Goal: Use online tool/utility: Utilize a website feature to perform a specific function

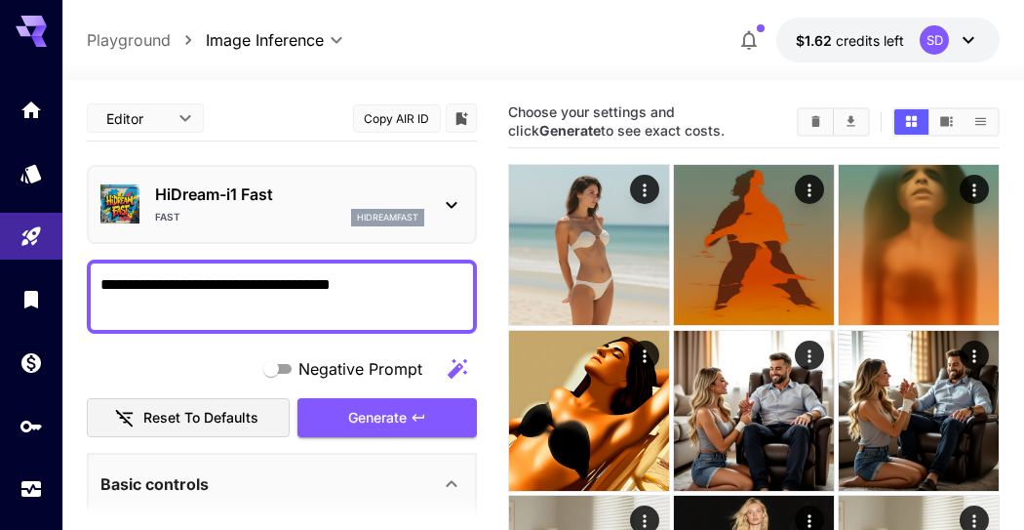
drag, startPoint x: 433, startPoint y: 286, endPoint x: 0, endPoint y: 281, distance: 433.1
click at [0, 281] on div "**********" at bounding box center [512, 523] width 1024 height 1046
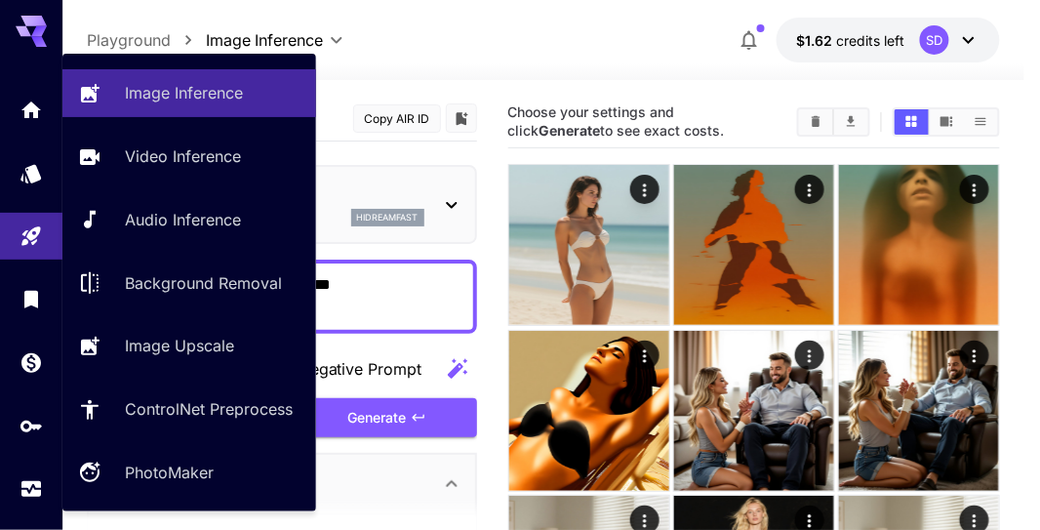
paste textarea
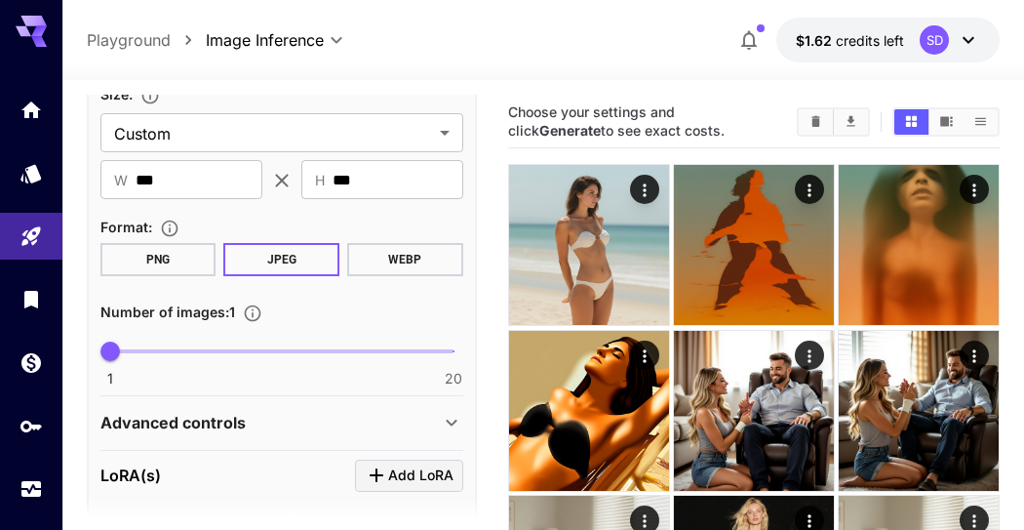
scroll to position [541, 0]
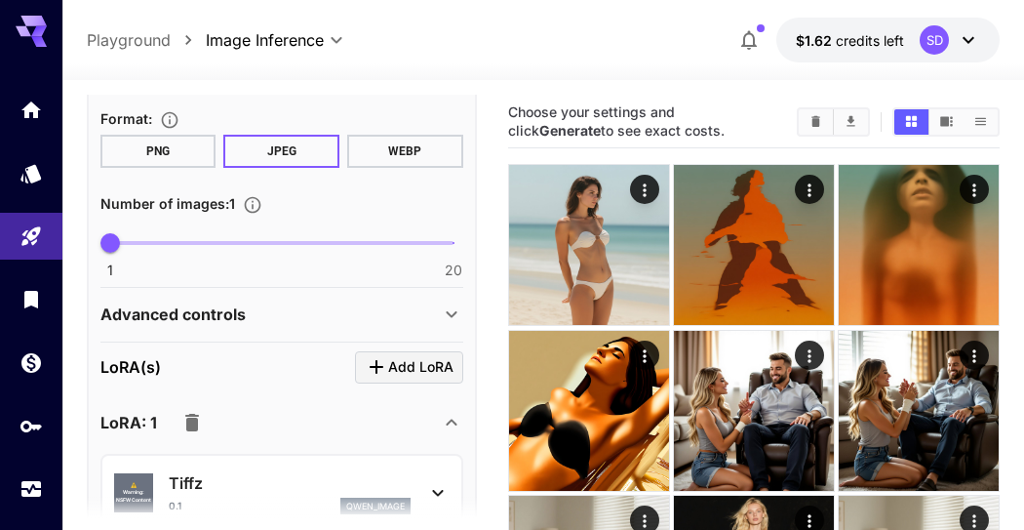
type textarea "**********"
click at [191, 421] on icon "button" at bounding box center [192, 423] width 14 height 18
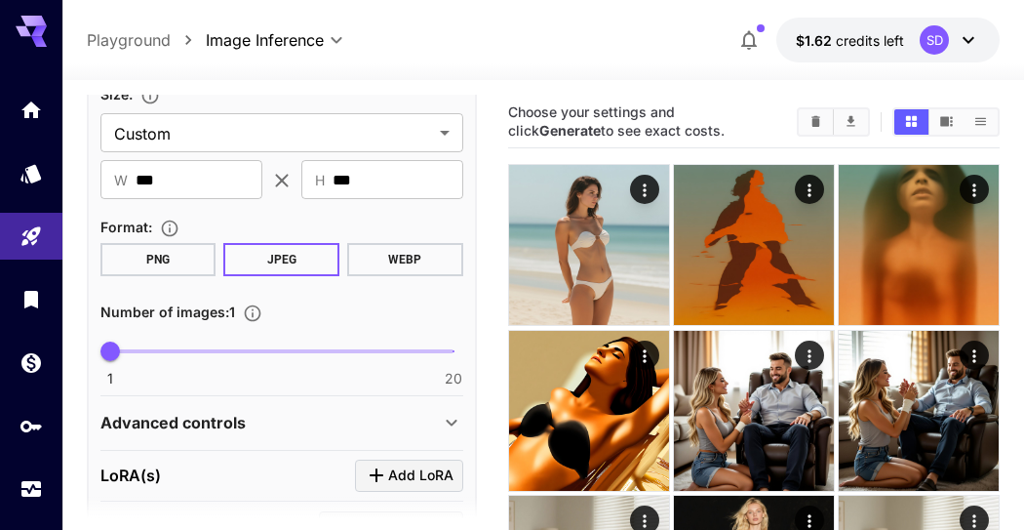
scroll to position [325, 0]
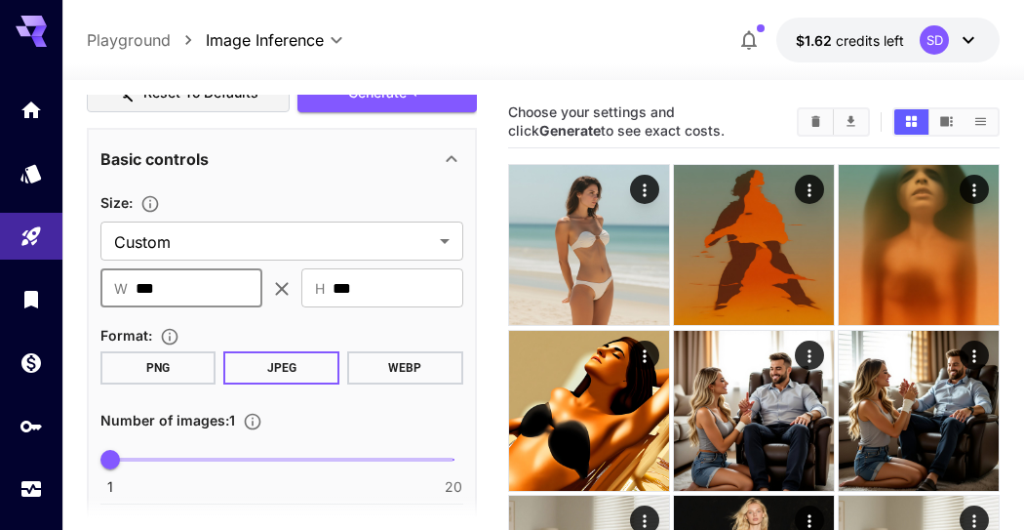
drag, startPoint x: 202, startPoint y: 287, endPoint x: 60, endPoint y: 295, distance: 141.7
click at [60, 295] on div "**********" at bounding box center [512, 523] width 1024 height 1046
type input "***"
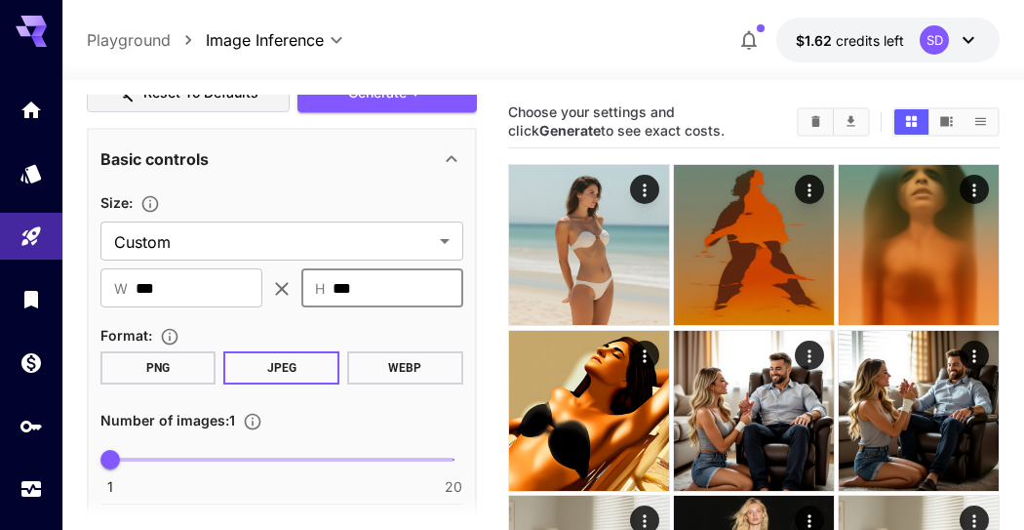
type input "***"
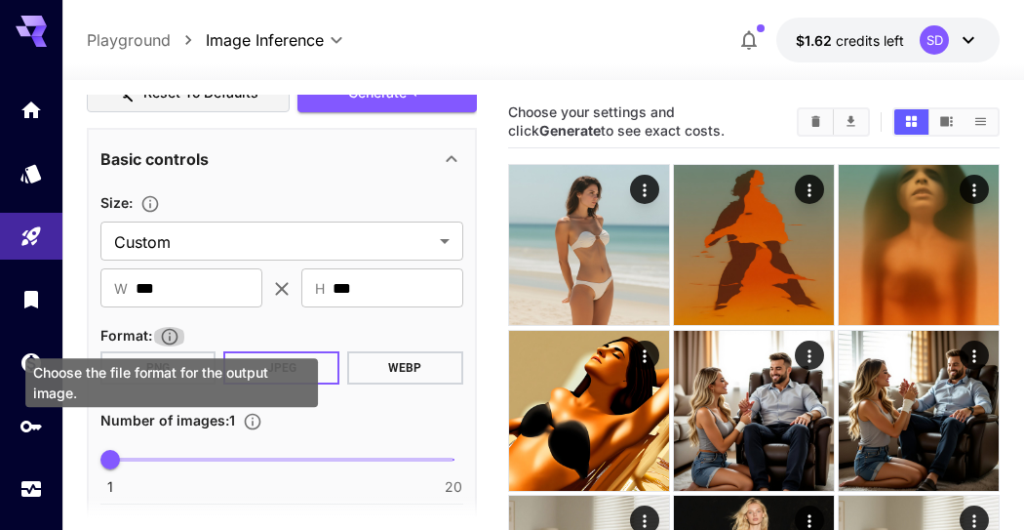
click at [373, 295] on input "***" at bounding box center [398, 287] width 131 height 39
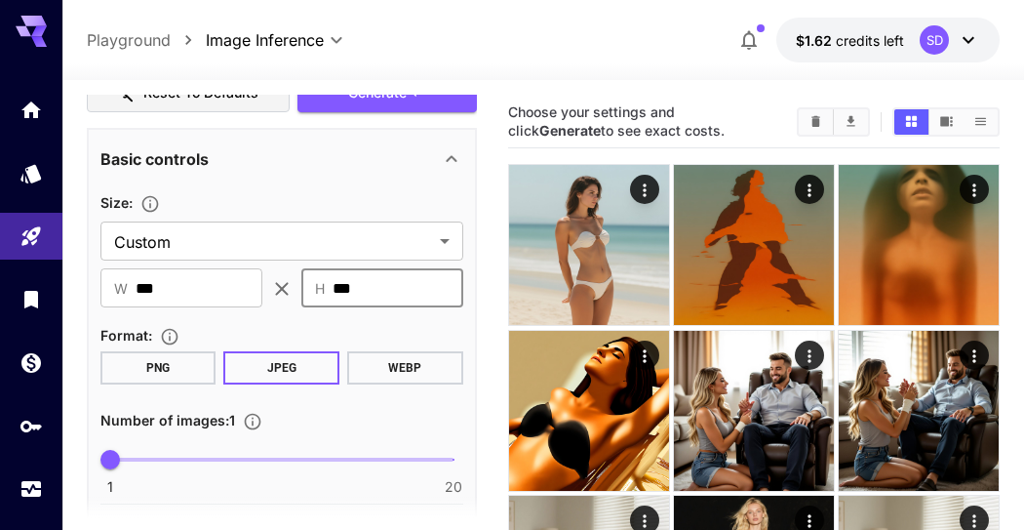
click at [373, 295] on input "***" at bounding box center [398, 287] width 131 height 39
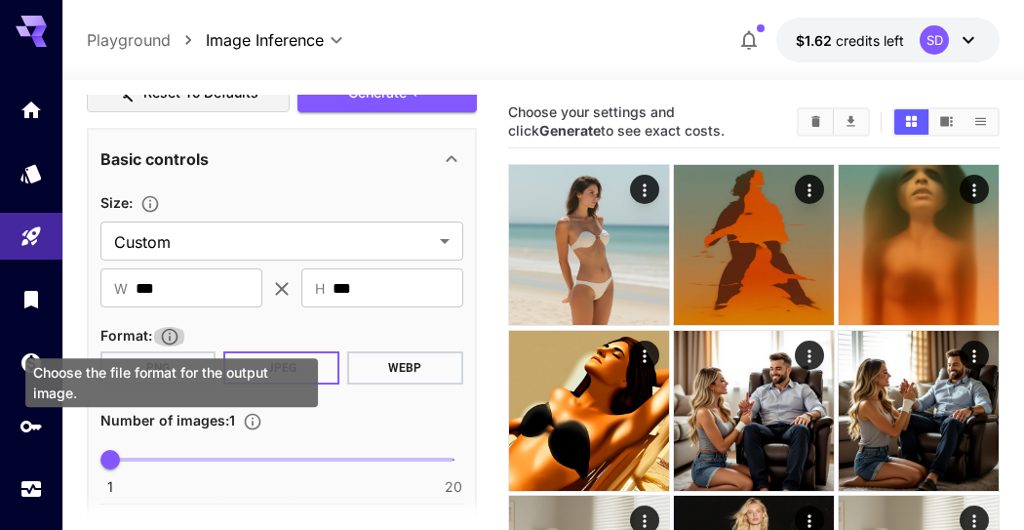
click at [373, 295] on input "***" at bounding box center [398, 287] width 131 height 39
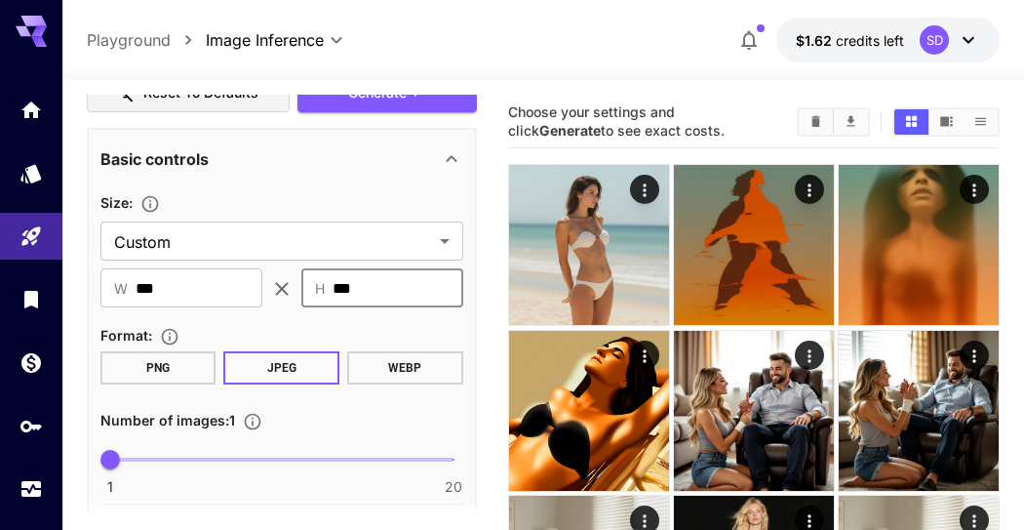
click at [373, 297] on input "***" at bounding box center [398, 287] width 131 height 39
type input "***"
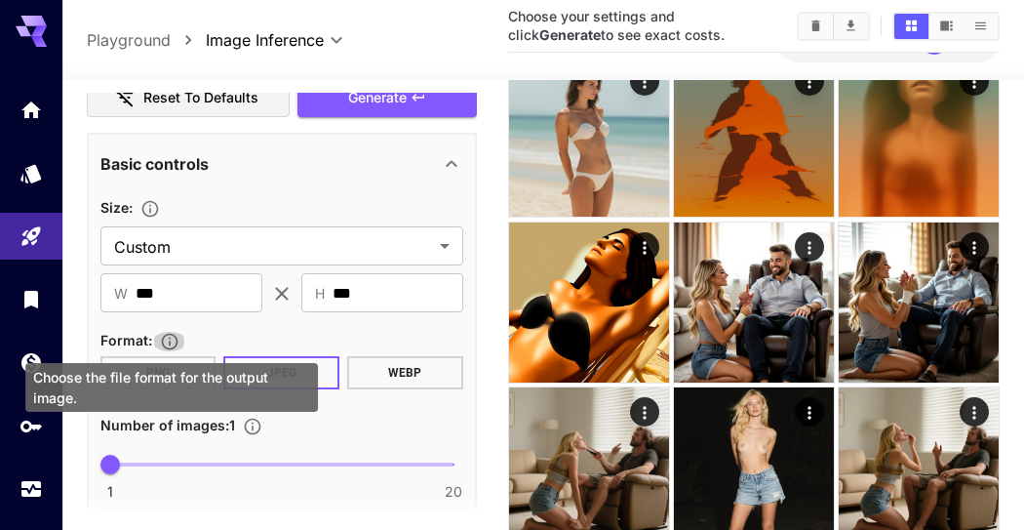
scroll to position [210, 0]
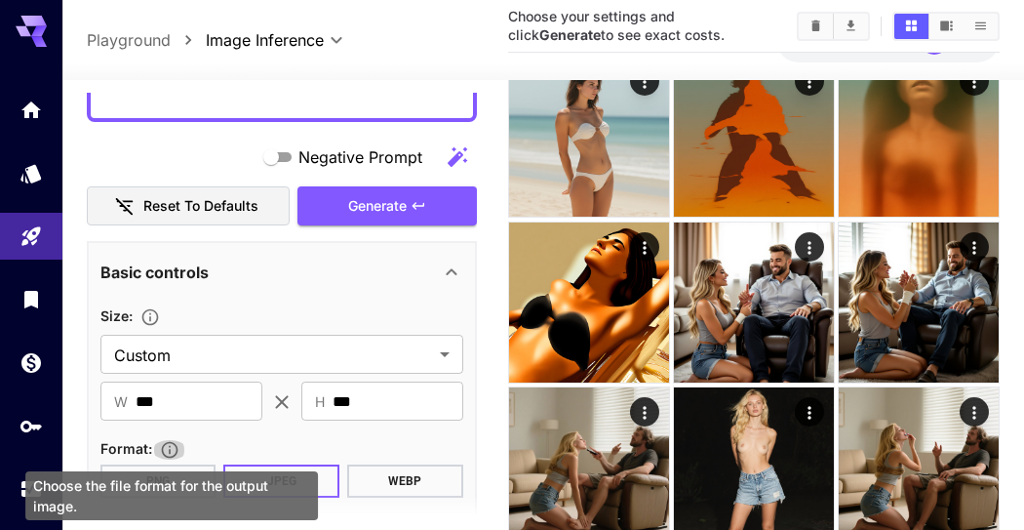
click at [381, 209] on span "Generate" at bounding box center [377, 206] width 59 height 24
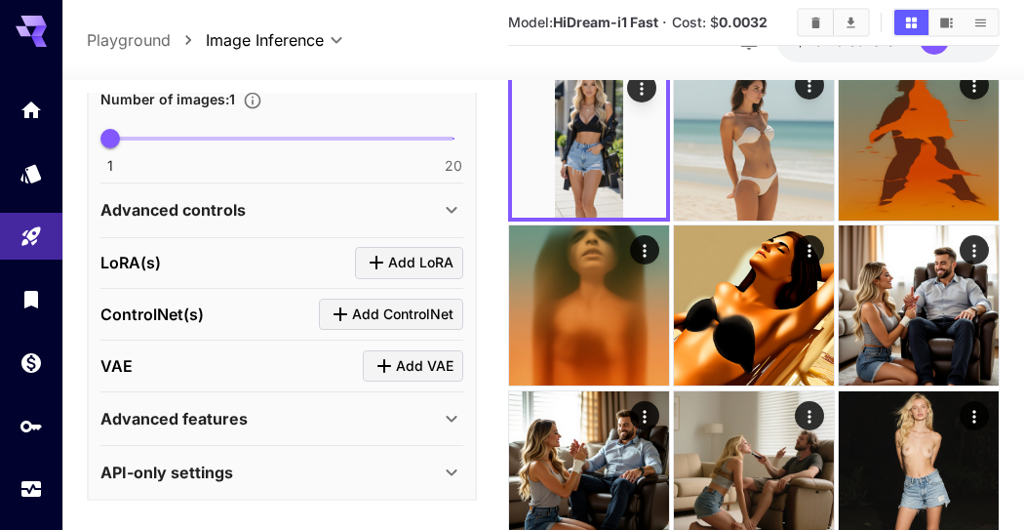
scroll to position [108, 0]
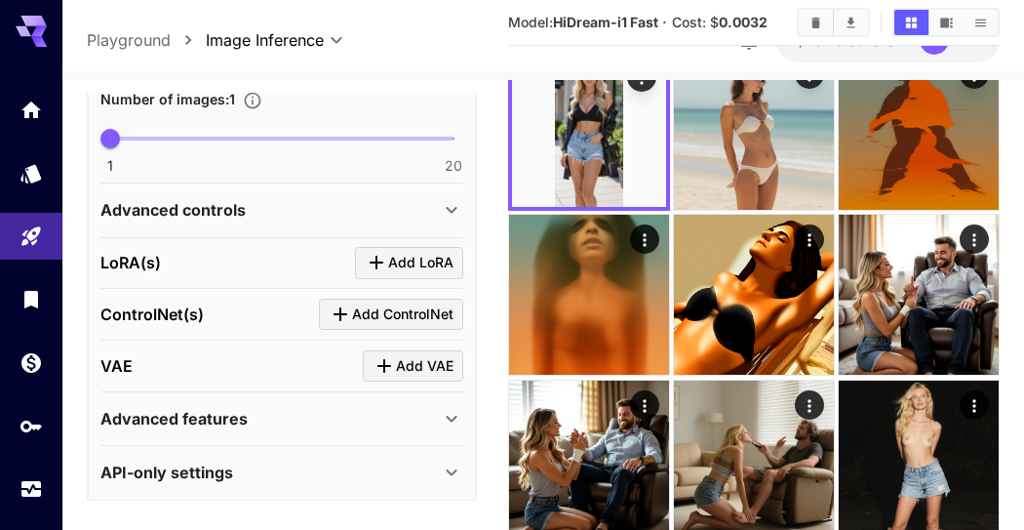
click at [313, 210] on div "Advanced controls" at bounding box center [269, 209] width 339 height 23
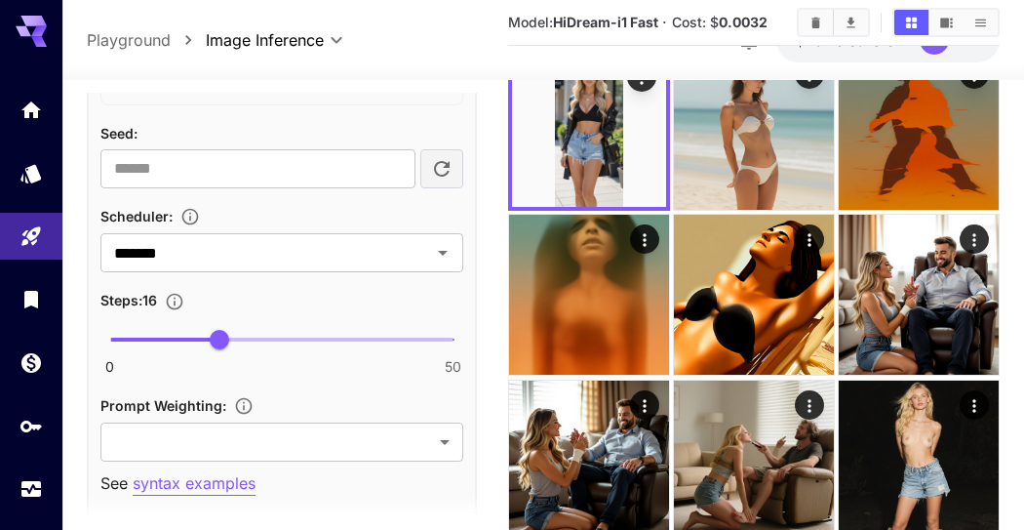
scroll to position [1185, 0]
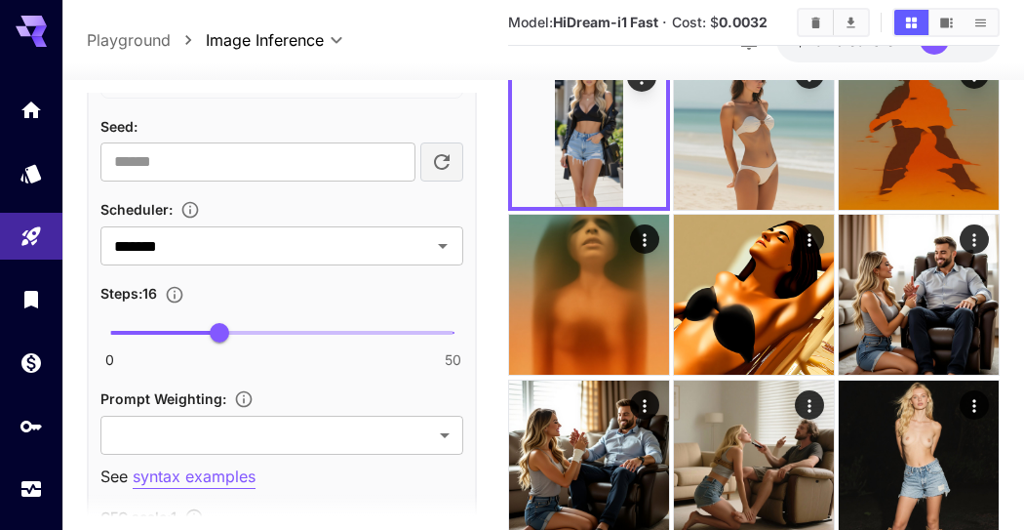
click at [310, 235] on input "*******" at bounding box center [253, 245] width 294 height 27
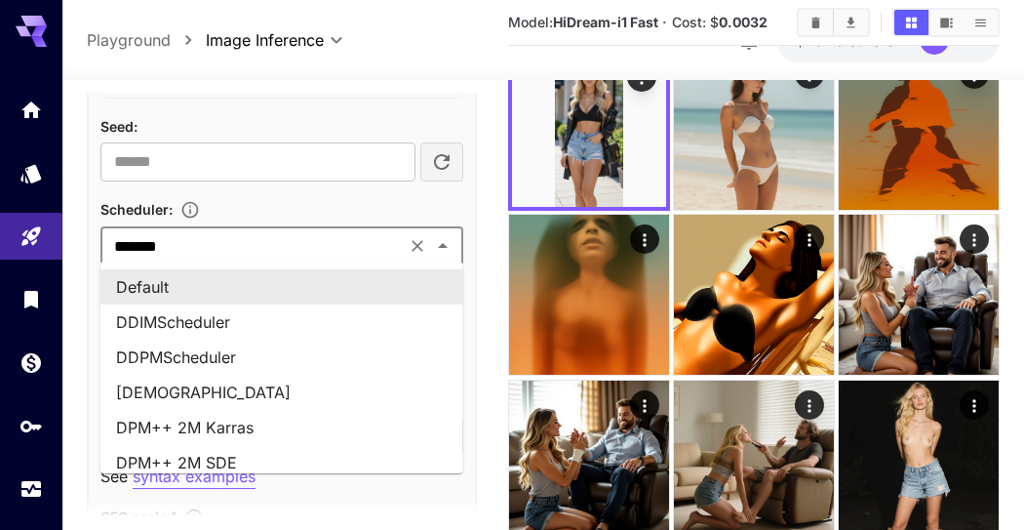
click at [310, 235] on input "*******" at bounding box center [253, 245] width 294 height 27
click at [334, 202] on div "Scheduler :" at bounding box center [281, 208] width 363 height 23
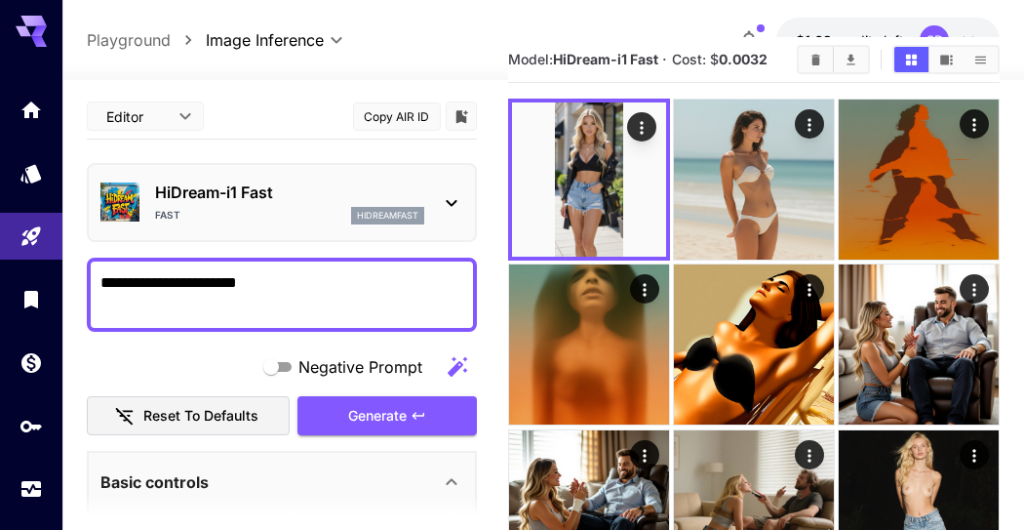
scroll to position [0, 0]
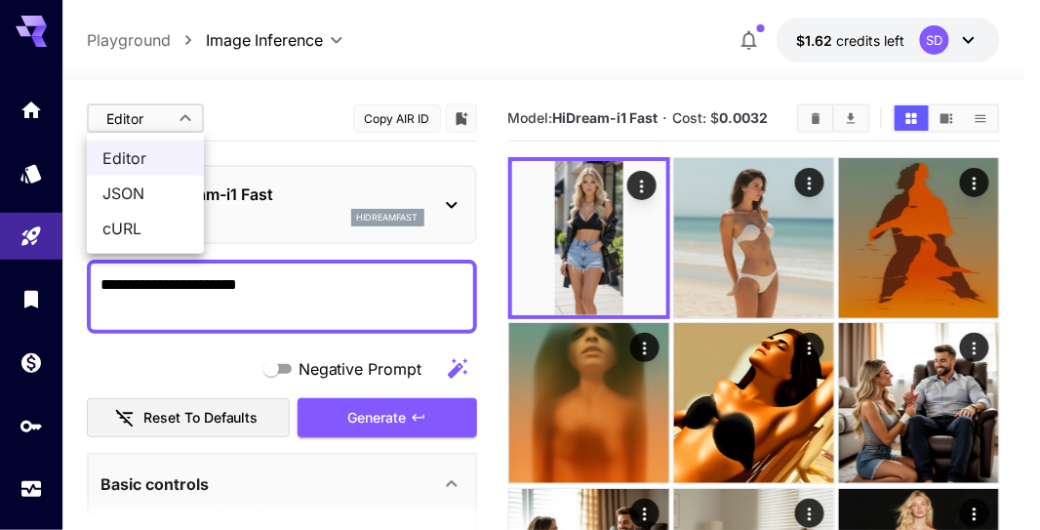
click at [154, 185] on span "JSON" at bounding box center [145, 192] width 86 height 23
type input "****"
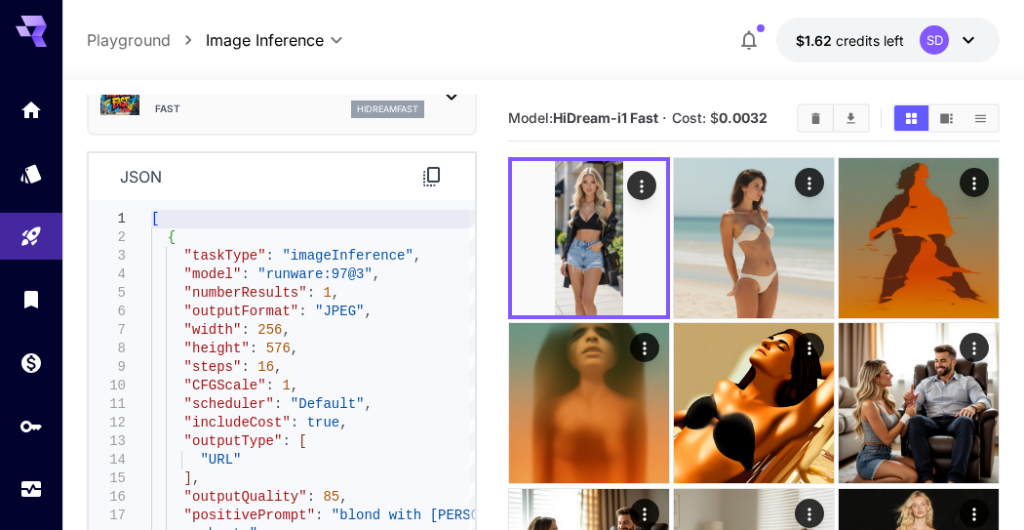
scroll to position [217, 0]
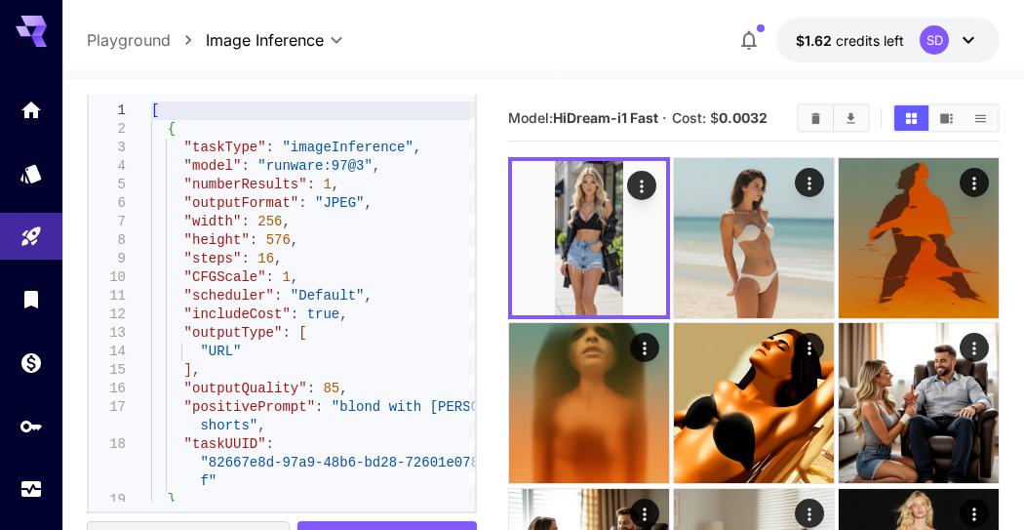
click at [605, 227] on img at bounding box center [589, 238] width 154 height 154
click at [0, 0] on icon "Open in fullscreen" at bounding box center [0, 0] width 0 height 0
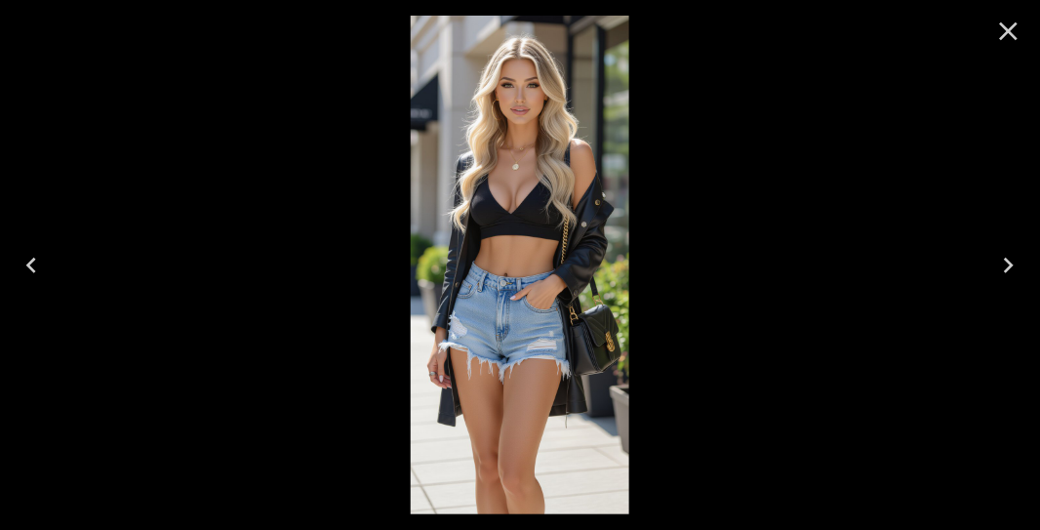
click at [1020, 34] on icon "Close" at bounding box center [1008, 31] width 31 height 31
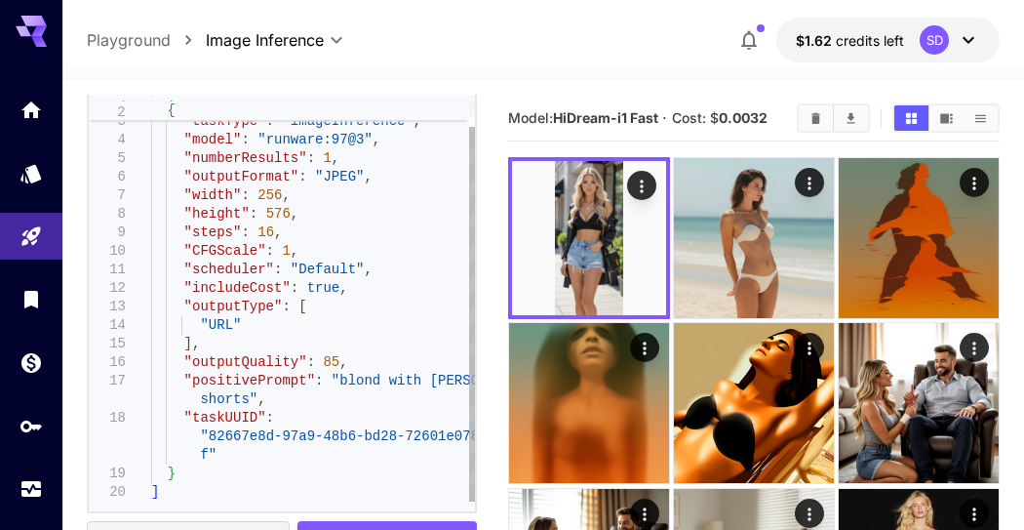
scroll to position [0, 0]
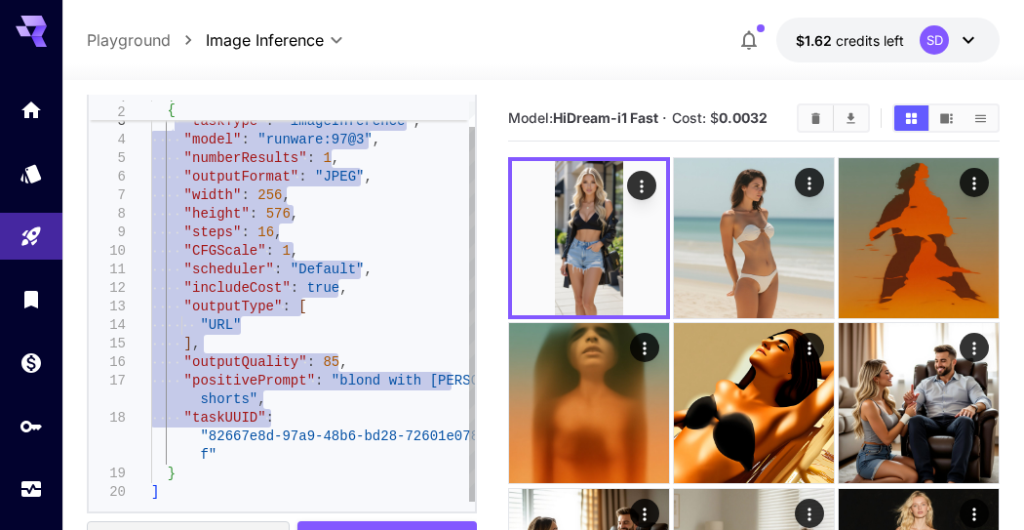
drag, startPoint x: 300, startPoint y: 416, endPoint x: 168, endPoint y: 127, distance: 317.7
click at [168, 127] on div "{ "taskType" : "imageInference" , "model" : "runware:97@3" , "numberResults" : …" at bounding box center [313, 288] width 324 height 426
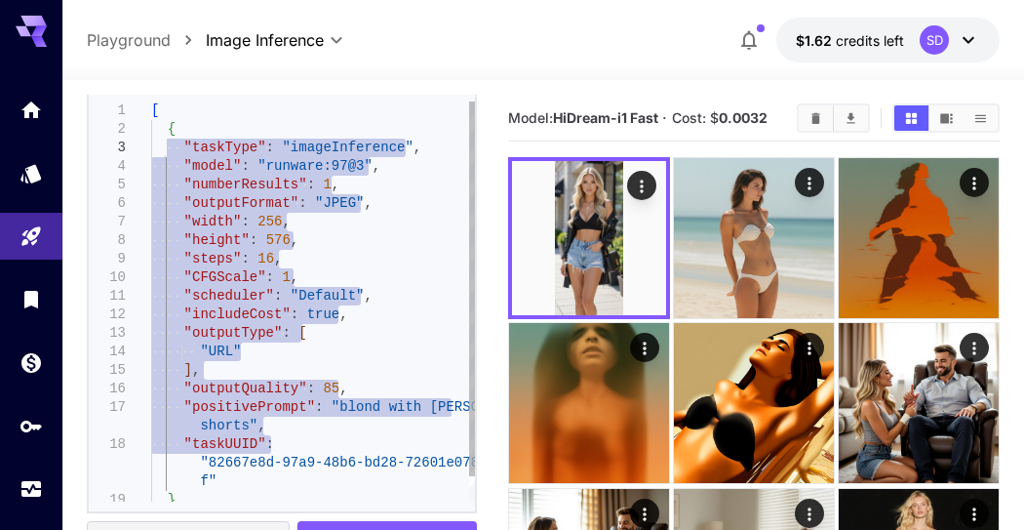
click at [150, 120] on div at bounding box center [140, 129] width 25 height 19
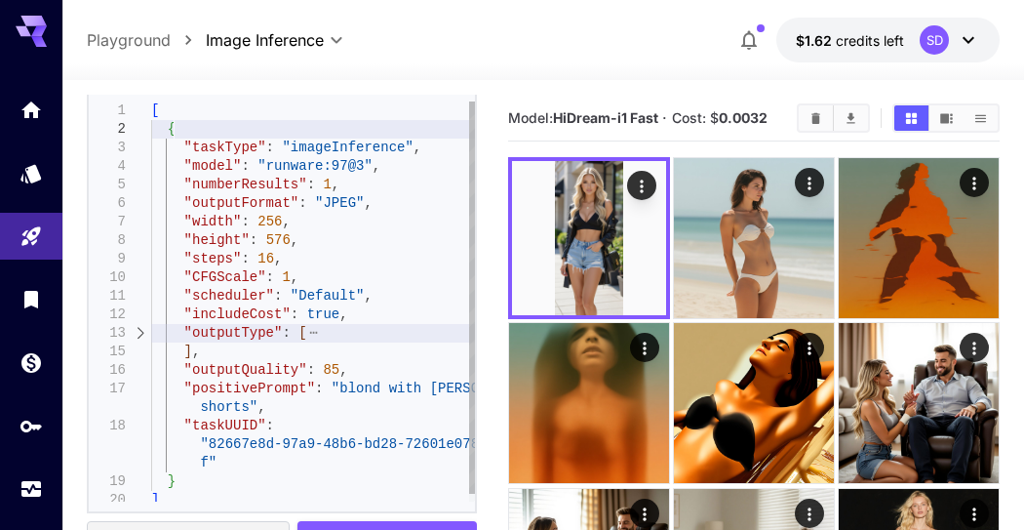
click at [185, 121] on div "[ { "taskType" : "imageInference" , "model" : "runware:97@3" , "numberResults" …" at bounding box center [313, 305] width 324 height 408
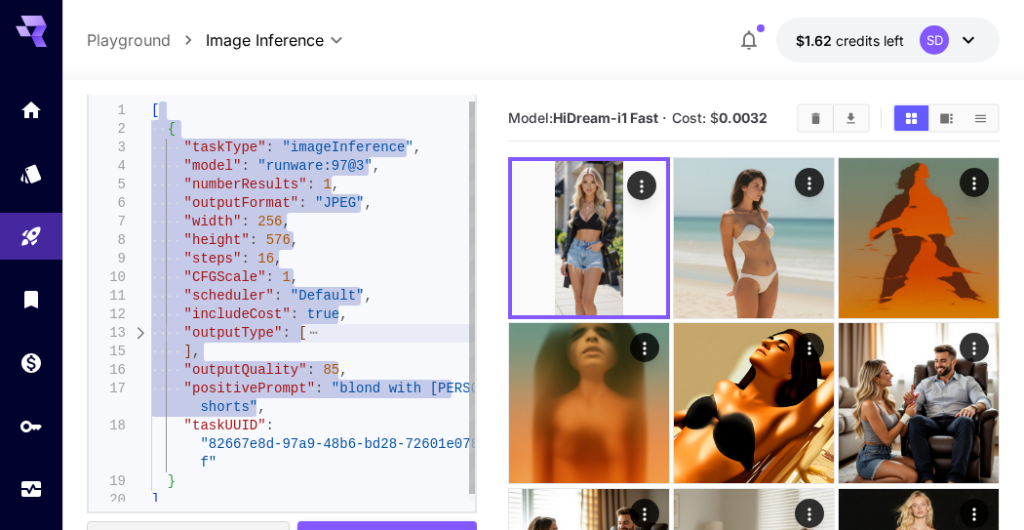
drag, startPoint x: 155, startPoint y: 116, endPoint x: 346, endPoint y: 411, distance: 351.2
click at [346, 411] on div "[ { "taskType" : "imageInference" , "model" : "runware:97@3" , "numberResults" …" at bounding box center [313, 305] width 324 height 408
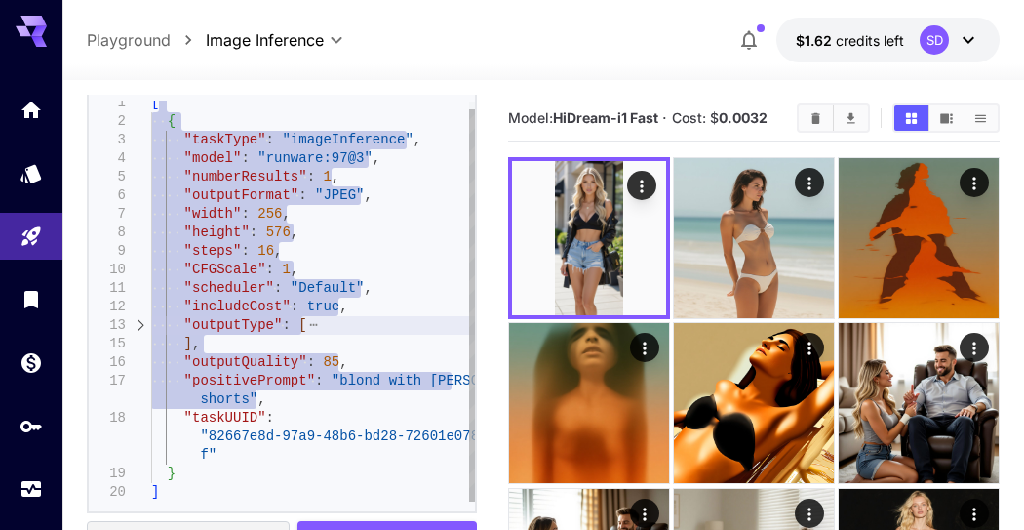
click at [275, 459] on div "[ { "taskType" : "imageInference" , "model" : "runware:97@3" , "numberResults" …" at bounding box center [313, 298] width 324 height 408
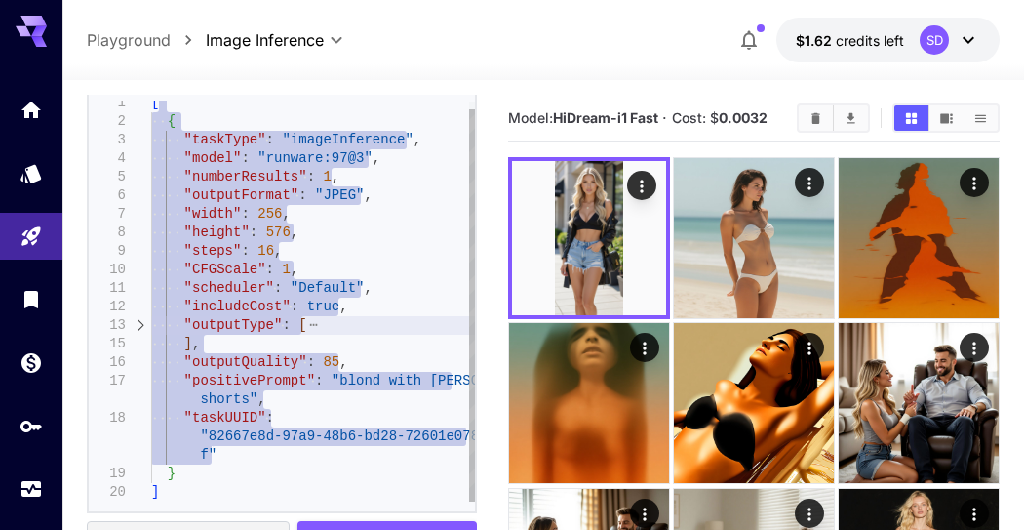
type textarea "**********"
click at [283, 185] on div "[ { "taskType" : "imageInference" , "model" : "runware:97@3" , "numberResults" …" at bounding box center [313, 298] width 324 height 408
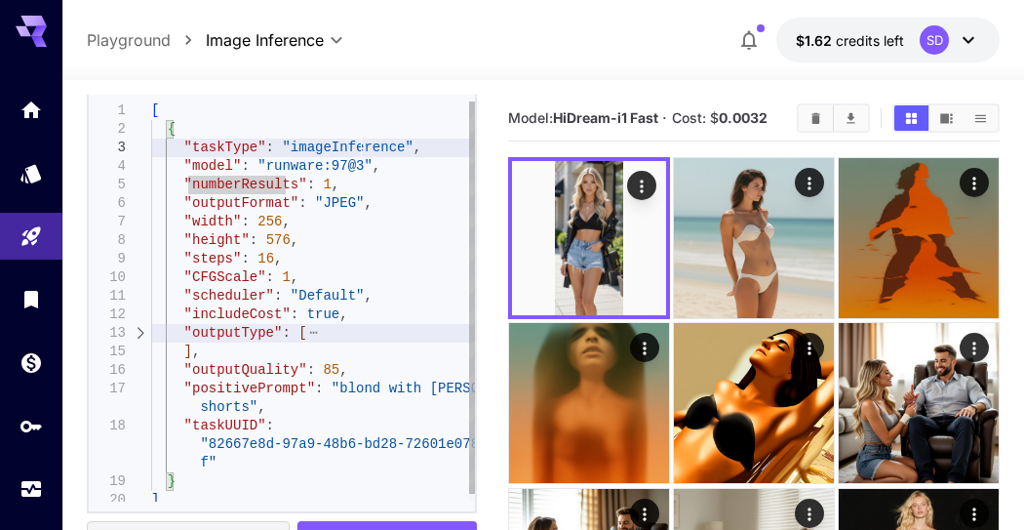
click at [356, 157] on div "[ { "taskType" : "imageInference" , "model" : "runware:97@3" , "numberResults" …" at bounding box center [313, 305] width 324 height 408
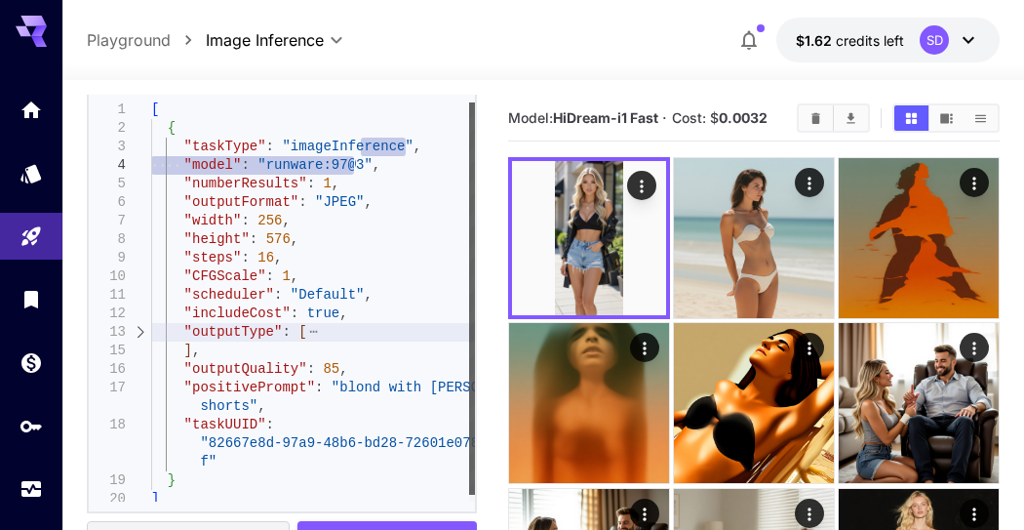
click at [469, 154] on div at bounding box center [472, 298] width 6 height 392
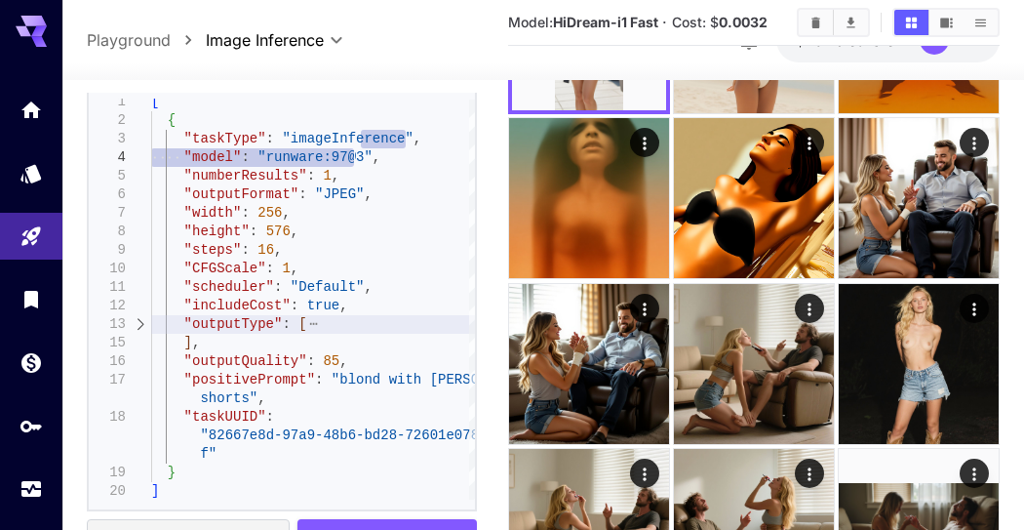
scroll to position [206, 0]
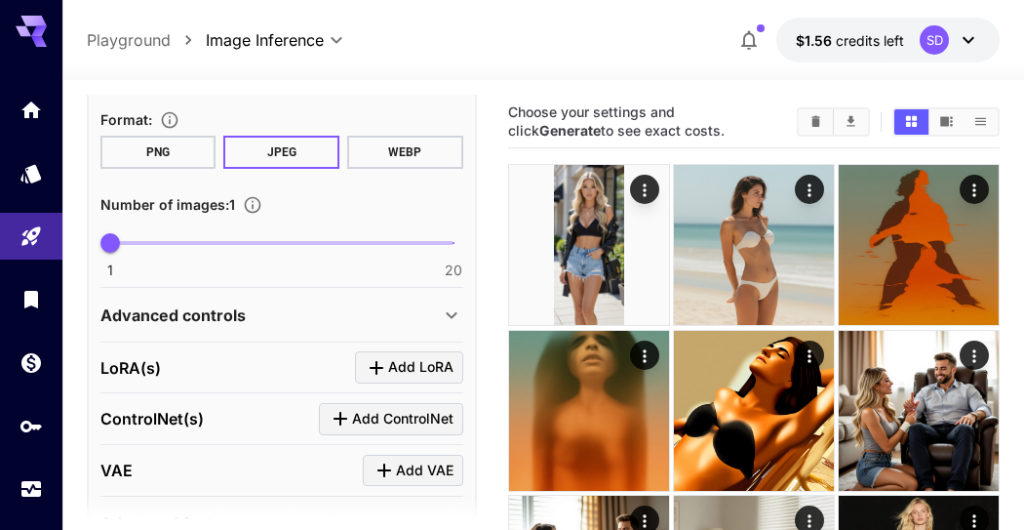
scroll to position [644, 0]
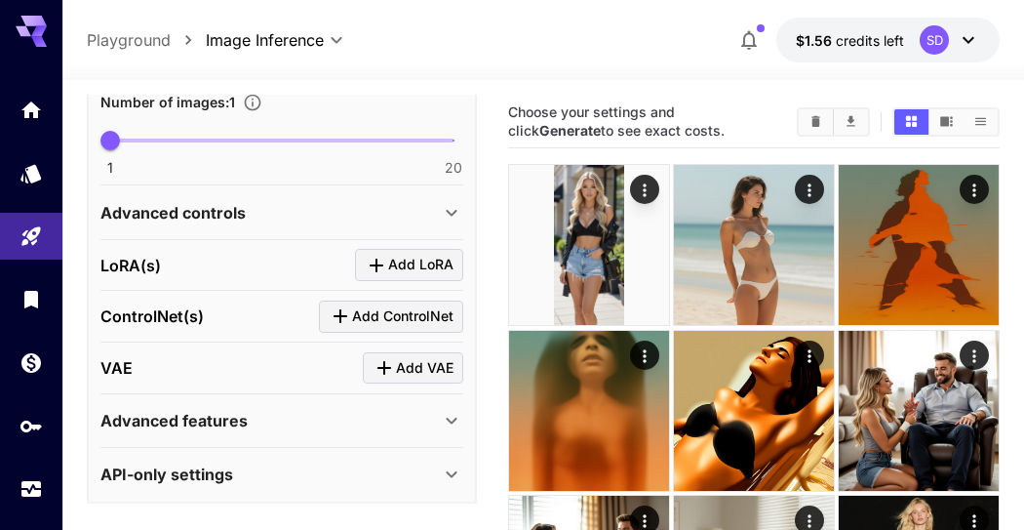
click at [261, 209] on div "Advanced controls" at bounding box center [269, 212] width 339 height 23
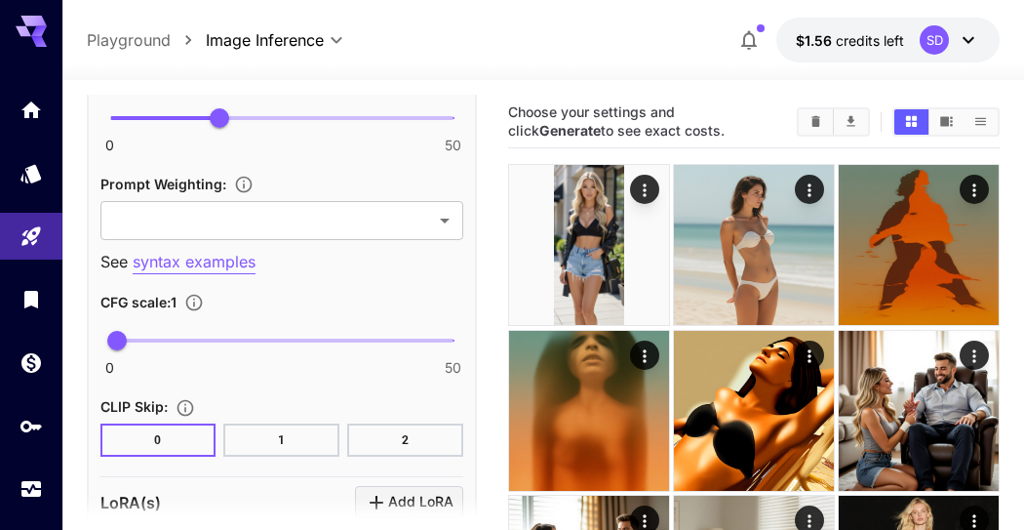
scroll to position [1510, 0]
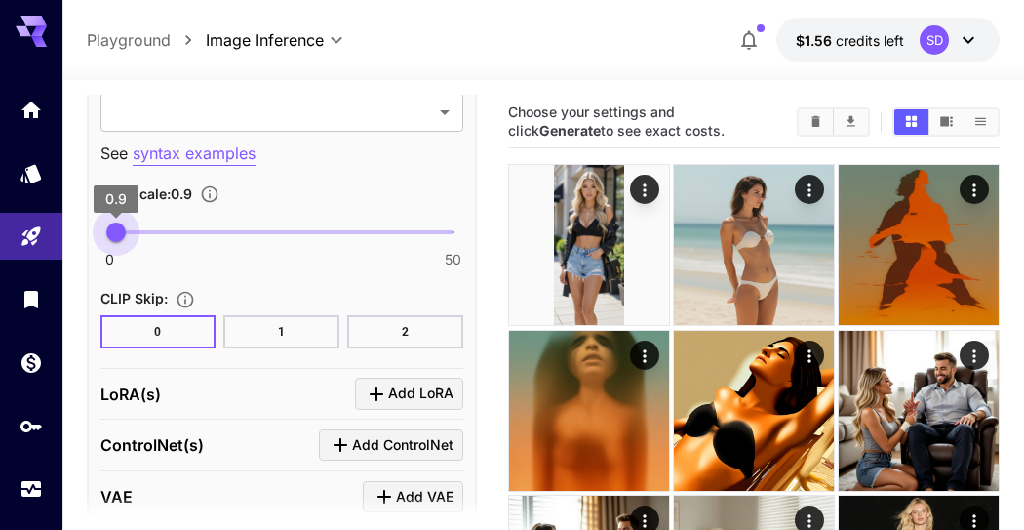
click at [116, 232] on span "0.9" at bounding box center [116, 232] width 20 height 20
click at [120, 229] on span "1.5" at bounding box center [120, 232] width 20 height 20
type input "***"
click at [125, 229] on span "2.2" at bounding box center [125, 232] width 20 height 20
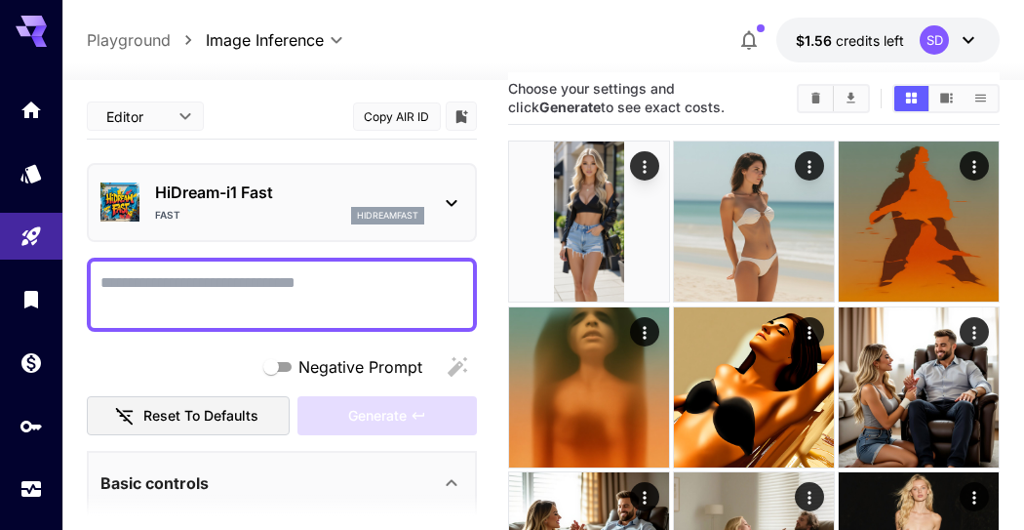
scroll to position [0, 0]
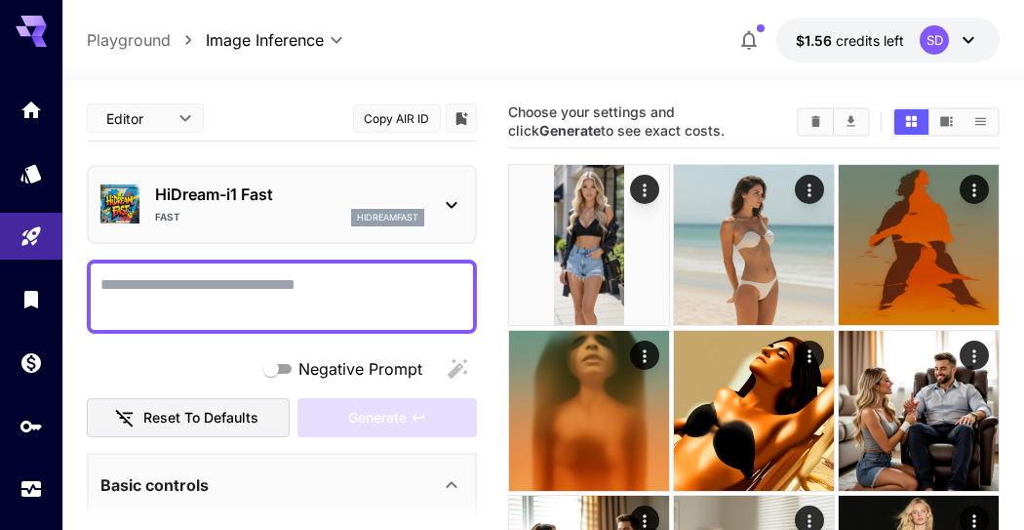
click at [582, 193] on img at bounding box center [589, 245] width 160 height 160
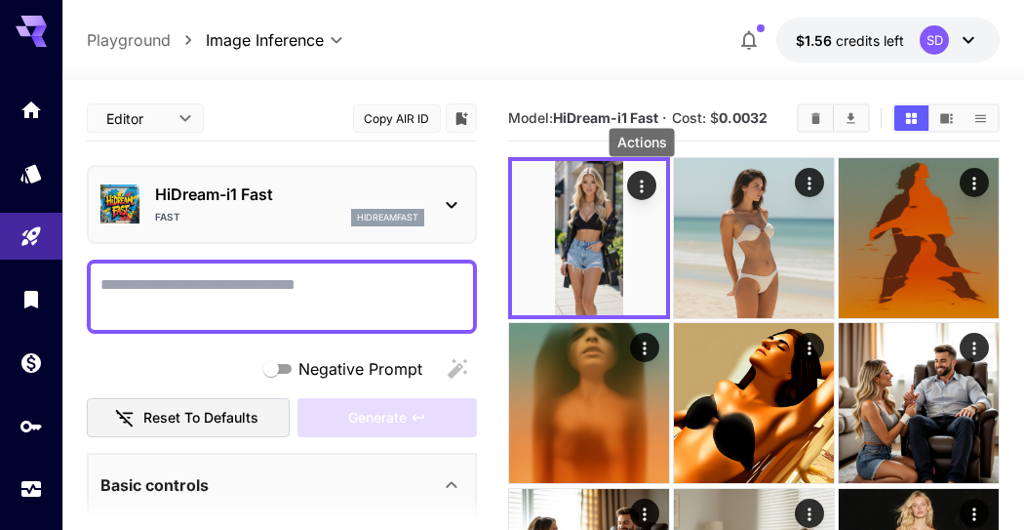
click at [653, 189] on button "Actions" at bounding box center [641, 185] width 29 height 29
click at [645, 186] on icon "Actions" at bounding box center [642, 187] width 20 height 20
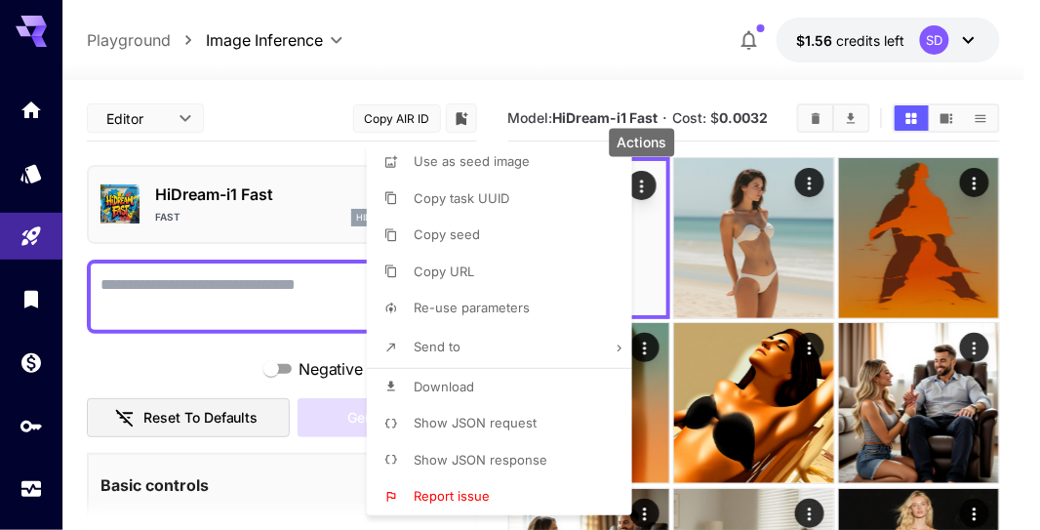
click at [197, 296] on div at bounding box center [520, 265] width 1040 height 530
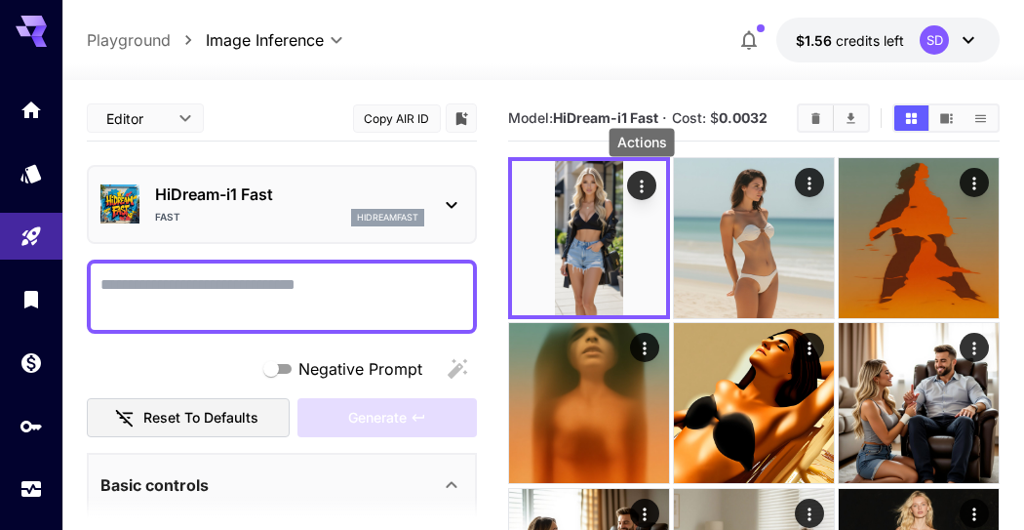
click at [181, 283] on textarea "Negative Prompt" at bounding box center [281, 296] width 363 height 47
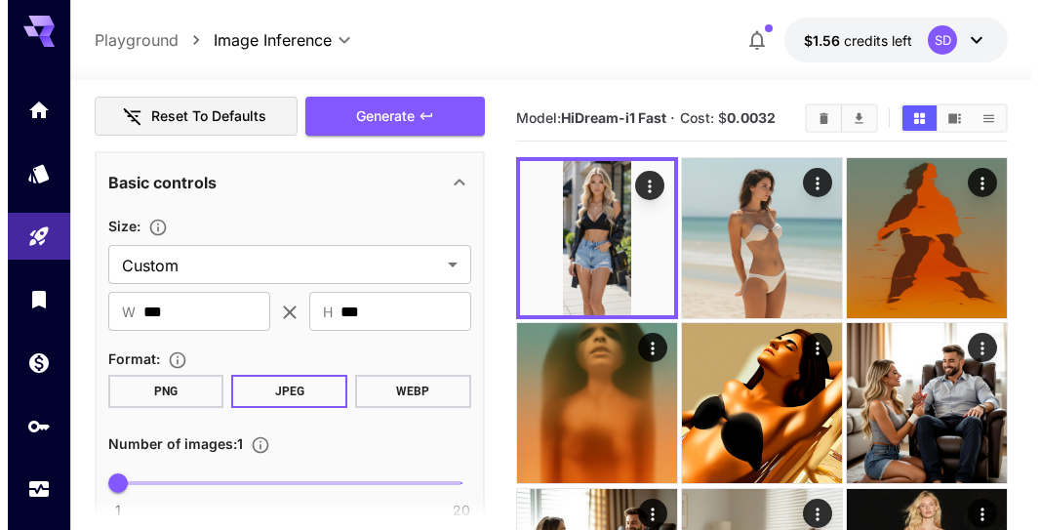
scroll to position [325, 0]
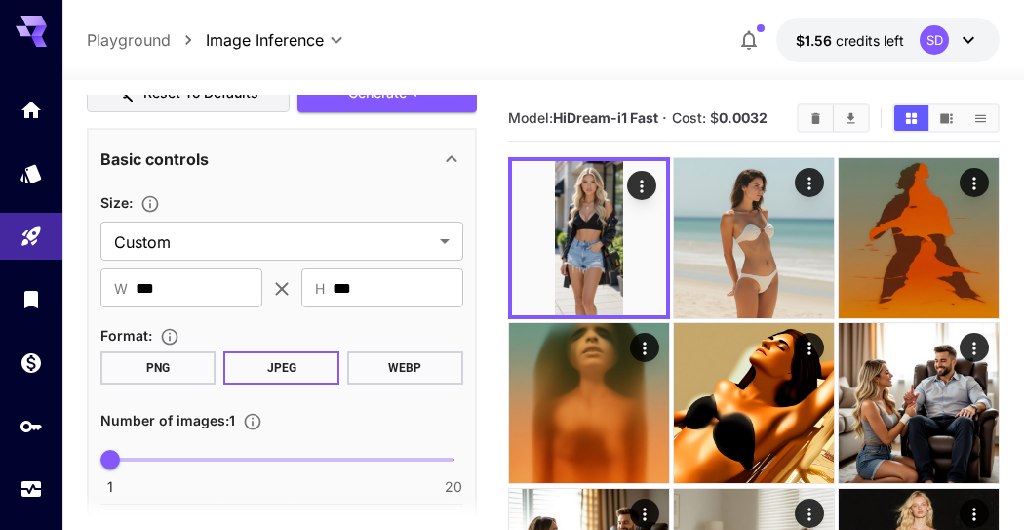
type textarea "**********"
click at [247, 294] on input "***" at bounding box center [199, 287] width 127 height 39
click at [0, 277] on link at bounding box center [31, 299] width 62 height 48
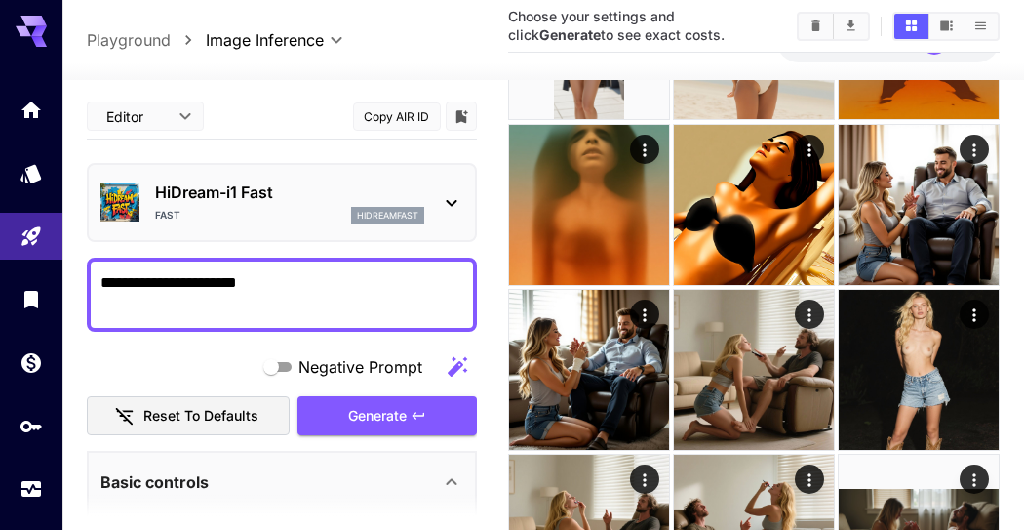
scroll to position [217, 0]
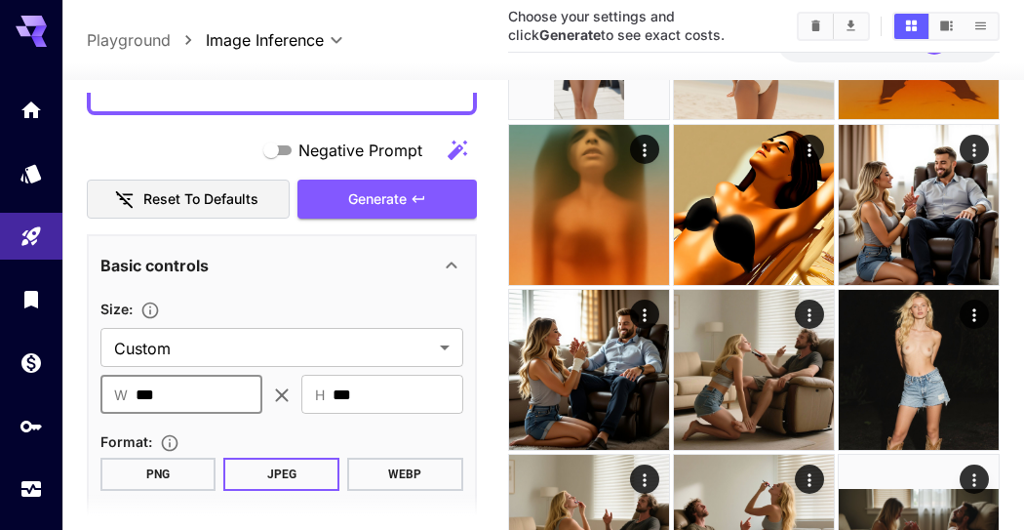
click at [194, 391] on input "***" at bounding box center [199, 394] width 127 height 39
drag, startPoint x: 194, startPoint y: 391, endPoint x: 47, endPoint y: 382, distance: 147.6
click at [47, 382] on div "**********" at bounding box center [512, 399] width 1024 height 1211
type input "***"
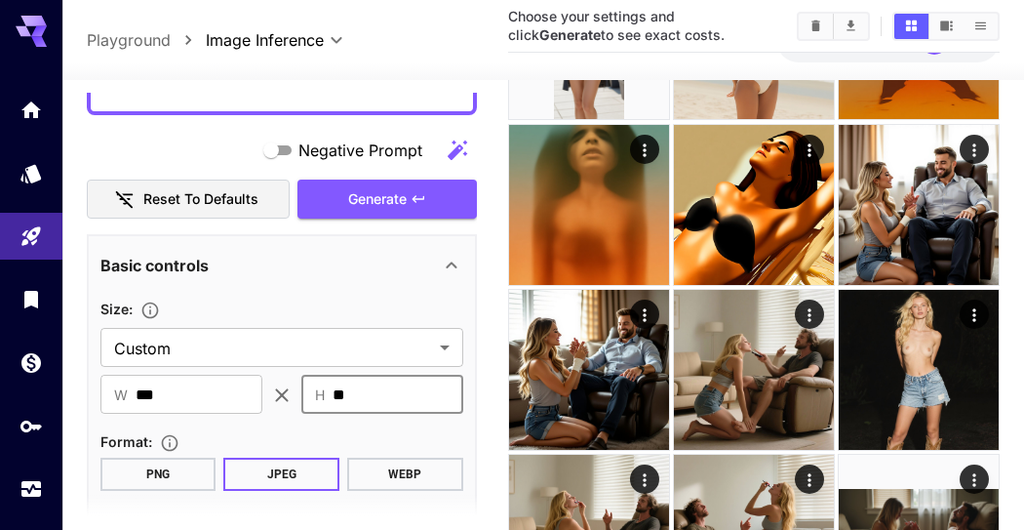
type input "***"
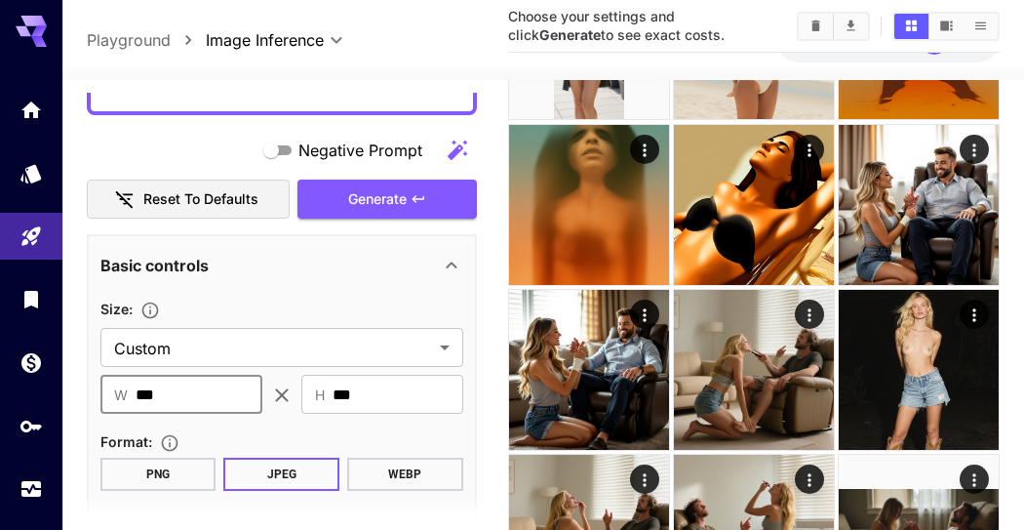
drag, startPoint x: 167, startPoint y: 389, endPoint x: 57, endPoint y: 380, distance: 110.6
click at [57, 380] on div "**********" at bounding box center [512, 399] width 1024 height 1211
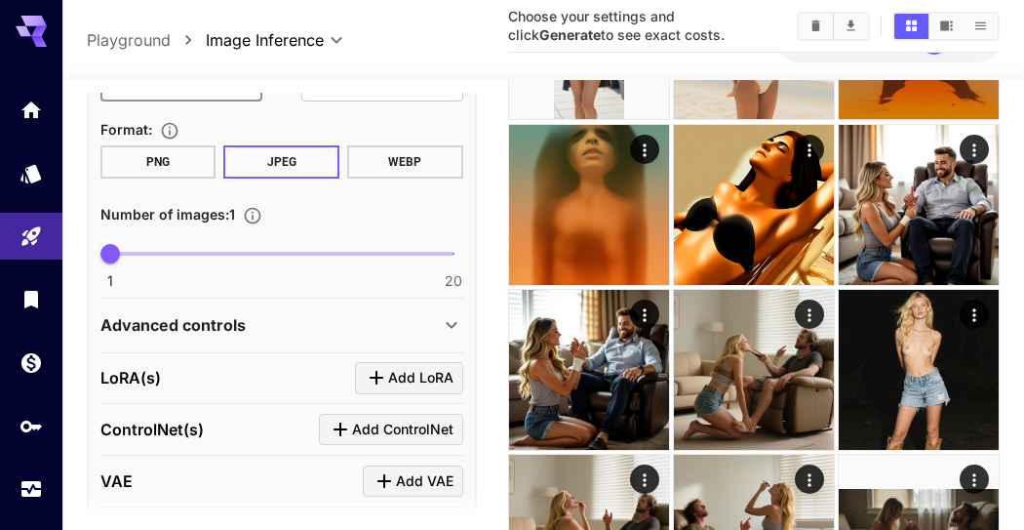
scroll to position [536, 0]
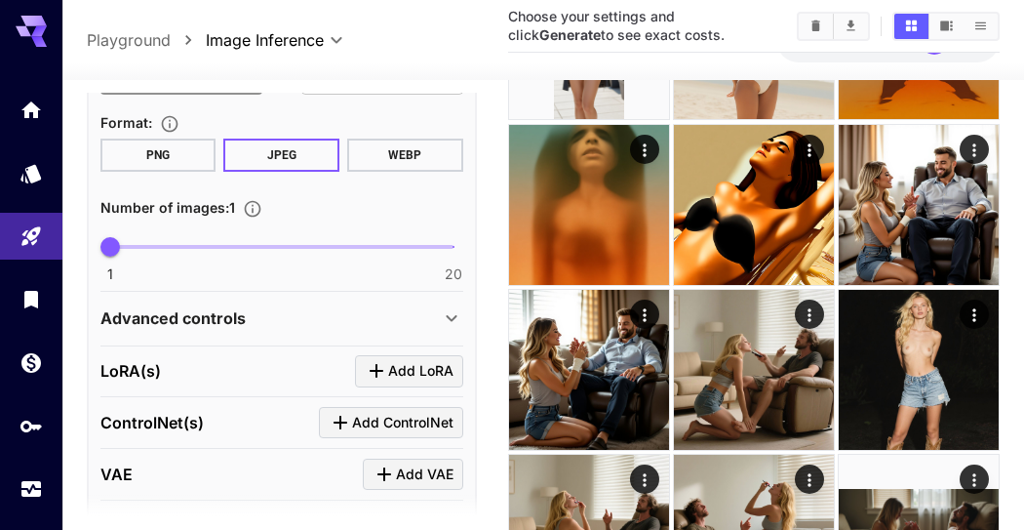
click at [240, 314] on p "Advanced controls" at bounding box center [172, 317] width 145 height 23
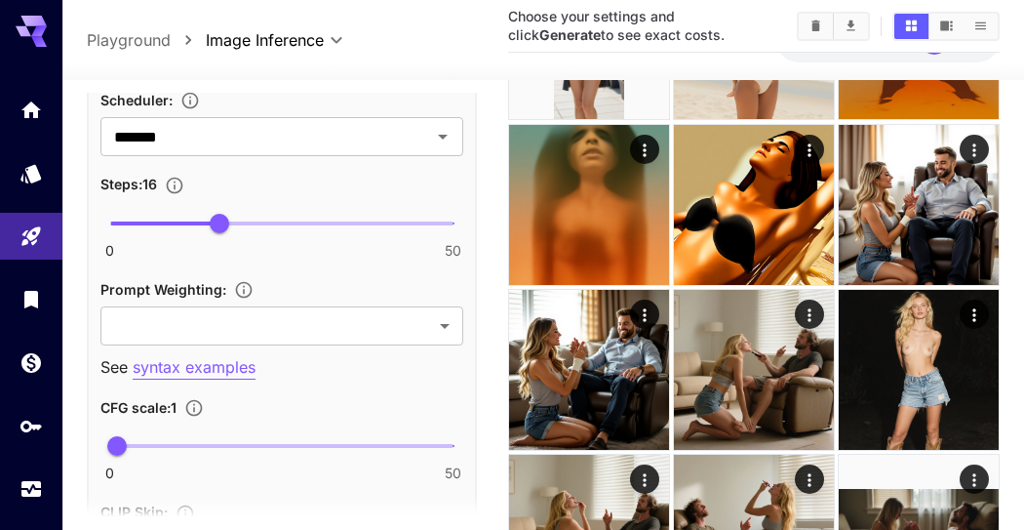
scroll to position [1403, 0]
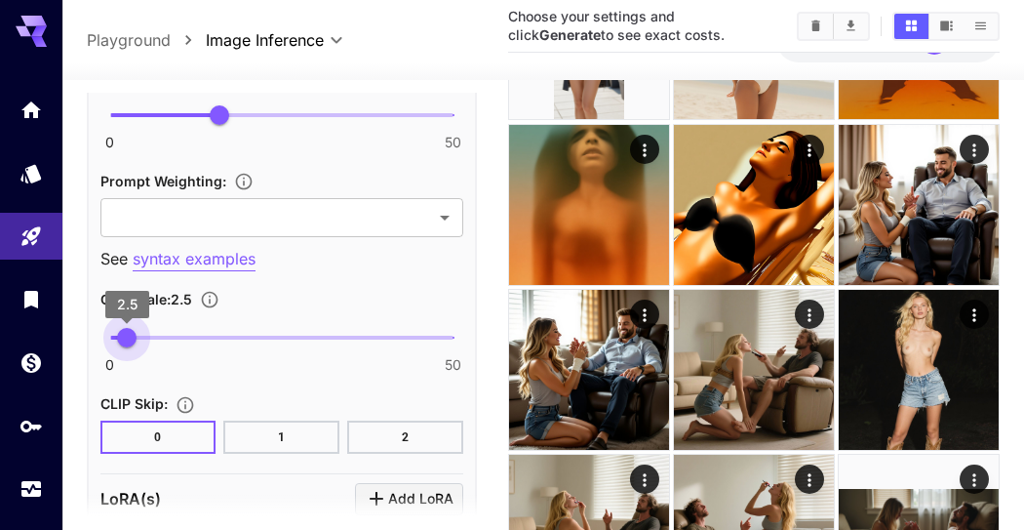
click at [127, 333] on span "2.5" at bounding box center [127, 338] width 20 height 20
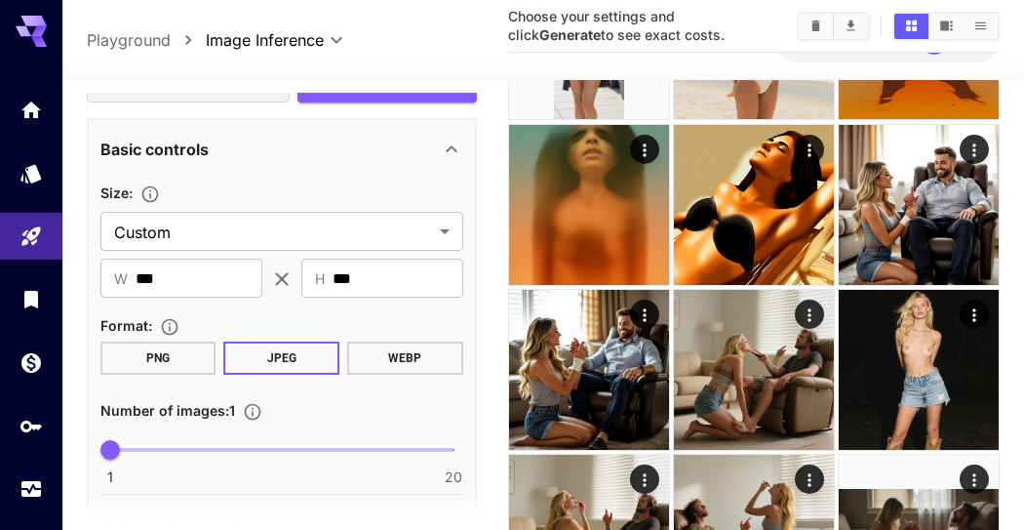
scroll to position [118, 0]
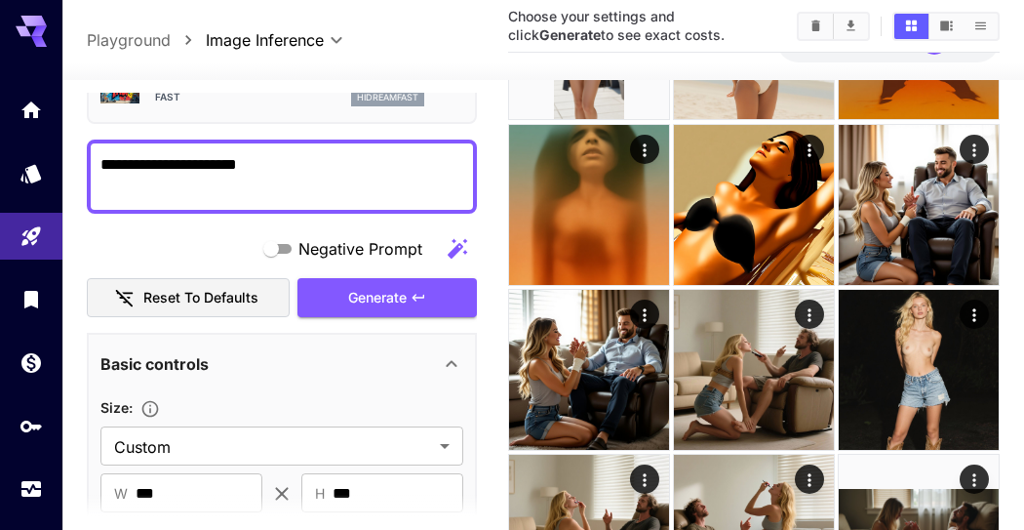
click at [366, 303] on span "Generate" at bounding box center [377, 298] width 59 height 24
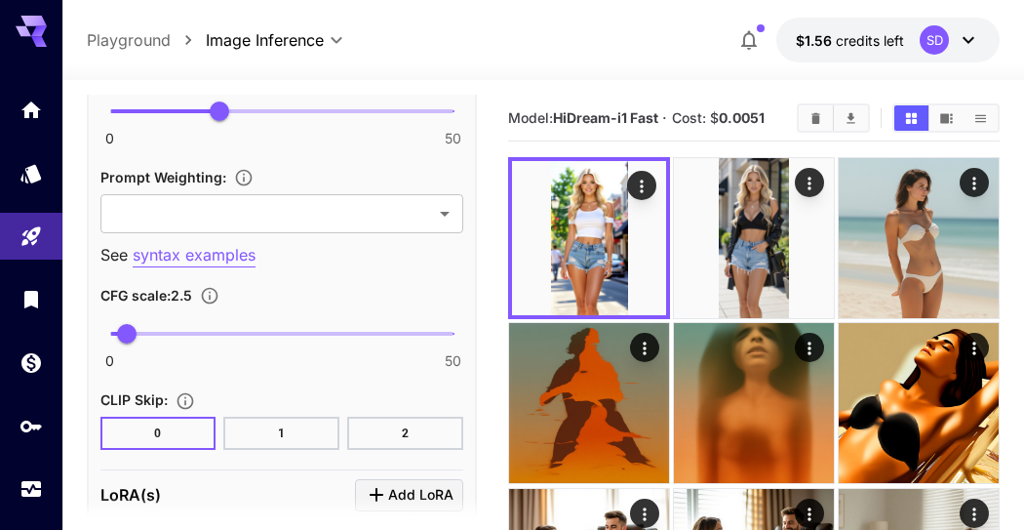
scroll to position [1418, 0]
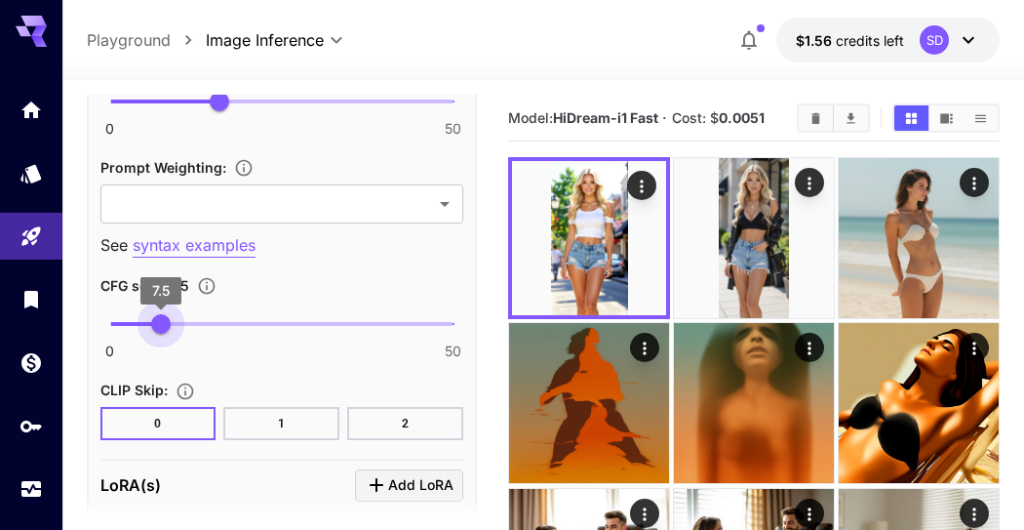
drag, startPoint x: 124, startPoint y: 321, endPoint x: 161, endPoint y: 319, distance: 37.1
click at [161, 319] on span "7.5" at bounding box center [161, 324] width 20 height 20
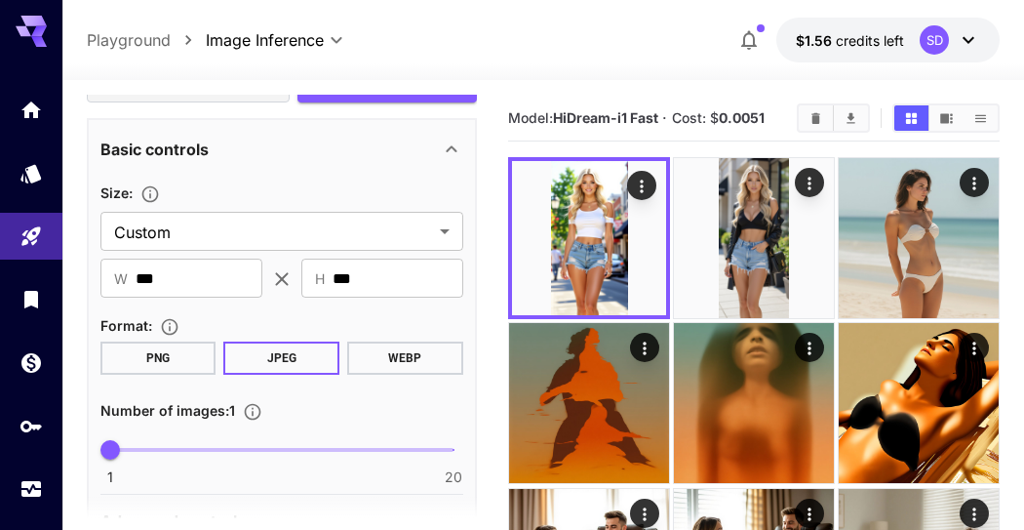
scroll to position [118, 0]
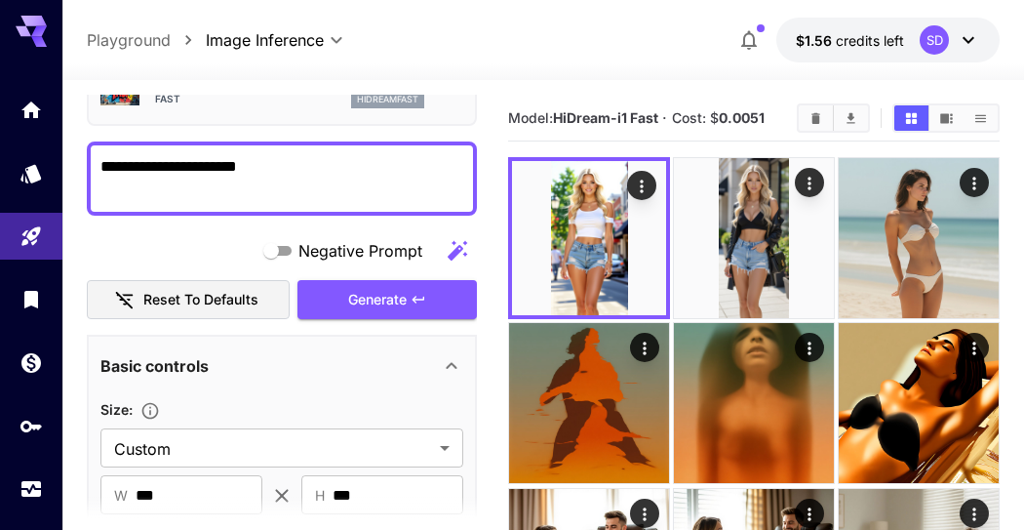
click at [402, 299] on span "Generate" at bounding box center [377, 300] width 59 height 24
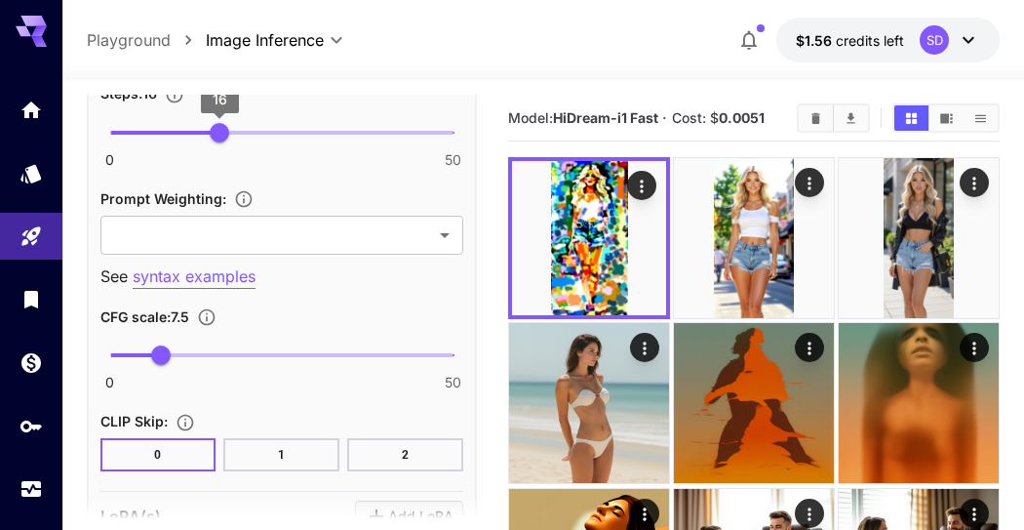
scroll to position [1409, 0]
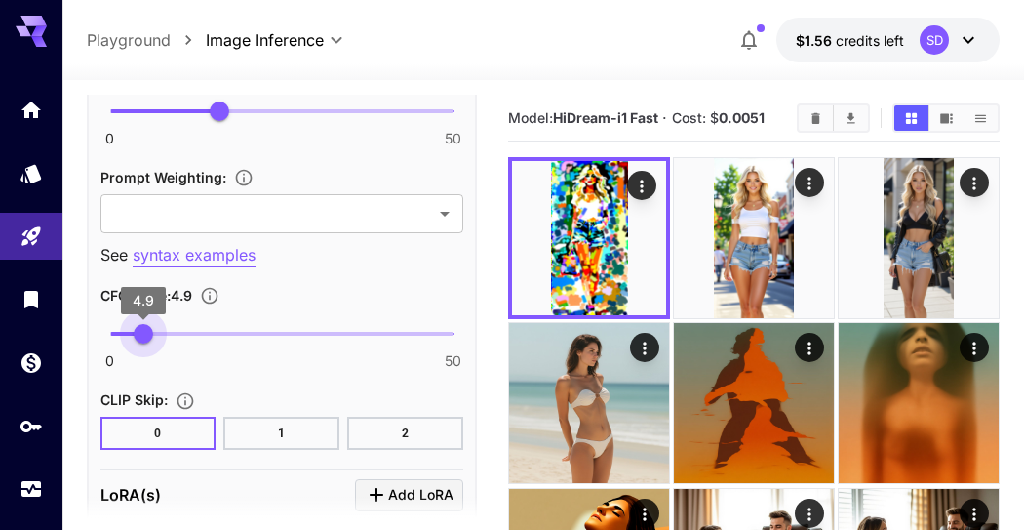
type input "*"
drag, startPoint x: 167, startPoint y: 324, endPoint x: 144, endPoint y: 327, distance: 22.6
click at [144, 327] on span "5" at bounding box center [145, 334] width 20 height 20
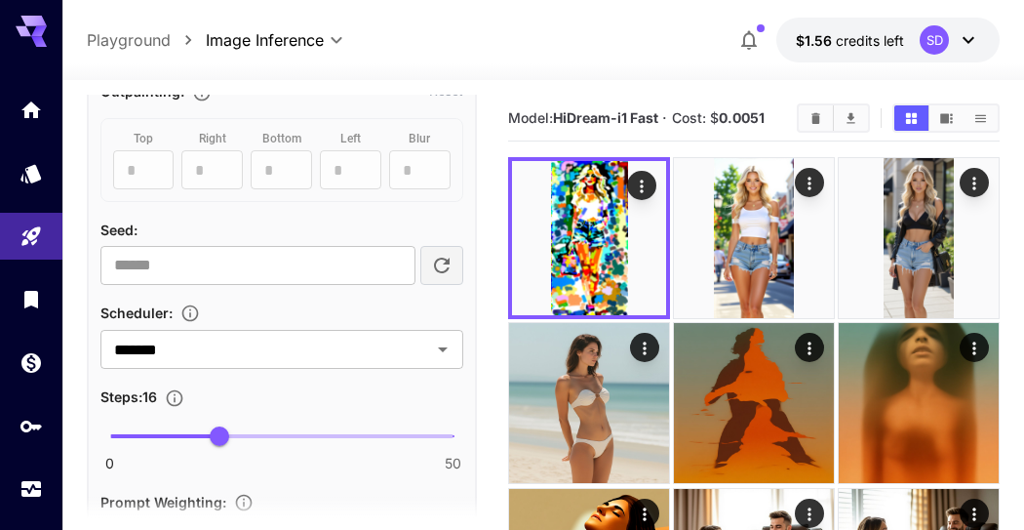
scroll to position [1192, 0]
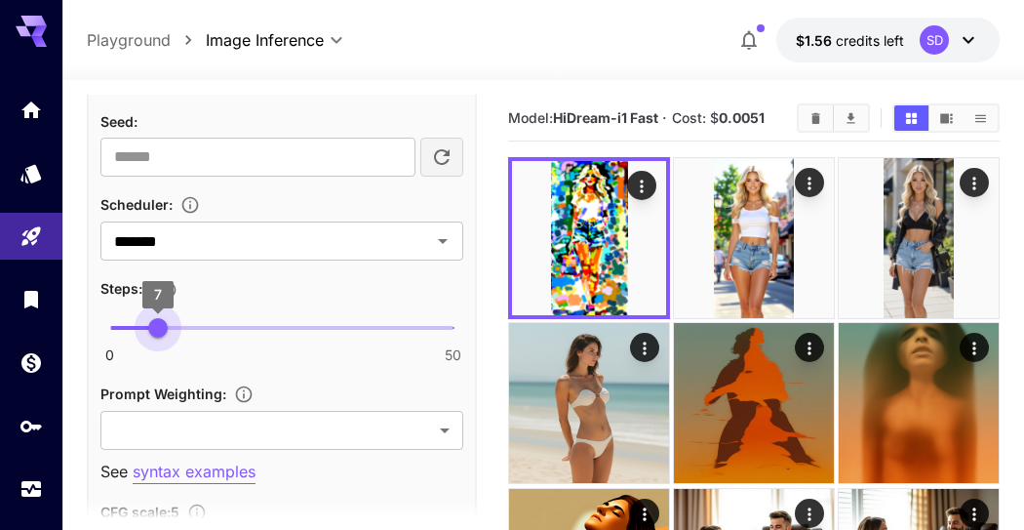
drag, startPoint x: 228, startPoint y: 321, endPoint x: 158, endPoint y: 327, distance: 70.5
click at [158, 327] on span "7" at bounding box center [158, 328] width 20 height 20
click at [176, 327] on span "10" at bounding box center [179, 328] width 20 height 20
click at [166, 327] on span "8" at bounding box center [165, 328] width 20 height 20
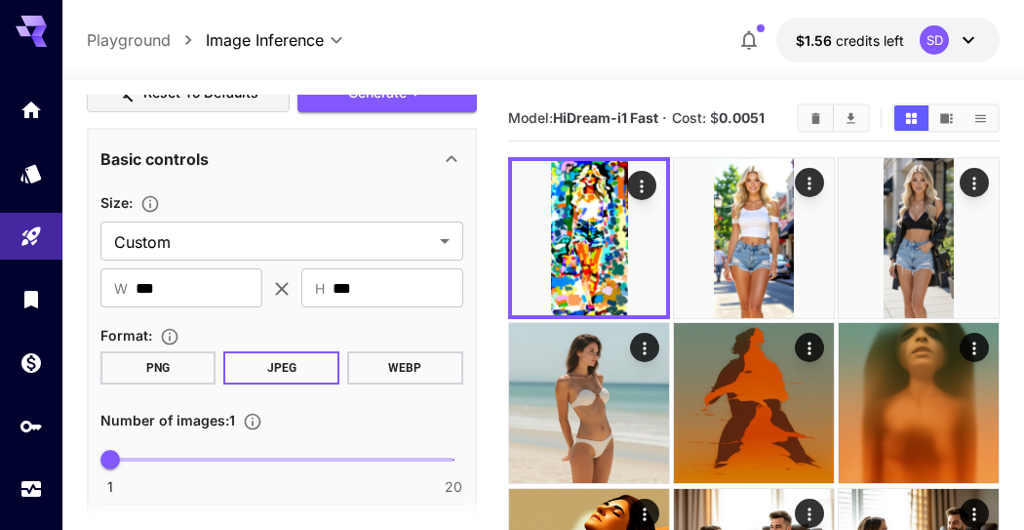
scroll to position [108, 0]
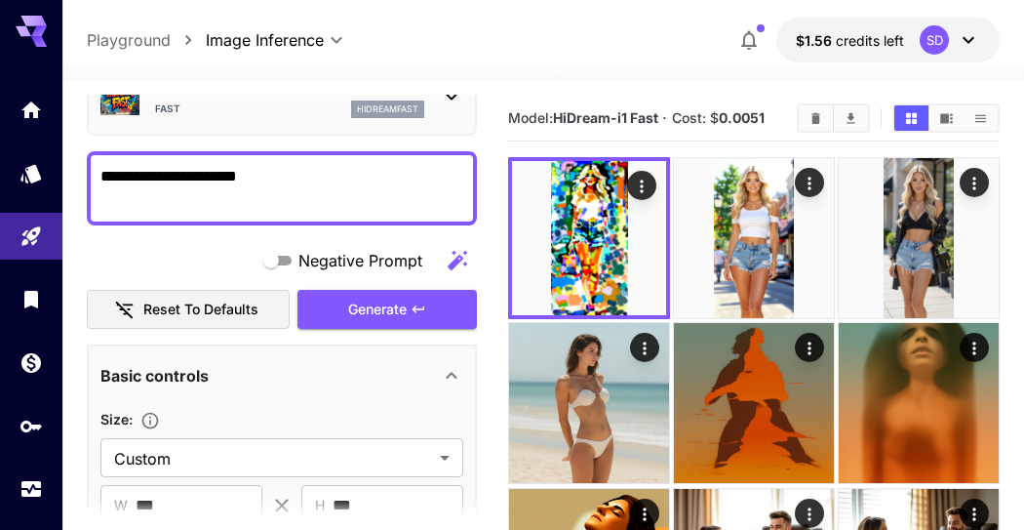
click at [399, 313] on span "Generate" at bounding box center [377, 310] width 59 height 24
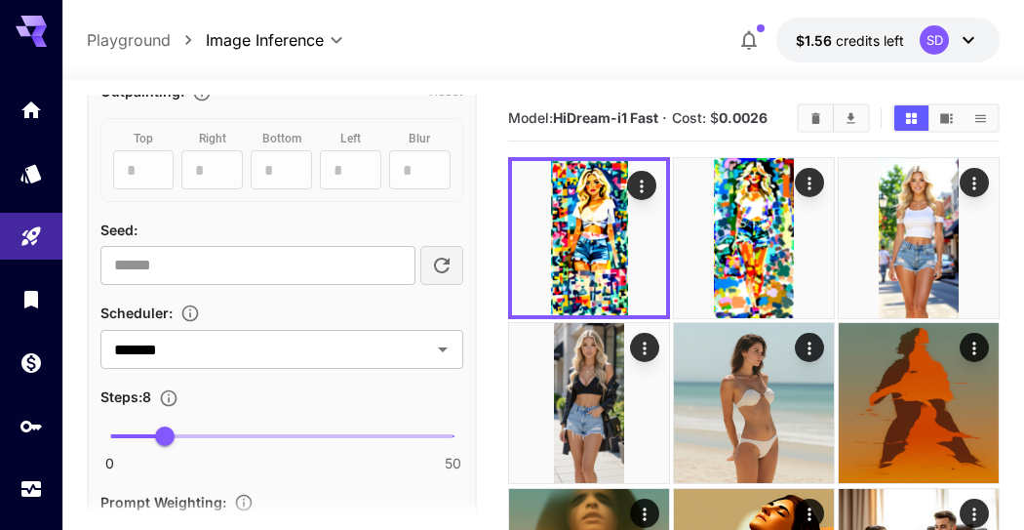
scroll to position [1192, 0]
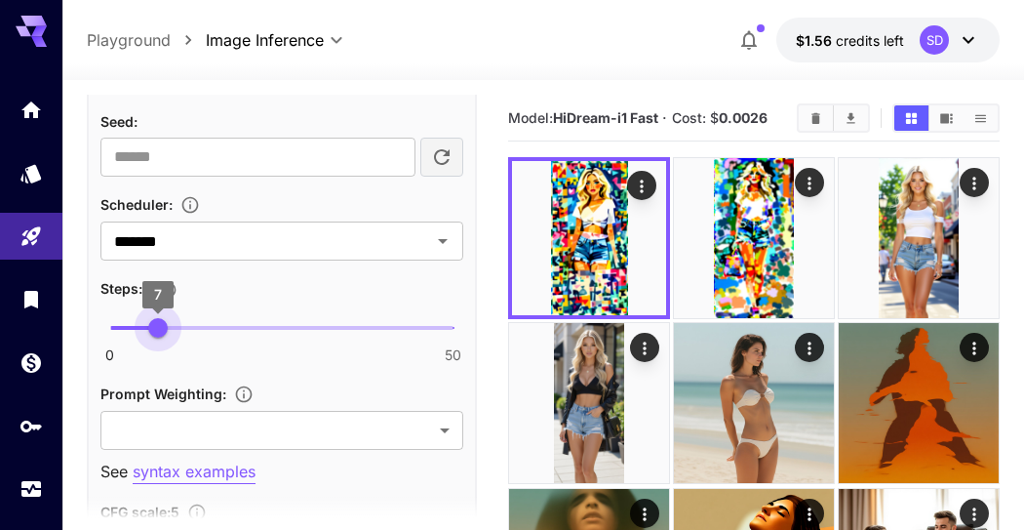
type input "*"
click at [162, 327] on span "8" at bounding box center [165, 328] width 20 height 20
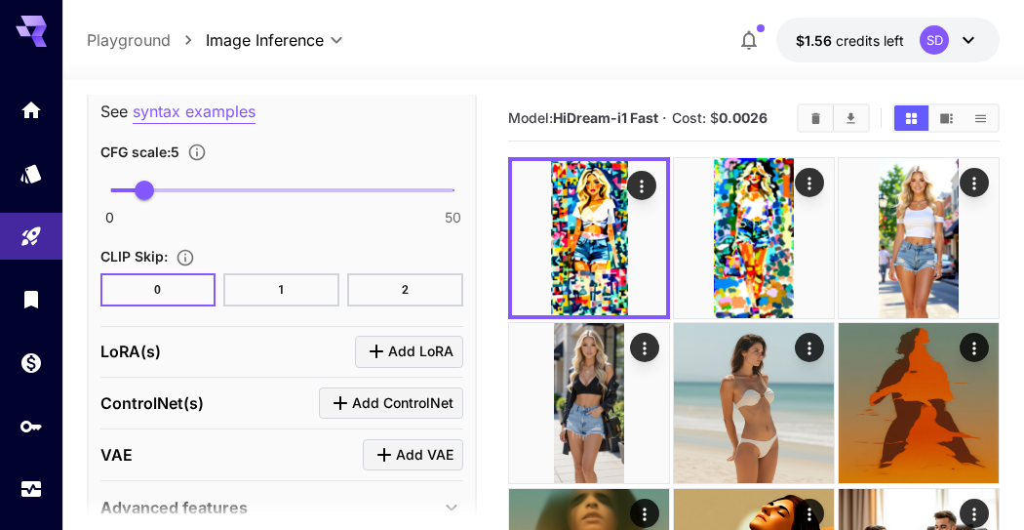
scroll to position [1517, 0]
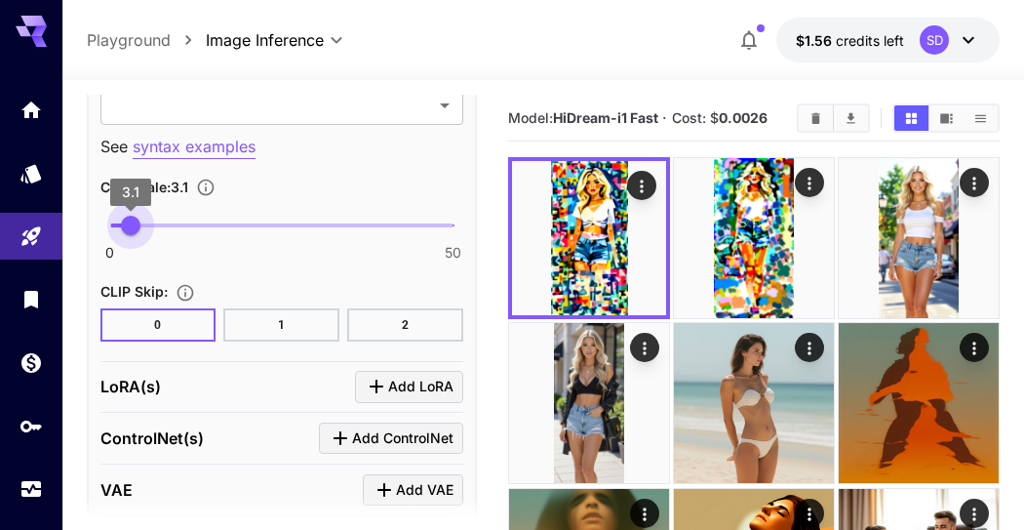
drag, startPoint x: 141, startPoint y: 214, endPoint x: 131, endPoint y: 220, distance: 12.7
click at [131, 220] on span "3.1" at bounding box center [131, 226] width 20 height 20
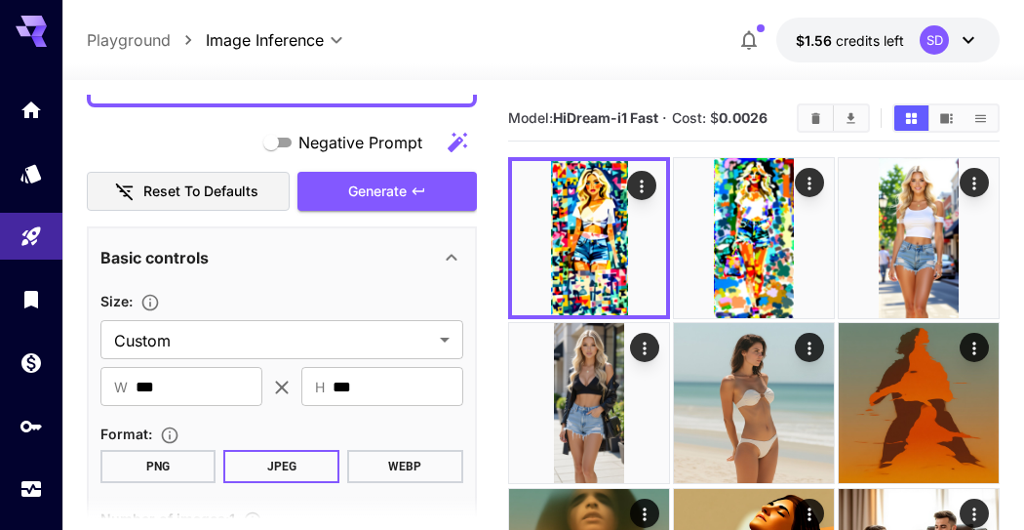
scroll to position [217, 0]
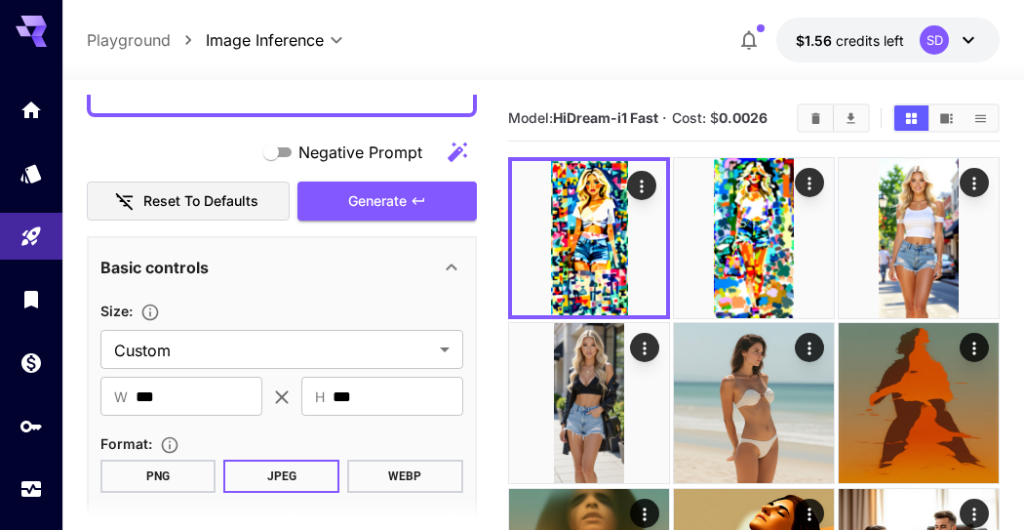
click at [408, 189] on button "Generate" at bounding box center [387, 201] width 179 height 40
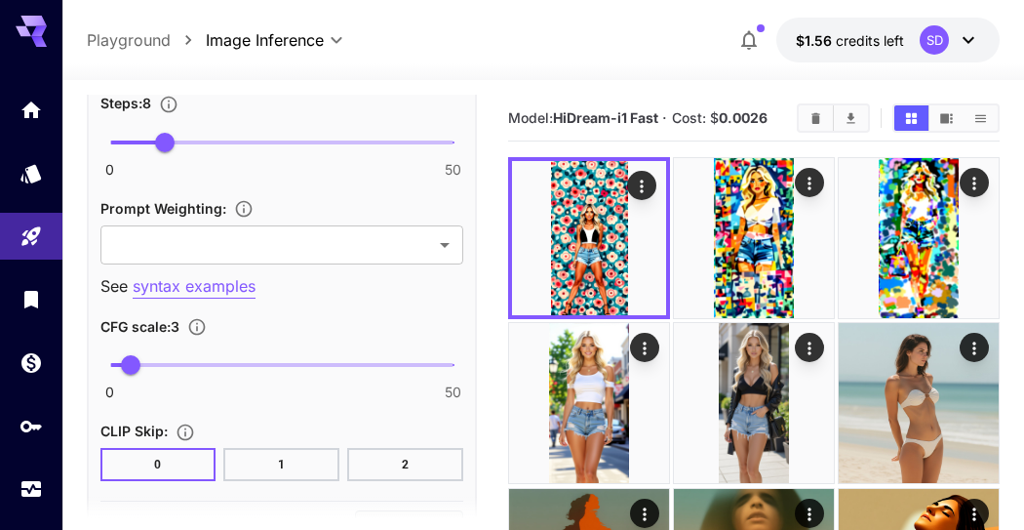
scroll to position [1409, 0]
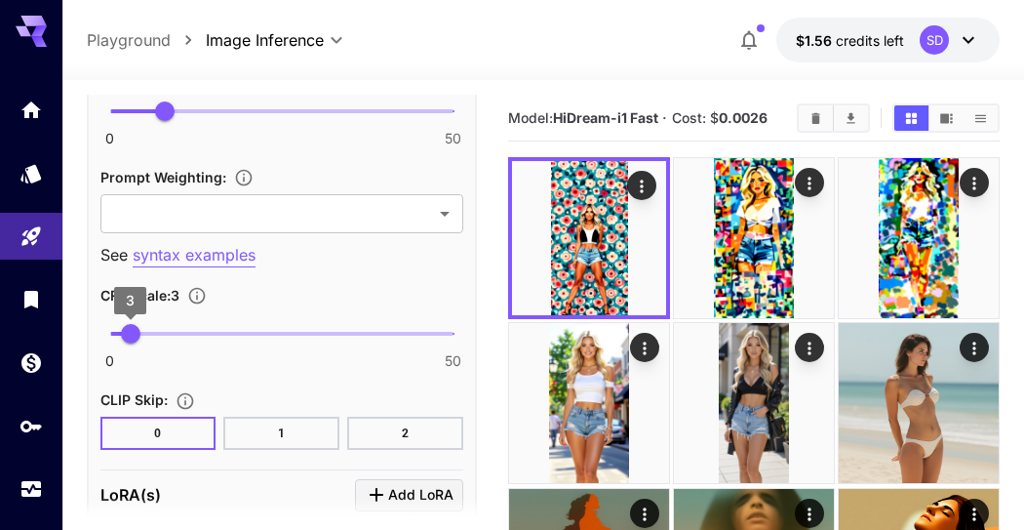
click at [128, 325] on span "3" at bounding box center [131, 334] width 20 height 20
type input "*"
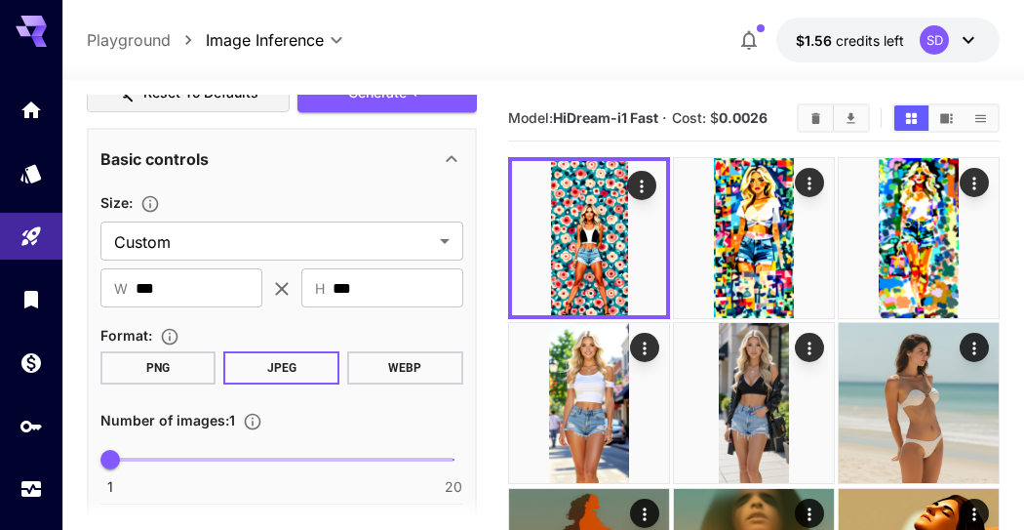
scroll to position [108, 0]
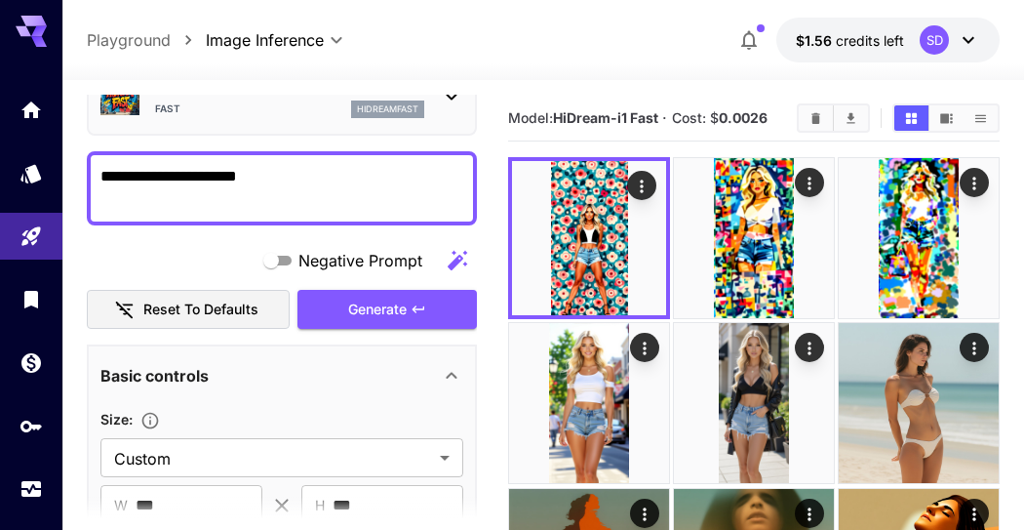
click at [384, 310] on span "Generate" at bounding box center [377, 310] width 59 height 24
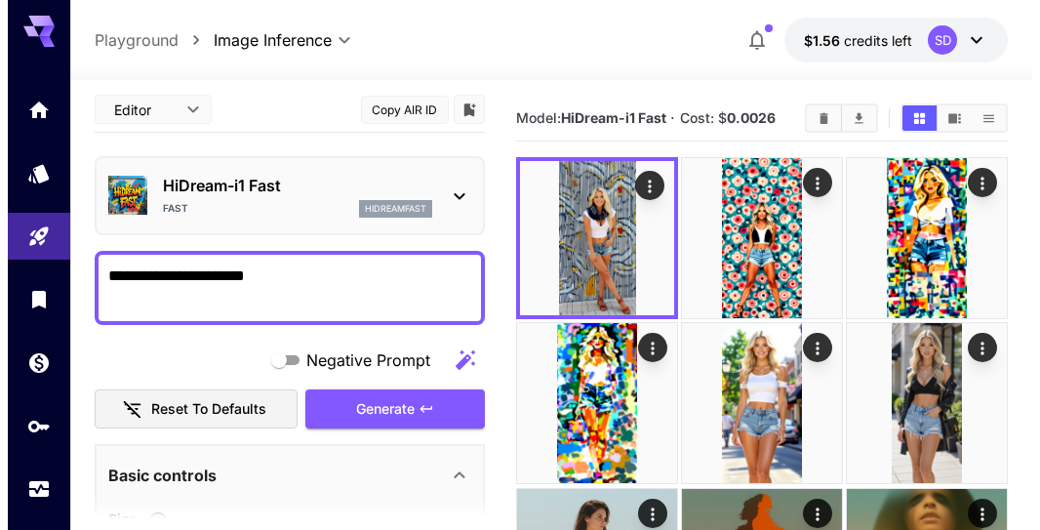
scroll to position [0, 0]
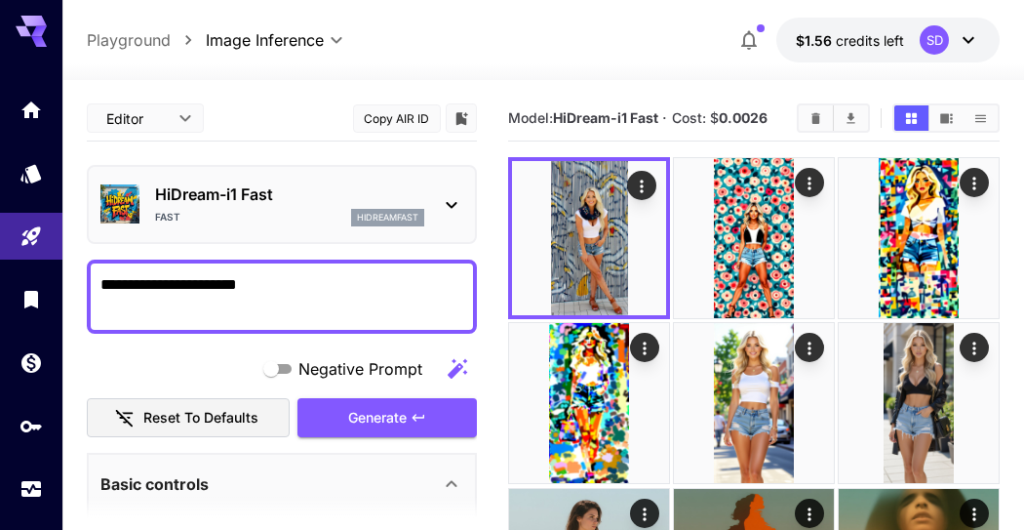
click at [282, 187] on p "HiDream-i1 Fast" at bounding box center [289, 193] width 269 height 23
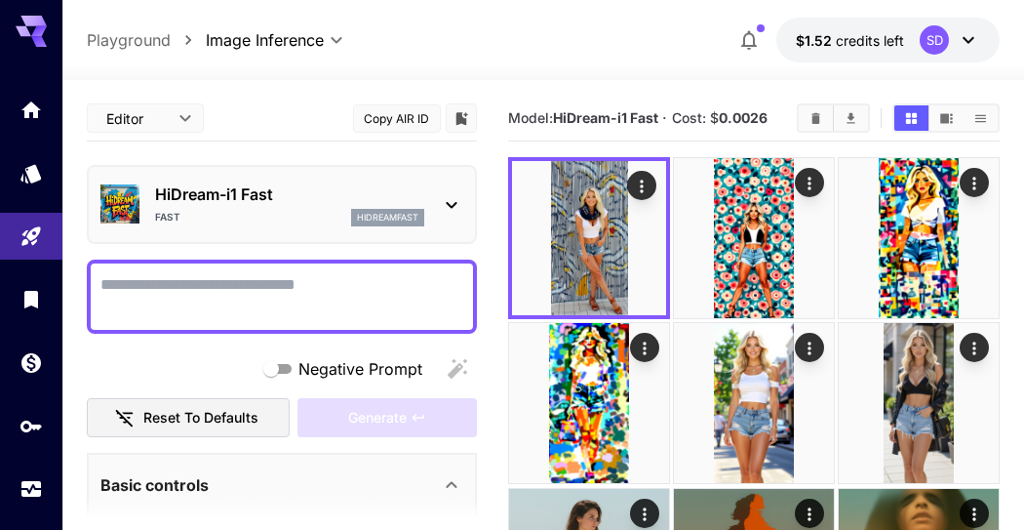
click at [286, 198] on p "HiDream-i1 Fast" at bounding box center [289, 193] width 269 height 23
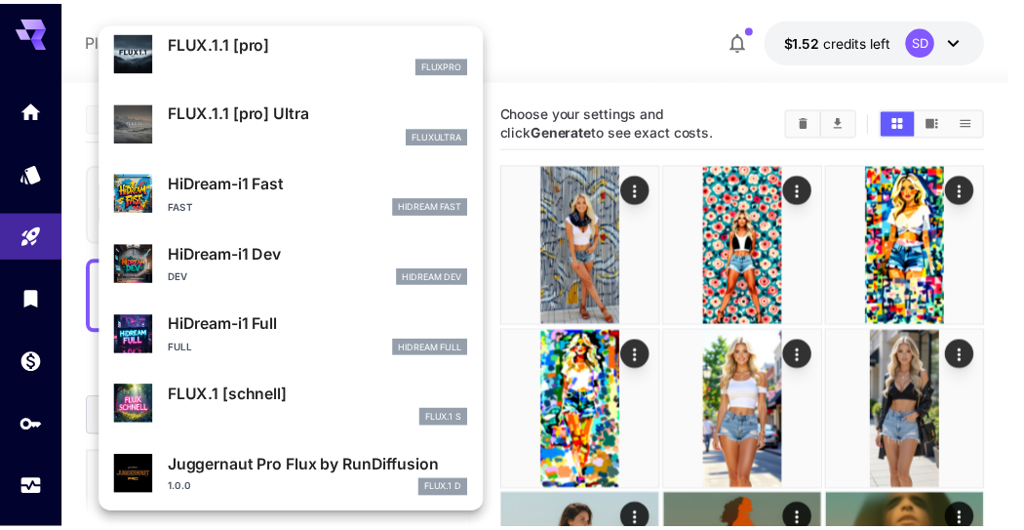
scroll to position [1523, 0]
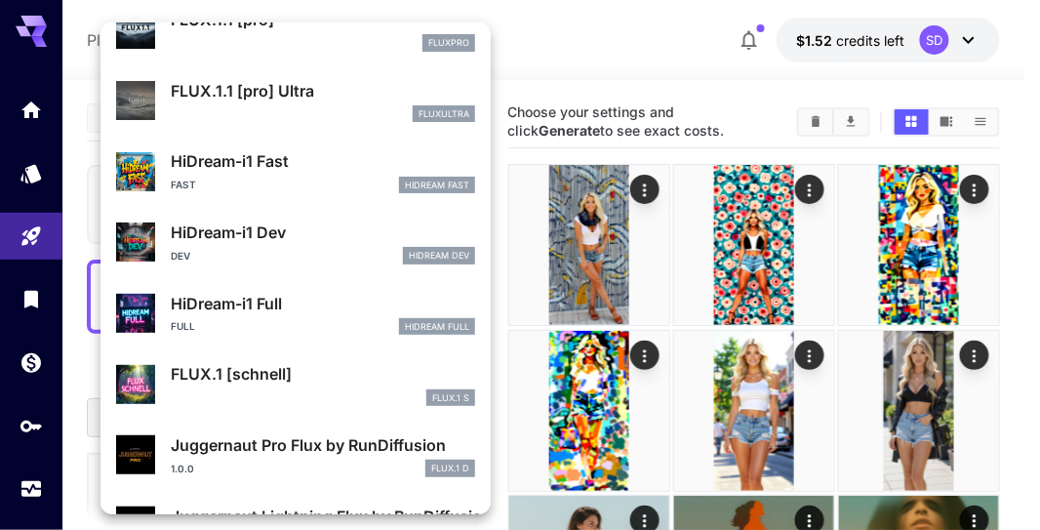
click at [226, 215] on div "HiDream-i1 Dev Dev HiDream Dev" at bounding box center [295, 243] width 359 height 60
type input "**"
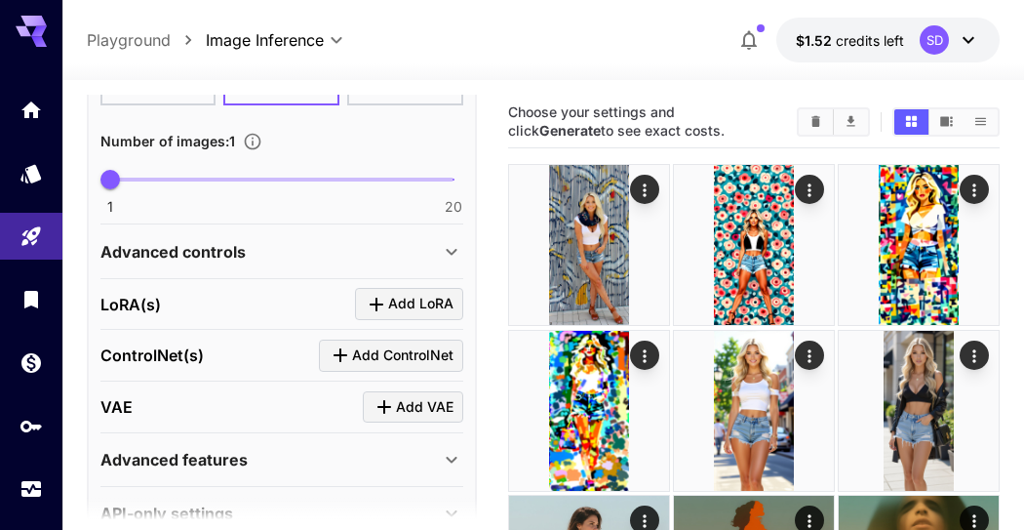
scroll to position [644, 0]
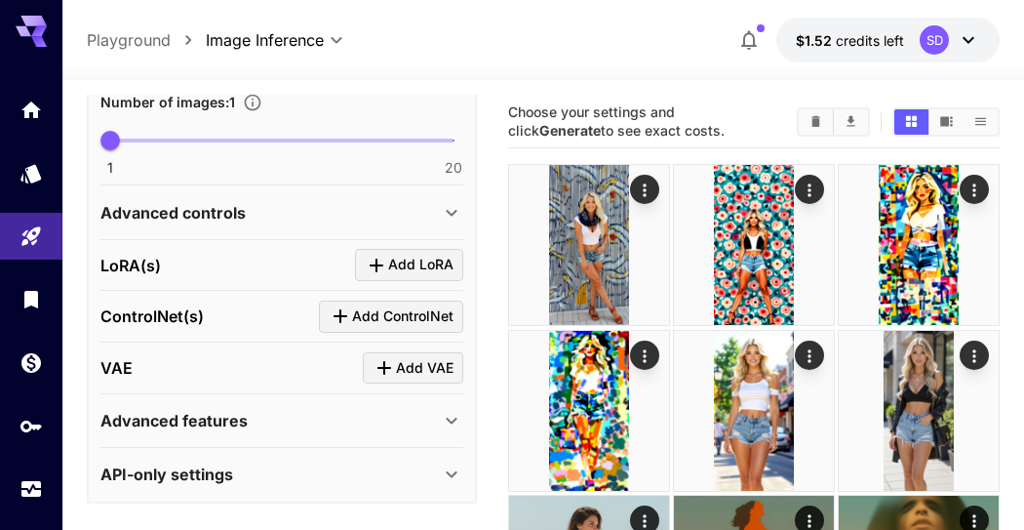
click at [252, 201] on div "Advanced controls" at bounding box center [269, 212] width 339 height 23
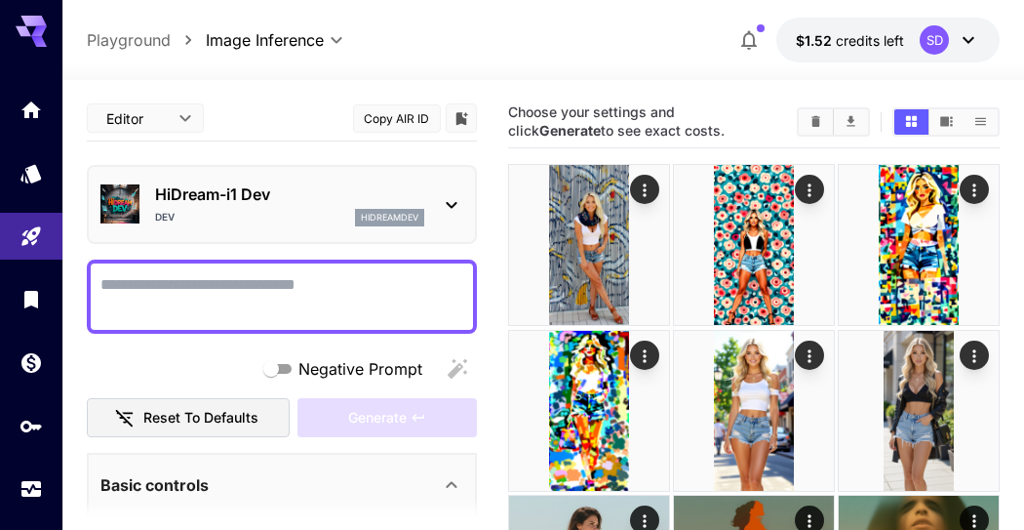
scroll to position [108, 0]
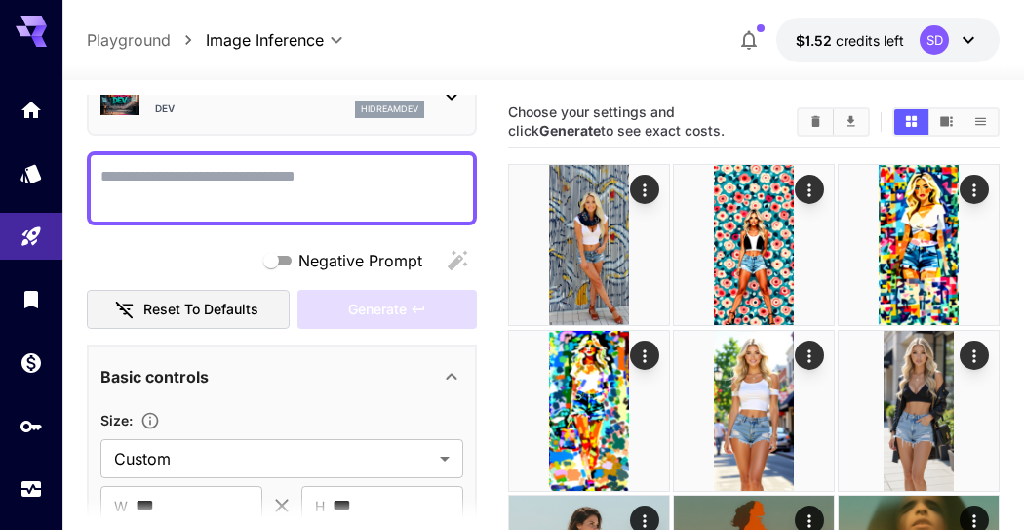
click at [254, 179] on textarea "Negative Prompt" at bounding box center [281, 188] width 363 height 47
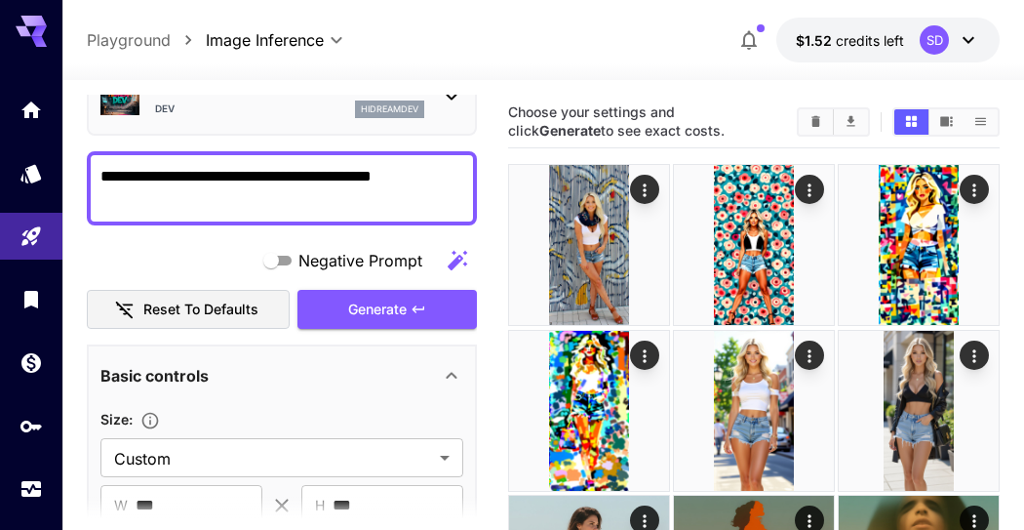
click at [99, 174] on div "**********" at bounding box center [282, 188] width 390 height 74
click at [102, 172] on textarea "**********" at bounding box center [282, 188] width 364 height 47
drag, startPoint x: 362, startPoint y: 177, endPoint x: 370, endPoint y: 215, distance: 38.8
click at [370, 215] on div "**********" at bounding box center [282, 188] width 390 height 74
click at [276, 197] on textarea "**********" at bounding box center [282, 188] width 364 height 47
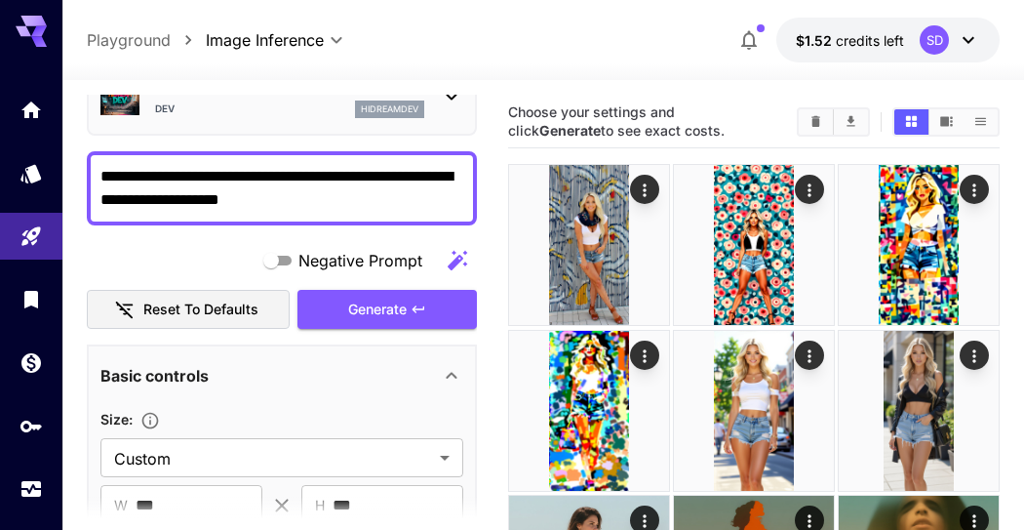
click at [276, 197] on textarea "**********" at bounding box center [282, 188] width 364 height 47
click at [206, 203] on textarea "**********" at bounding box center [282, 188] width 364 height 47
paste textarea "**********"
click at [324, 205] on textarea "**********" at bounding box center [282, 188] width 364 height 47
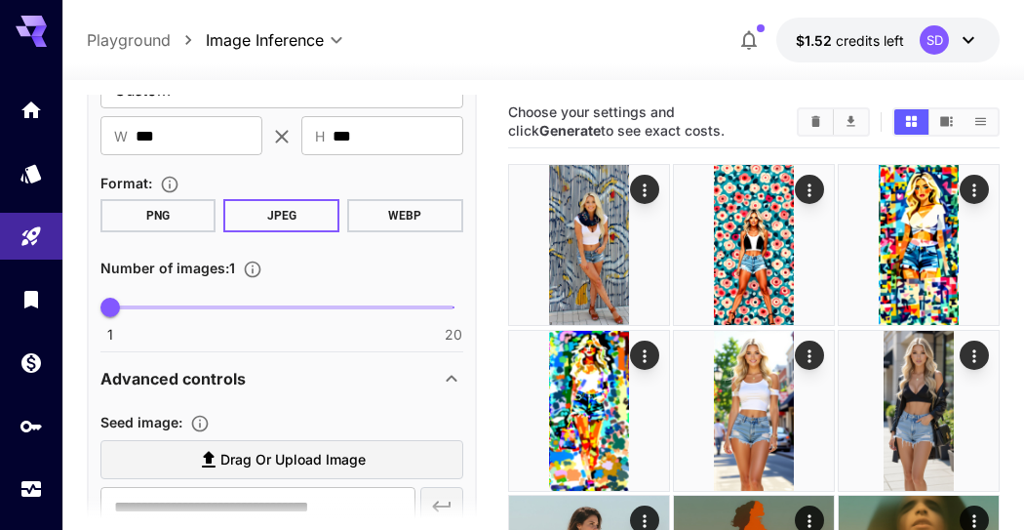
scroll to position [433, 0]
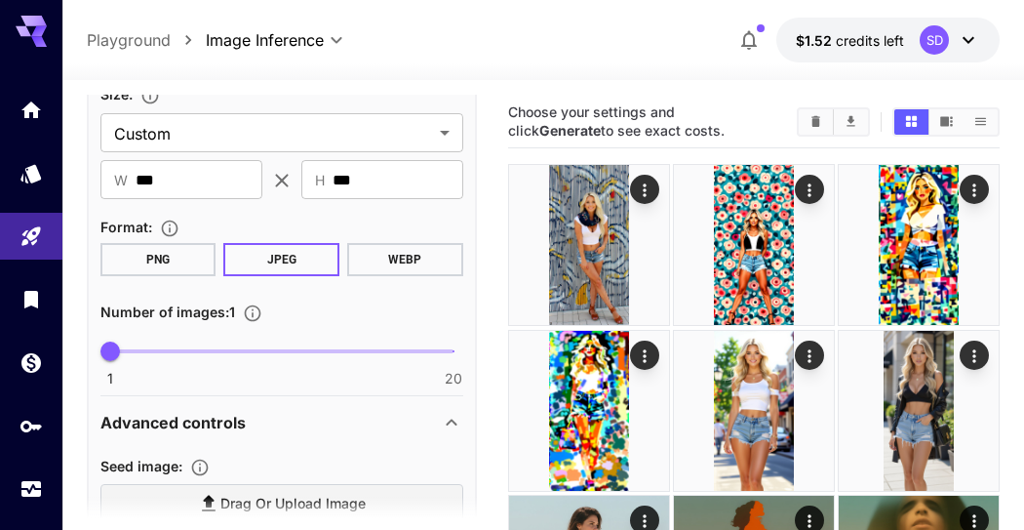
type textarea "**********"
drag, startPoint x: 227, startPoint y: 180, endPoint x: 125, endPoint y: 178, distance: 102.5
click at [125, 178] on div "​ W *** ​" at bounding box center [181, 179] width 162 height 39
type input "***"
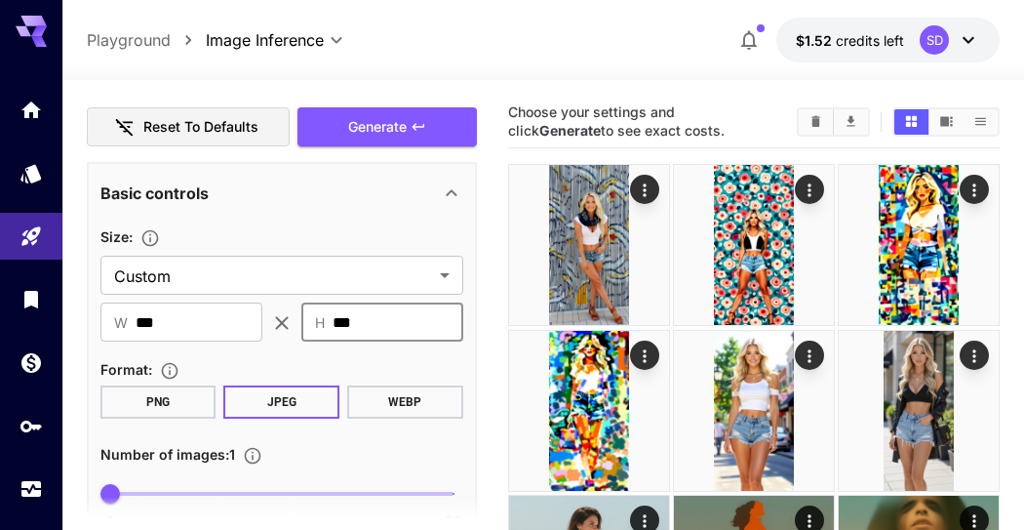
scroll to position [226, 0]
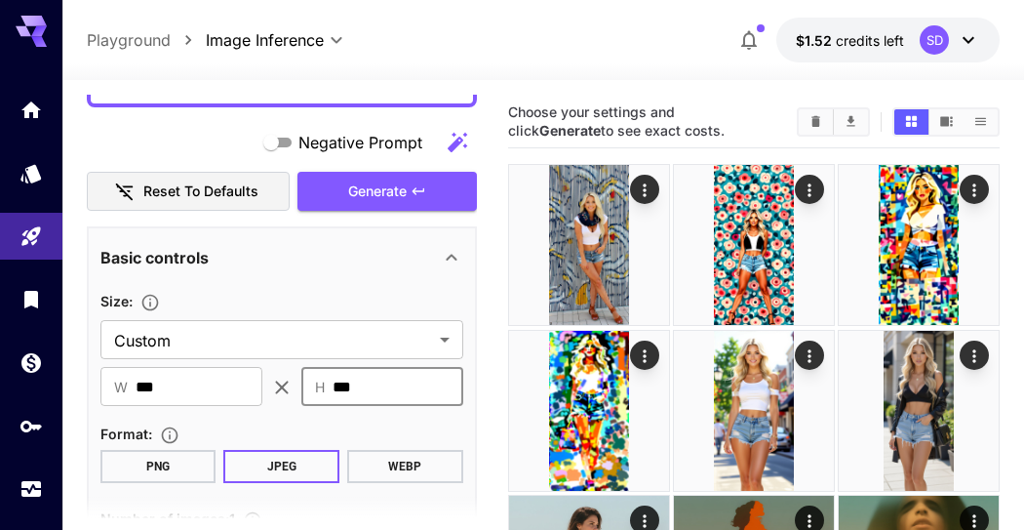
type input "***"
click at [341, 190] on button "Generate" at bounding box center [387, 192] width 179 height 40
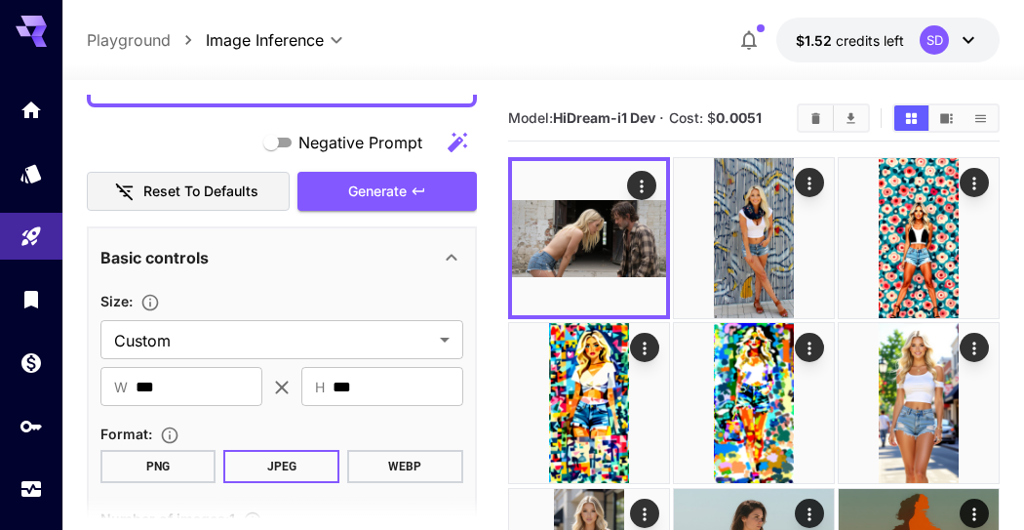
click at [622, 245] on img at bounding box center [589, 238] width 154 height 154
click at [0, 0] on icon "Open in fullscreen" at bounding box center [0, 0] width 0 height 0
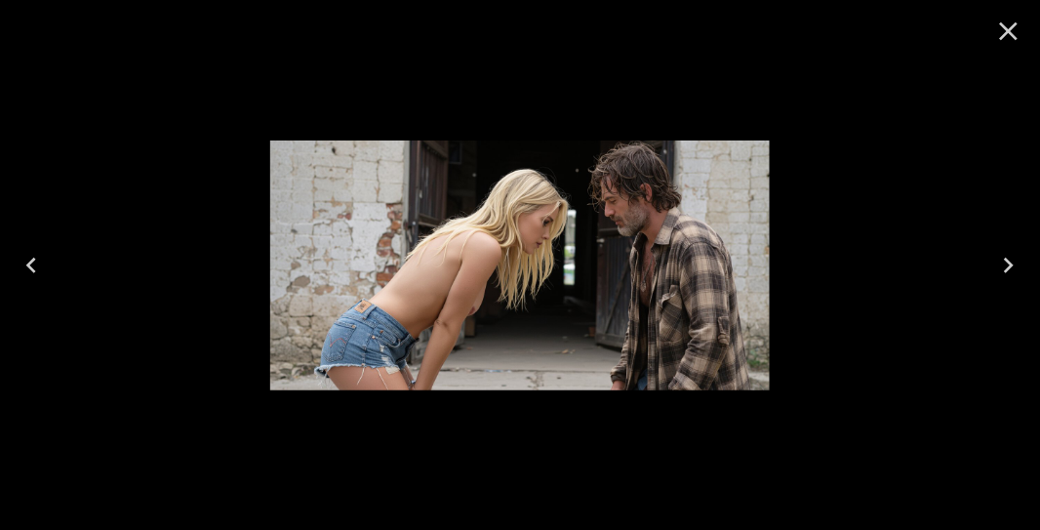
click at [989, 47] on button "Close" at bounding box center [1008, 31] width 47 height 47
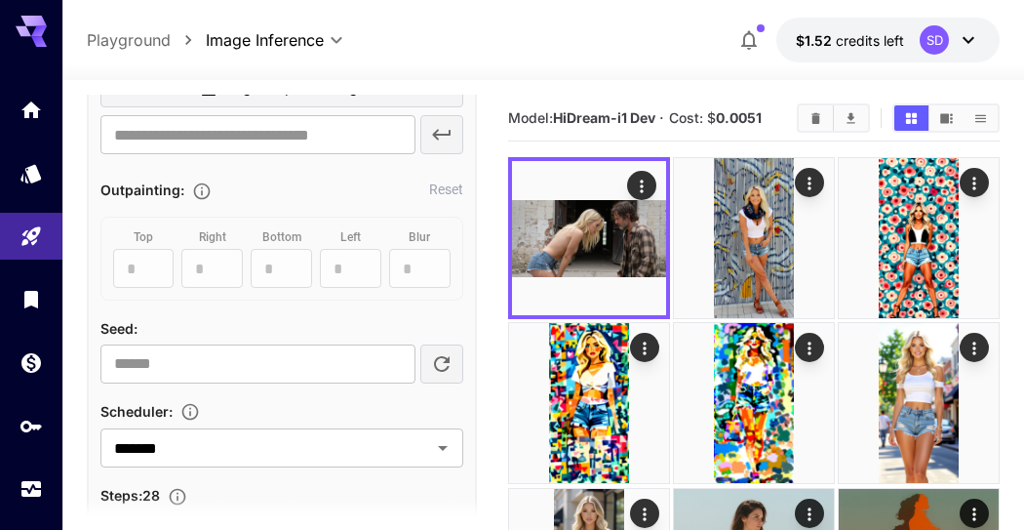
scroll to position [1202, 0]
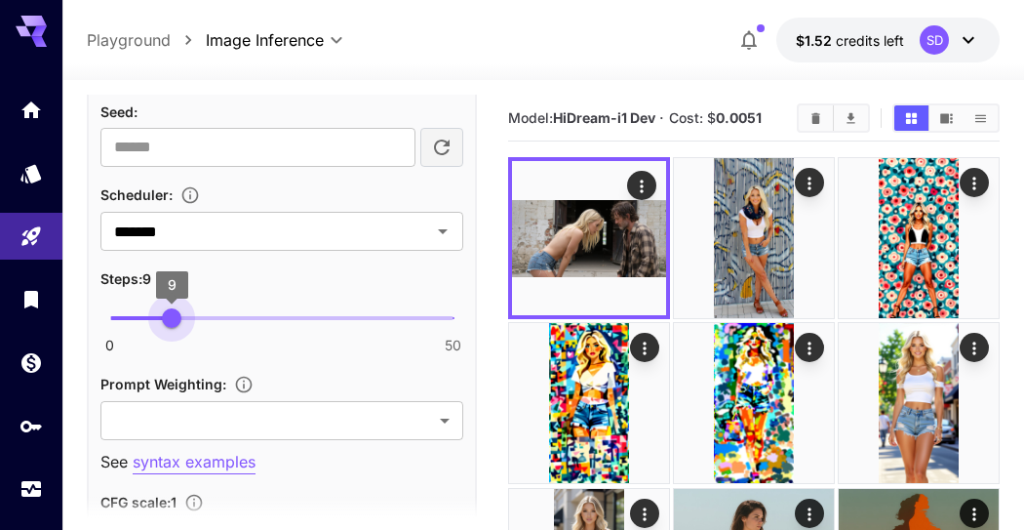
type input "*"
drag, startPoint x: 299, startPoint y: 307, endPoint x: 165, endPoint y: 311, distance: 134.7
click at [165, 311] on span "8" at bounding box center [165, 318] width 20 height 20
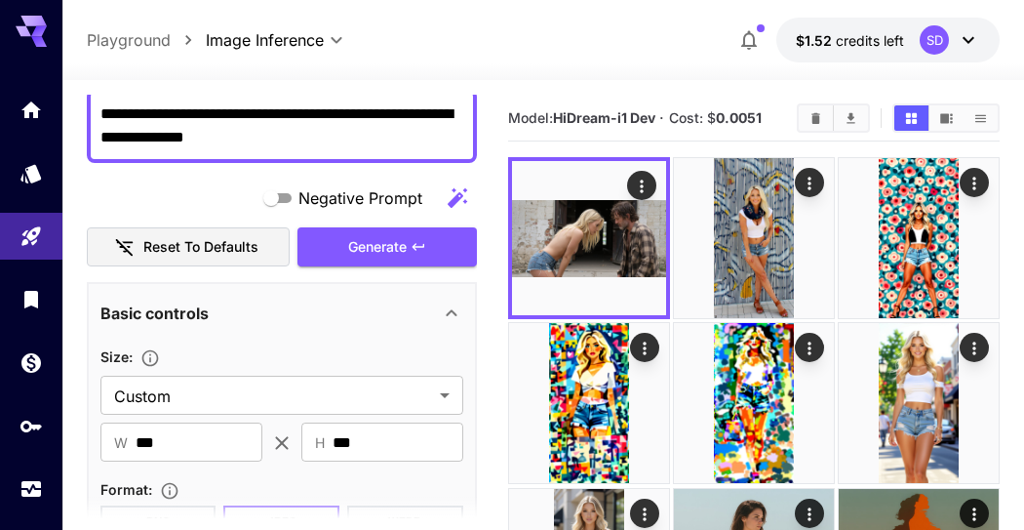
scroll to position [10, 0]
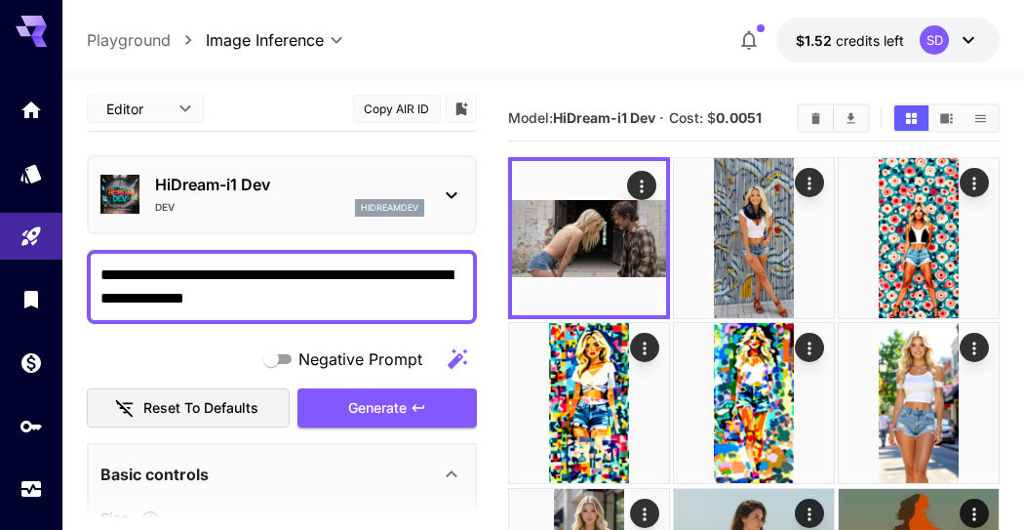
click at [362, 396] on span "Generate" at bounding box center [377, 408] width 59 height 24
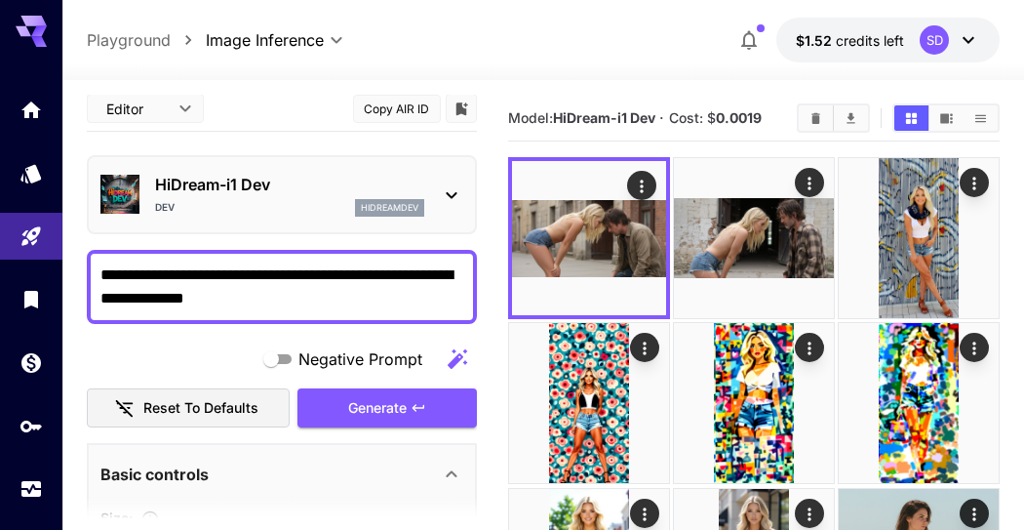
click at [612, 237] on img at bounding box center [589, 238] width 154 height 154
click at [0, 0] on button "Open in fullscreen" at bounding box center [0, 0] width 0 height 0
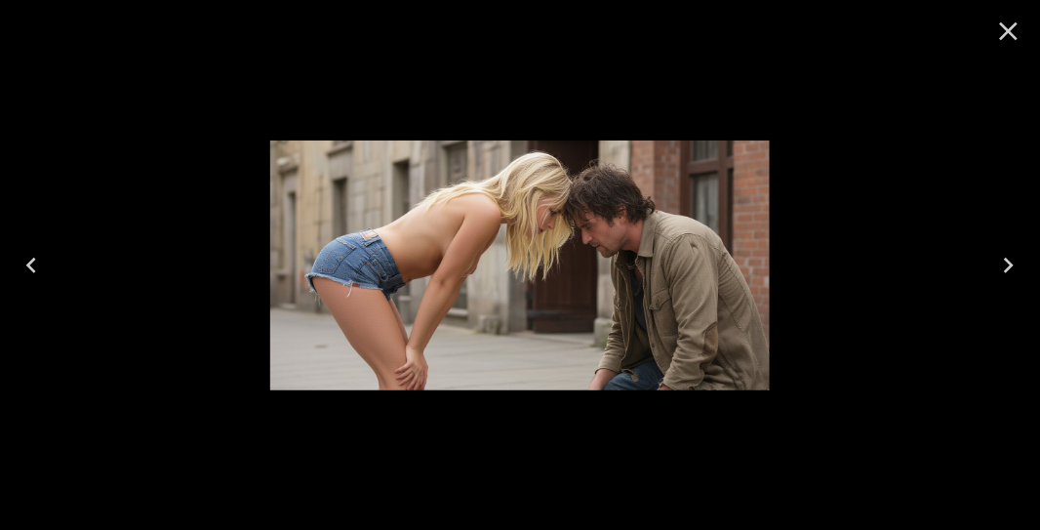
click at [1004, 30] on icon "Close" at bounding box center [1008, 31] width 31 height 31
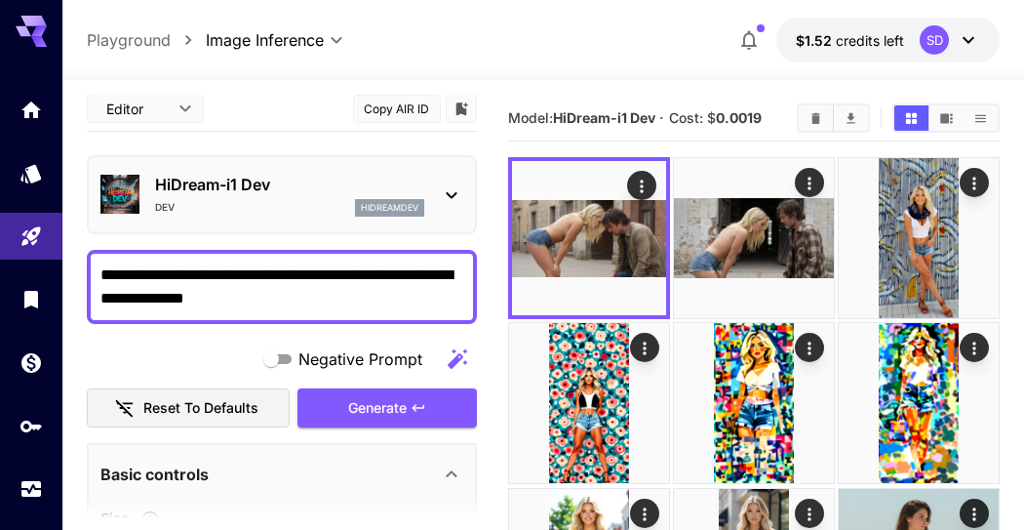
click at [361, 403] on span "Generate" at bounding box center [377, 408] width 59 height 24
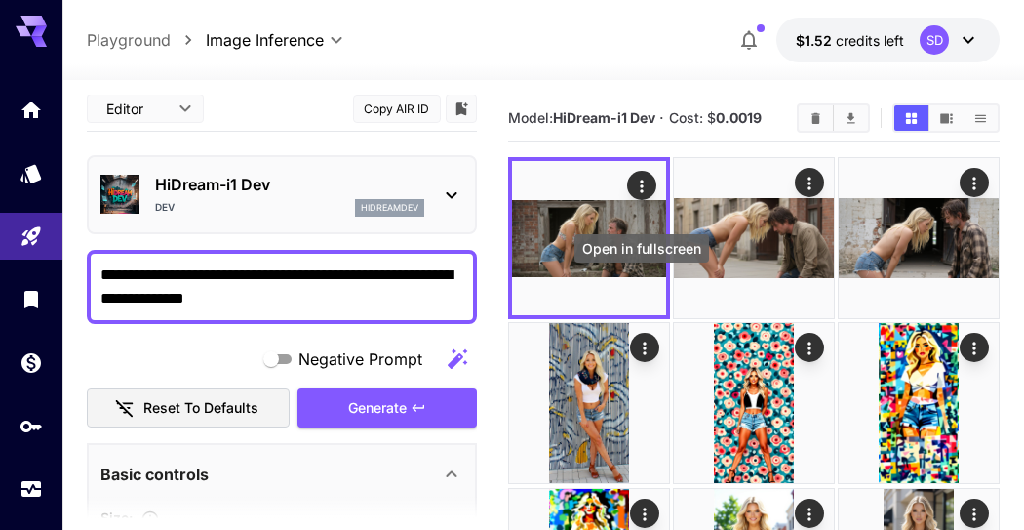
click at [0, 0] on div "Open in fullscreen" at bounding box center [0, 0] width 0 height 0
click at [0, 0] on icon "Open in fullscreen" at bounding box center [0, 0] width 0 height 0
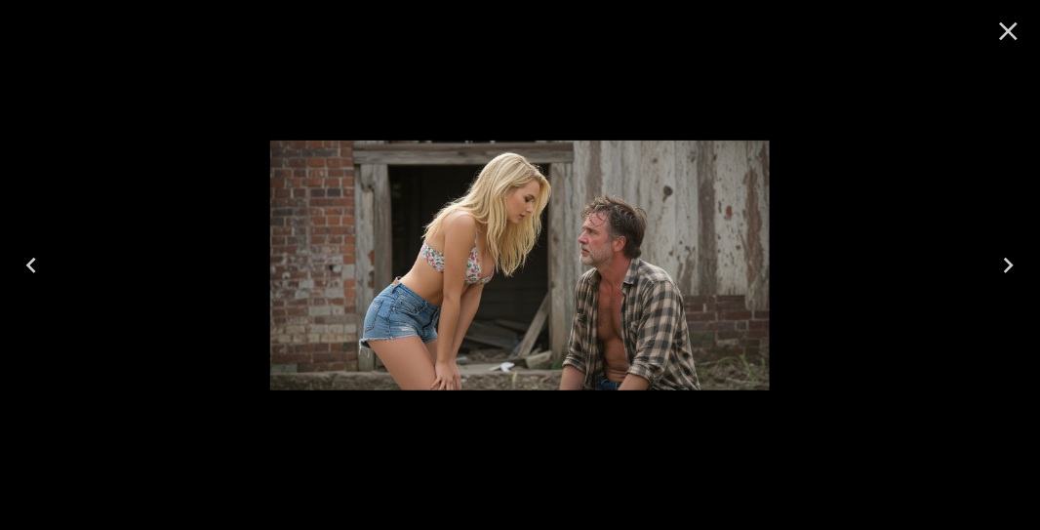
click at [1012, 25] on icon "Close" at bounding box center [1008, 31] width 31 height 31
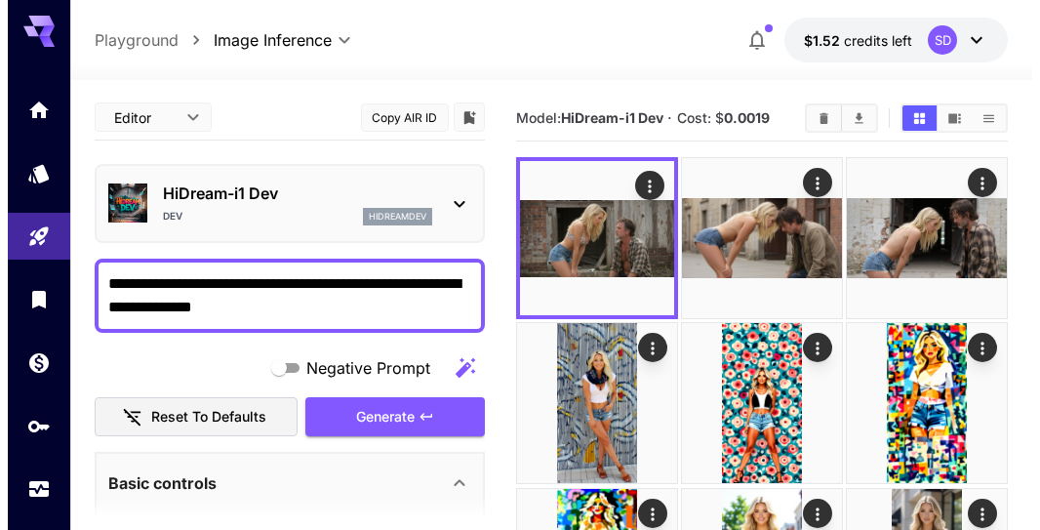
scroll to position [0, 0]
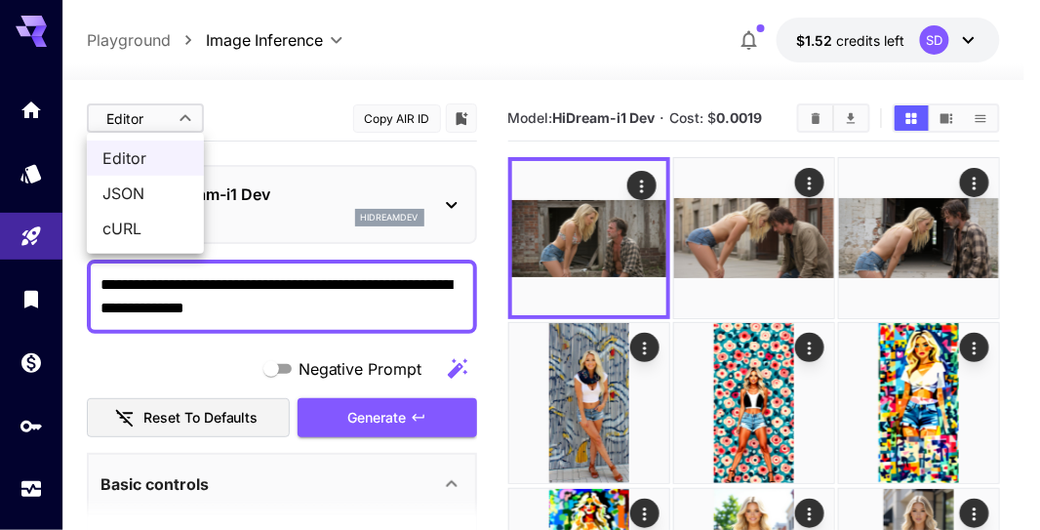
click at [135, 183] on span "JSON" at bounding box center [145, 192] width 86 height 23
type input "****"
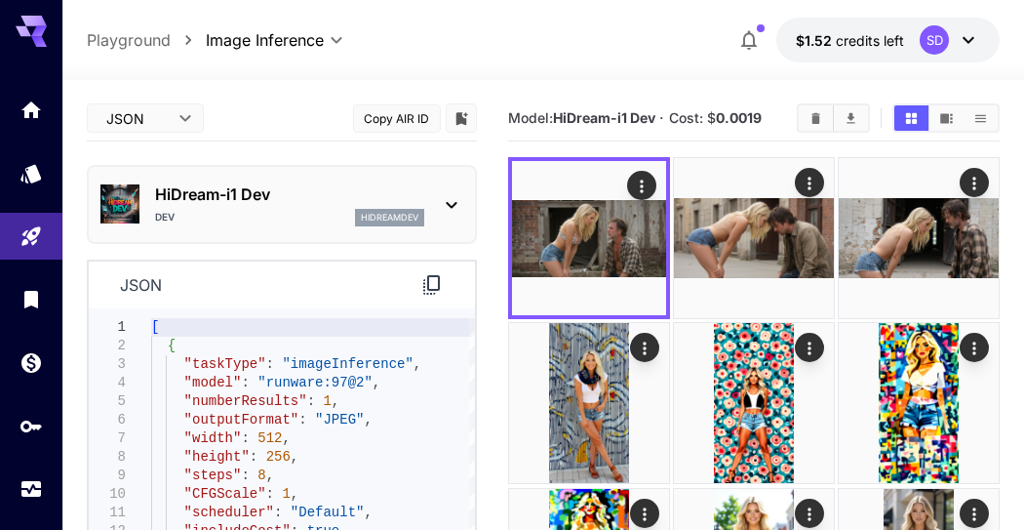
click at [249, 210] on div "Dev hidreamdev" at bounding box center [289, 218] width 269 height 18
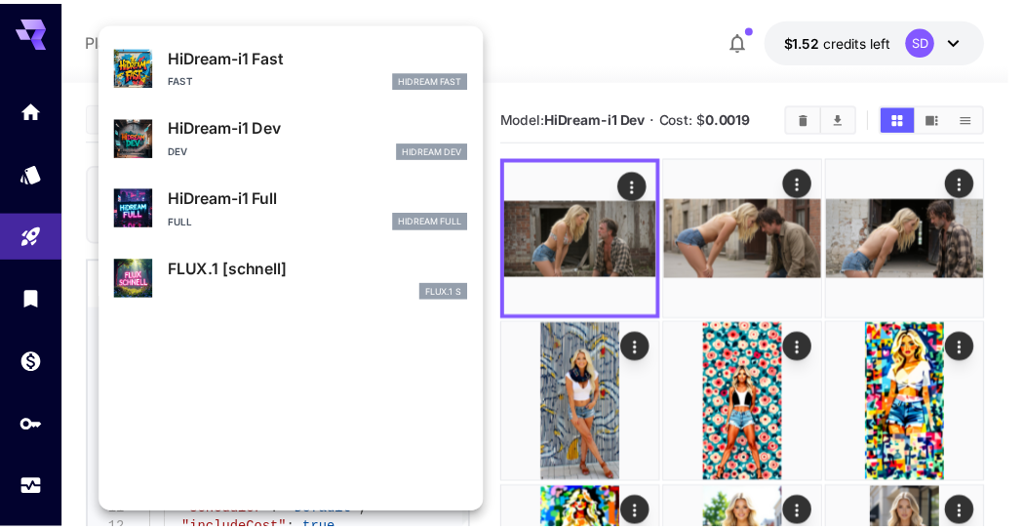
scroll to position [2444, 0]
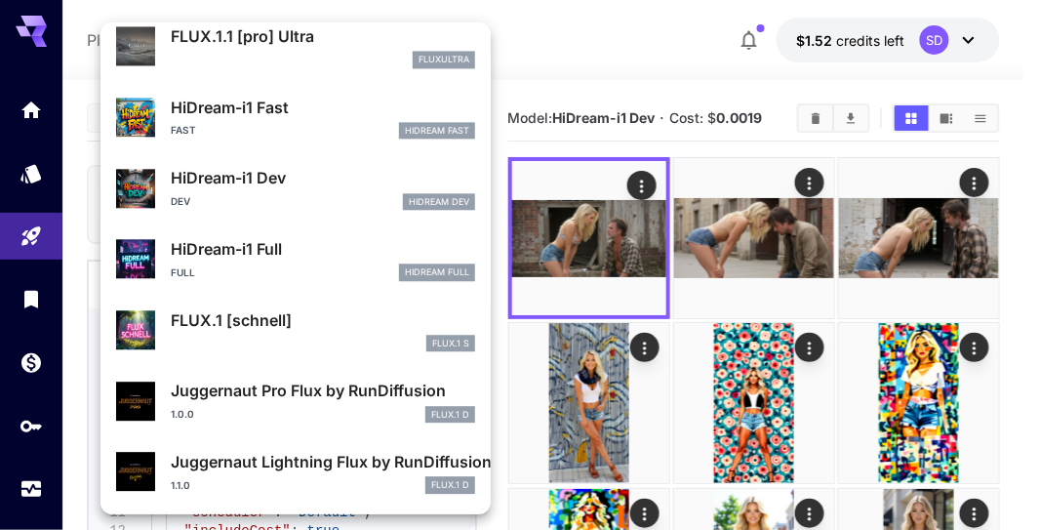
click at [225, 245] on p "HiDream-i1 Full" at bounding box center [323, 248] width 304 height 23
type input "**"
type input "***"
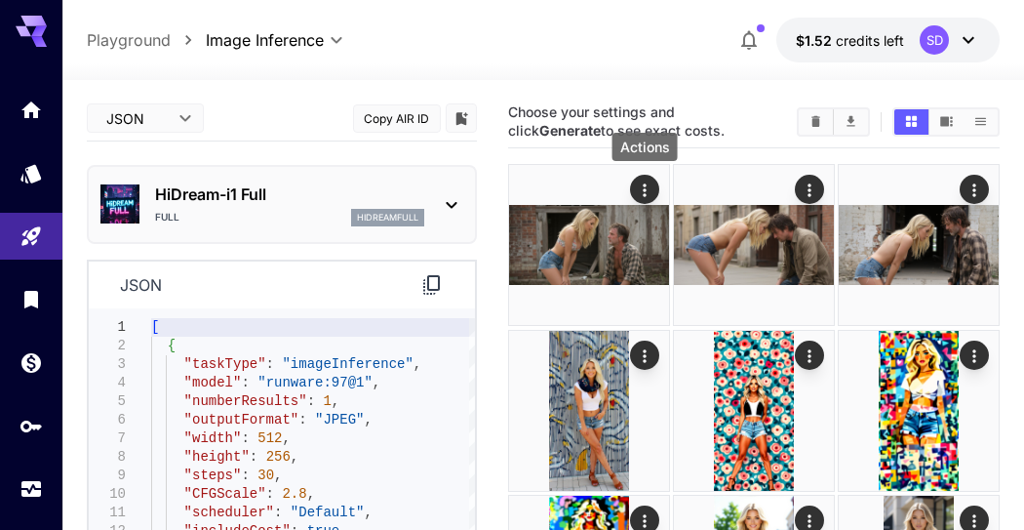
click at [646, 185] on icon "Actions" at bounding box center [644, 189] width 3 height 13
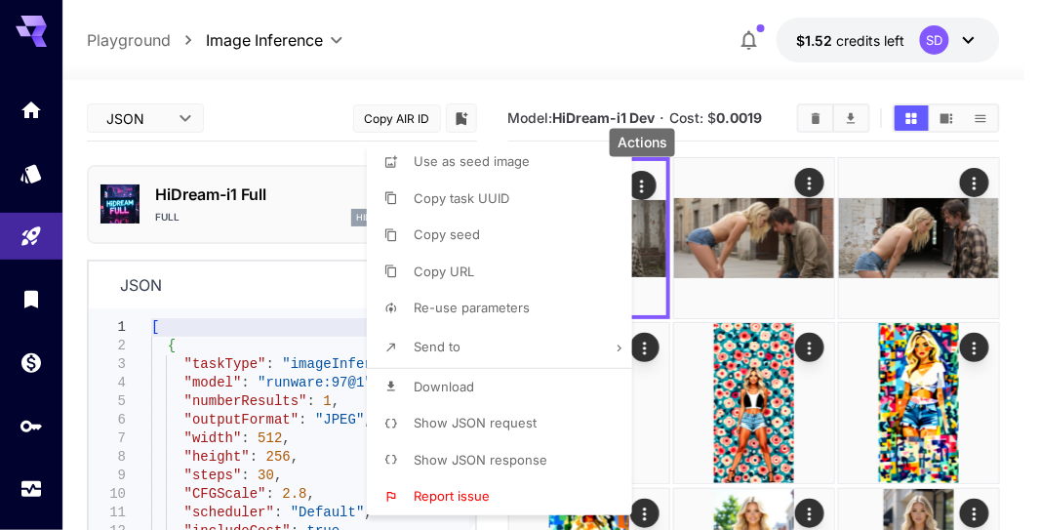
click at [496, 308] on span "Re-use parameters" at bounding box center [472, 307] width 116 height 16
type input "*********"
type input "*"
type input "*******"
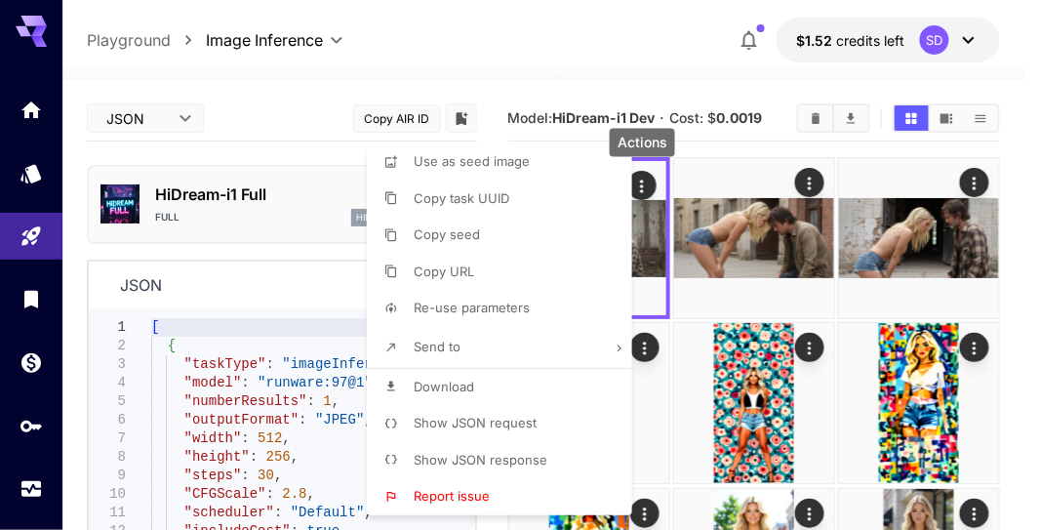
type input "**"
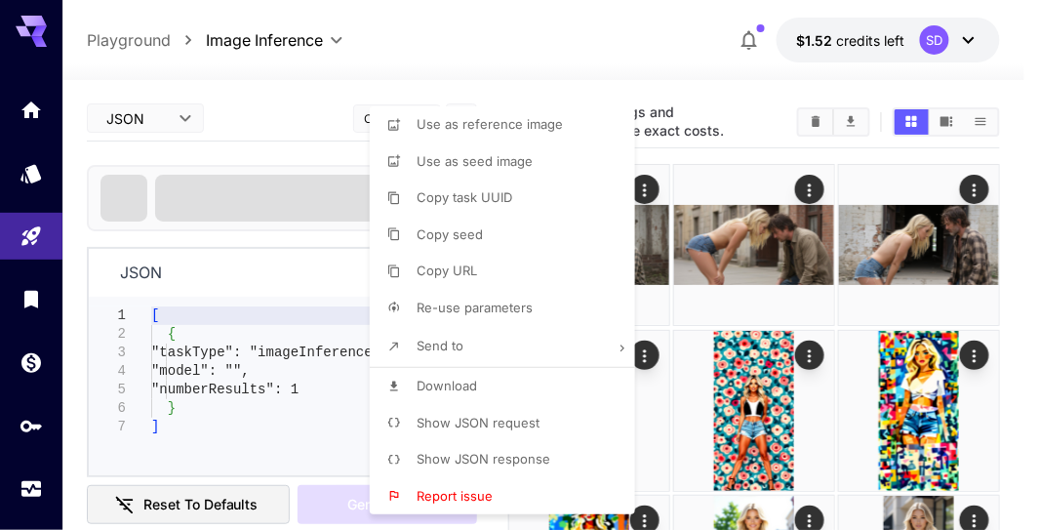
type input "******"
type input "***"
type input "*"
type input "**"
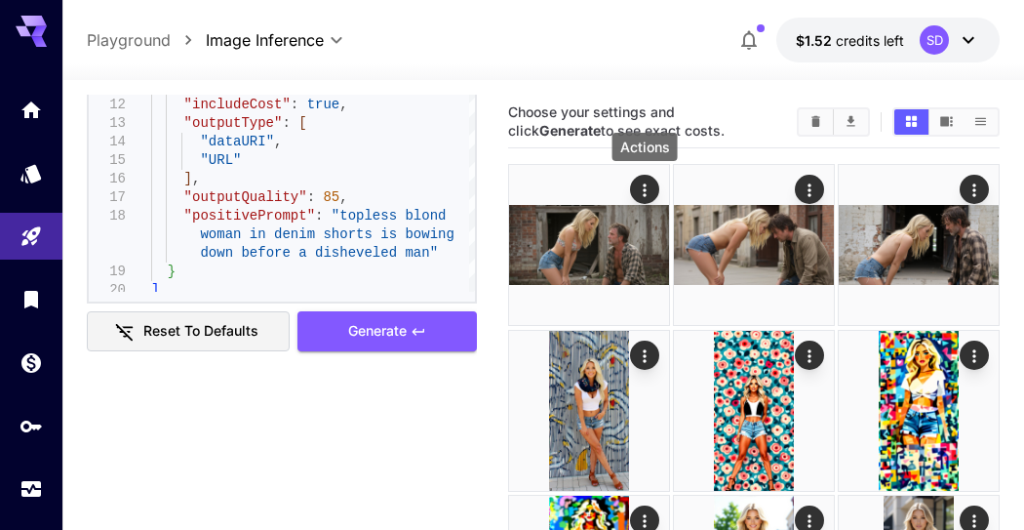
scroll to position [433, 0]
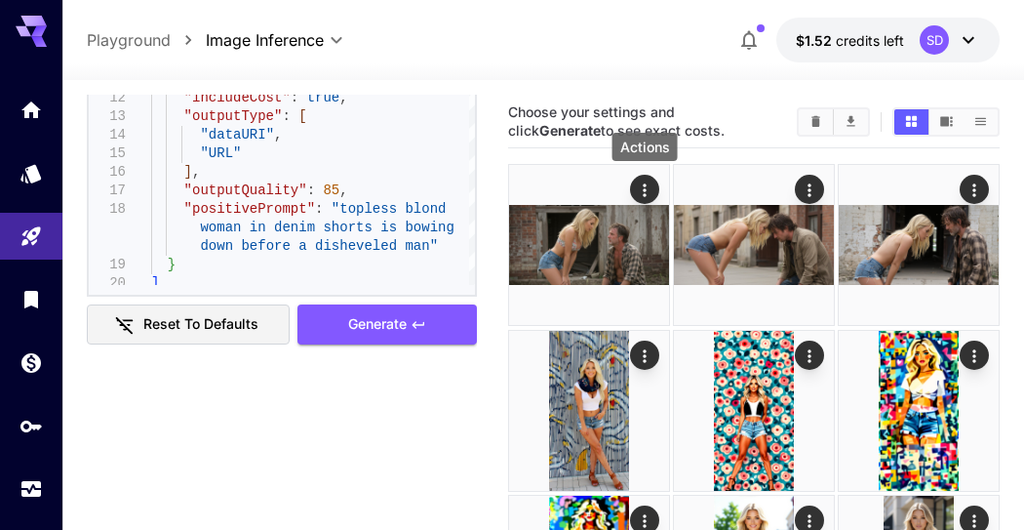
click at [359, 321] on div "json 1 2 3 4 5 6 7 8 9 10 11 12 13 14 15 16 17 18 19 20 [ { "taskType" : "image…" at bounding box center [282, 85] width 390 height 518
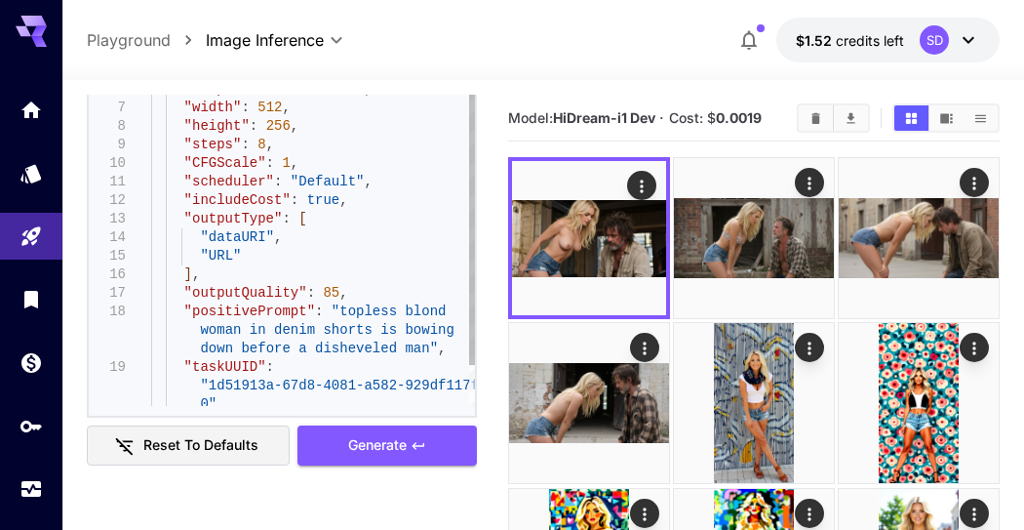
scroll to position [325, 0]
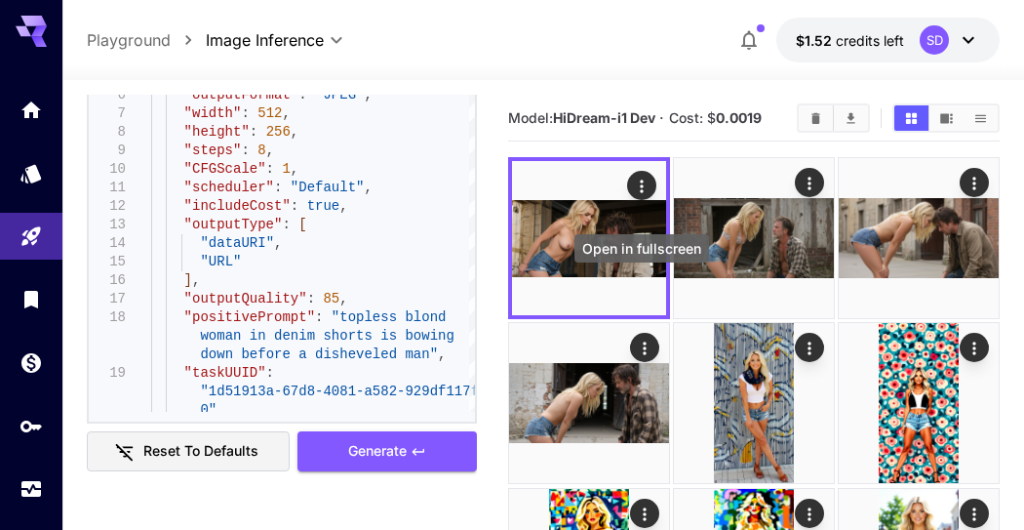
click at [0, 0] on icon "Open in fullscreen" at bounding box center [0, 0] width 0 height 0
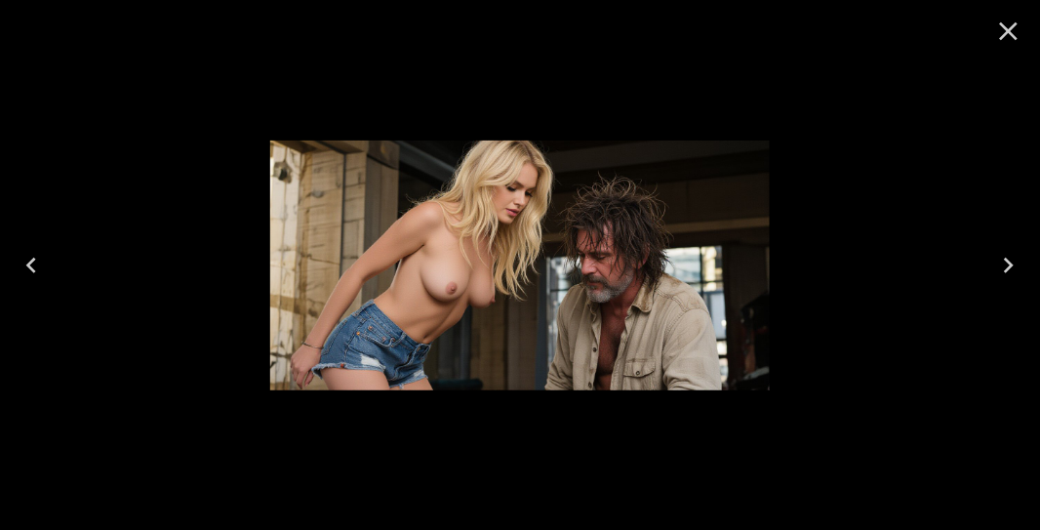
click at [1002, 37] on icon "Close" at bounding box center [1009, 31] width 19 height 19
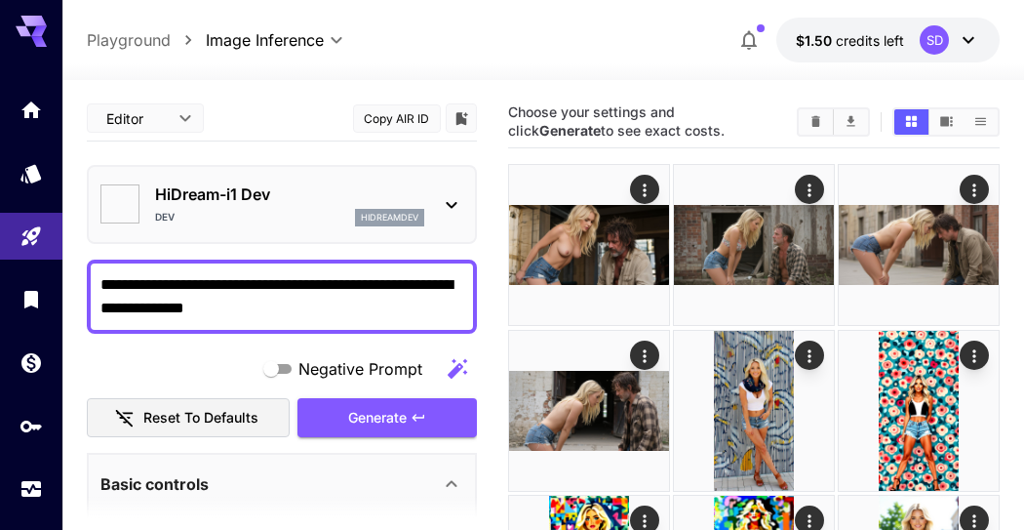
type input "*******"
drag, startPoint x: 310, startPoint y: 309, endPoint x: 65, endPoint y: 292, distance: 245.5
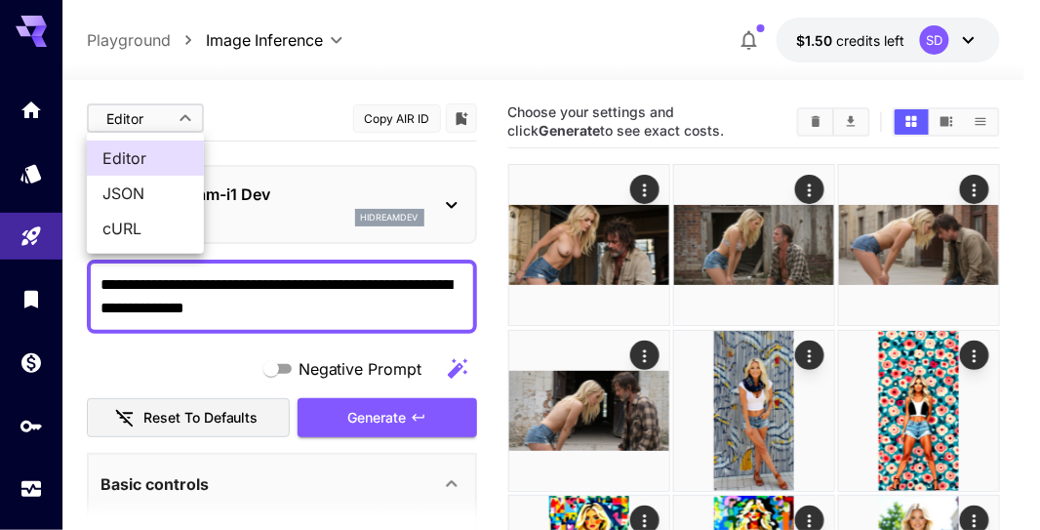
click at [136, 182] on span "JSON" at bounding box center [145, 192] width 86 height 23
type input "****"
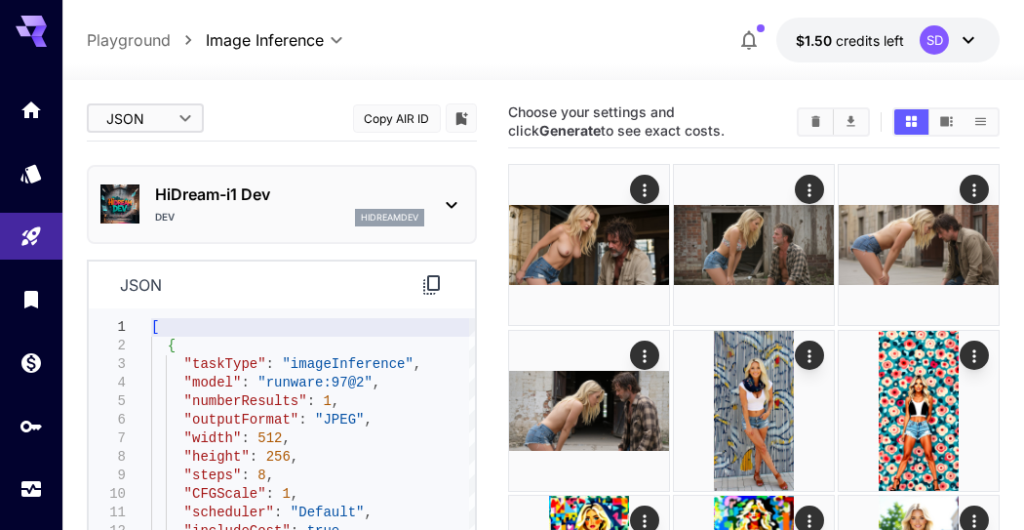
click at [216, 213] on div "[PERSON_NAME]" at bounding box center [289, 218] width 269 height 18
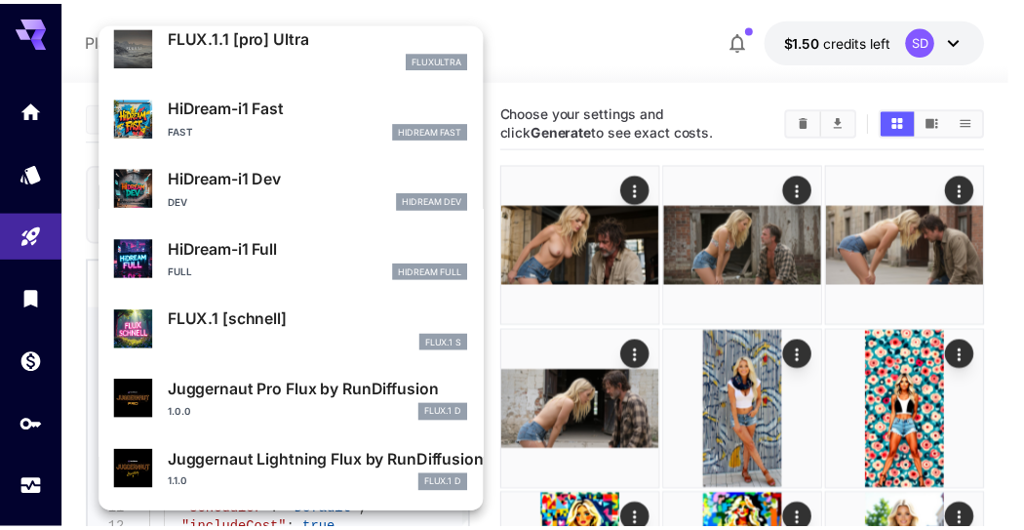
scroll to position [1469, 0]
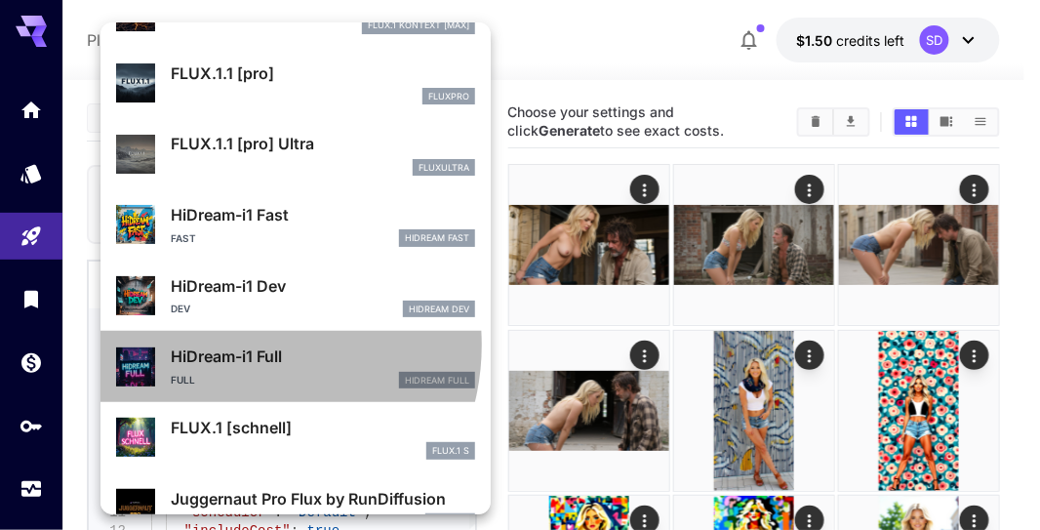
click at [241, 344] on p "HiDream-i1 Full" at bounding box center [323, 355] width 304 height 23
type input "**"
type input "***"
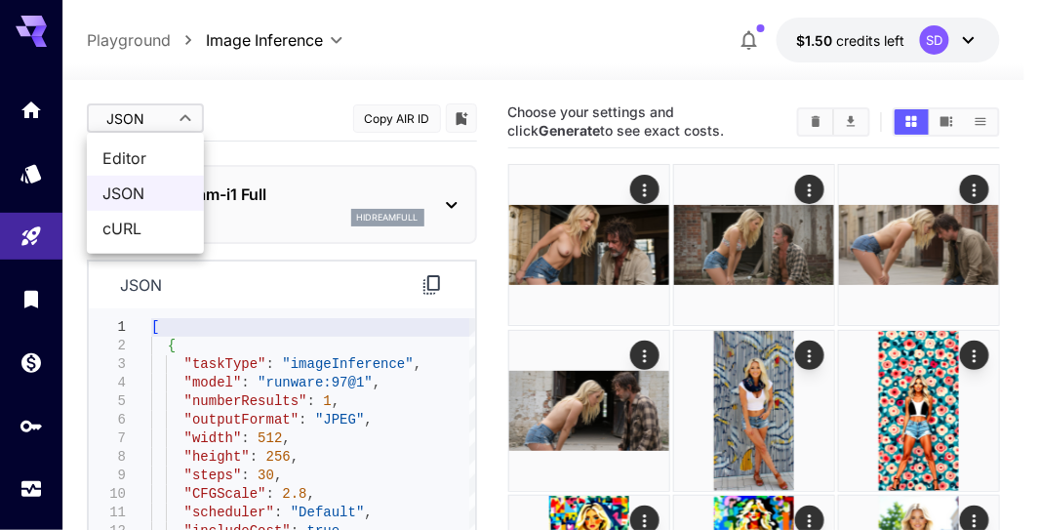
click at [155, 151] on span "Editor" at bounding box center [145, 157] width 86 height 23
type input "****"
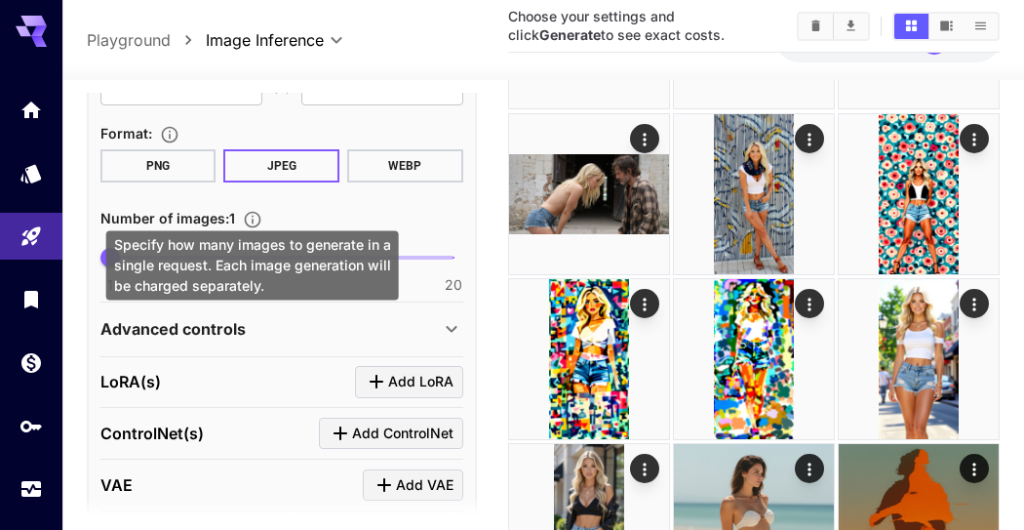
scroll to position [535, 0]
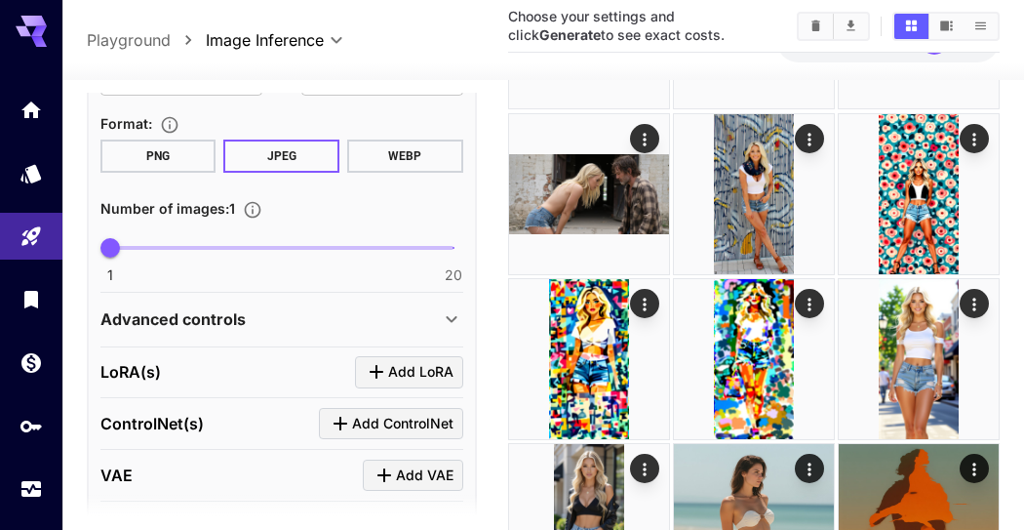
click at [232, 315] on p "Advanced controls" at bounding box center [172, 318] width 145 height 23
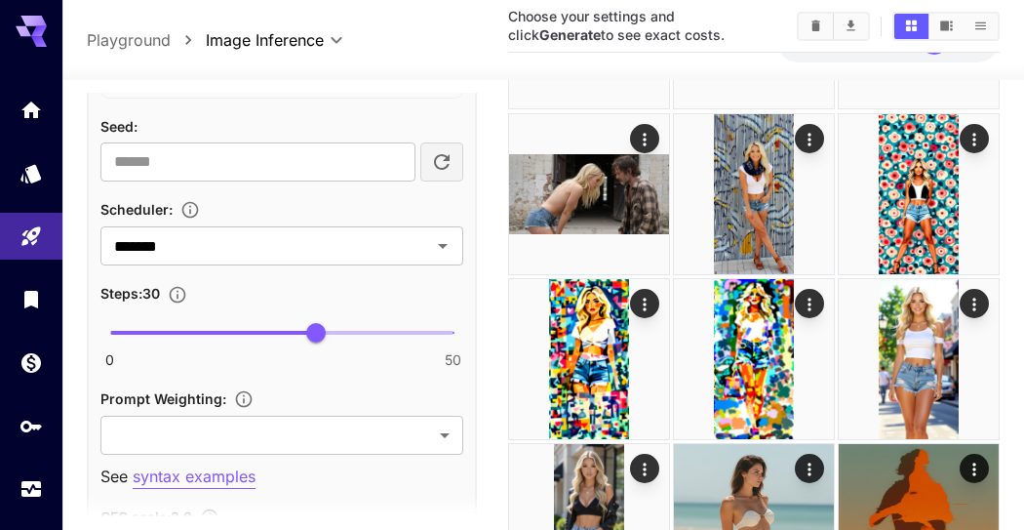
scroll to position [1293, 0]
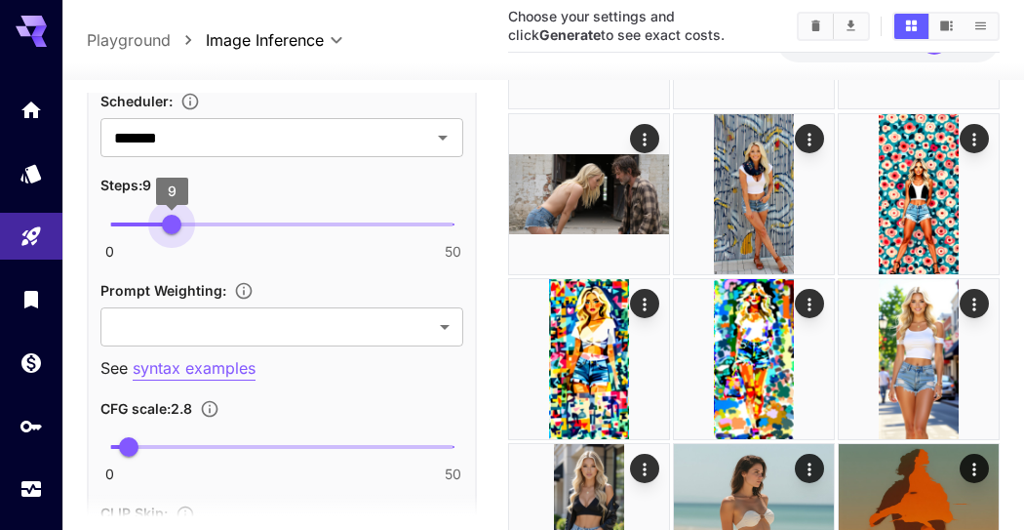
type input "*"
drag, startPoint x: 217, startPoint y: 218, endPoint x: 166, endPoint y: 218, distance: 50.7
click at [166, 218] on span "0 50 8" at bounding box center [281, 224] width 343 height 43
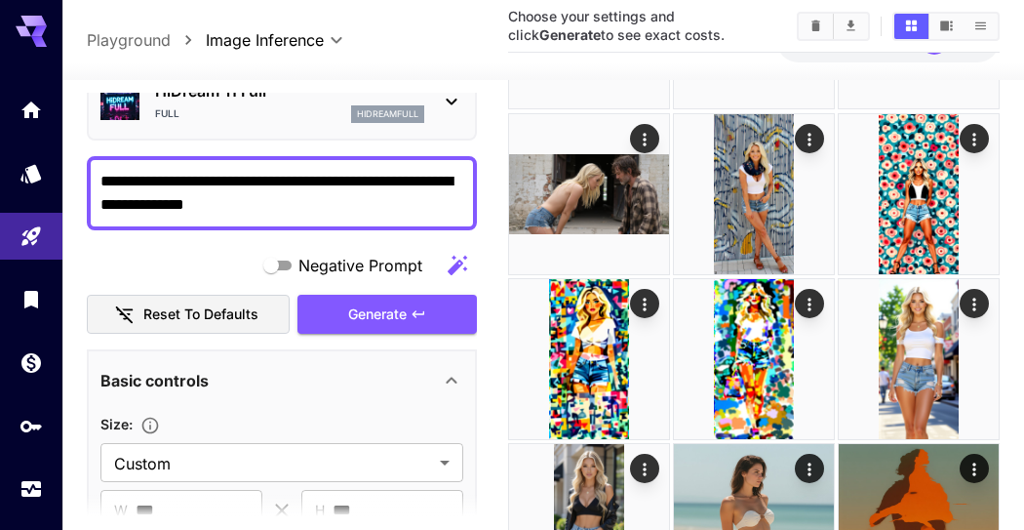
scroll to position [0, 0]
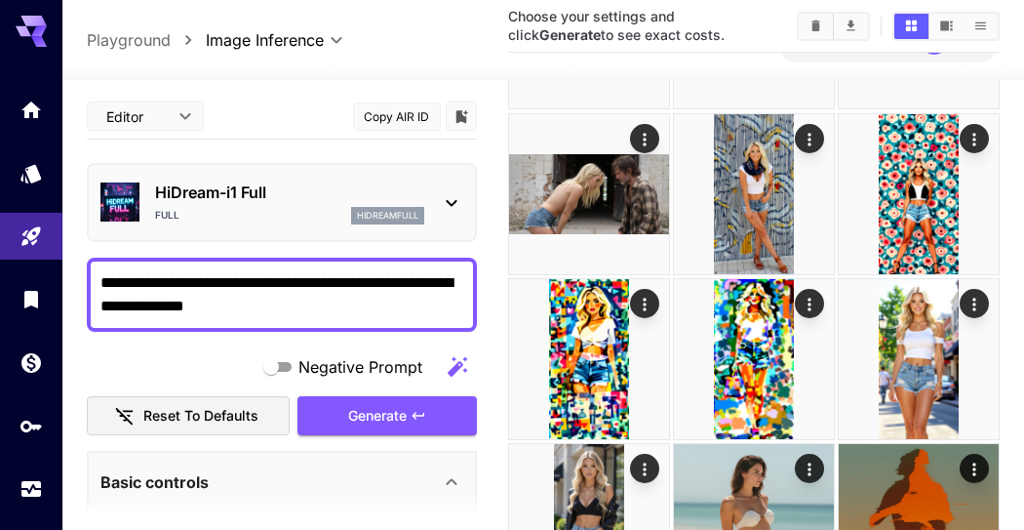
click at [386, 405] on span "Generate" at bounding box center [377, 416] width 59 height 24
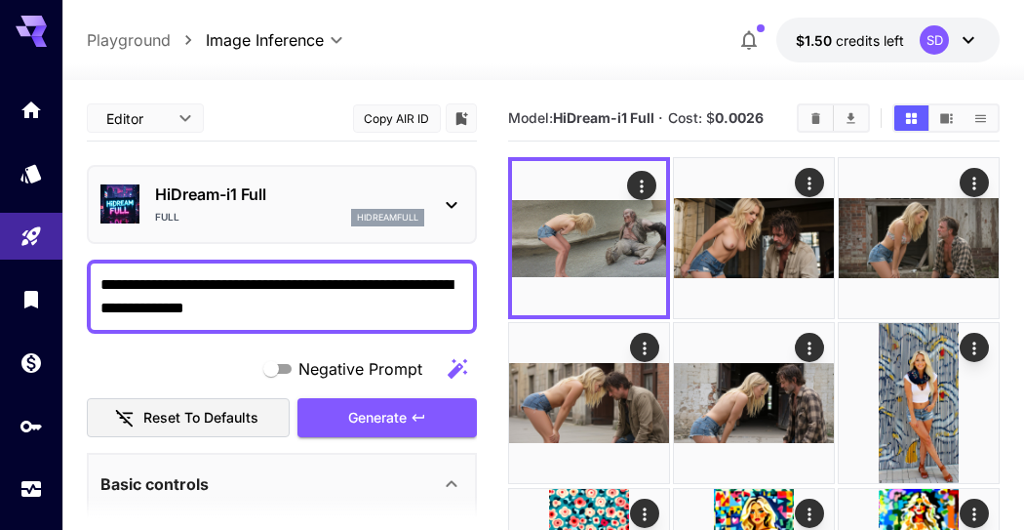
click at [585, 227] on img at bounding box center [589, 238] width 154 height 154
click at [0, 0] on icon "Open in fullscreen" at bounding box center [0, 0] width 0 height 0
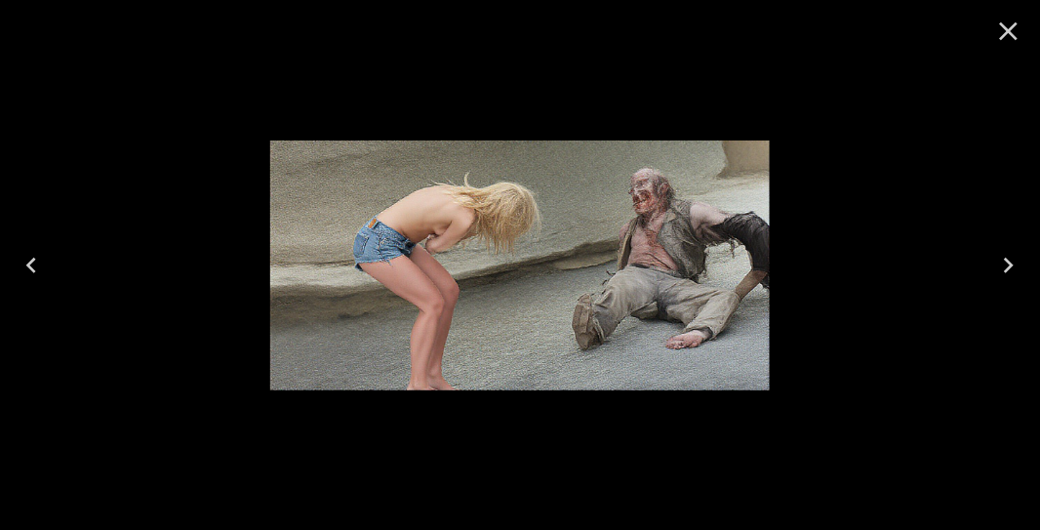
click at [997, 34] on icon "Close" at bounding box center [1008, 31] width 31 height 31
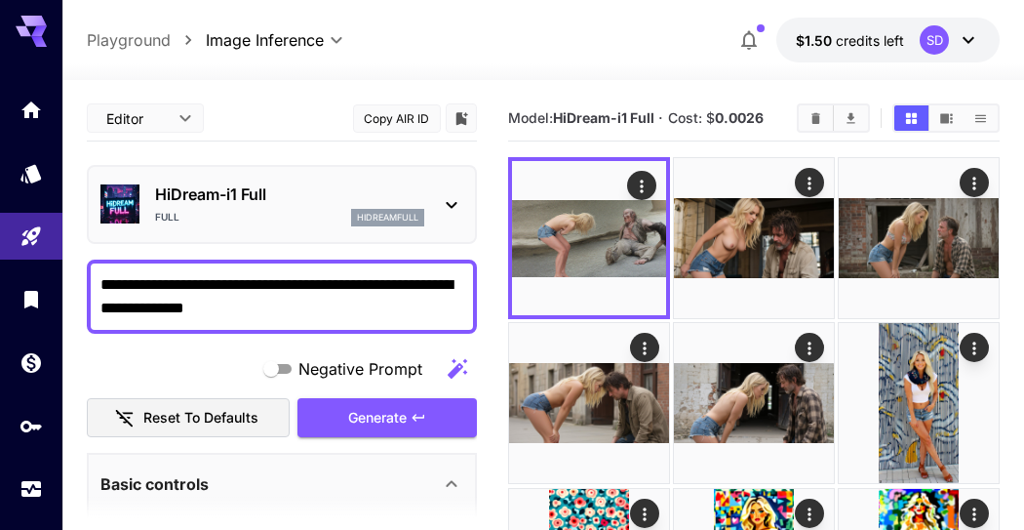
click at [333, 416] on button "Generate" at bounding box center [387, 418] width 179 height 40
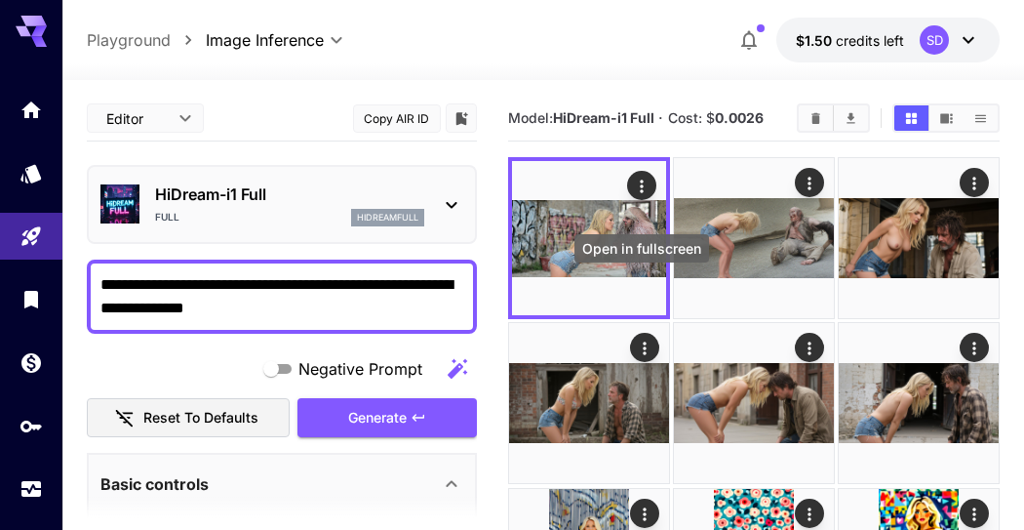
click at [0, 0] on div "Open in fullscreen" at bounding box center [0, 0] width 0 height 0
click at [0, 0] on icon "Open in fullscreen" at bounding box center [0, 0] width 0 height 0
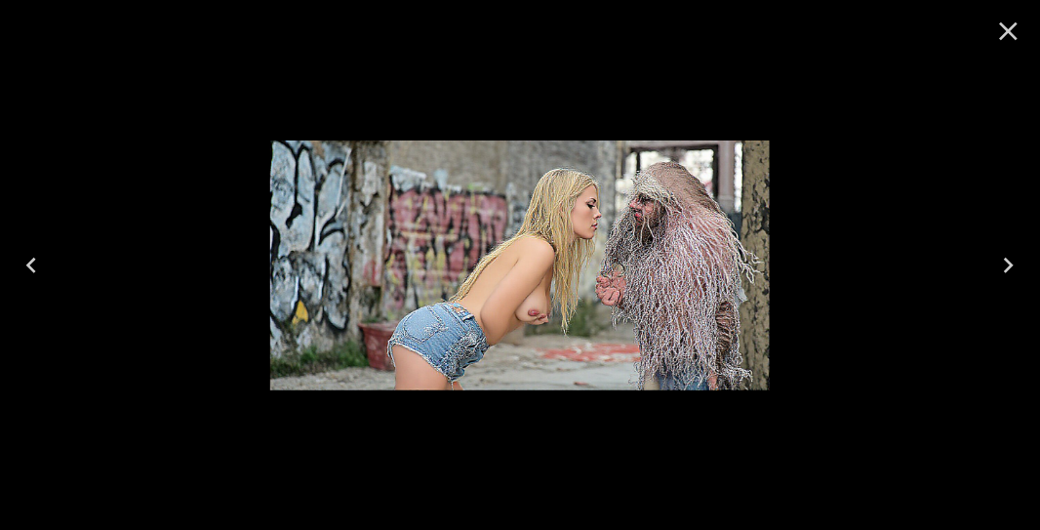
click at [1010, 23] on icon "Close" at bounding box center [1008, 31] width 31 height 31
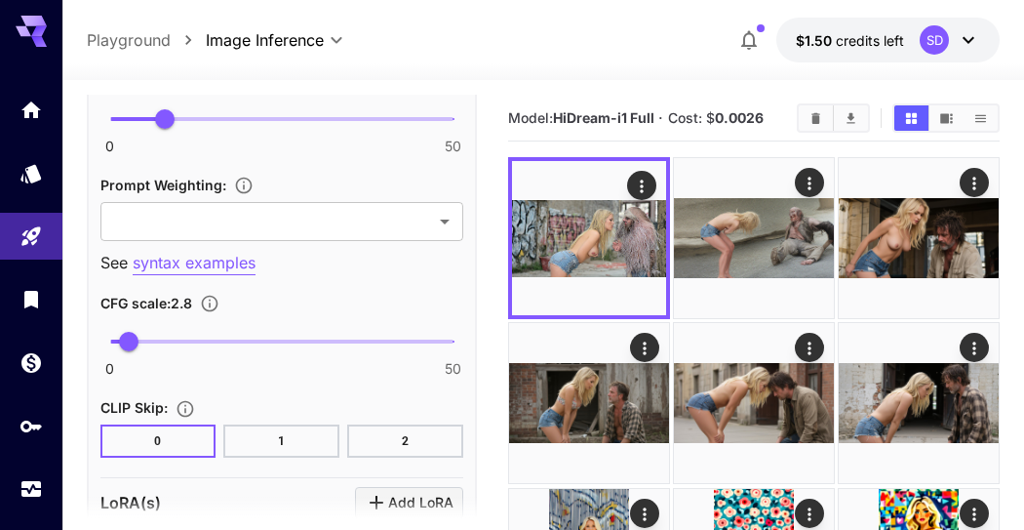
scroll to position [1409, 0]
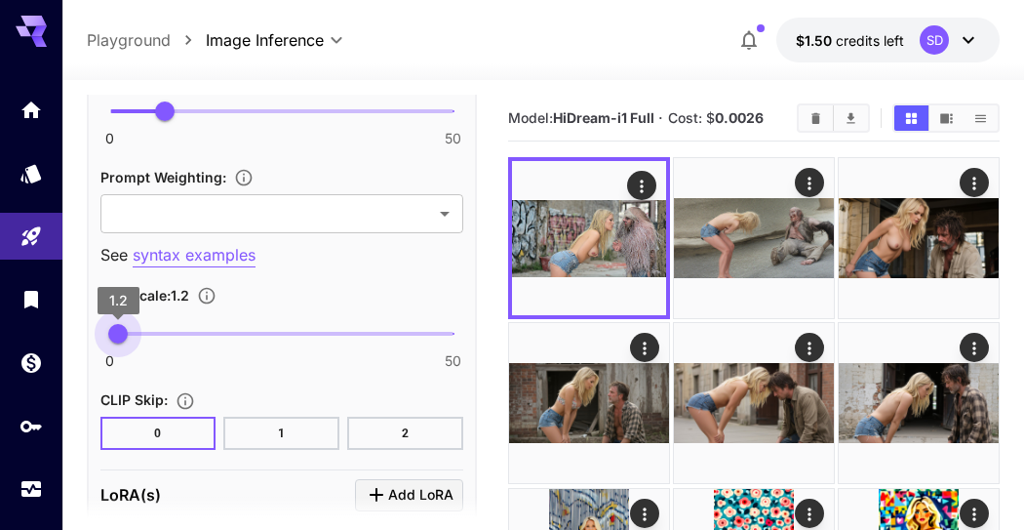
click at [118, 326] on span "1.2" at bounding box center [118, 334] width 20 height 20
type input "*"
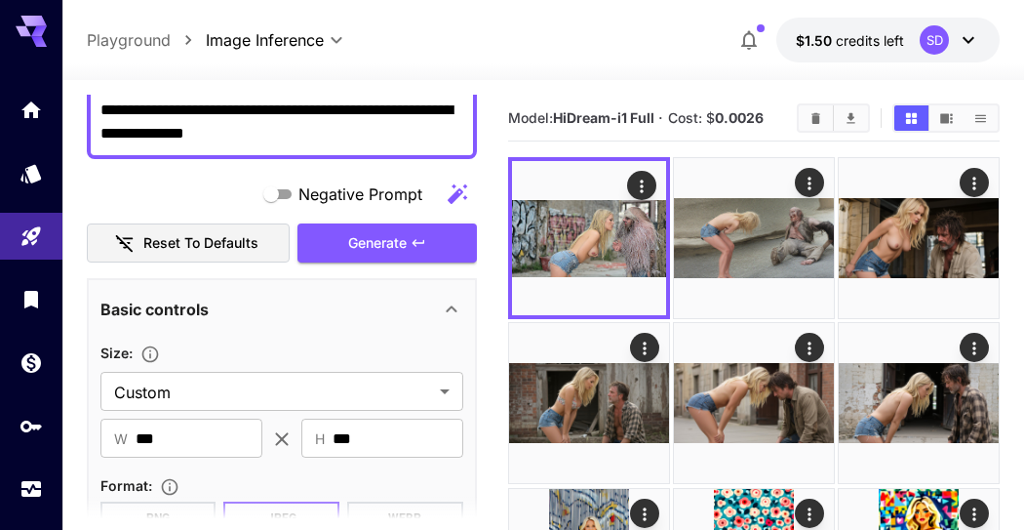
scroll to position [108, 0]
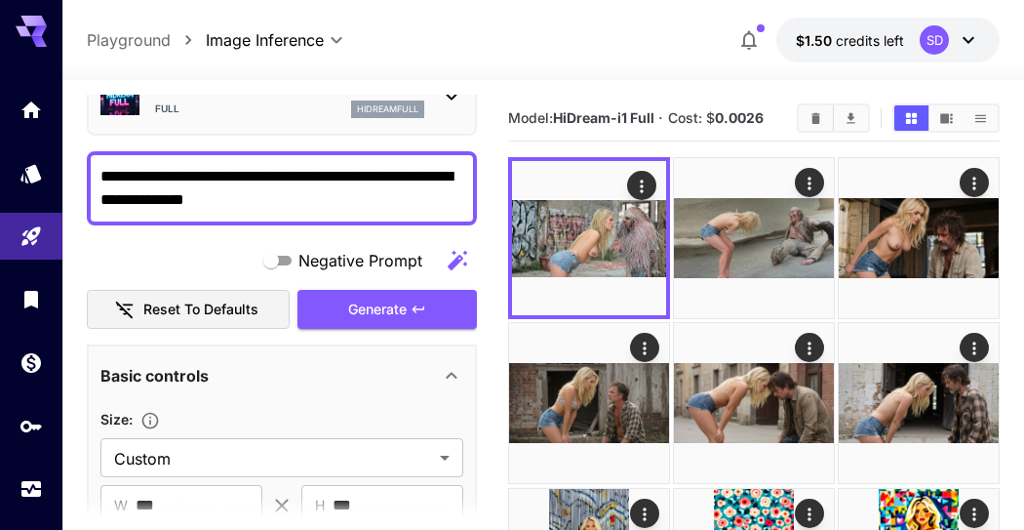
click at [380, 306] on span "Generate" at bounding box center [377, 310] width 59 height 24
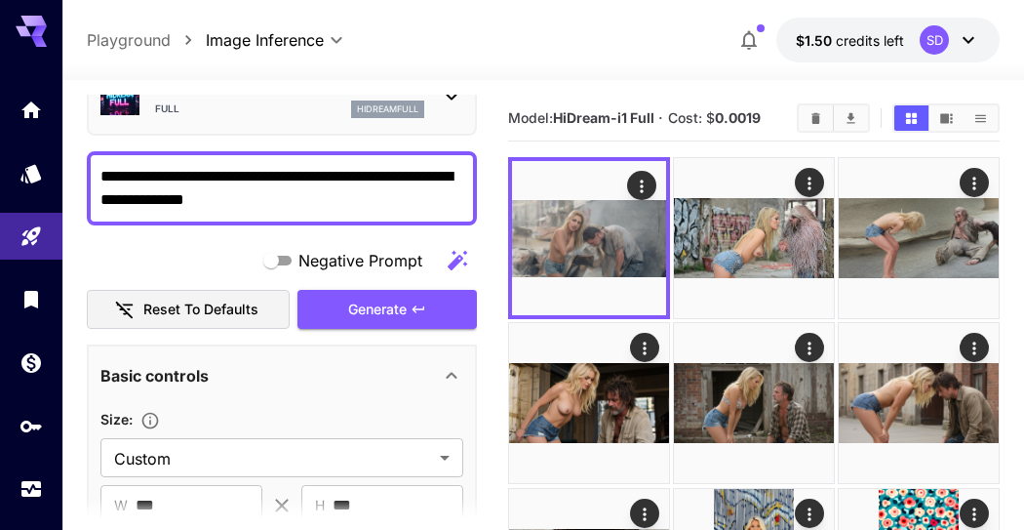
click at [626, 288] on img at bounding box center [589, 238] width 154 height 154
click at [0, 0] on icon "Open in fullscreen" at bounding box center [0, 0] width 0 height 0
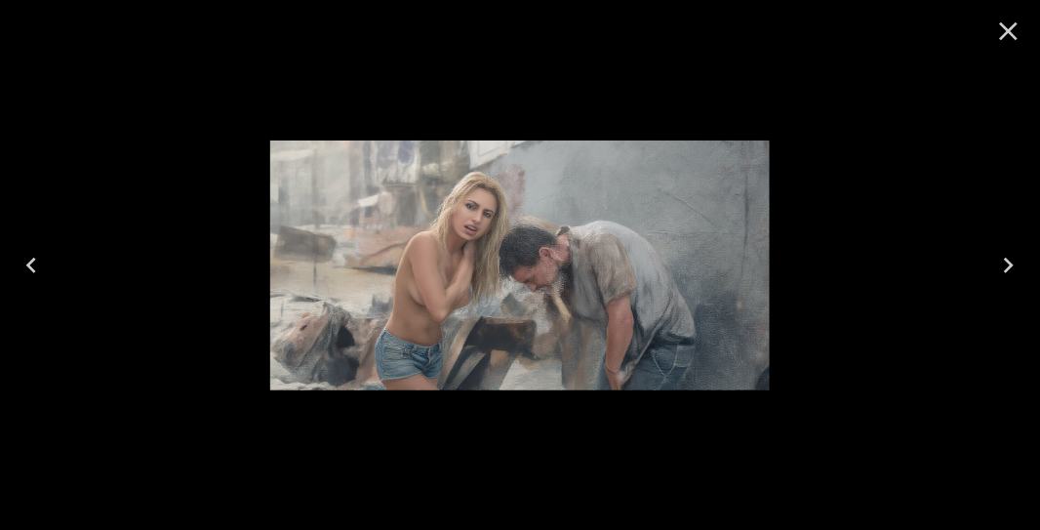
click at [1006, 33] on icon "Close" at bounding box center [1009, 31] width 19 height 19
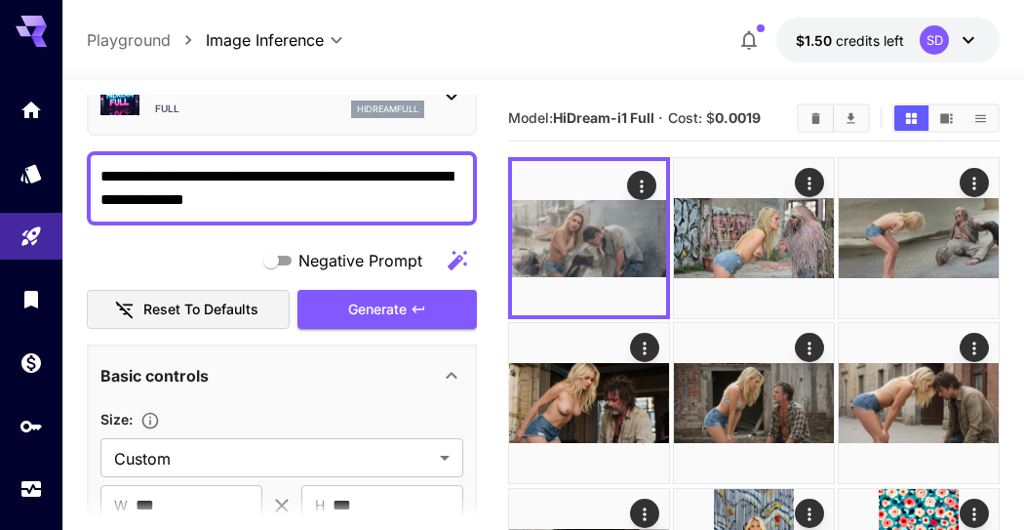
click at [394, 309] on span "Generate" at bounding box center [377, 310] width 59 height 24
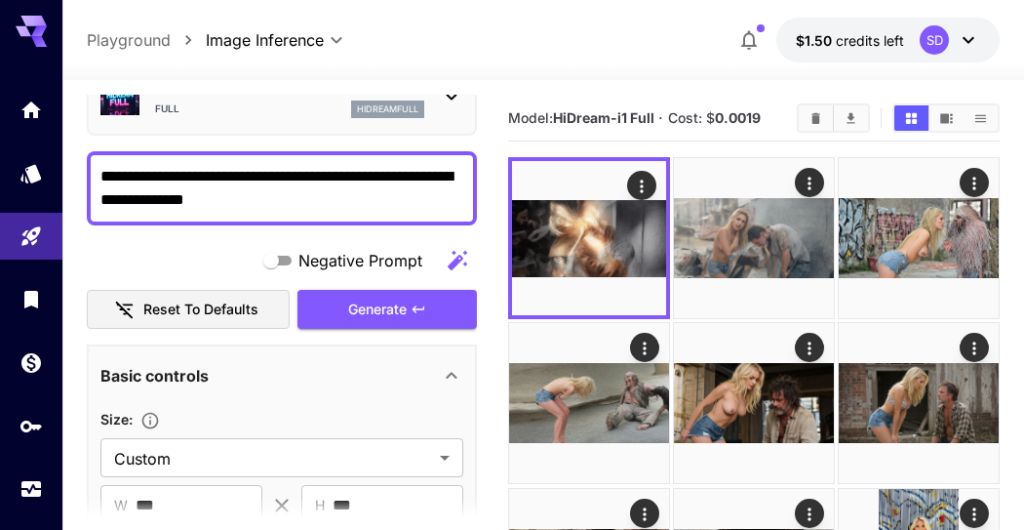
click at [755, 219] on img at bounding box center [754, 238] width 160 height 160
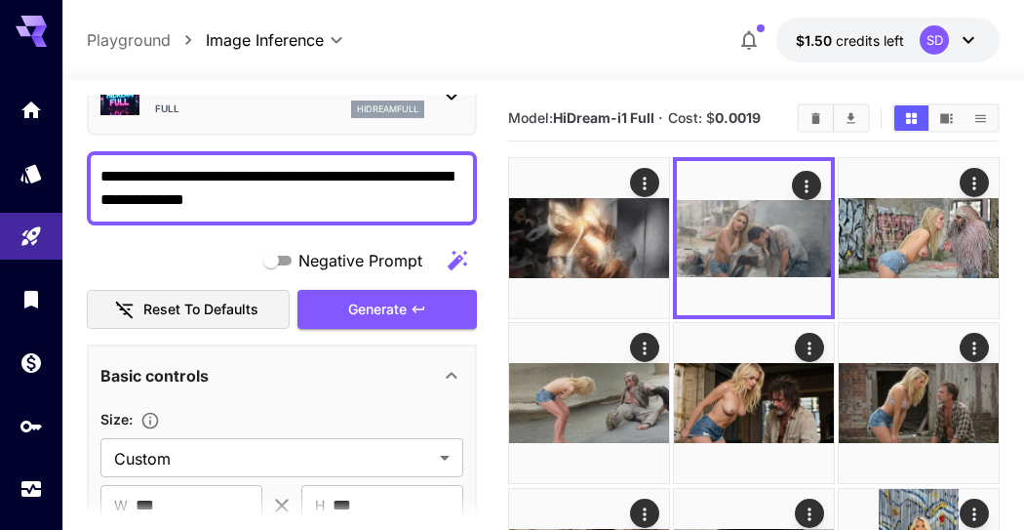
click at [922, 211] on img at bounding box center [919, 238] width 160 height 160
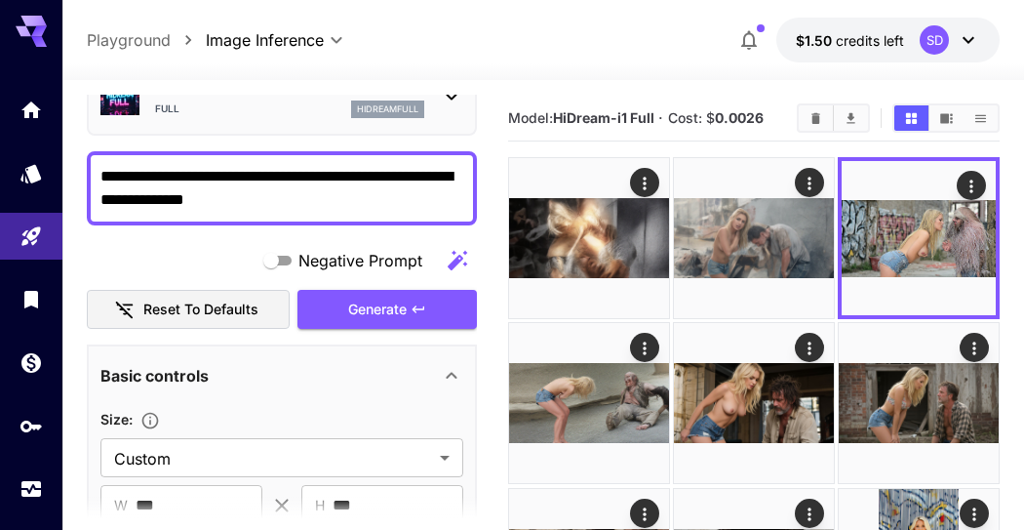
click at [754, 212] on img at bounding box center [754, 238] width 160 height 160
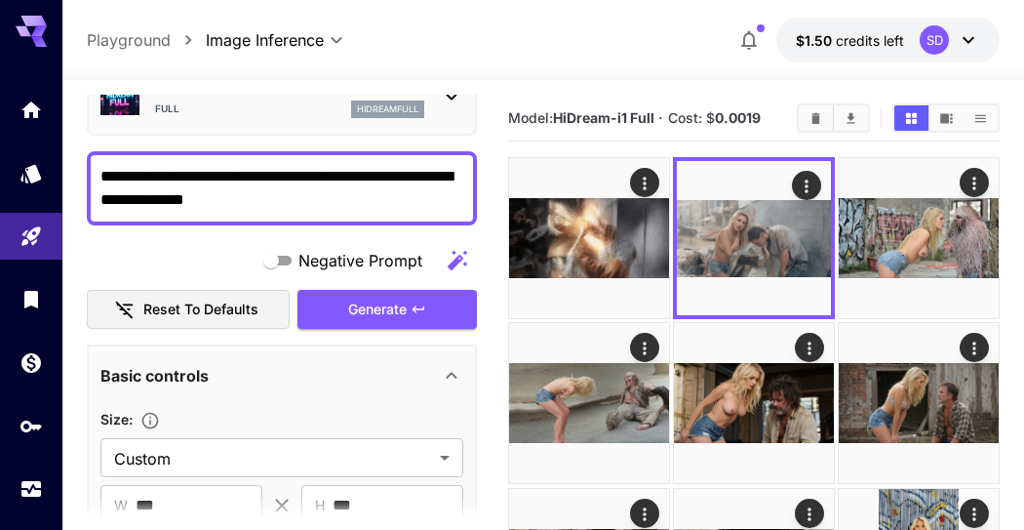
click at [631, 218] on img at bounding box center [589, 238] width 160 height 160
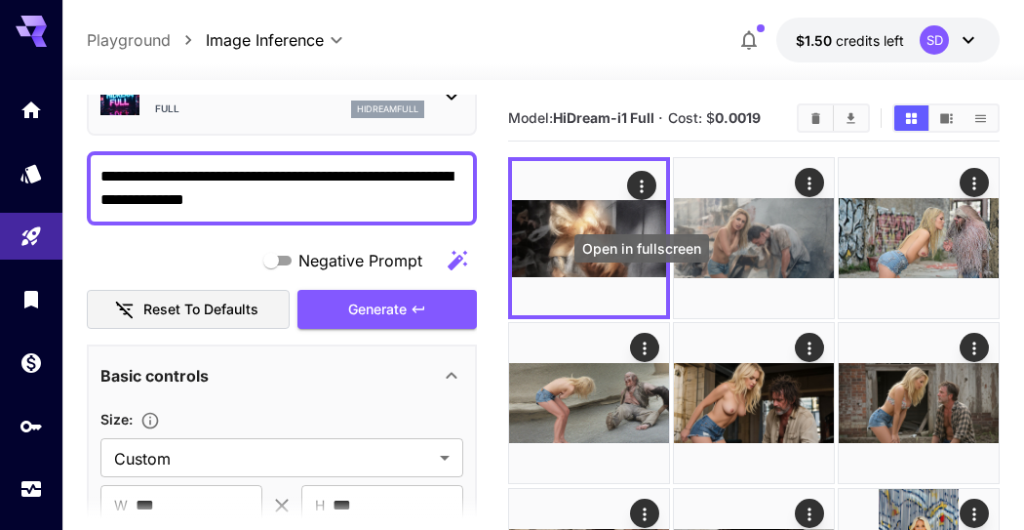
click at [0, 0] on icon "Open in fullscreen" at bounding box center [0, 0] width 0 height 0
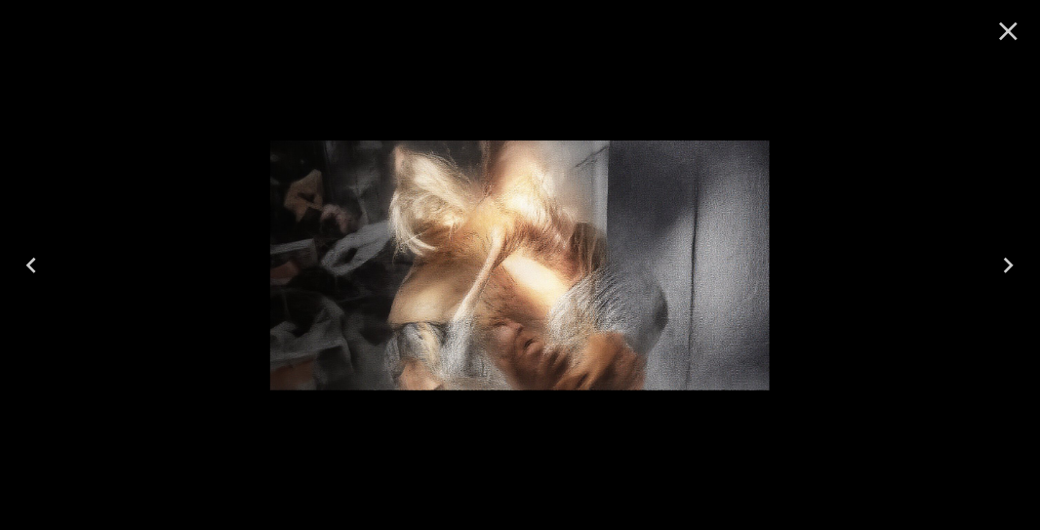
click at [1007, 30] on icon "Close" at bounding box center [1009, 31] width 19 height 19
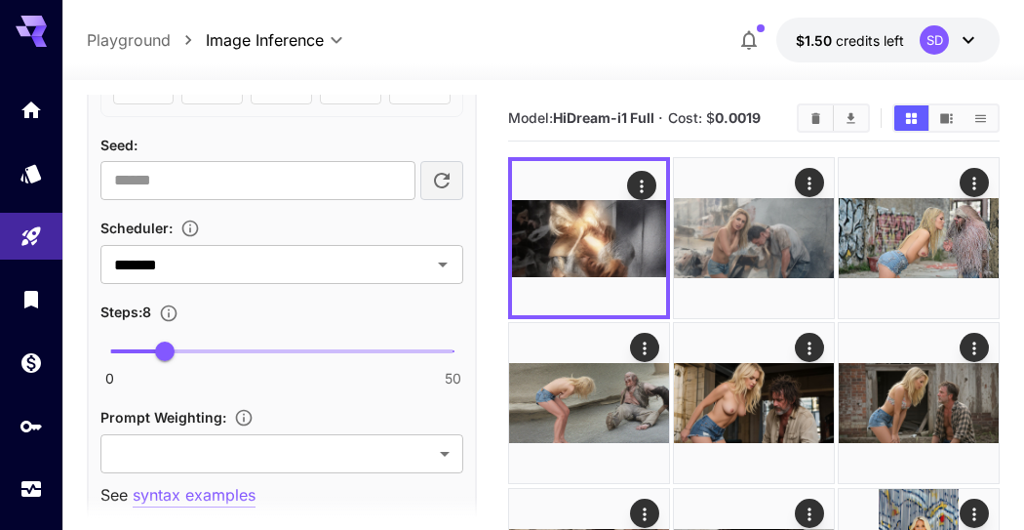
scroll to position [1192, 0]
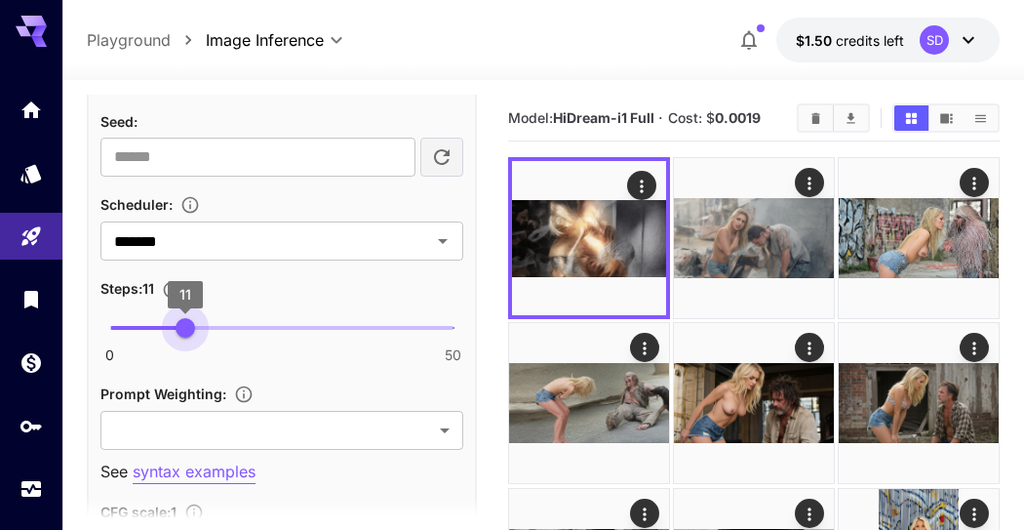
type input "**"
drag, startPoint x: 170, startPoint y: 329, endPoint x: 193, endPoint y: 329, distance: 23.4
click at [193, 329] on span "12" at bounding box center [192, 328] width 20 height 20
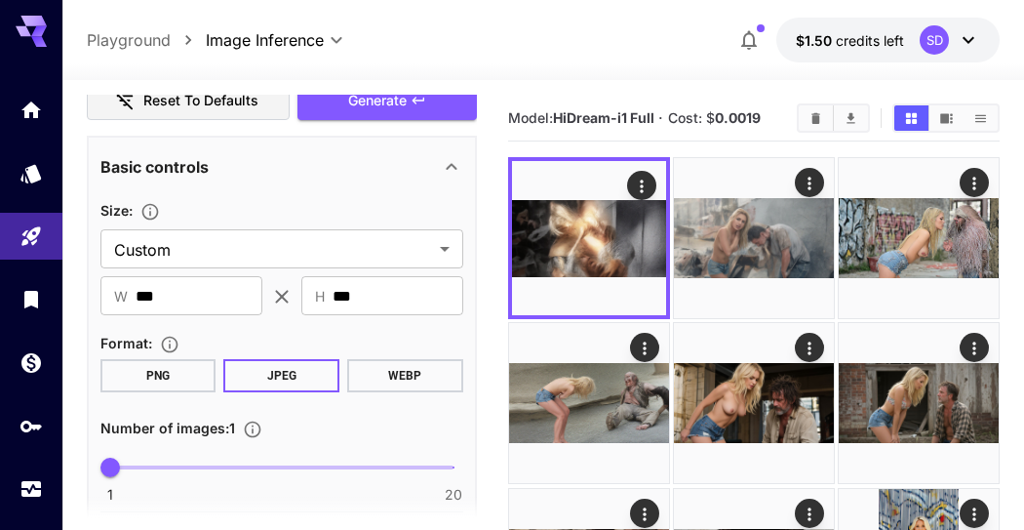
scroll to position [217, 0]
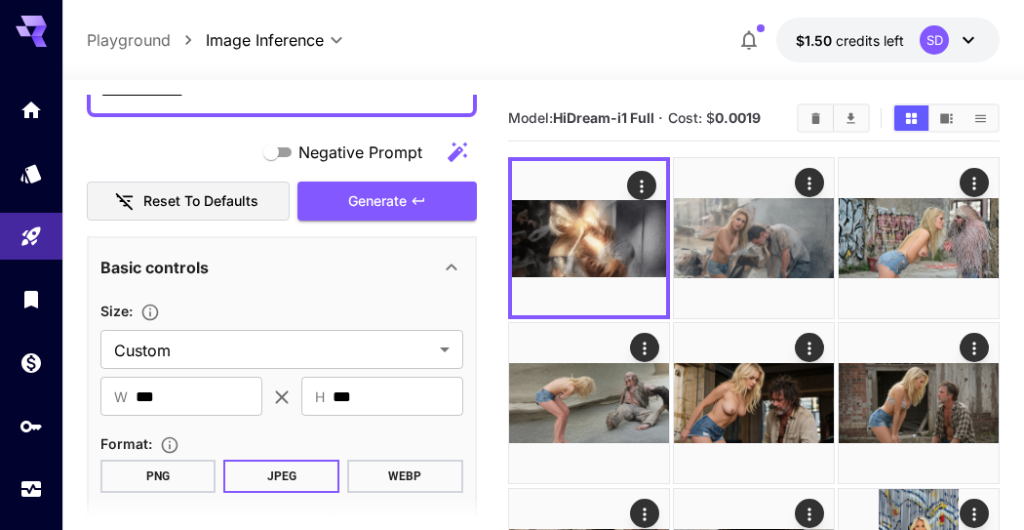
click at [405, 202] on span "Generate" at bounding box center [377, 201] width 59 height 24
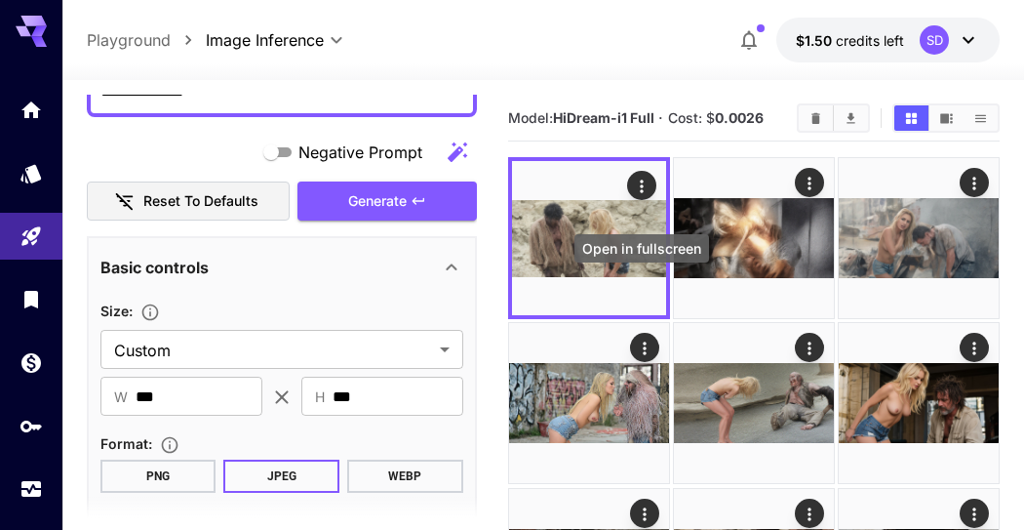
click at [0, 0] on icon "Open in fullscreen" at bounding box center [0, 0] width 0 height 0
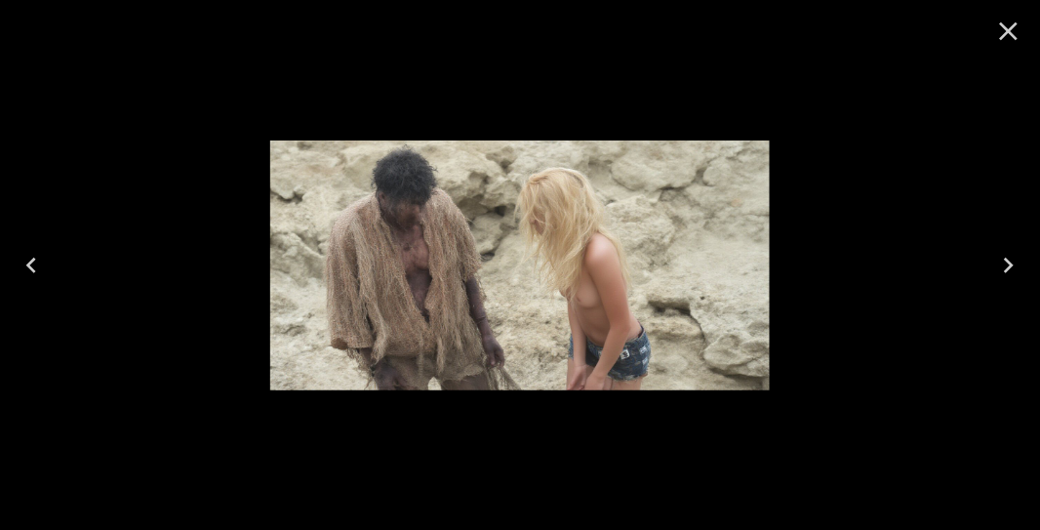
click at [1009, 34] on icon "Close" at bounding box center [1008, 31] width 31 height 31
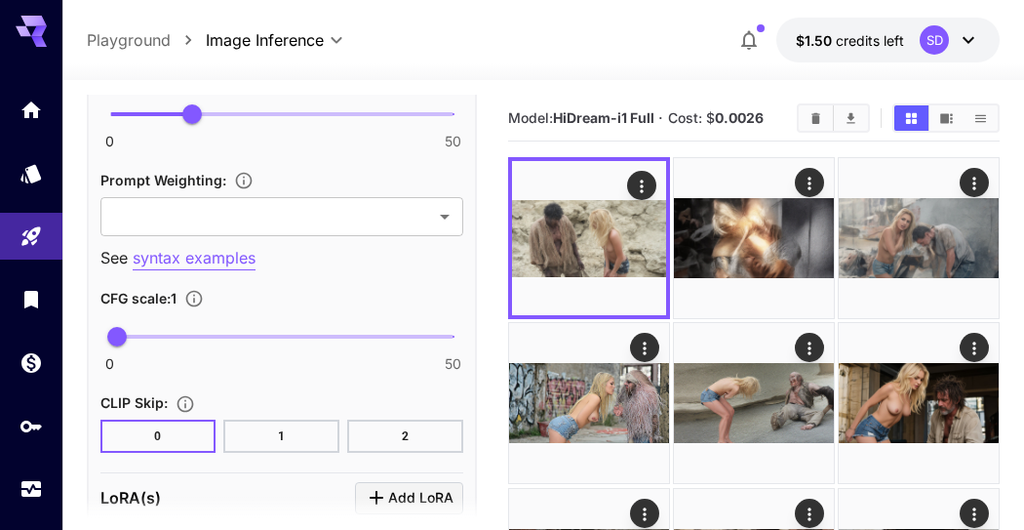
scroll to position [1409, 0]
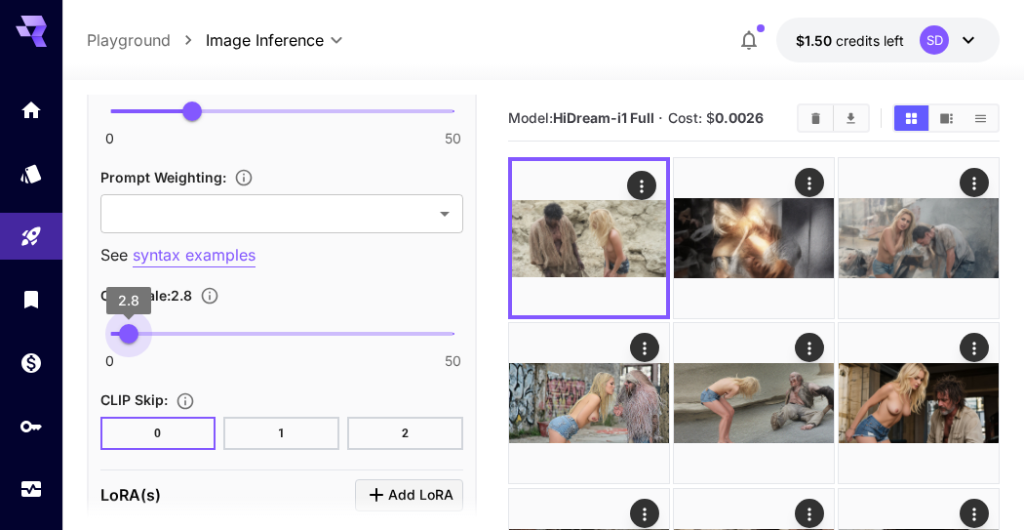
drag, startPoint x: 111, startPoint y: 325, endPoint x: 129, endPoint y: 327, distance: 17.7
click at [129, 327] on span "2.8" at bounding box center [129, 334] width 20 height 20
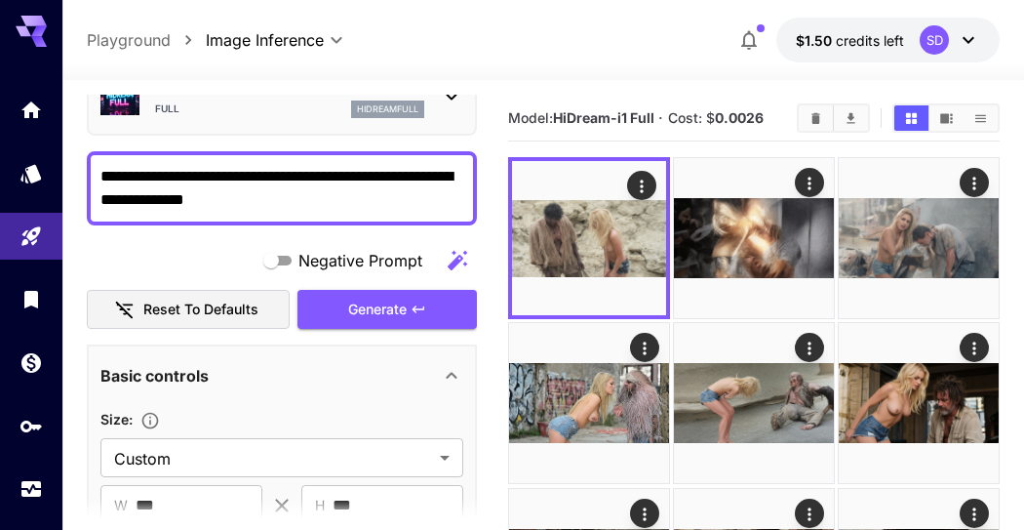
scroll to position [0, 0]
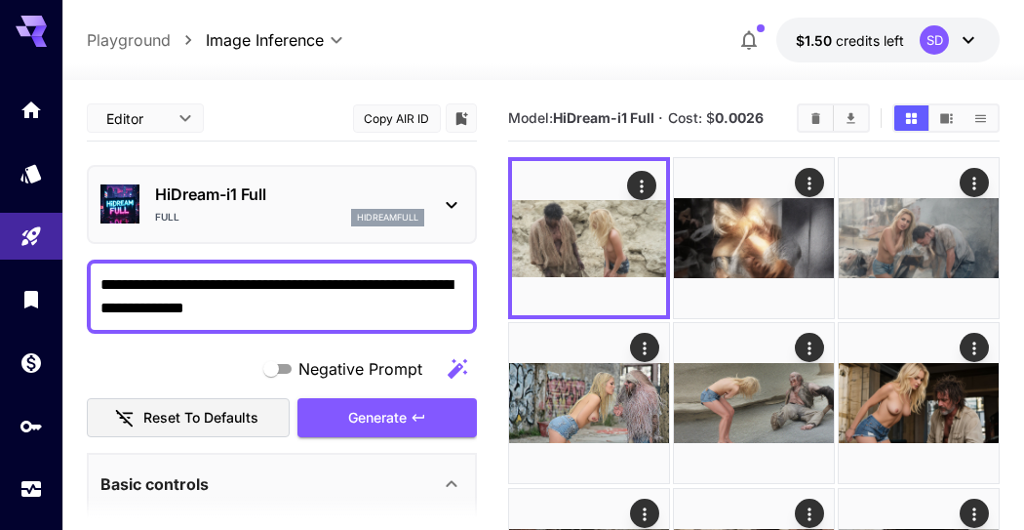
click at [383, 417] on span "Generate" at bounding box center [377, 418] width 59 height 24
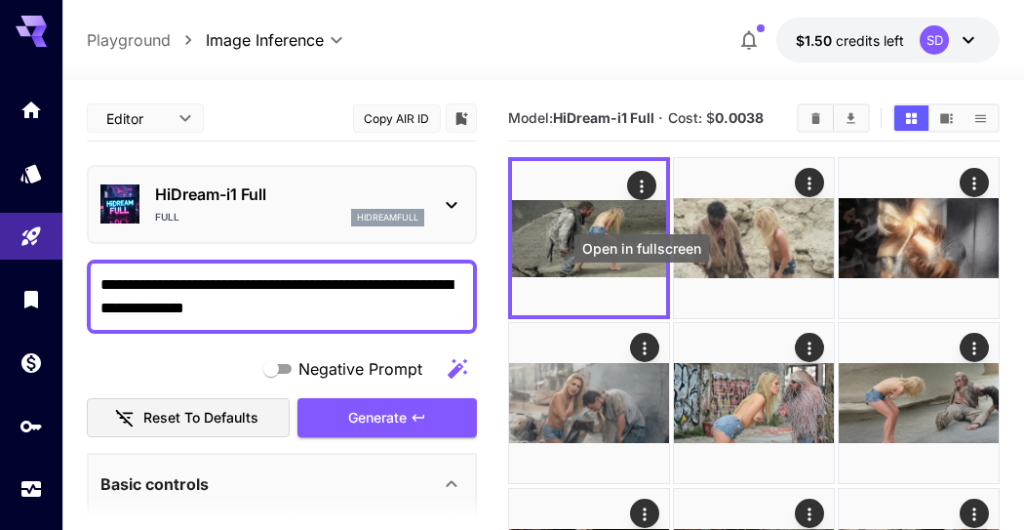
click at [0, 0] on icon "Open in fullscreen" at bounding box center [0, 0] width 0 height 0
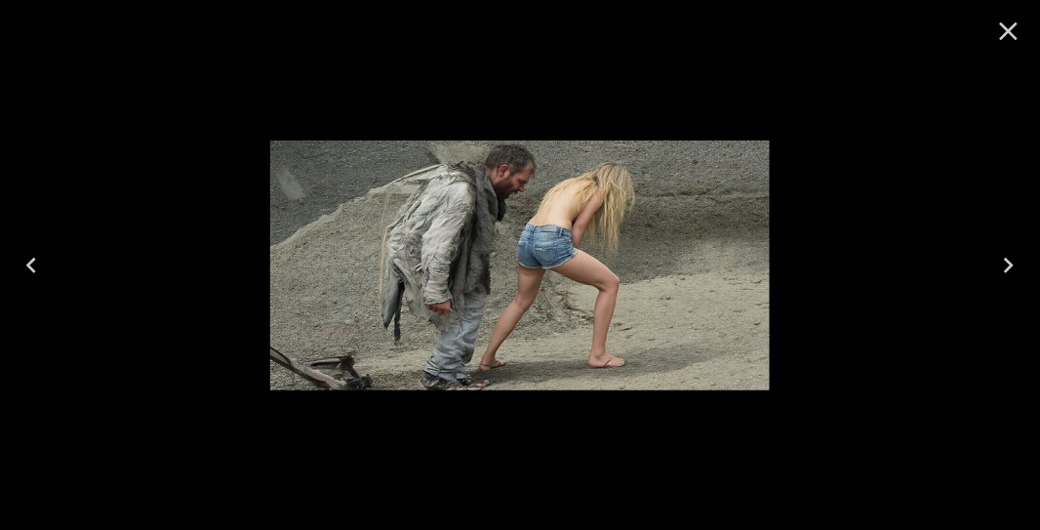
click at [1016, 34] on icon "Close" at bounding box center [1008, 31] width 31 height 31
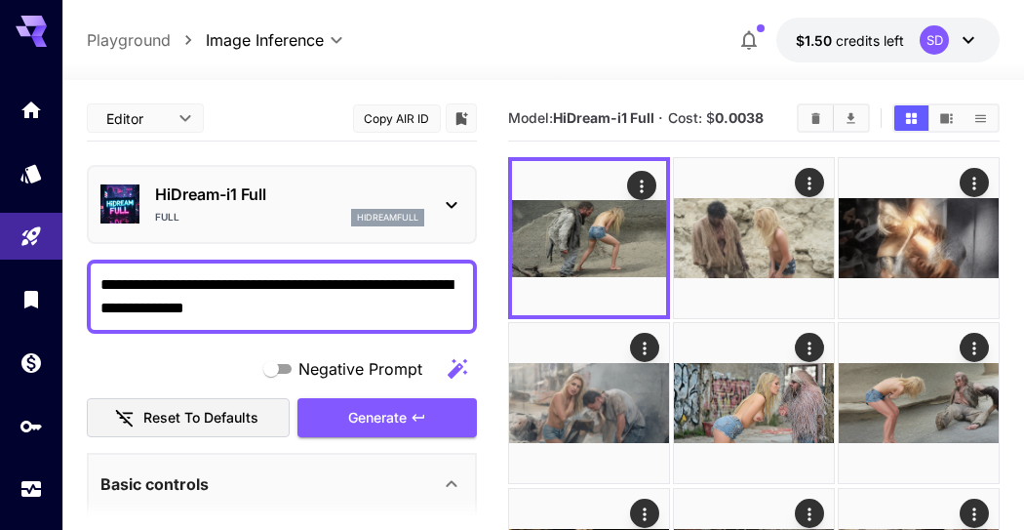
click at [761, 231] on img at bounding box center [754, 238] width 160 height 160
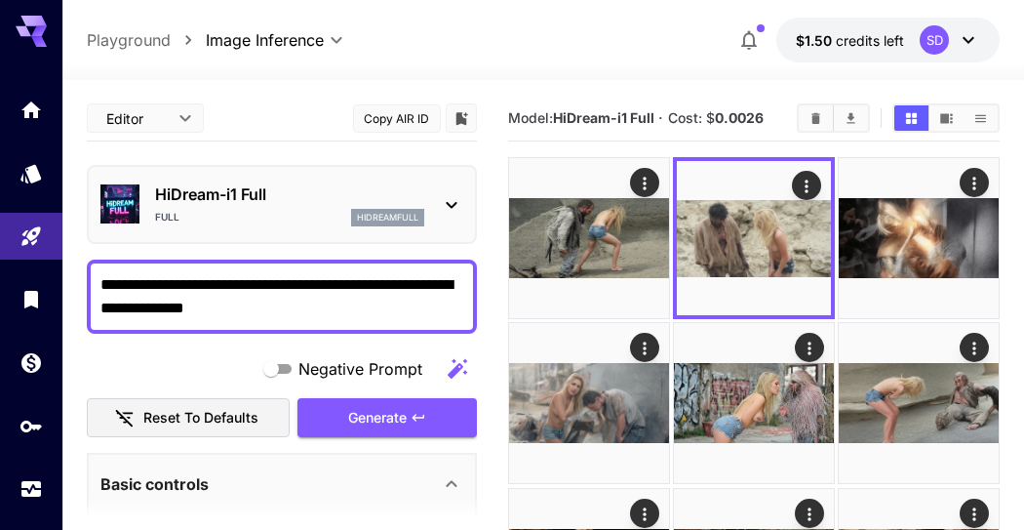
click at [626, 198] on img at bounding box center [589, 238] width 160 height 160
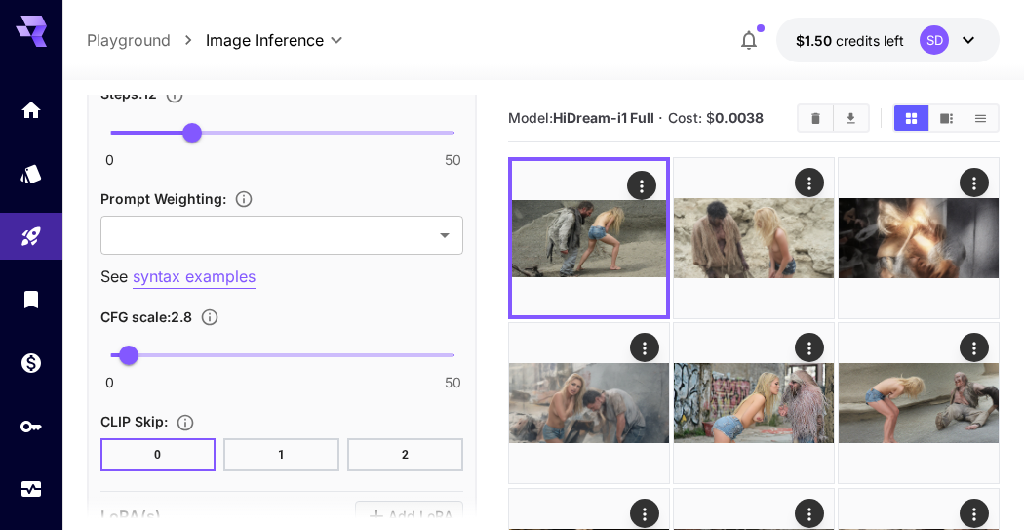
scroll to position [1409, 0]
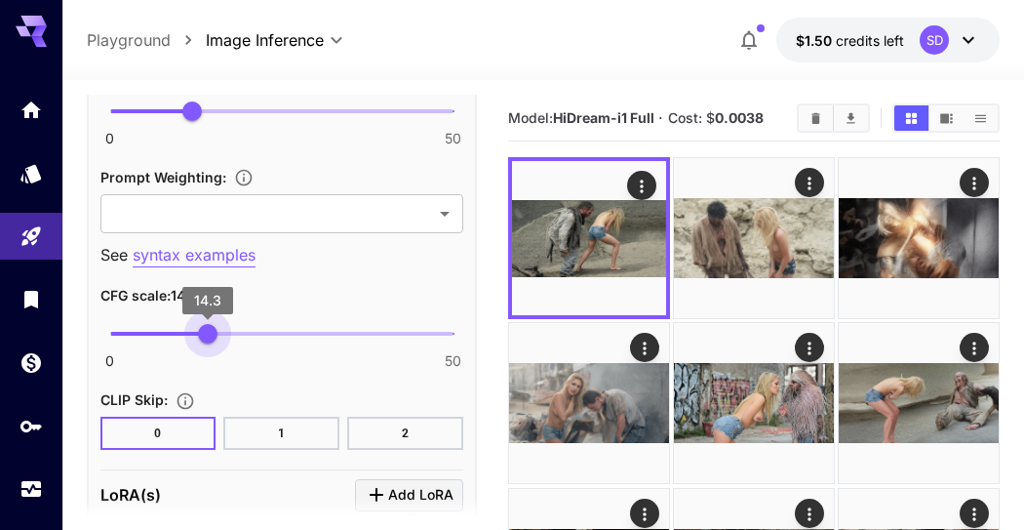
drag, startPoint x: 136, startPoint y: 331, endPoint x: 208, endPoint y: 330, distance: 72.2
click at [208, 330] on span "14.3" at bounding box center [208, 334] width 20 height 20
drag, startPoint x: 209, startPoint y: 325, endPoint x: 161, endPoint y: 329, distance: 48.0
click at [161, 329] on span "7.5" at bounding box center [161, 334] width 20 height 20
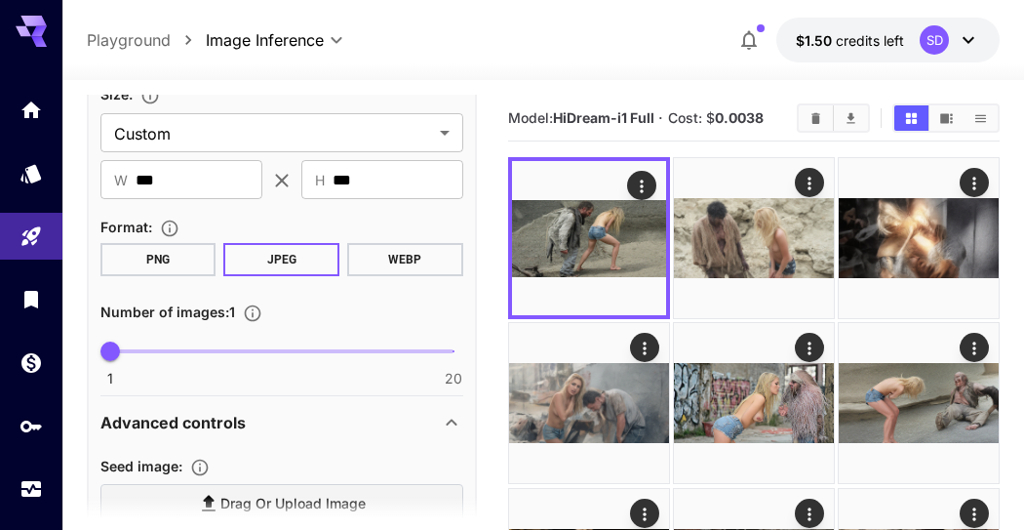
scroll to position [108, 0]
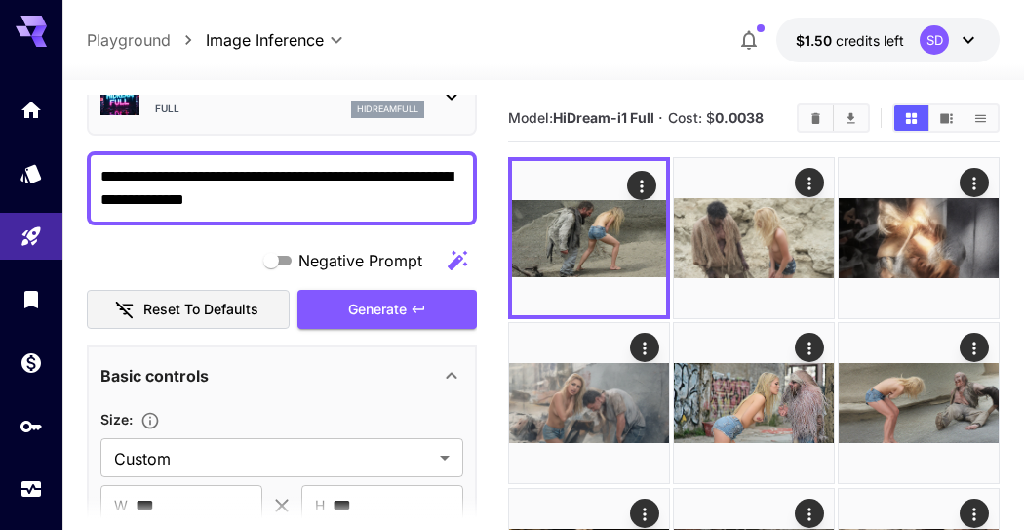
click at [369, 308] on span "Generate" at bounding box center [377, 310] width 59 height 24
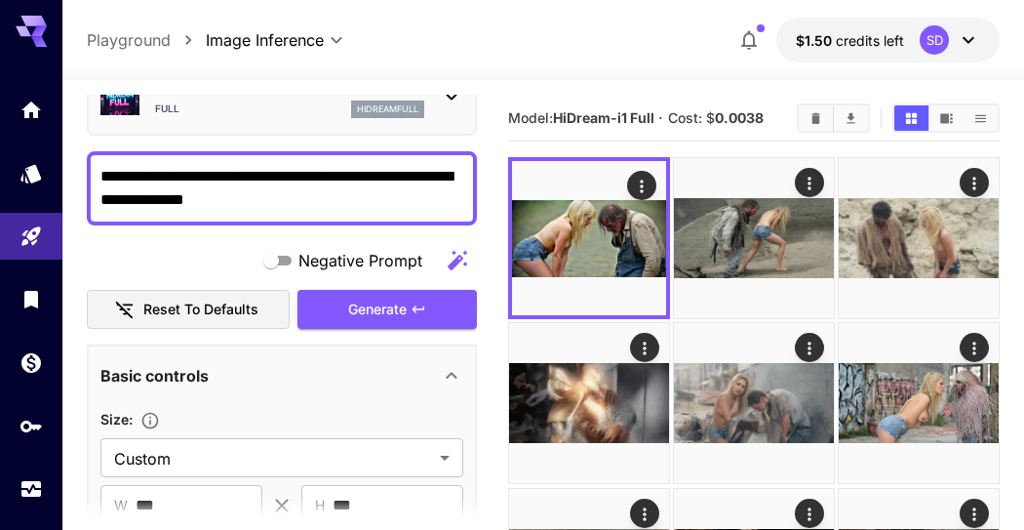
click at [728, 231] on img at bounding box center [754, 238] width 160 height 160
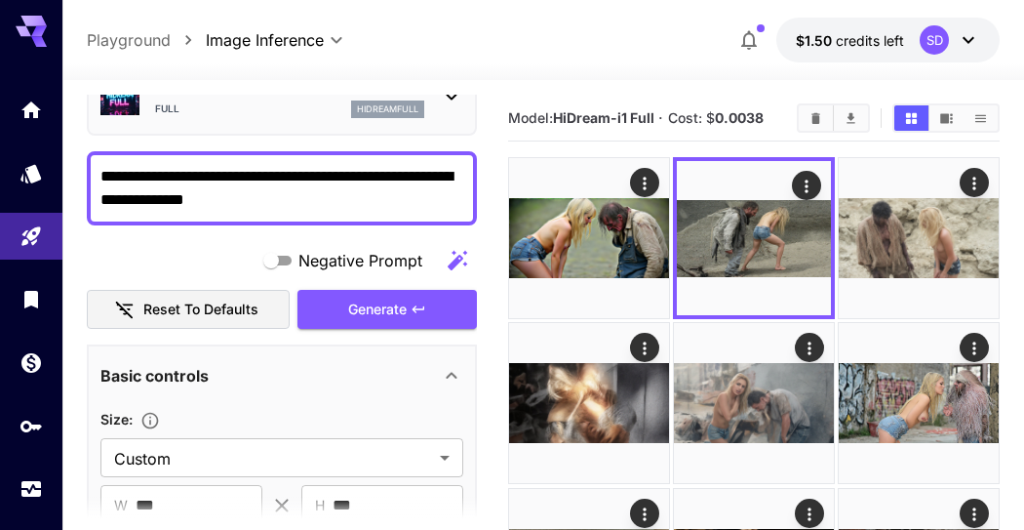
click at [907, 220] on img at bounding box center [919, 238] width 160 height 160
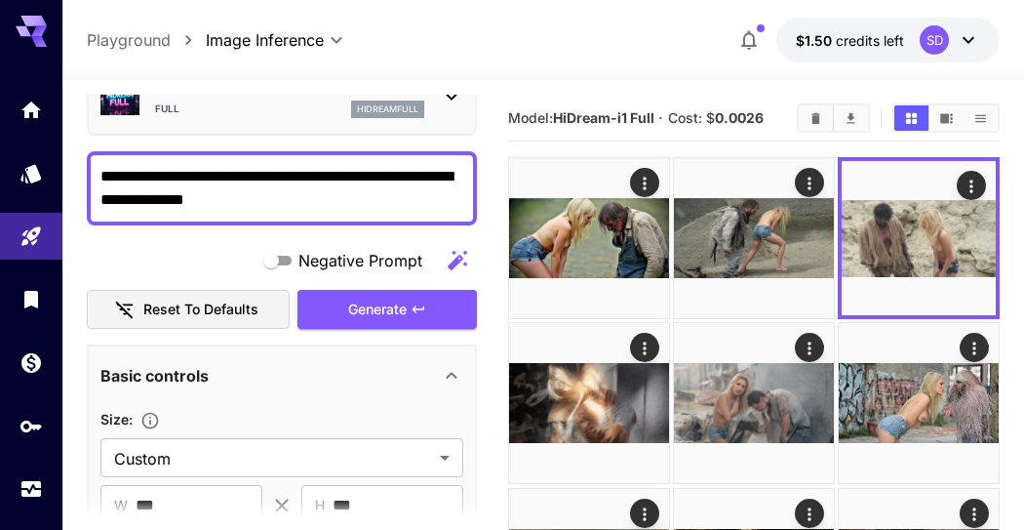
click at [589, 231] on img at bounding box center [589, 238] width 160 height 160
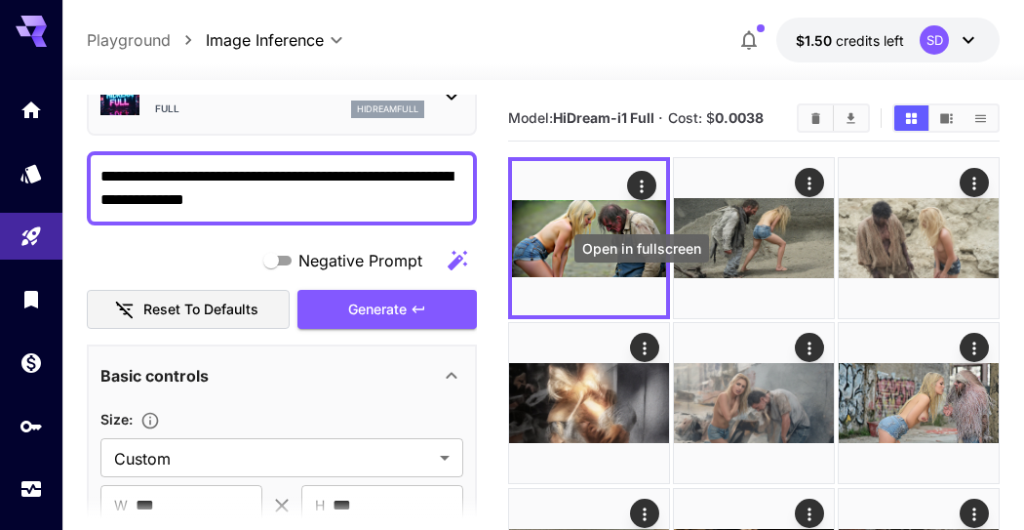
click at [0, 0] on icon "Open in fullscreen" at bounding box center [0, 0] width 0 height 0
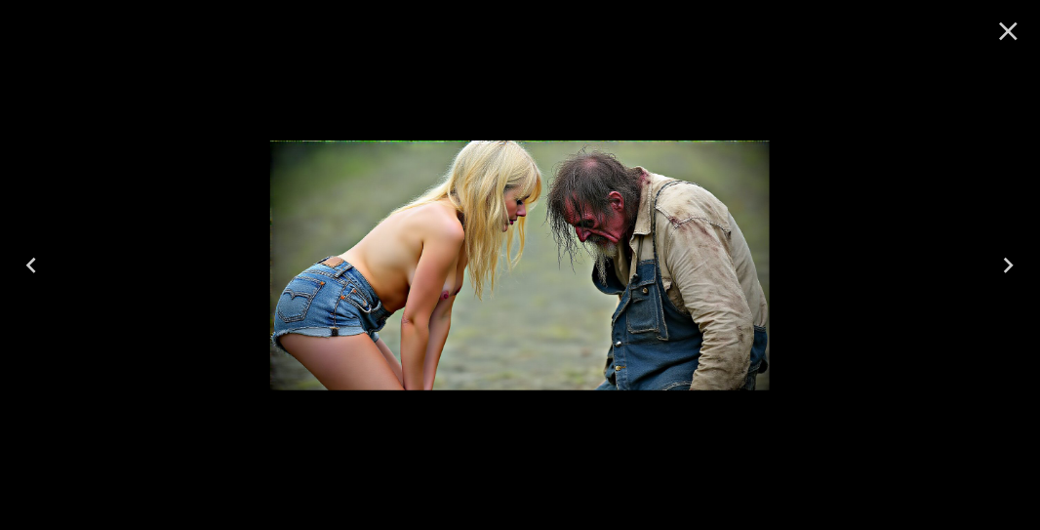
click at [1014, 40] on icon "Close" at bounding box center [1008, 31] width 31 height 31
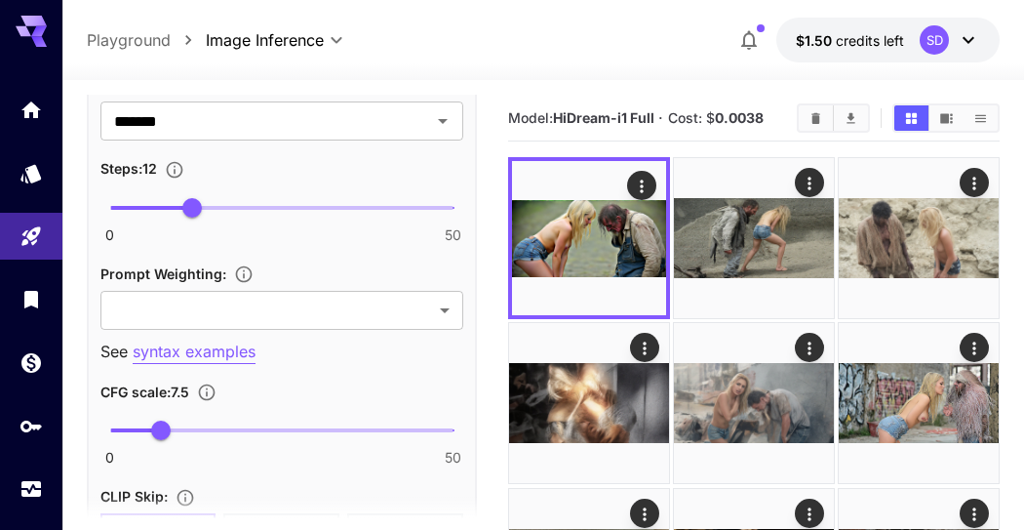
scroll to position [1409, 0]
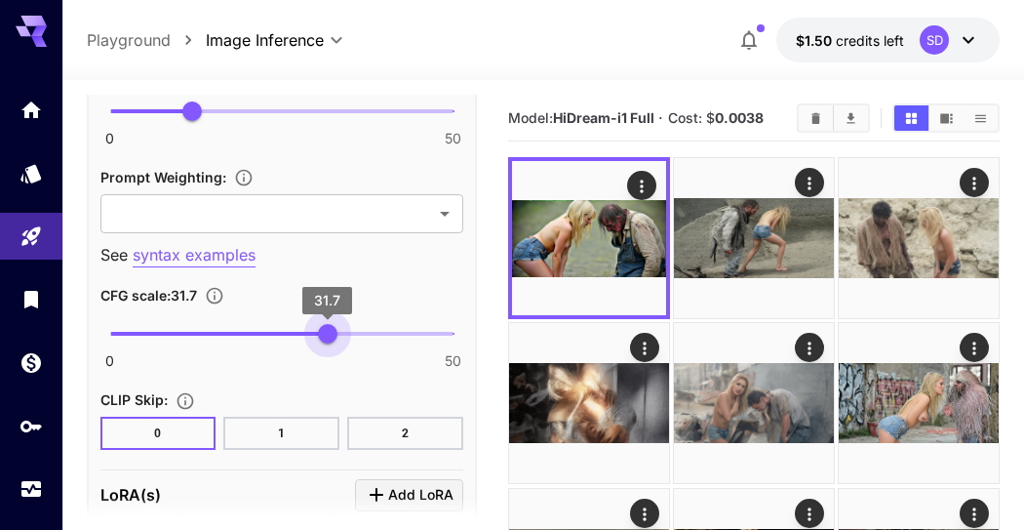
drag, startPoint x: 167, startPoint y: 325, endPoint x: 328, endPoint y: 325, distance: 160.9
click at [328, 325] on span "31.7" at bounding box center [328, 334] width 20 height 20
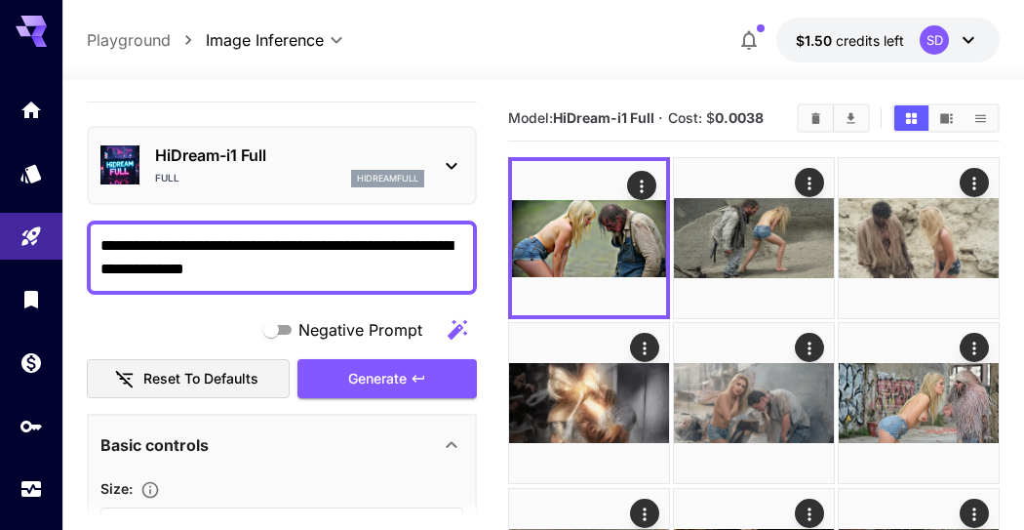
scroll to position [0, 0]
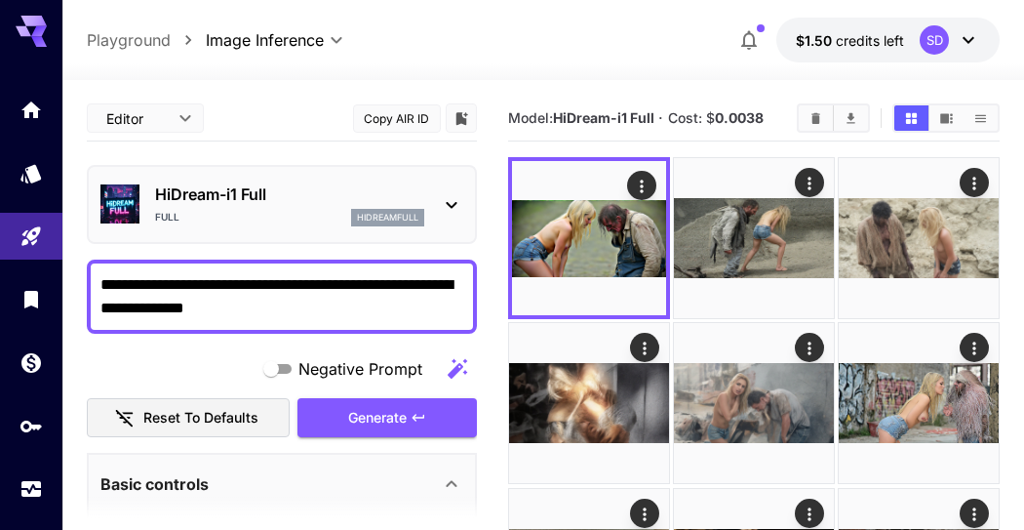
click at [372, 418] on span "Generate" at bounding box center [377, 418] width 59 height 24
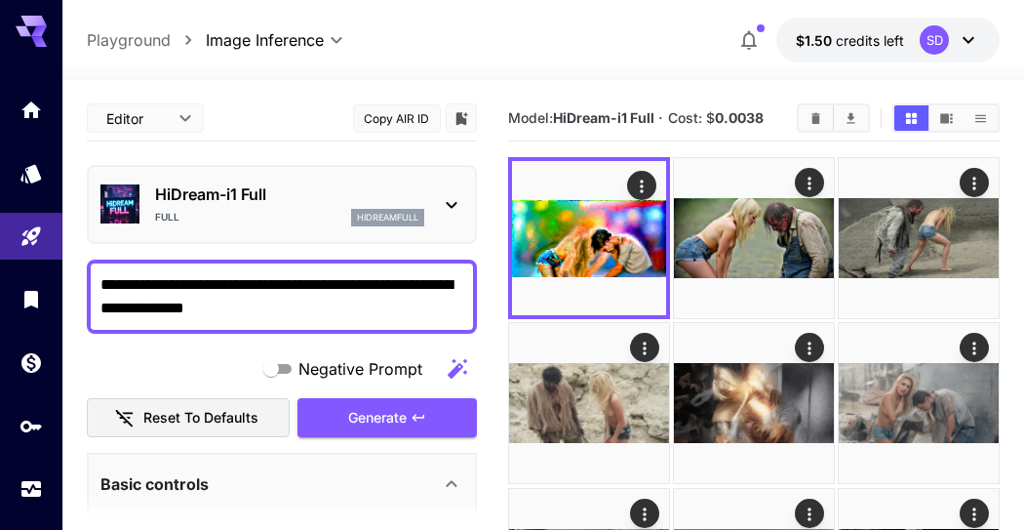
click at [0, 0] on icon "Open in fullscreen" at bounding box center [0, 0] width 0 height 0
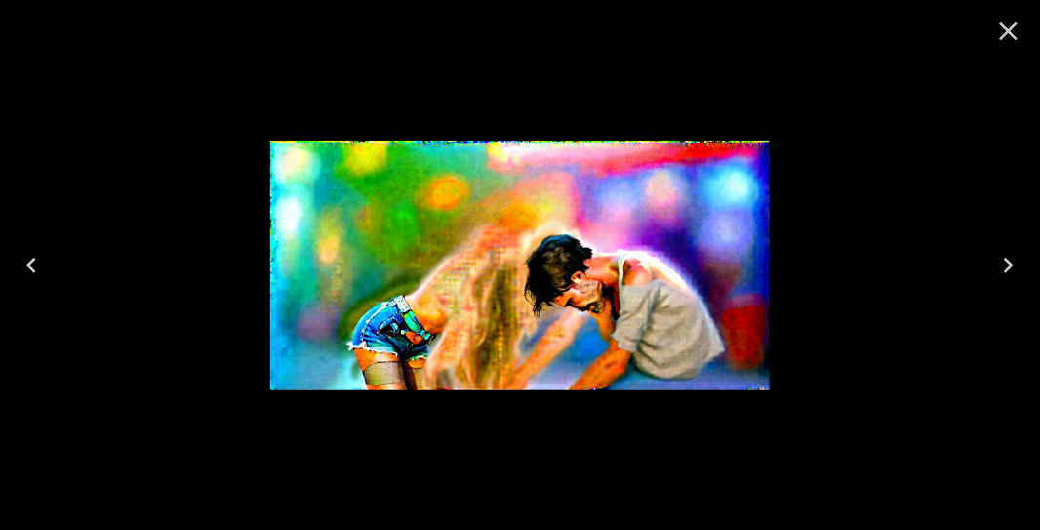
click at [1000, 32] on icon "Close" at bounding box center [1008, 31] width 31 height 31
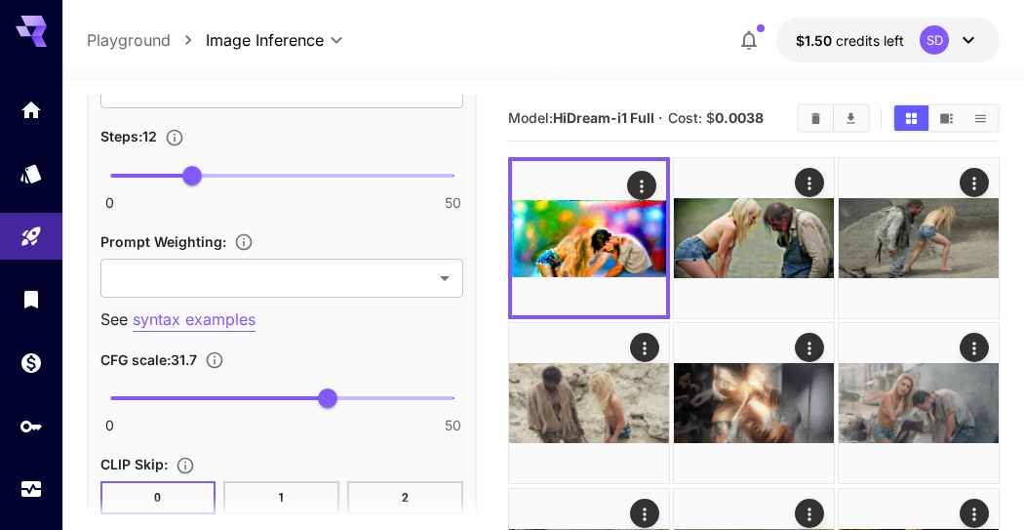
scroll to position [1409, 0]
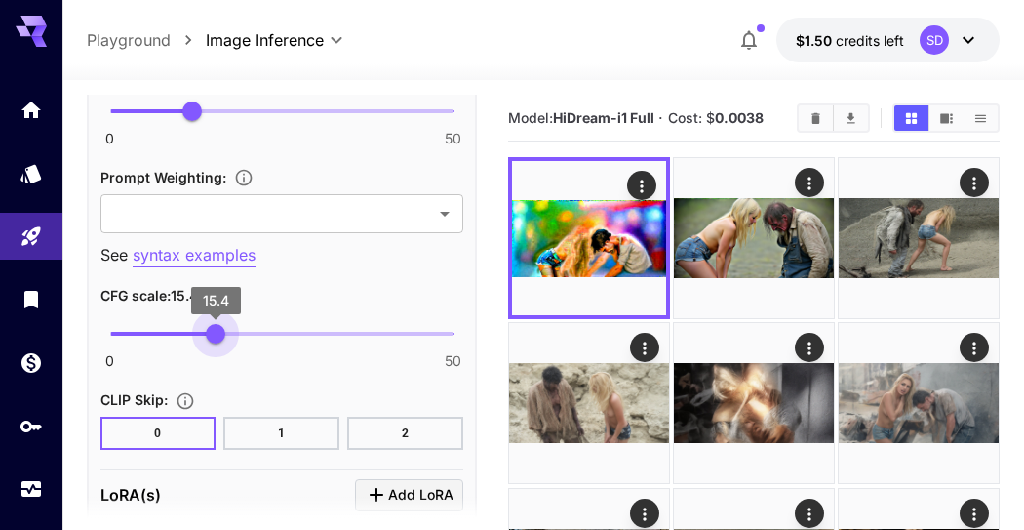
drag, startPoint x: 323, startPoint y: 326, endPoint x: 216, endPoint y: 330, distance: 107.4
click at [216, 330] on span "15.4" at bounding box center [216, 334] width 20 height 20
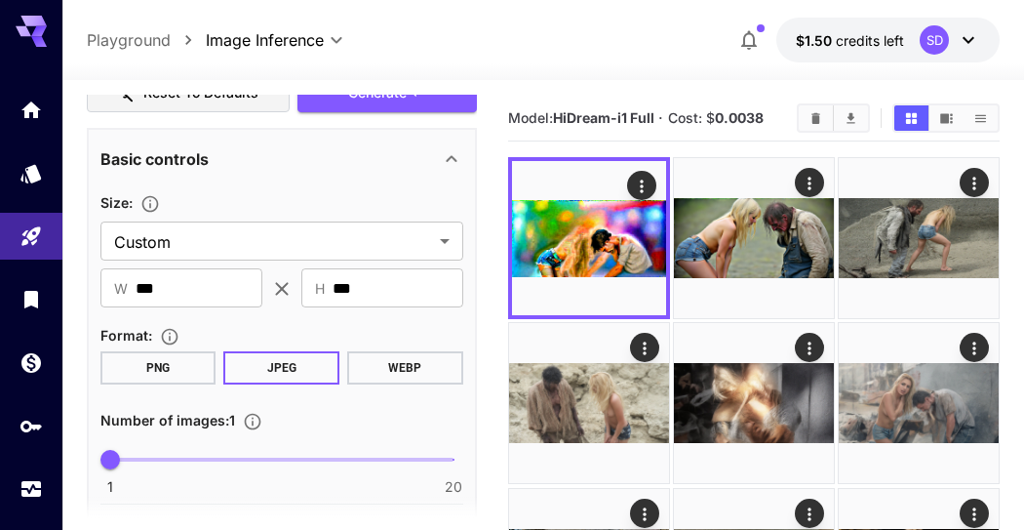
scroll to position [108, 0]
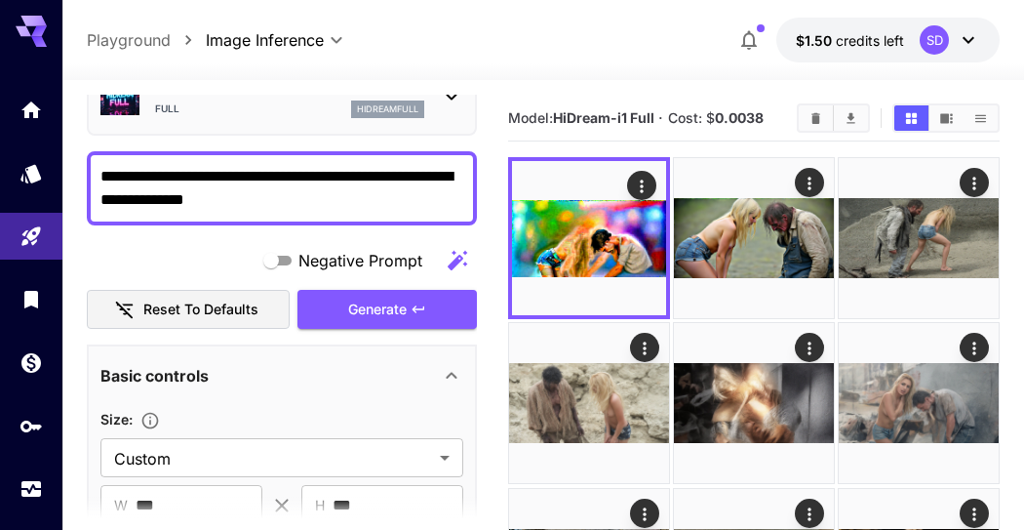
click at [414, 298] on button "Generate" at bounding box center [387, 310] width 179 height 40
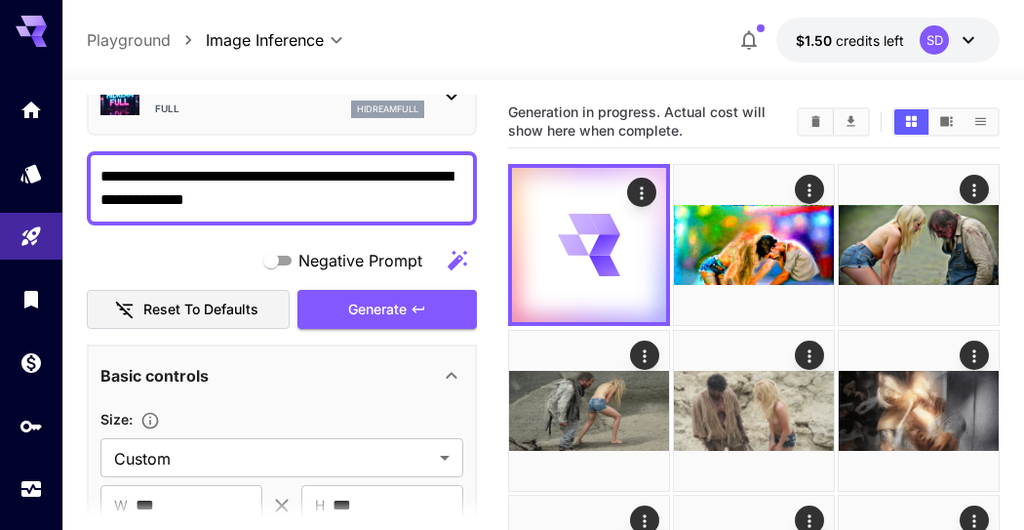
click at [727, 239] on img at bounding box center [754, 245] width 160 height 160
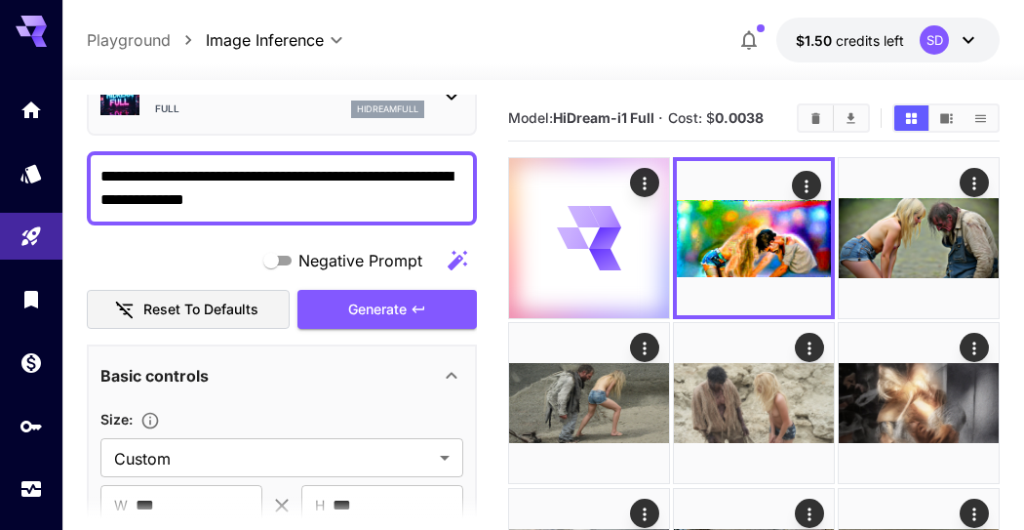
click at [613, 237] on icon at bounding box center [605, 237] width 32 height 21
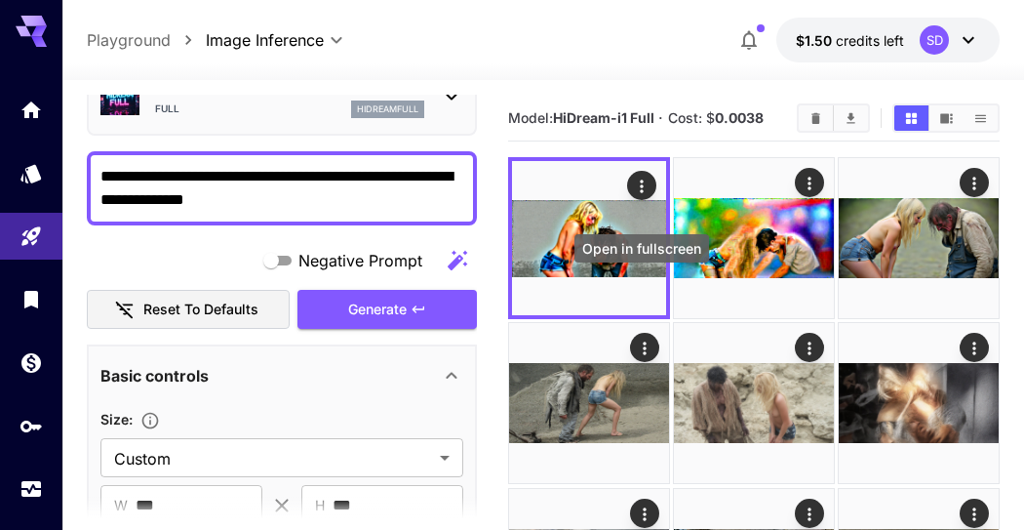
click at [0, 0] on icon "Open in fullscreen" at bounding box center [0, 0] width 0 height 0
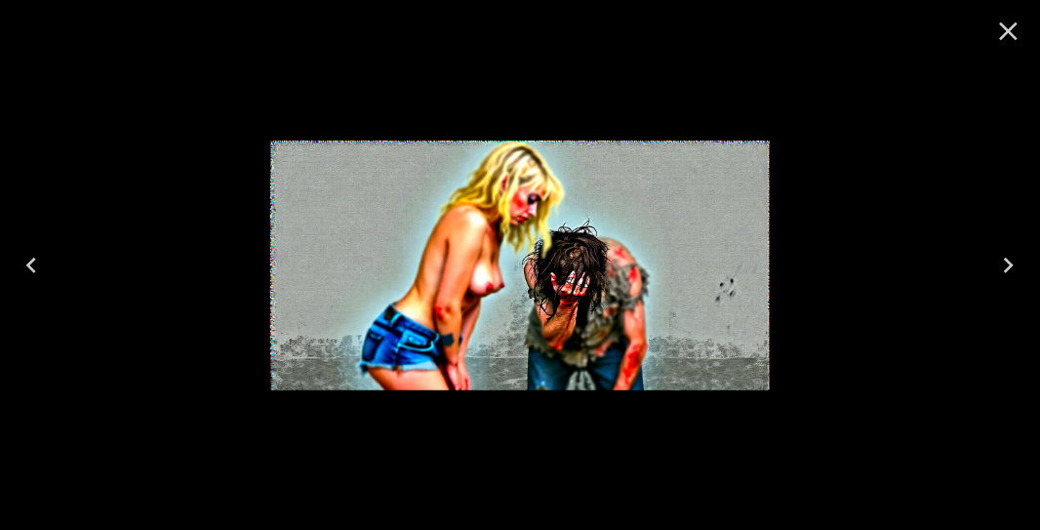
click at [1009, 25] on icon "Close" at bounding box center [1008, 31] width 31 height 31
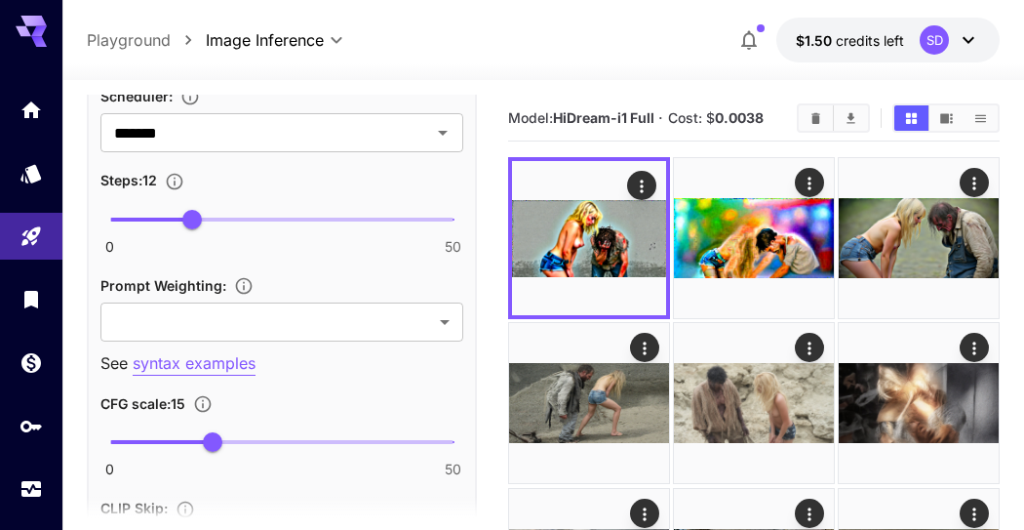
scroll to position [1409, 0]
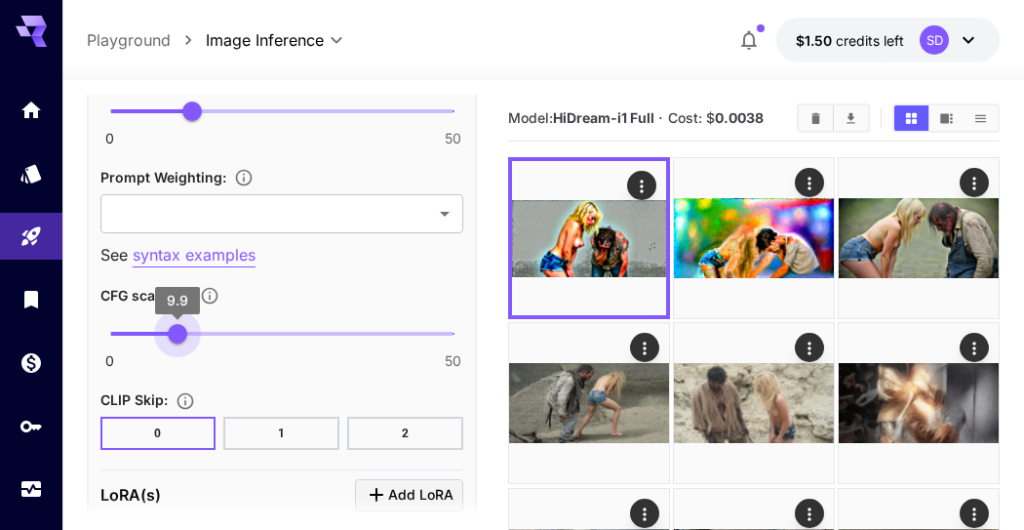
drag, startPoint x: 209, startPoint y: 330, endPoint x: 178, endPoint y: 328, distance: 31.3
click at [178, 328] on span "9.9" at bounding box center [178, 334] width 20 height 20
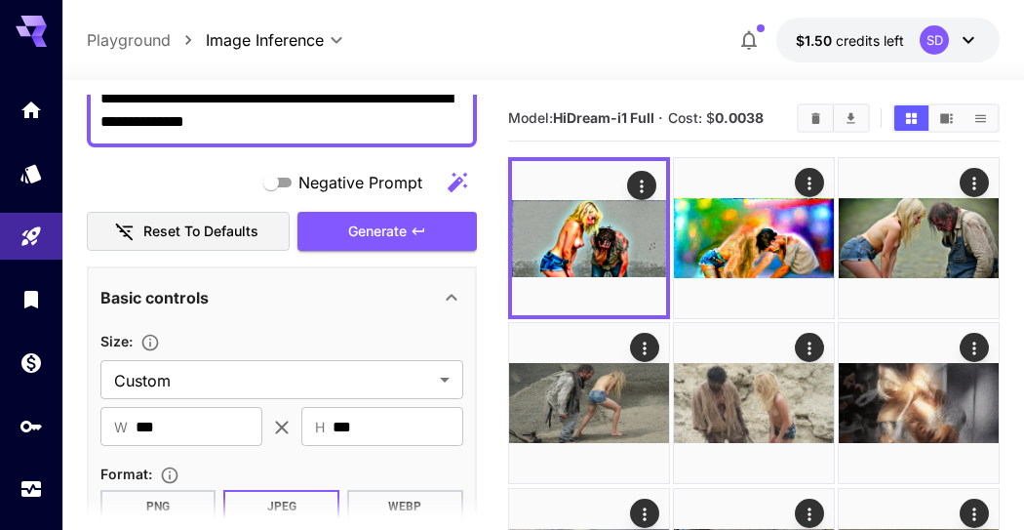
scroll to position [108, 0]
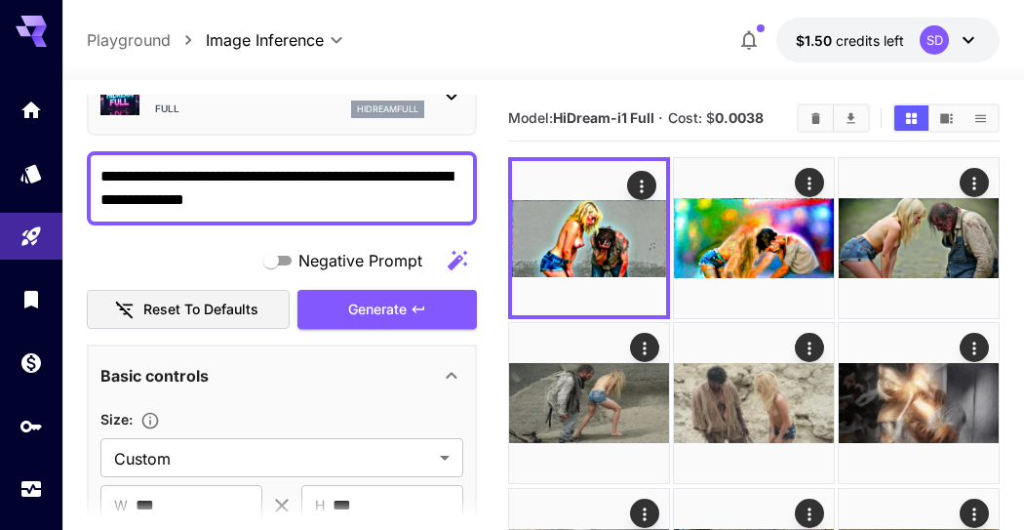
click at [382, 314] on span "Generate" at bounding box center [377, 310] width 59 height 24
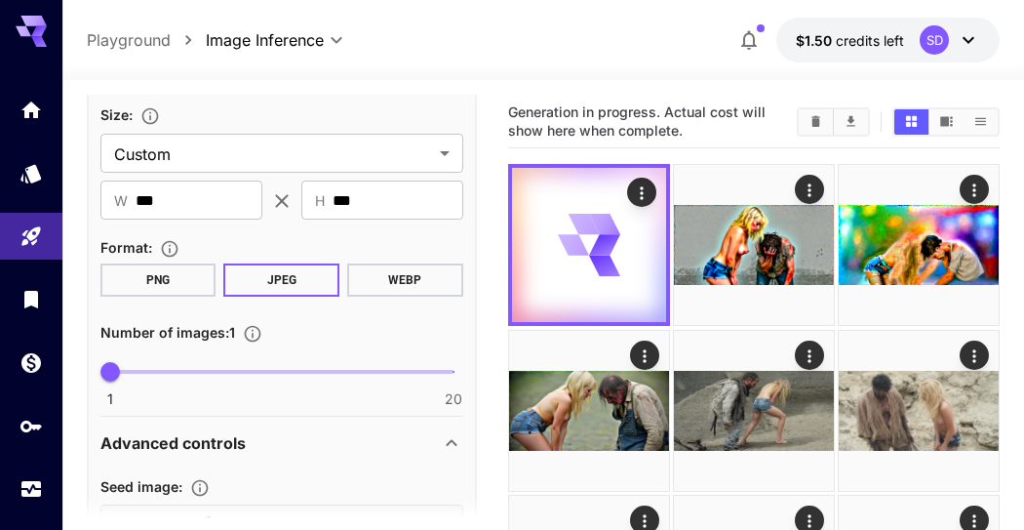
scroll to position [541, 0]
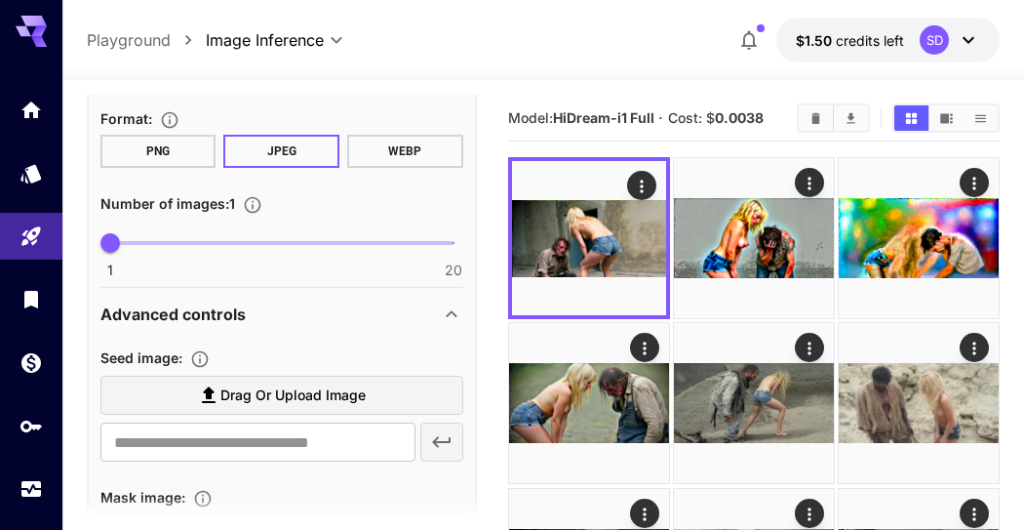
click at [0, 0] on icon "Open in fullscreen" at bounding box center [0, 0] width 0 height 0
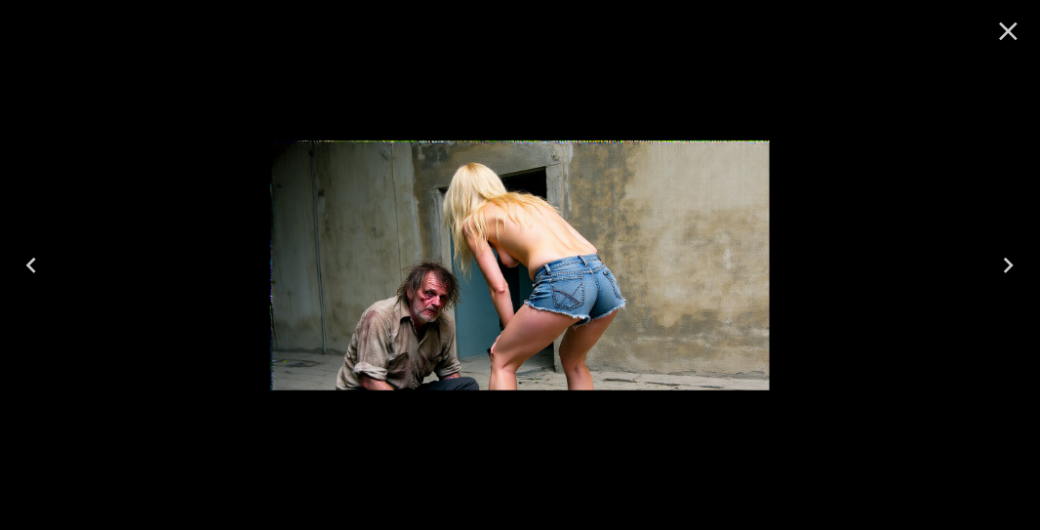
click at [1005, 30] on icon "Close" at bounding box center [1008, 31] width 31 height 31
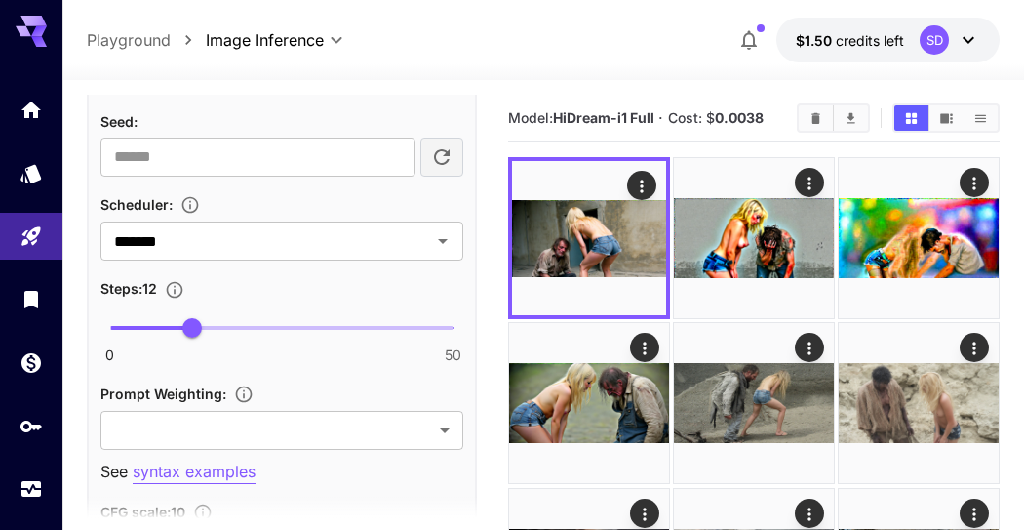
scroll to position [1300, 0]
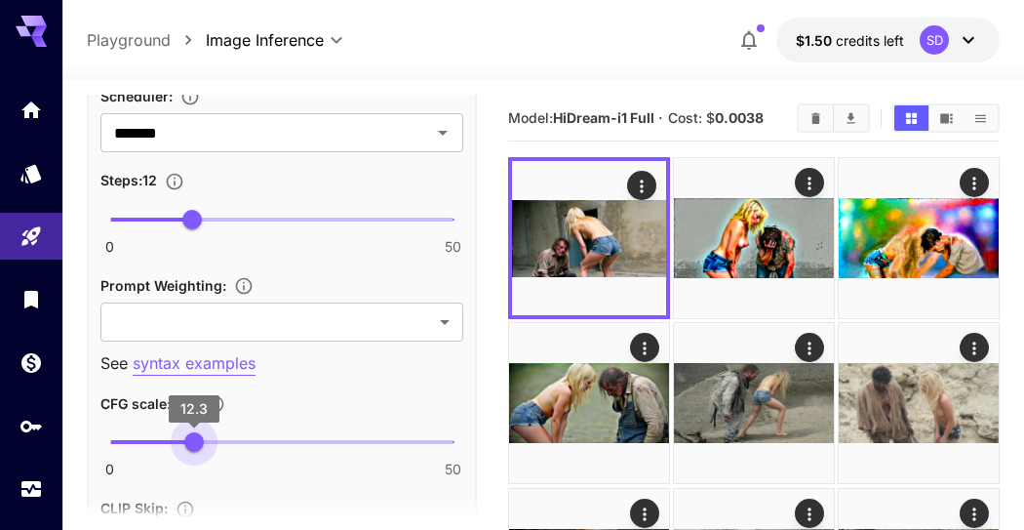
type input "**"
drag, startPoint x: 181, startPoint y: 436, endPoint x: 192, endPoint y: 437, distance: 10.8
click at [192, 437] on span "12" at bounding box center [192, 442] width 20 height 20
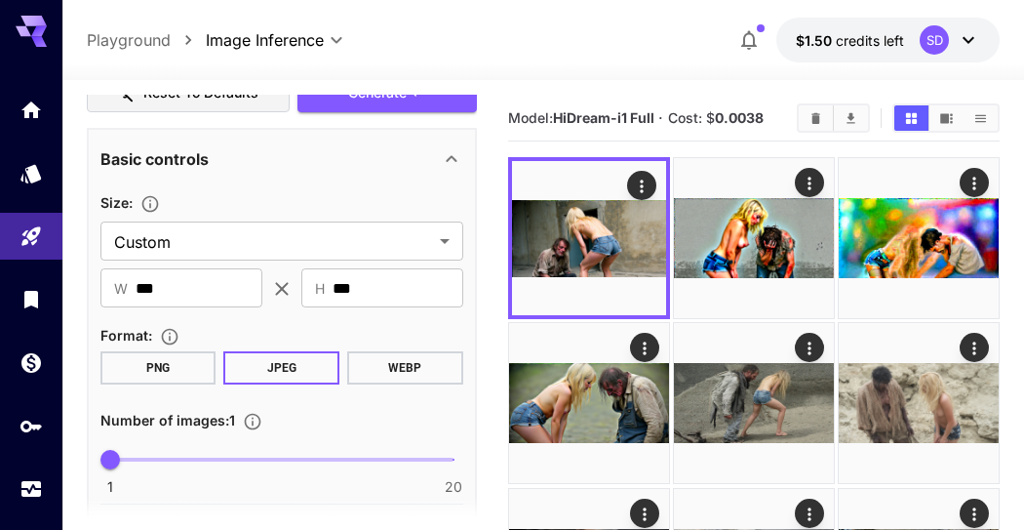
scroll to position [108, 0]
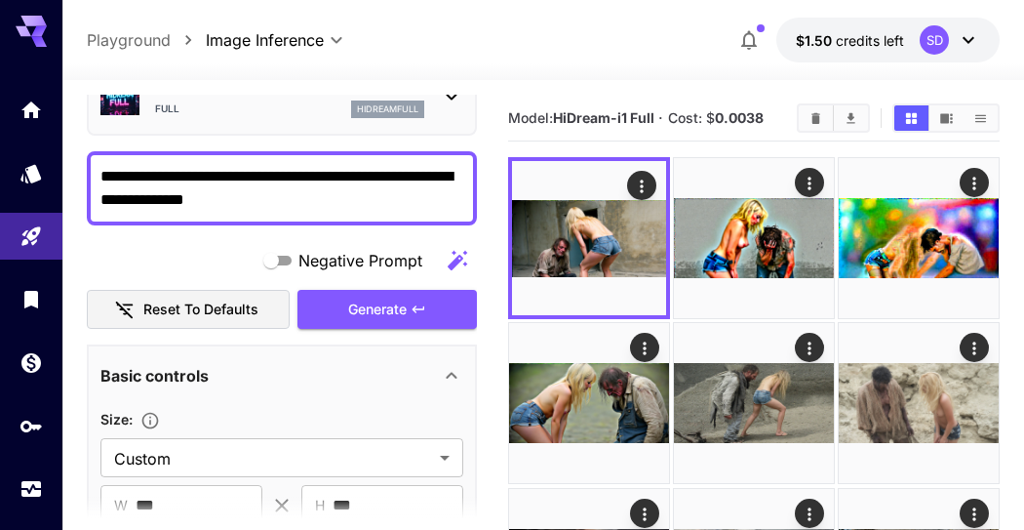
click at [382, 299] on span "Generate" at bounding box center [377, 310] width 59 height 24
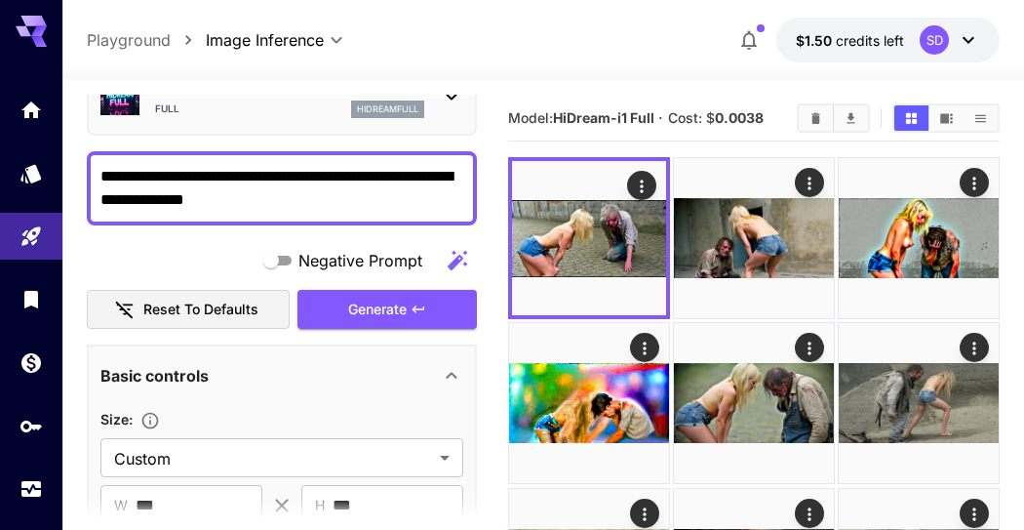
click at [0, 0] on icon "Open in fullscreen" at bounding box center [0, 0] width 0 height 0
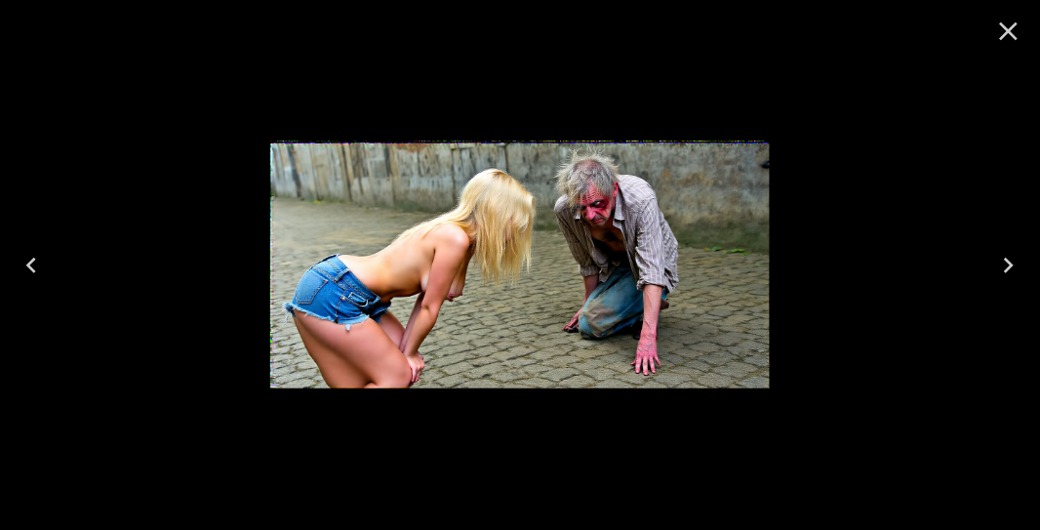
click at [1012, 24] on icon "Close" at bounding box center [1008, 31] width 31 height 31
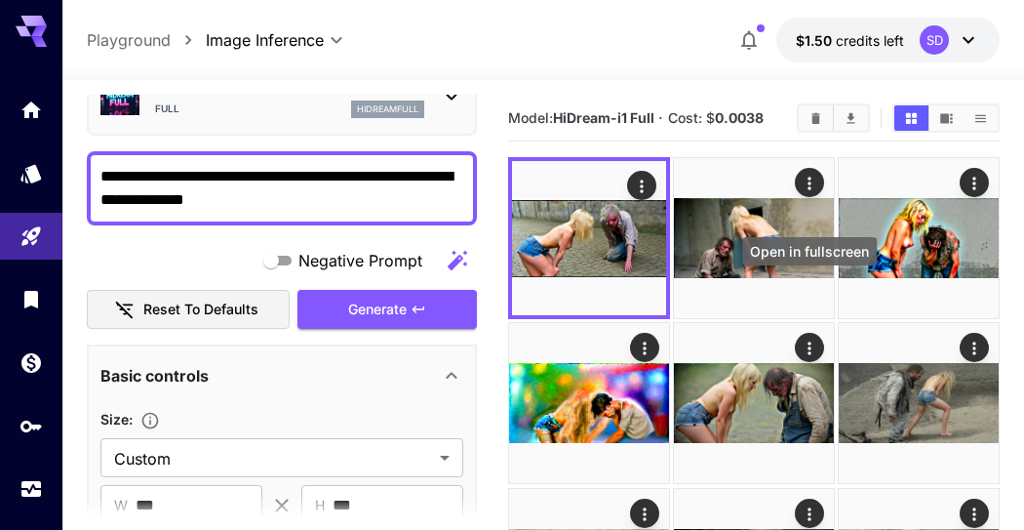
click at [0, 0] on button "Open in fullscreen" at bounding box center [0, 0] width 0 height 0
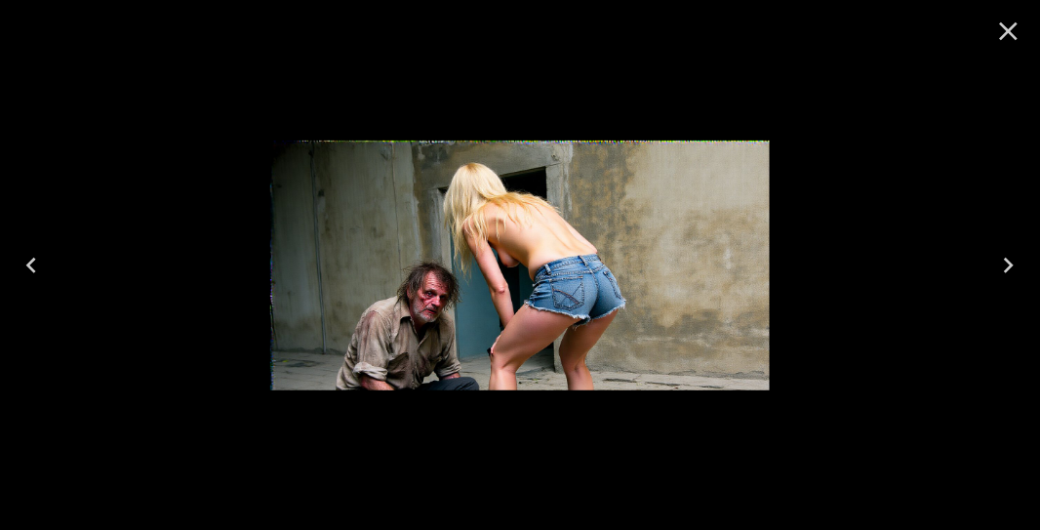
click at [1005, 23] on icon "Close" at bounding box center [1008, 31] width 31 height 31
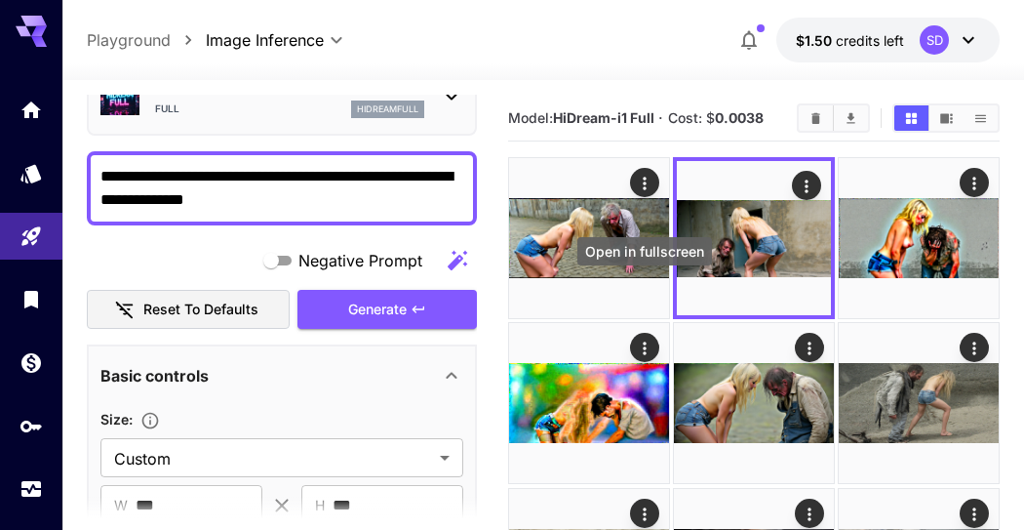
click at [0, 0] on icon "Open in fullscreen" at bounding box center [0, 0] width 0 height 0
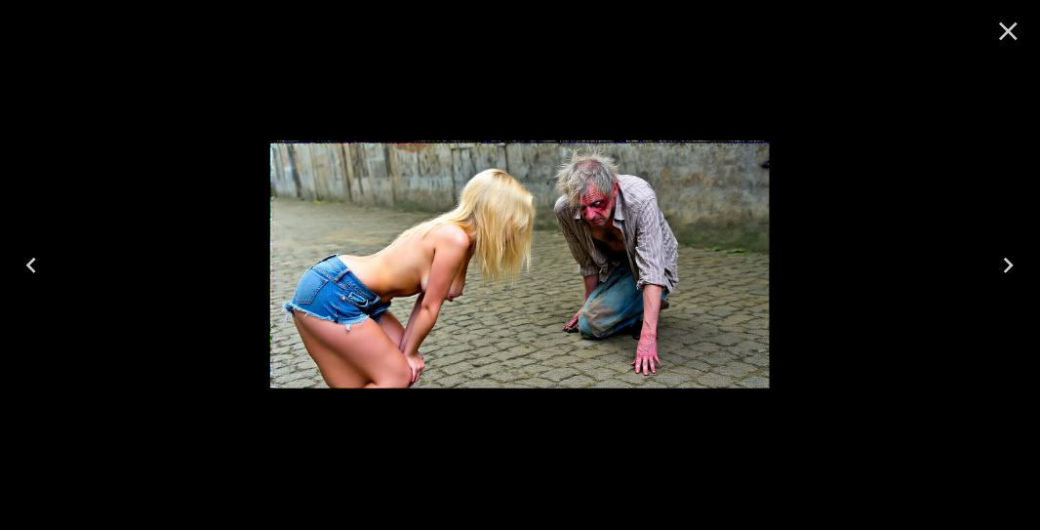
click at [1020, 27] on icon "Close" at bounding box center [1008, 31] width 31 height 31
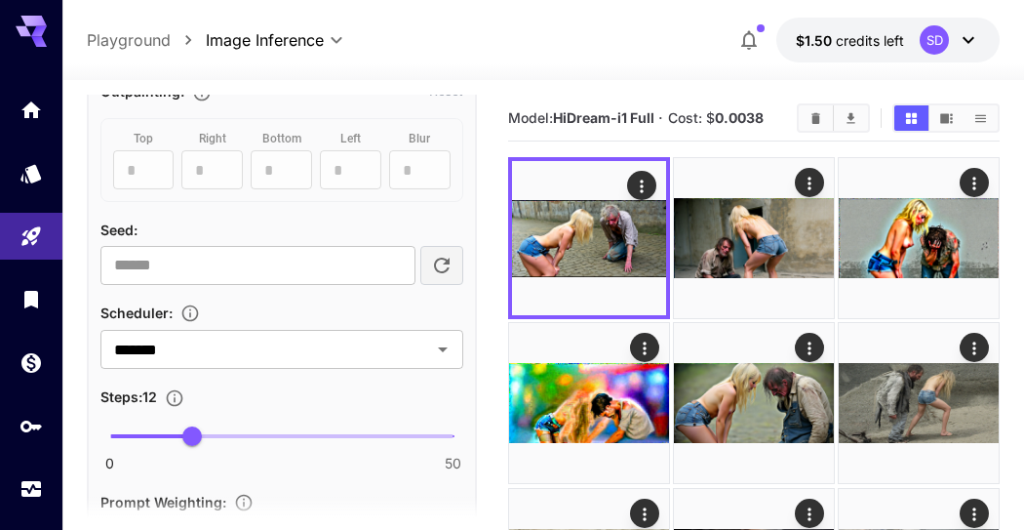
scroll to position [1192, 0]
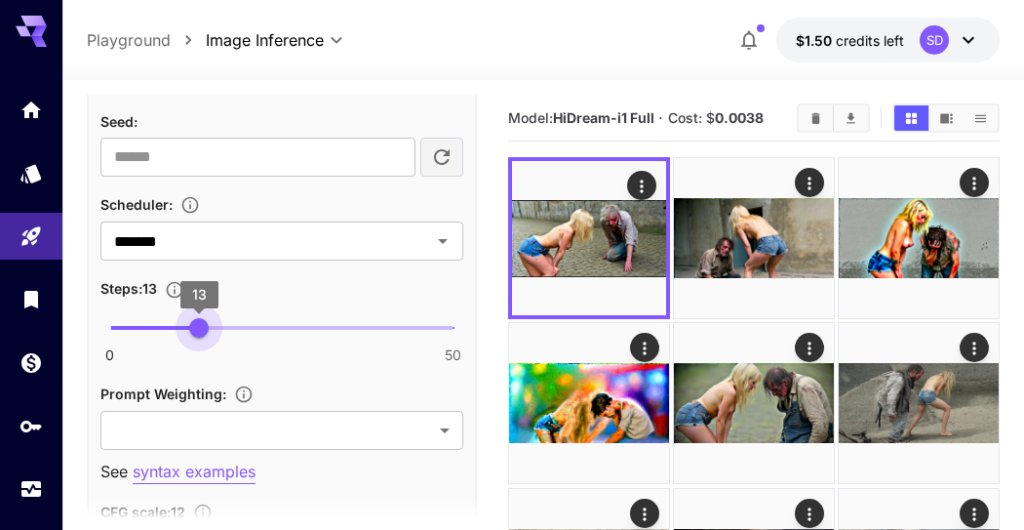
click at [202, 321] on span "13" at bounding box center [199, 328] width 20 height 20
click at [187, 323] on span "11" at bounding box center [186, 328] width 20 height 20
type input "**"
click at [192, 322] on span "12" at bounding box center [192, 328] width 20 height 20
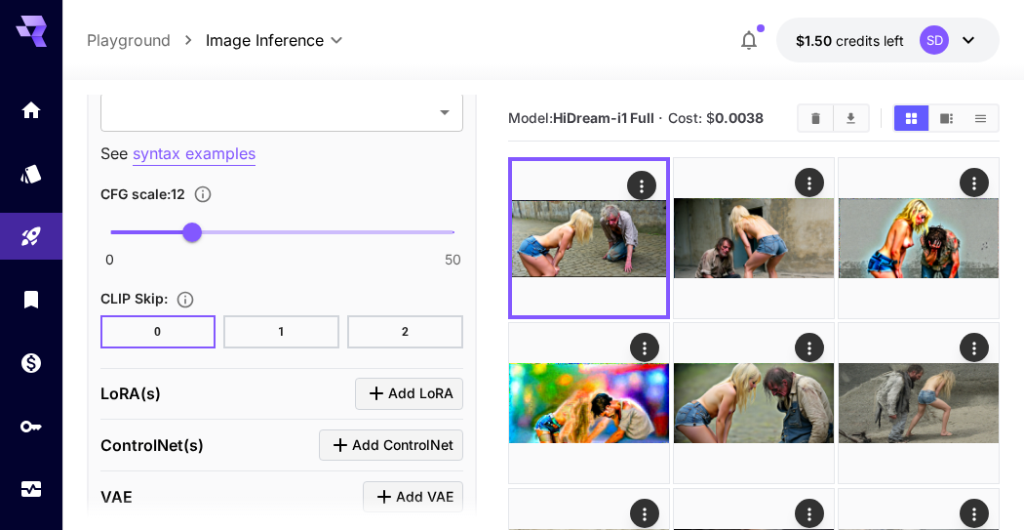
scroll to position [1517, 0]
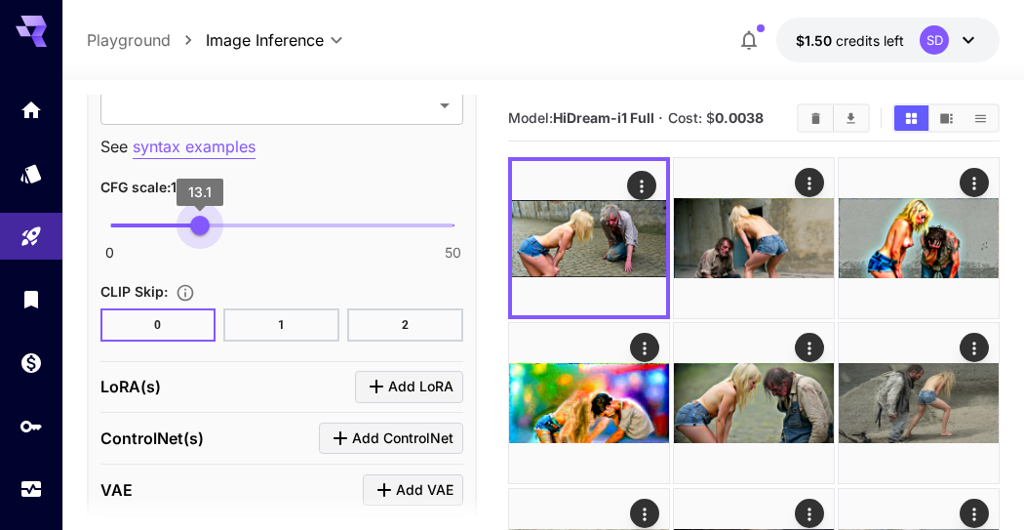
type input "**"
click at [199, 220] on span "13" at bounding box center [199, 226] width 20 height 20
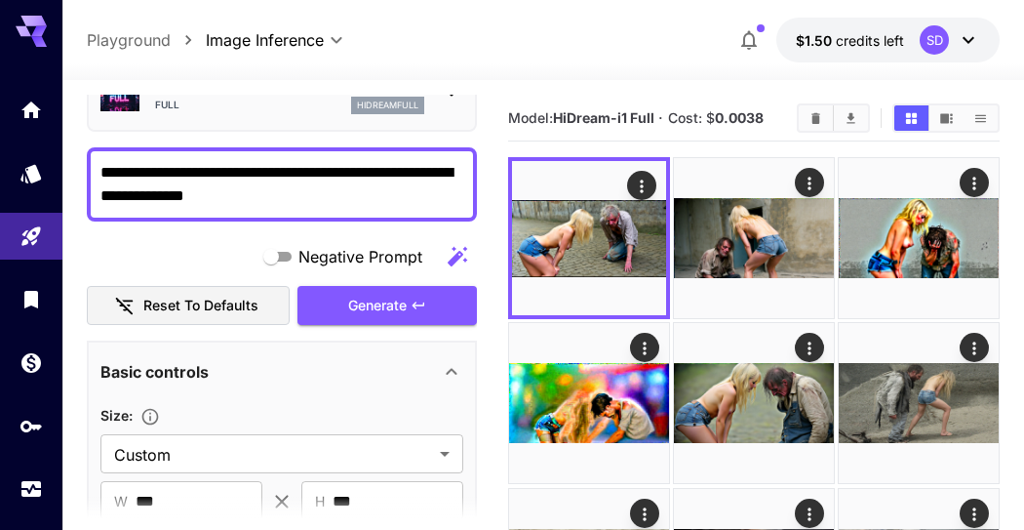
scroll to position [108, 0]
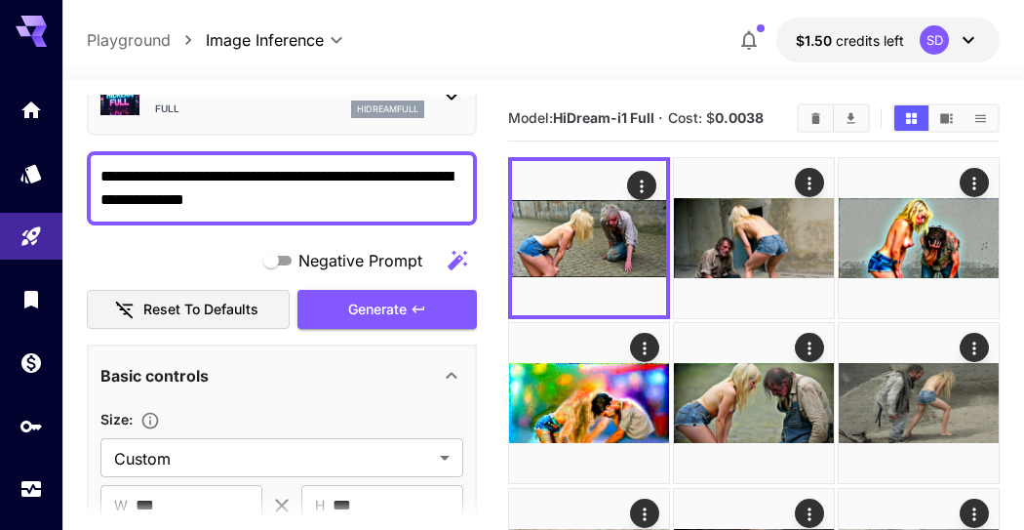
click at [377, 292] on button "Generate" at bounding box center [387, 310] width 179 height 40
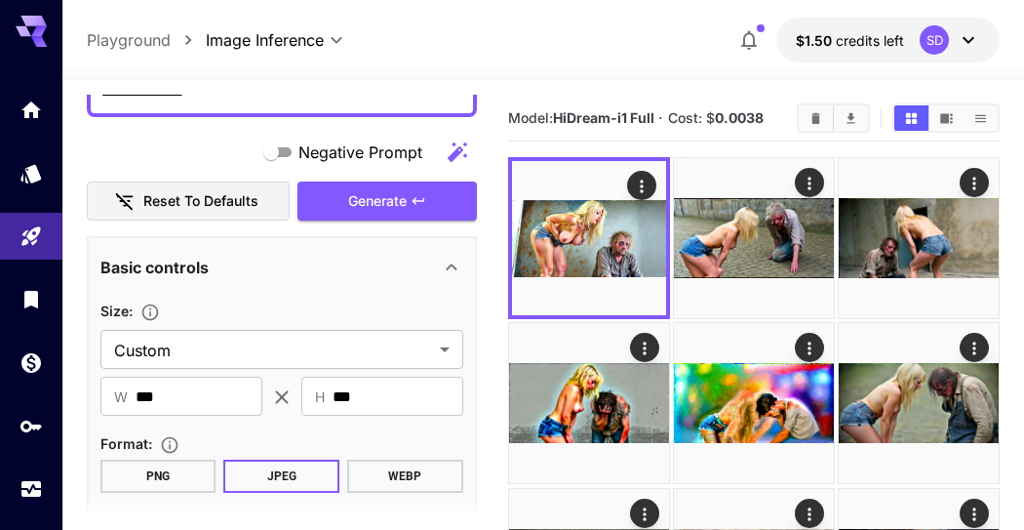
scroll to position [0, 0]
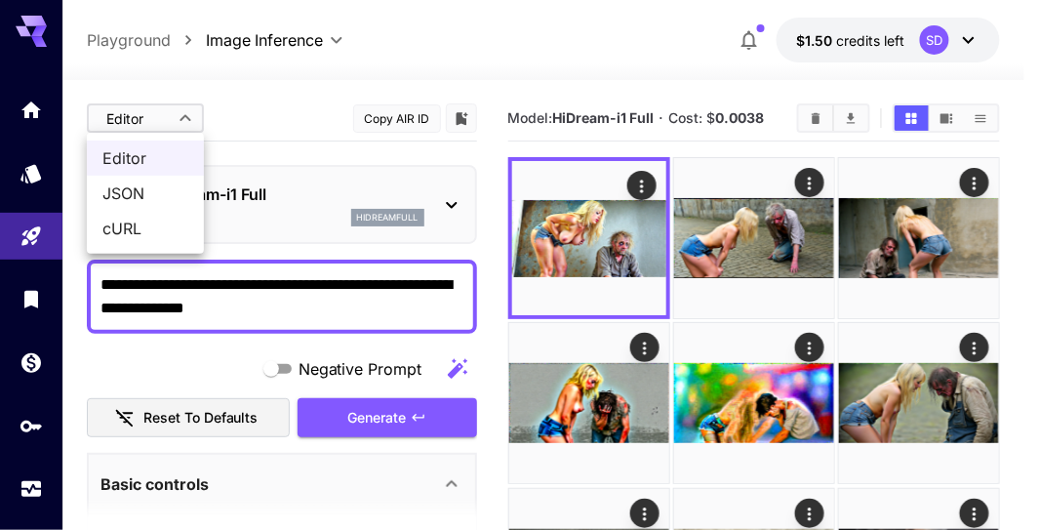
click at [137, 188] on span "JSON" at bounding box center [145, 192] width 86 height 23
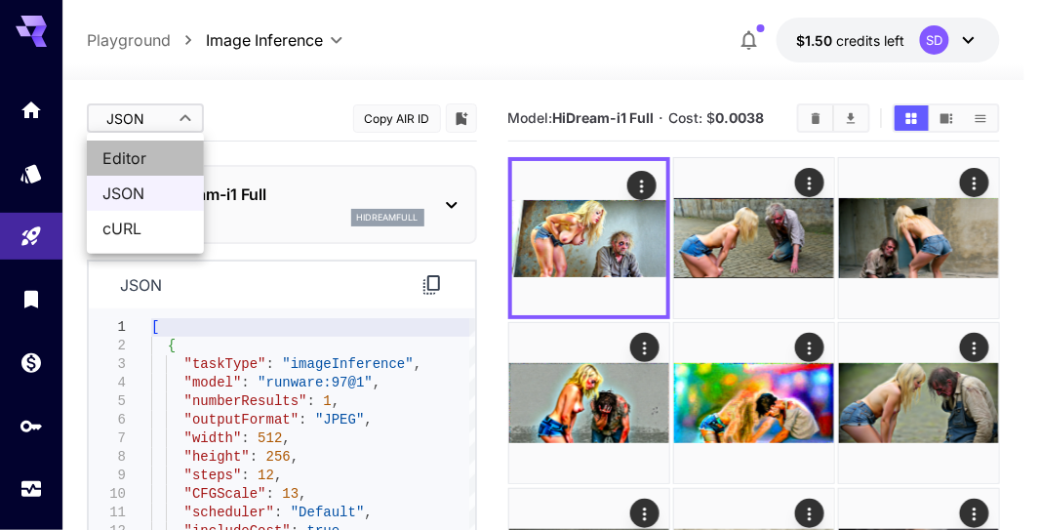
click at [144, 159] on span "Editor" at bounding box center [145, 157] width 86 height 23
type input "****"
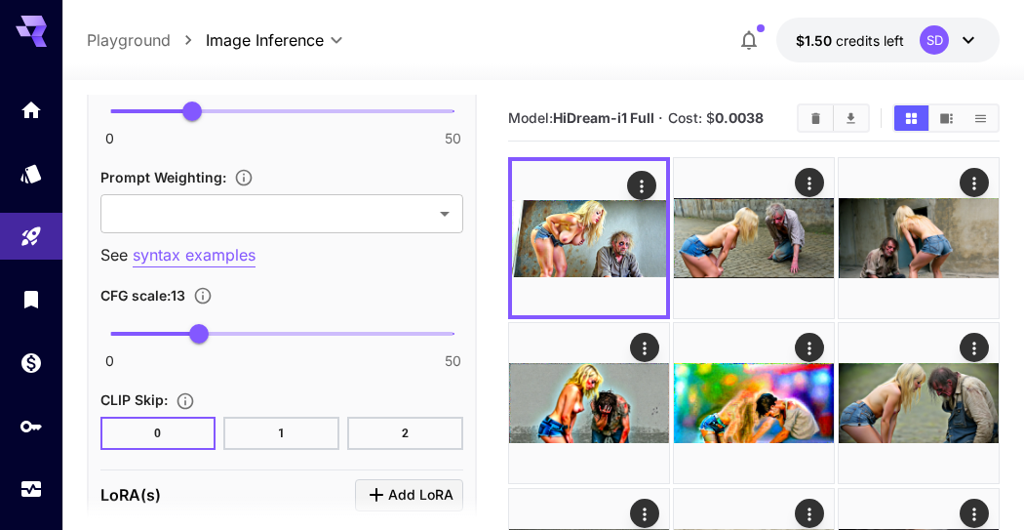
scroll to position [1517, 0]
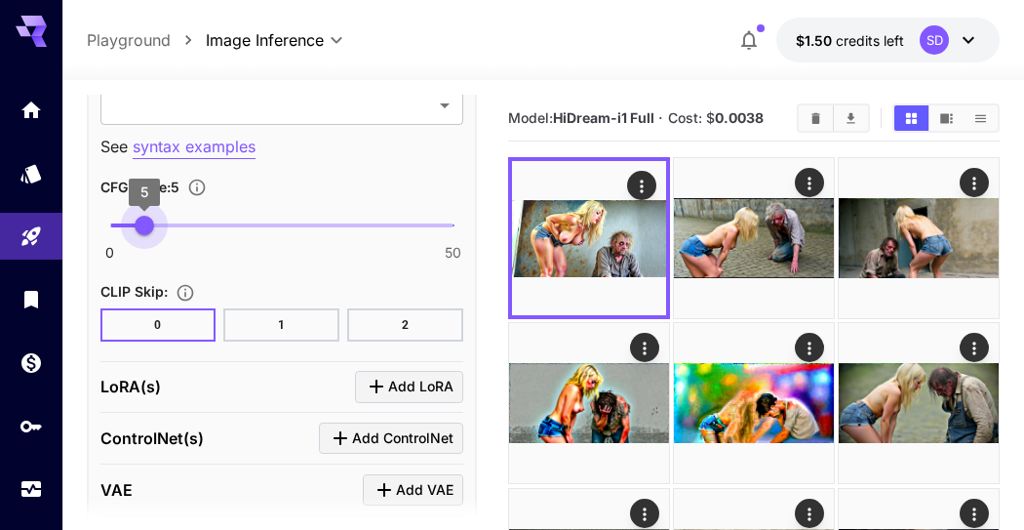
drag, startPoint x: 195, startPoint y: 222, endPoint x: 144, endPoint y: 223, distance: 50.7
click at [144, 223] on span "5" at bounding box center [145, 226] width 20 height 20
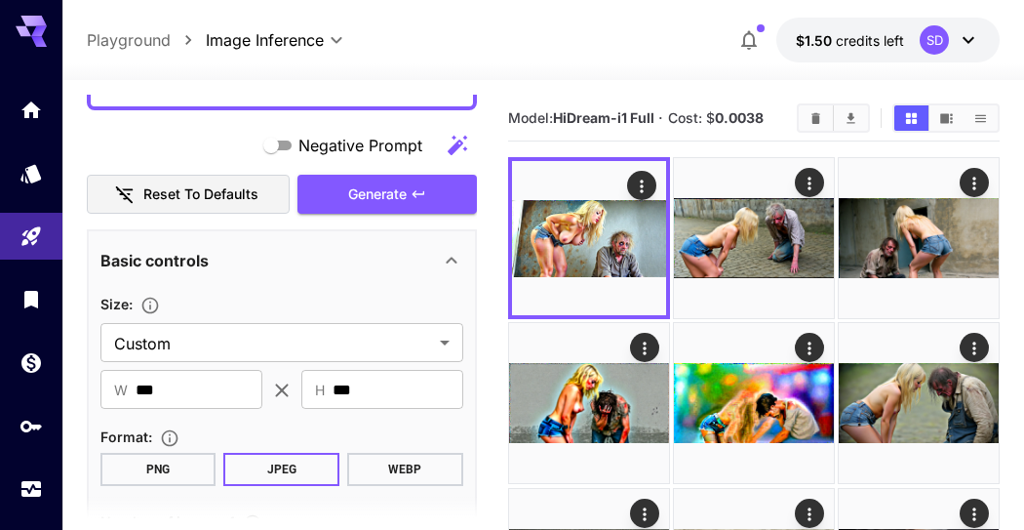
scroll to position [217, 0]
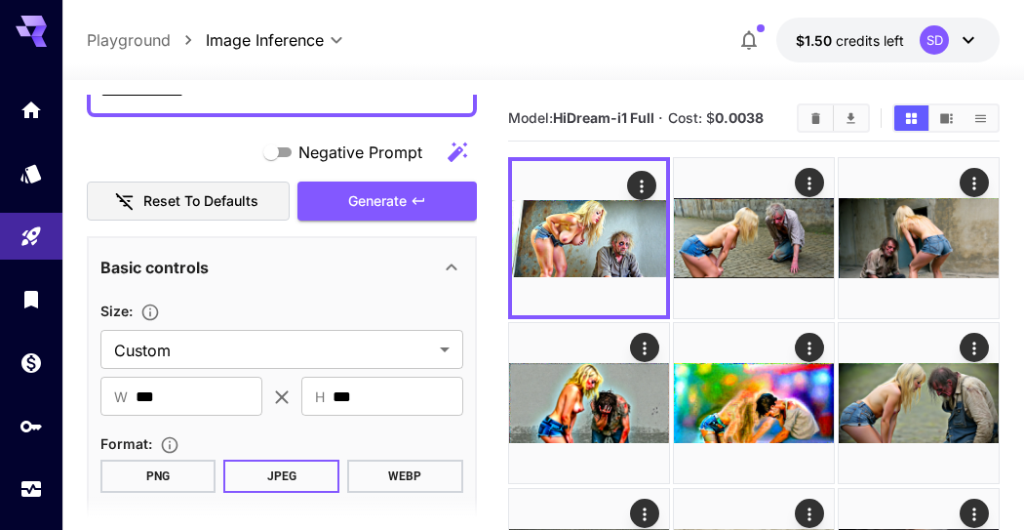
click at [397, 191] on span "Generate" at bounding box center [377, 201] width 59 height 24
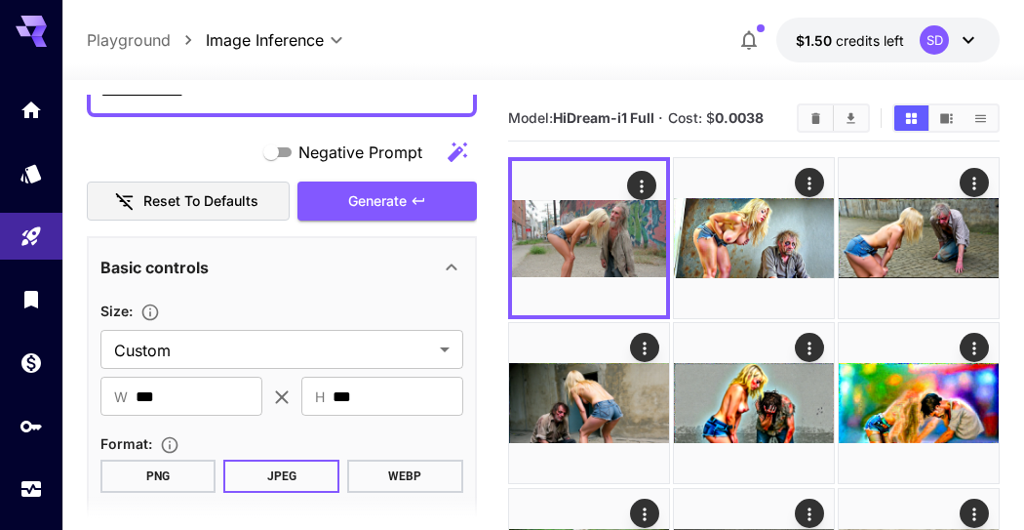
click at [0, 0] on icon "Open in fullscreen" at bounding box center [0, 0] width 0 height 0
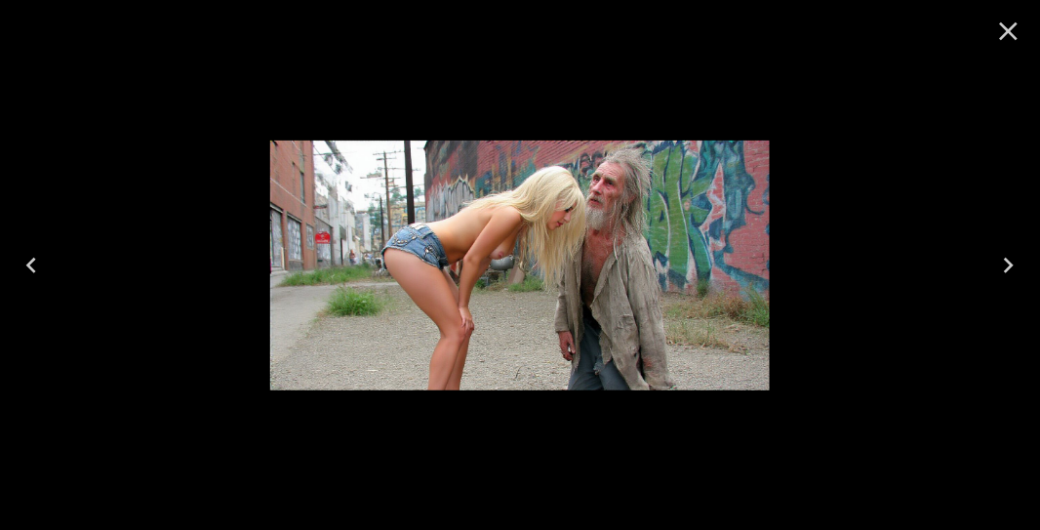
click at [1001, 33] on icon "Close" at bounding box center [1008, 31] width 31 height 31
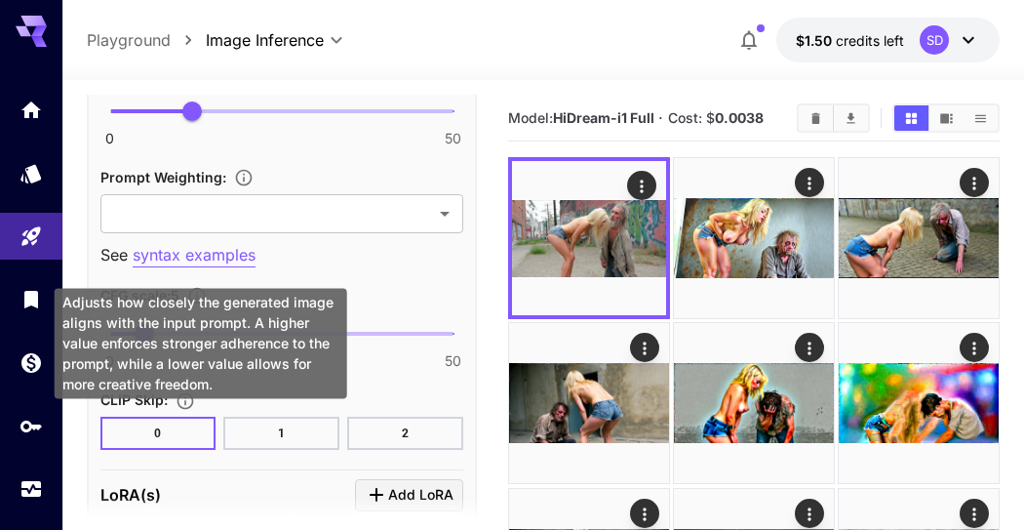
scroll to position [1517, 0]
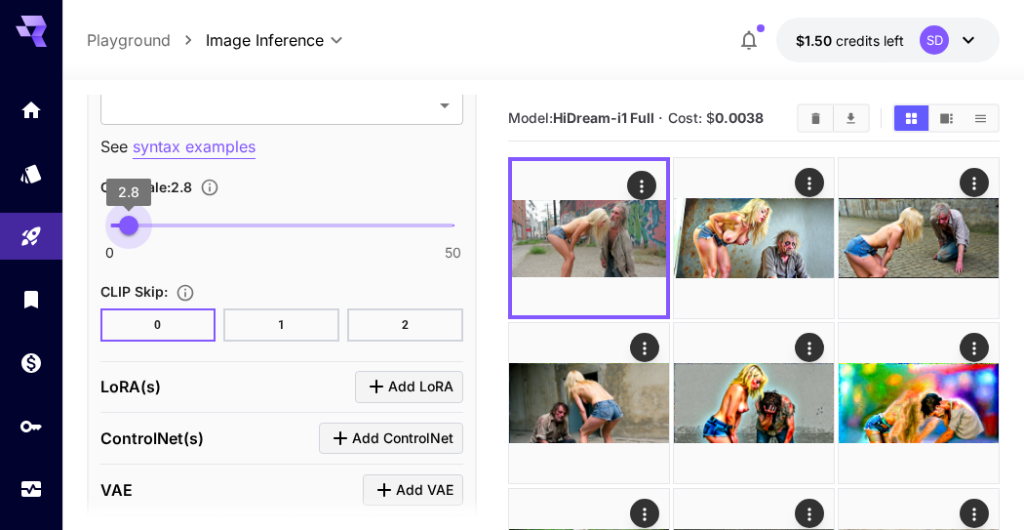
drag, startPoint x: 143, startPoint y: 222, endPoint x: 129, endPoint y: 224, distance: 14.8
click at [129, 224] on span "2.8" at bounding box center [129, 226] width 20 height 20
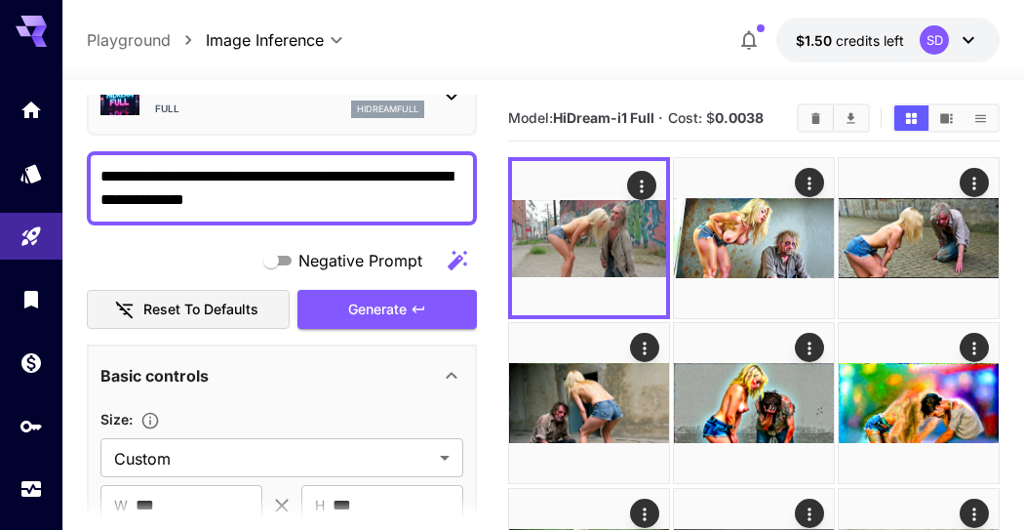
scroll to position [0, 0]
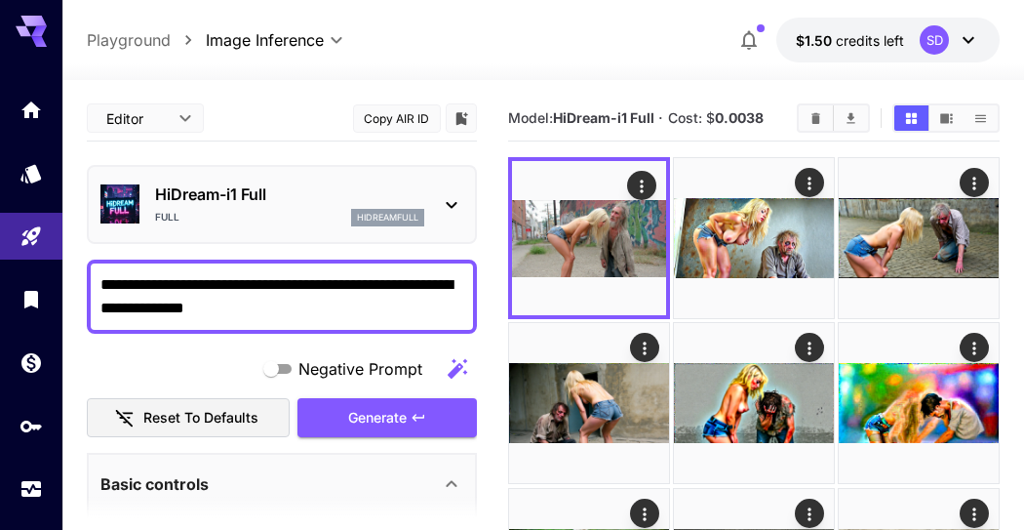
click at [350, 406] on span "Generate" at bounding box center [377, 418] width 59 height 24
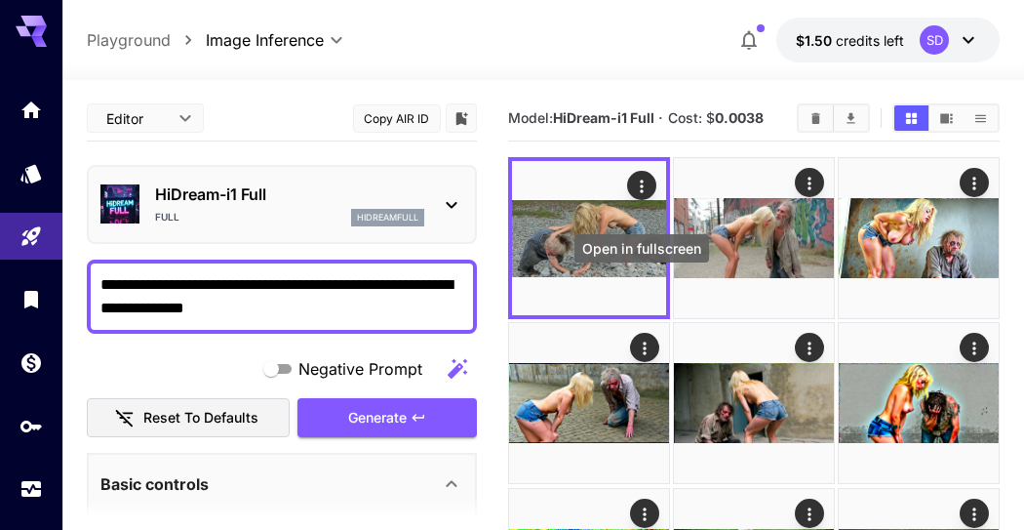
click at [0, 0] on icon "Open in fullscreen" at bounding box center [0, 0] width 0 height 0
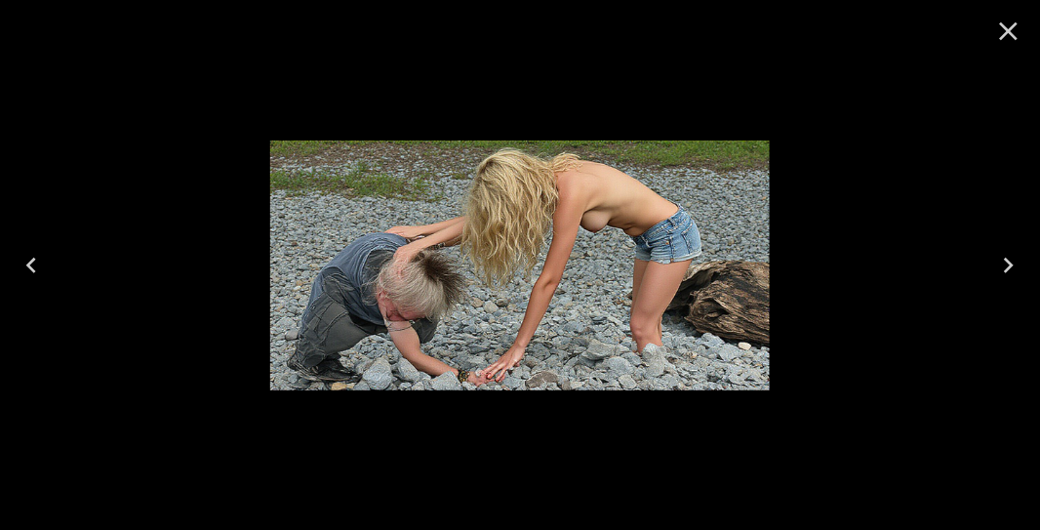
click at [1015, 27] on icon "Close" at bounding box center [1008, 31] width 31 height 31
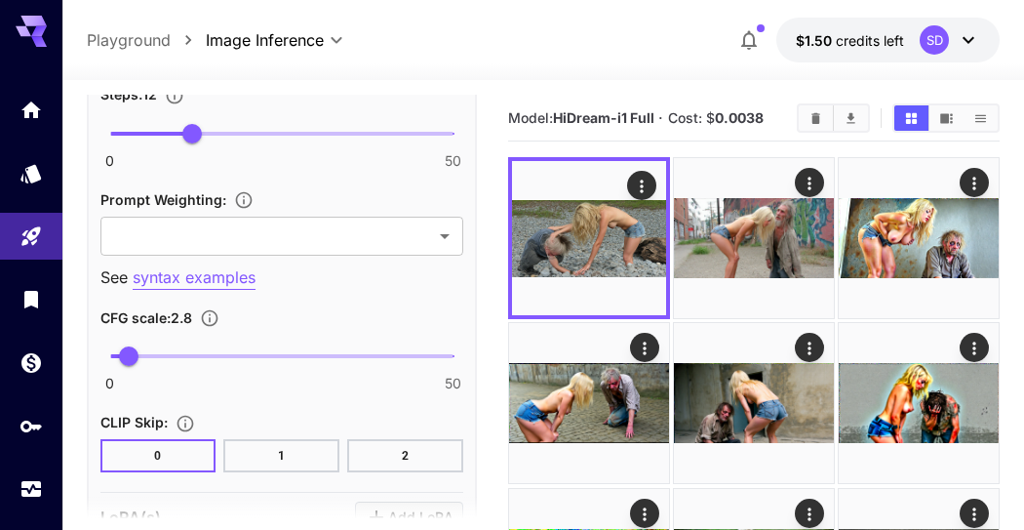
scroll to position [1409, 0]
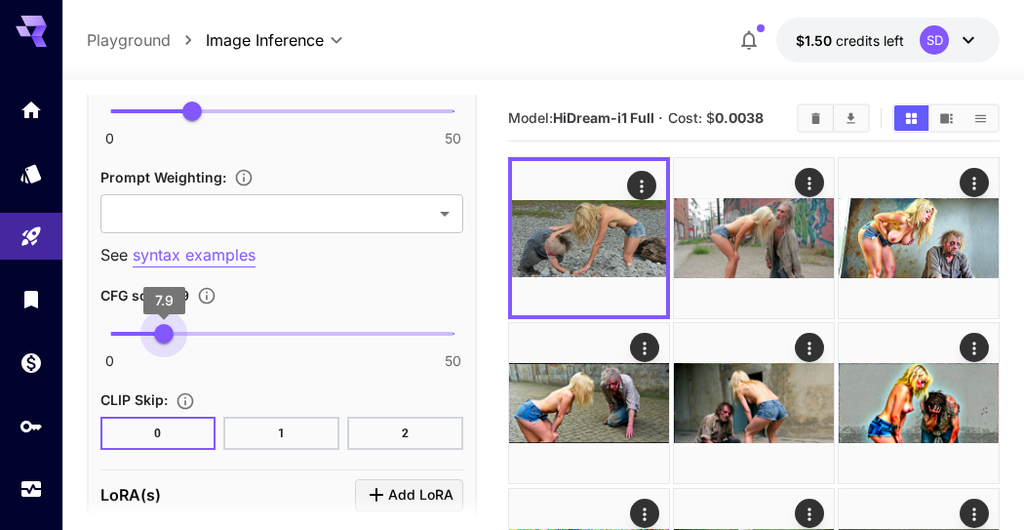
drag, startPoint x: 132, startPoint y: 323, endPoint x: 164, endPoint y: 330, distance: 32.9
click at [164, 330] on span "7.9" at bounding box center [164, 334] width 20 height 20
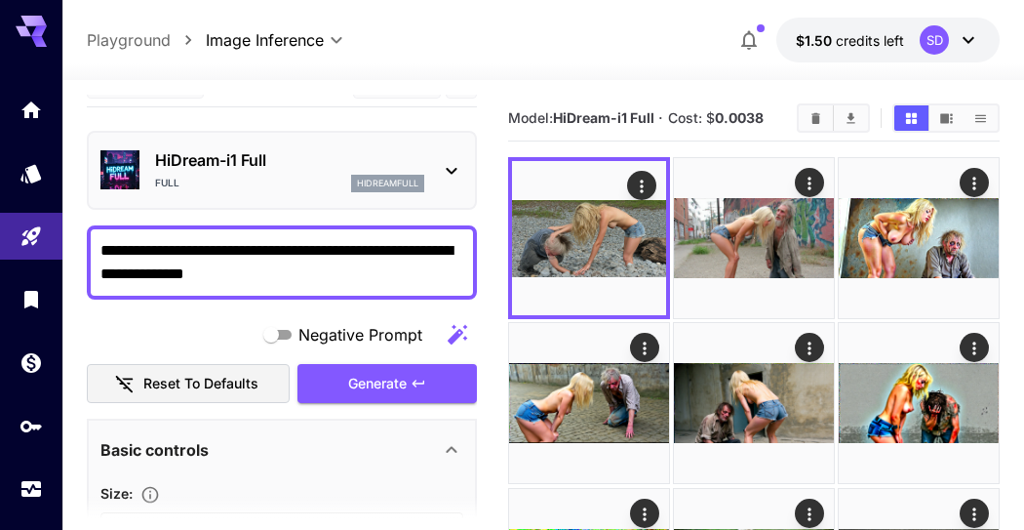
scroll to position [0, 0]
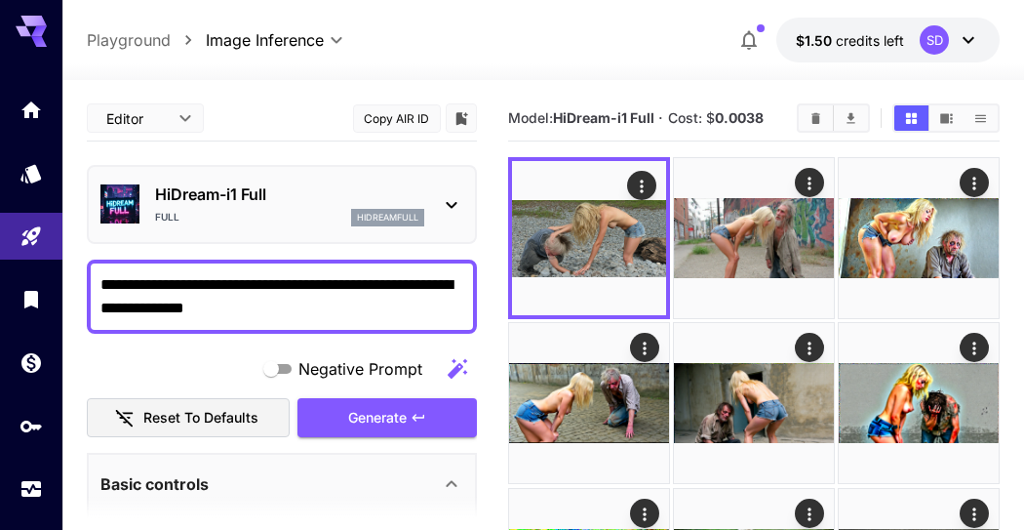
click at [412, 421] on icon "button" at bounding box center [419, 418] width 16 height 16
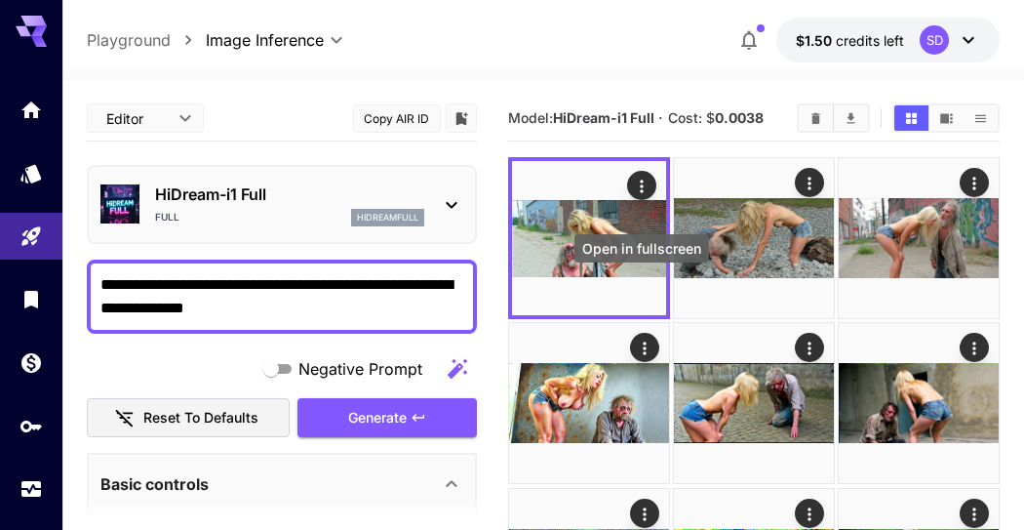
click at [0, 0] on icon "Open in fullscreen" at bounding box center [0, 0] width 0 height 0
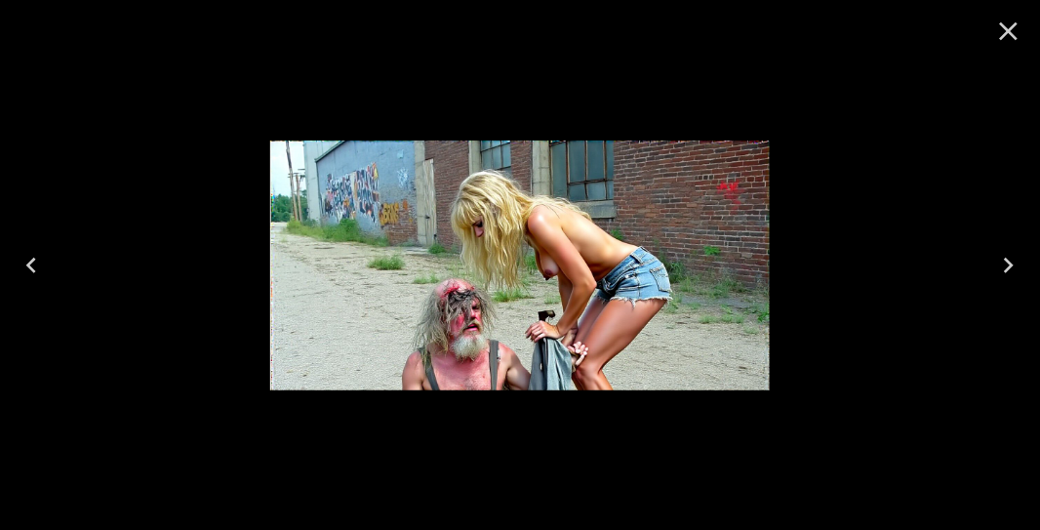
click at [1009, 36] on icon "Close" at bounding box center [1008, 31] width 31 height 31
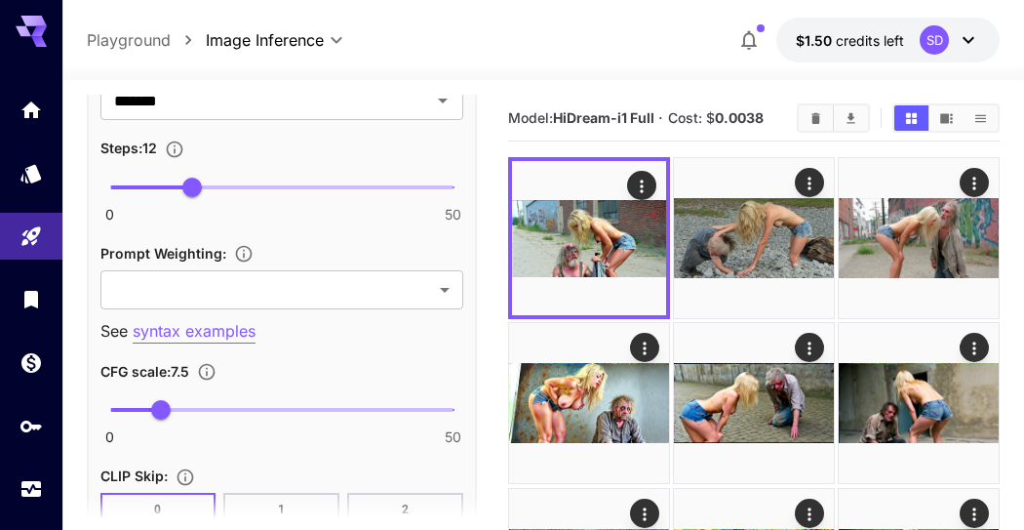
scroll to position [1409, 0]
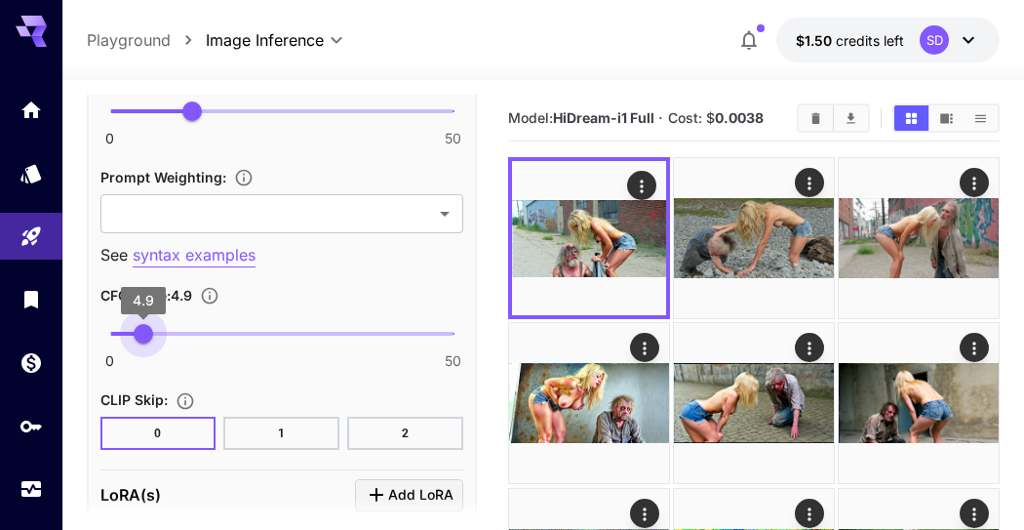
drag, startPoint x: 164, startPoint y: 326, endPoint x: 143, endPoint y: 327, distance: 20.5
click at [143, 327] on span "4.9" at bounding box center [144, 334] width 20 height 20
type input "*"
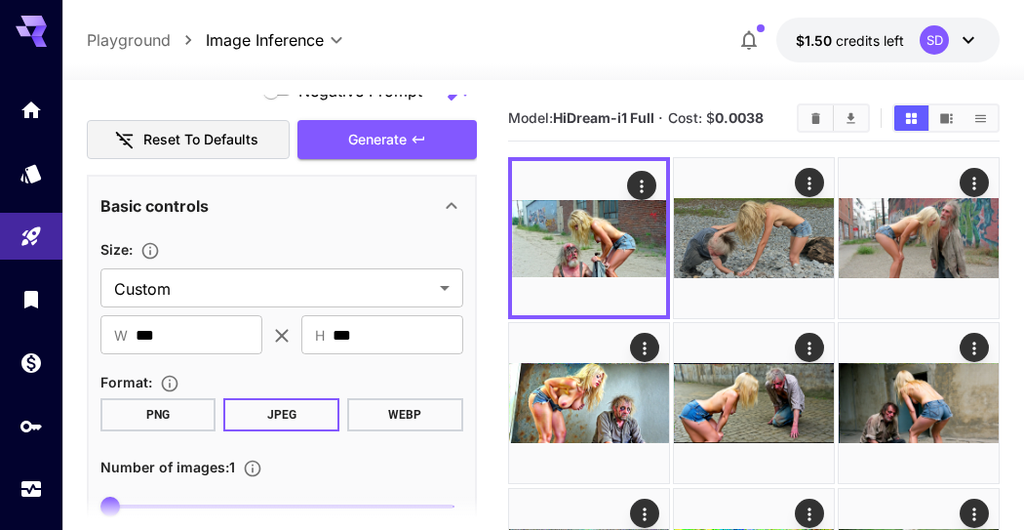
scroll to position [217, 0]
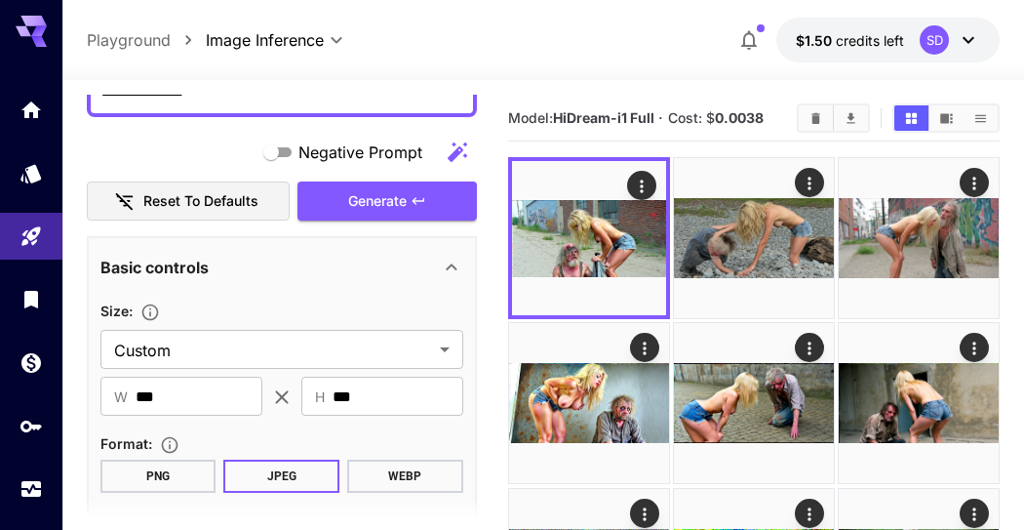
click at [399, 200] on span "Generate" at bounding box center [377, 201] width 59 height 24
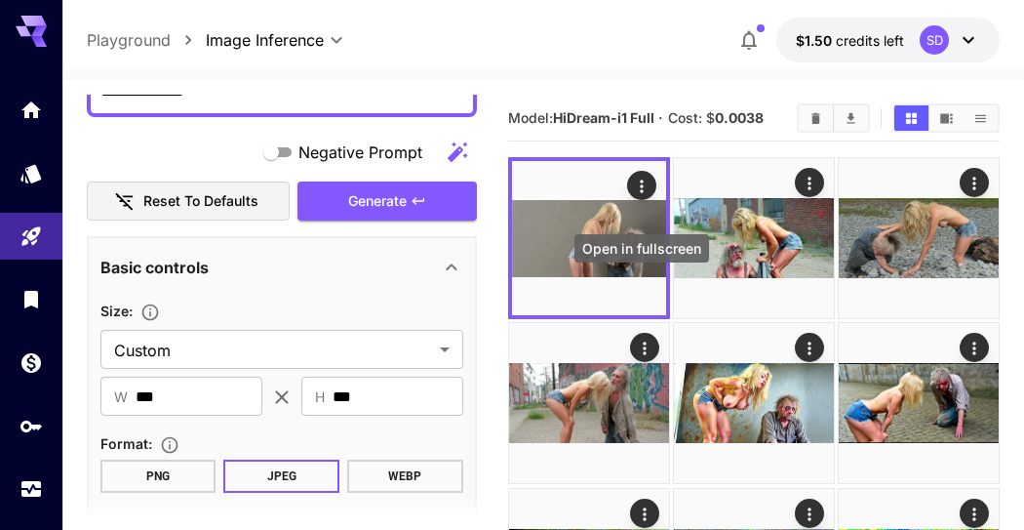
click at [0, 0] on icon "Open in fullscreen" at bounding box center [0, 0] width 0 height 0
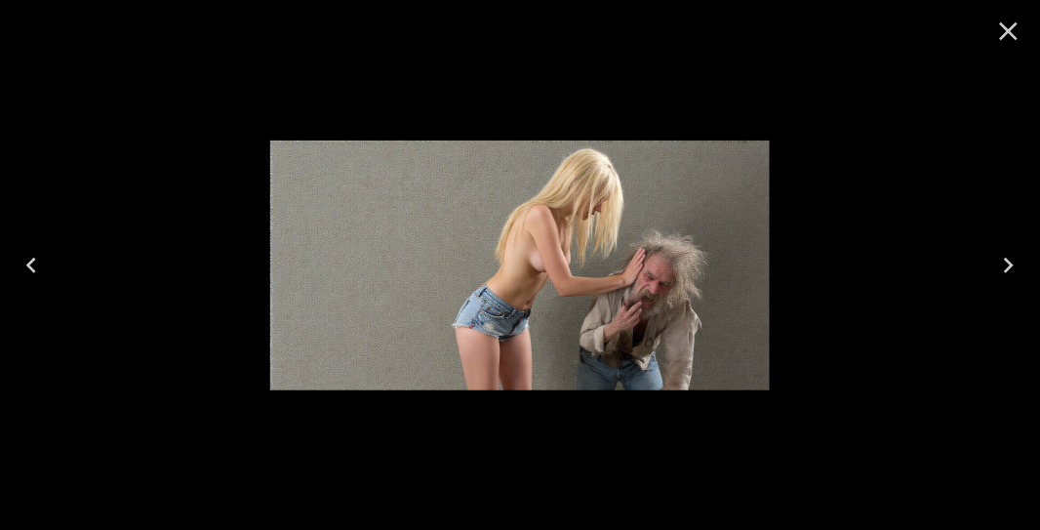
click at [997, 37] on icon "Close" at bounding box center [1008, 31] width 31 height 31
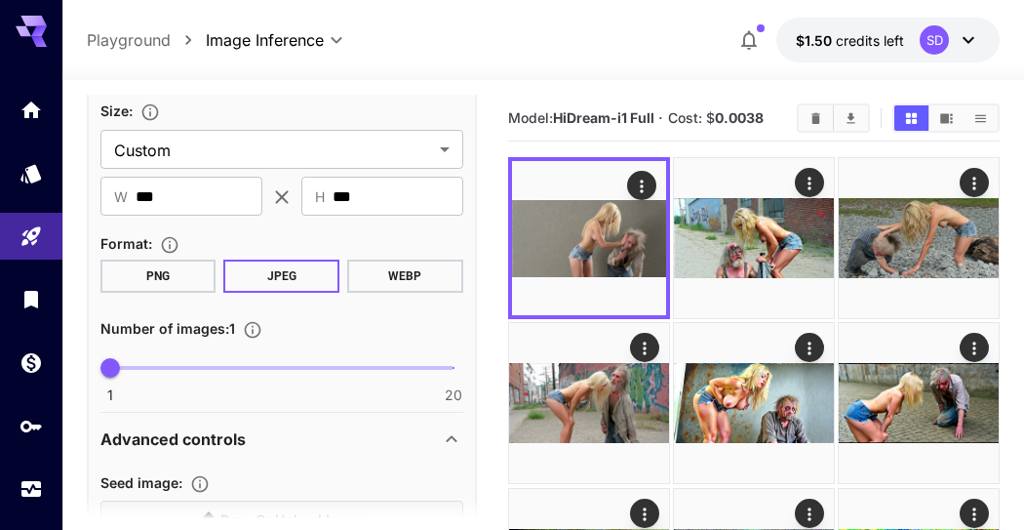
scroll to position [433, 0]
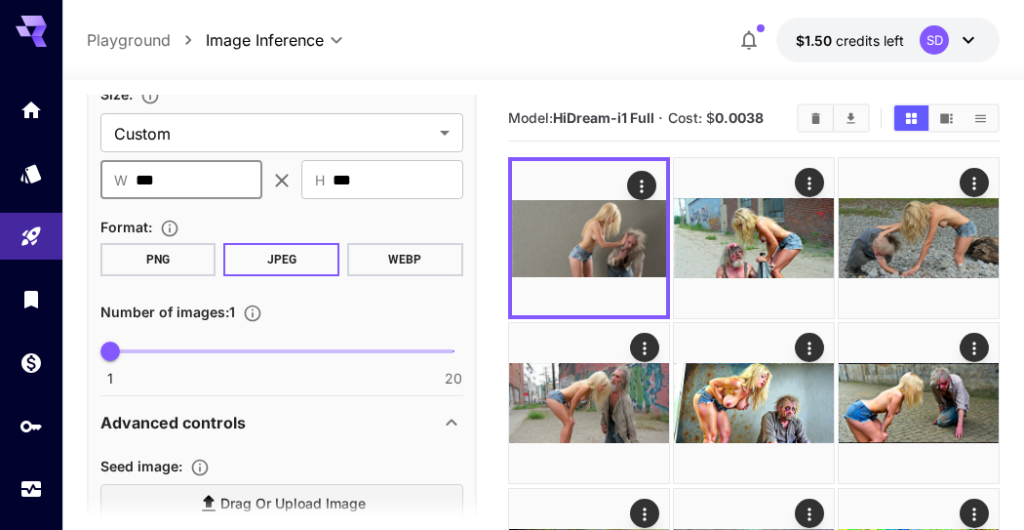
drag, startPoint x: 195, startPoint y: 173, endPoint x: 12, endPoint y: 169, distance: 183.4
type input "****"
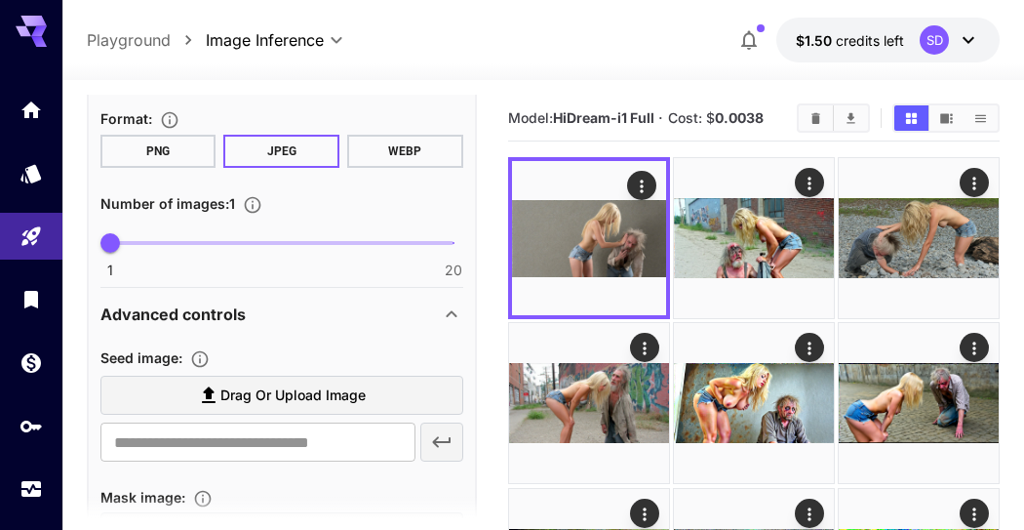
scroll to position [108, 0]
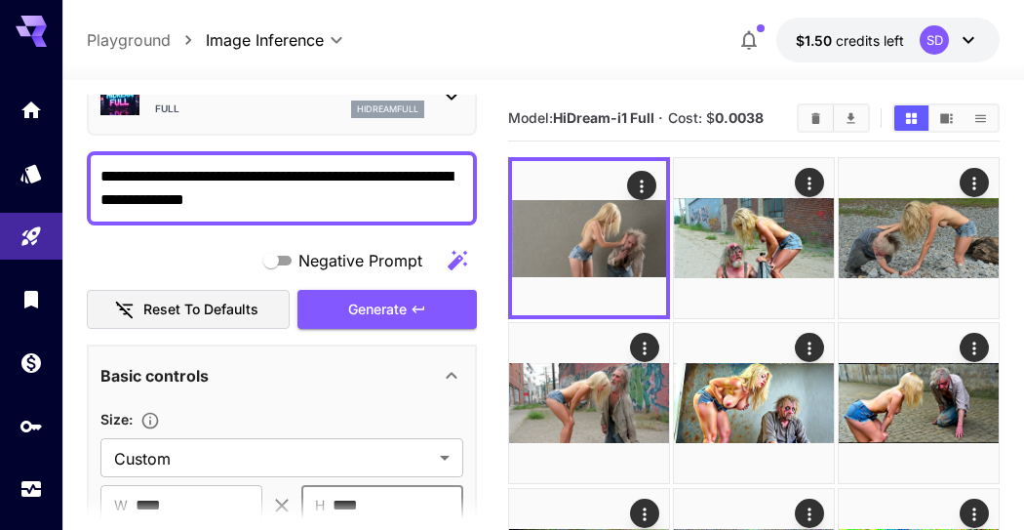
type input "****"
click at [400, 308] on span "Generate" at bounding box center [377, 310] width 59 height 24
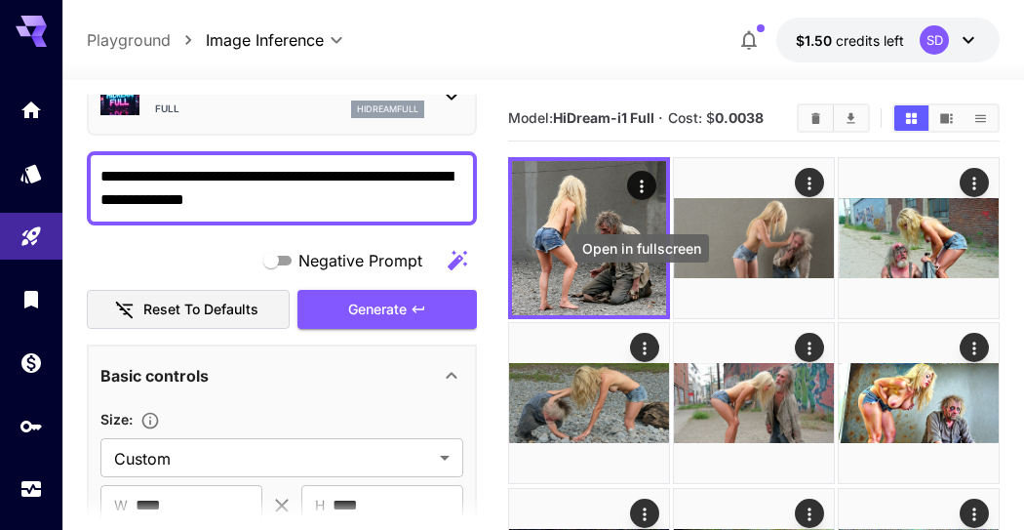
click at [0, 0] on icon "Open in fullscreen" at bounding box center [0, 0] width 0 height 0
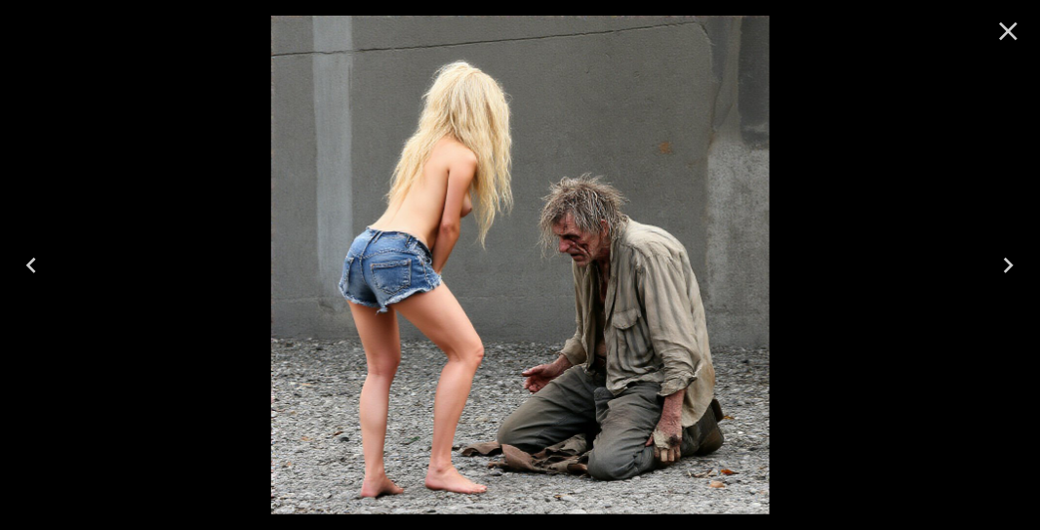
click at [1013, 37] on icon "Close" at bounding box center [1009, 31] width 19 height 19
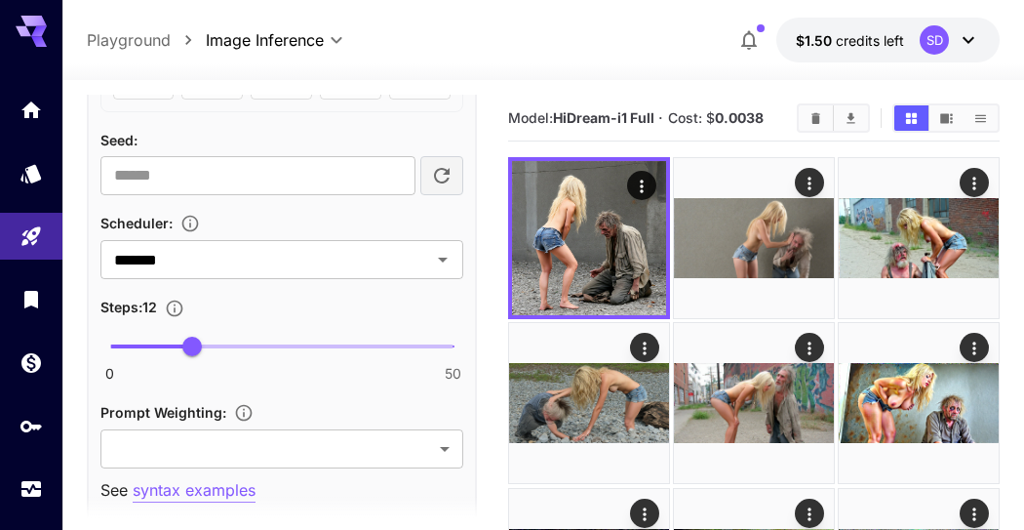
scroll to position [1192, 0]
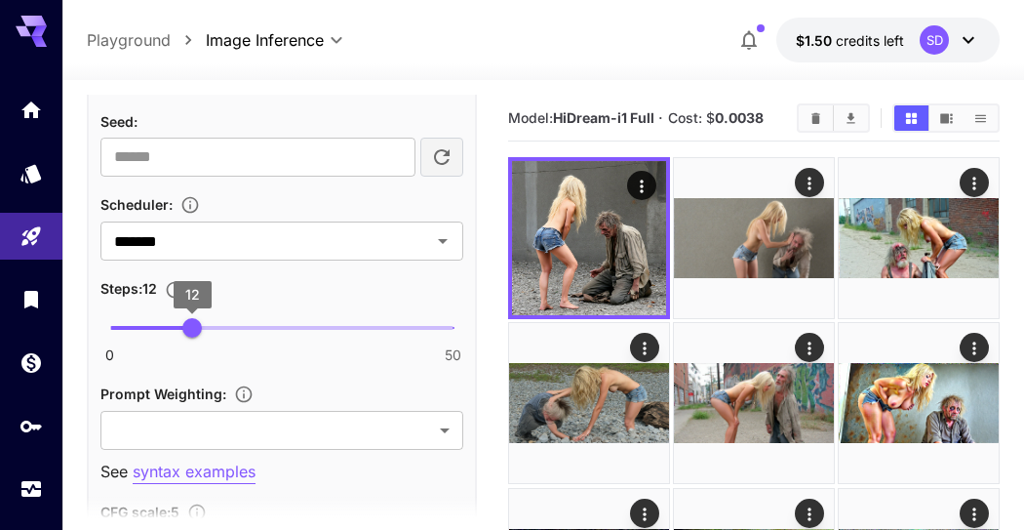
click at [200, 322] on span "12" at bounding box center [192, 328] width 20 height 20
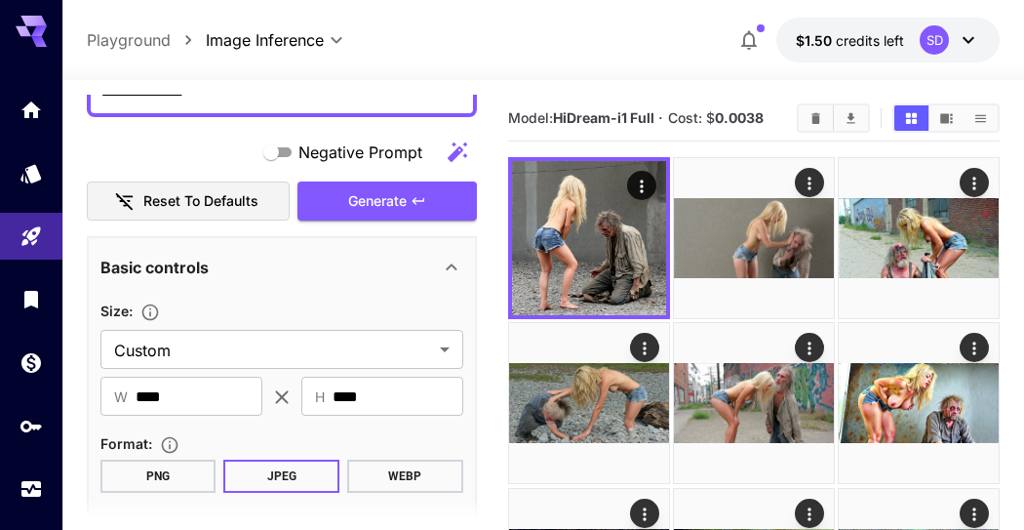
scroll to position [0, 0]
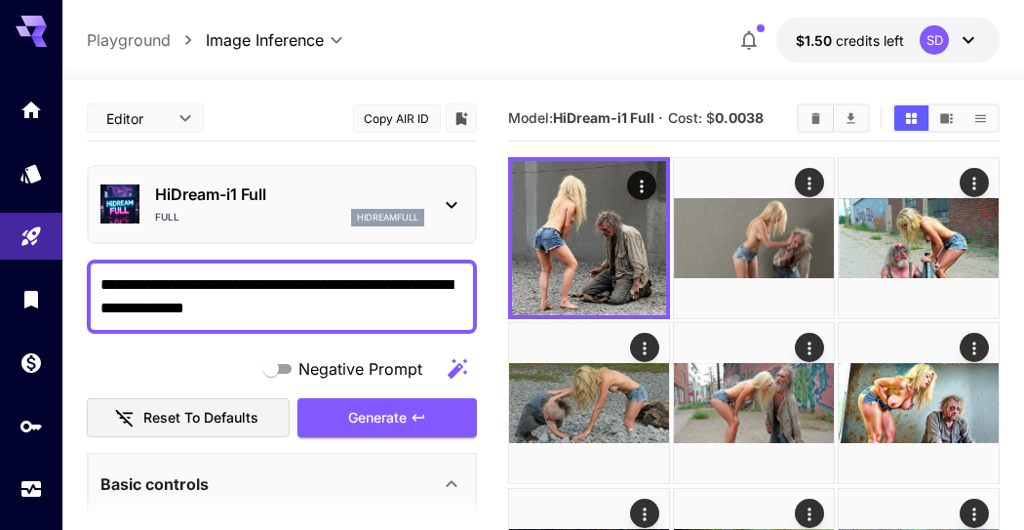
click at [378, 408] on span "Generate" at bounding box center [377, 418] width 59 height 24
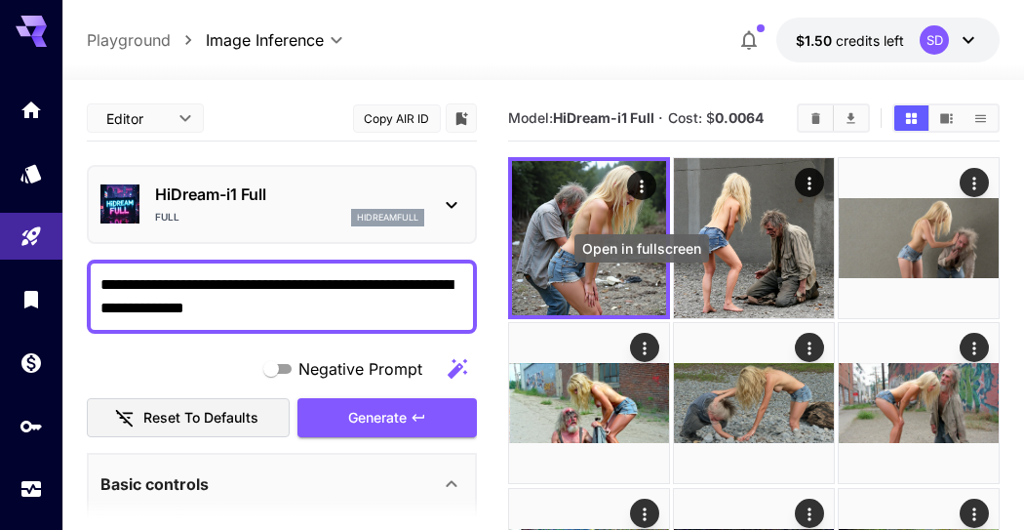
click at [0, 0] on icon "Open in fullscreen" at bounding box center [0, 0] width 0 height 0
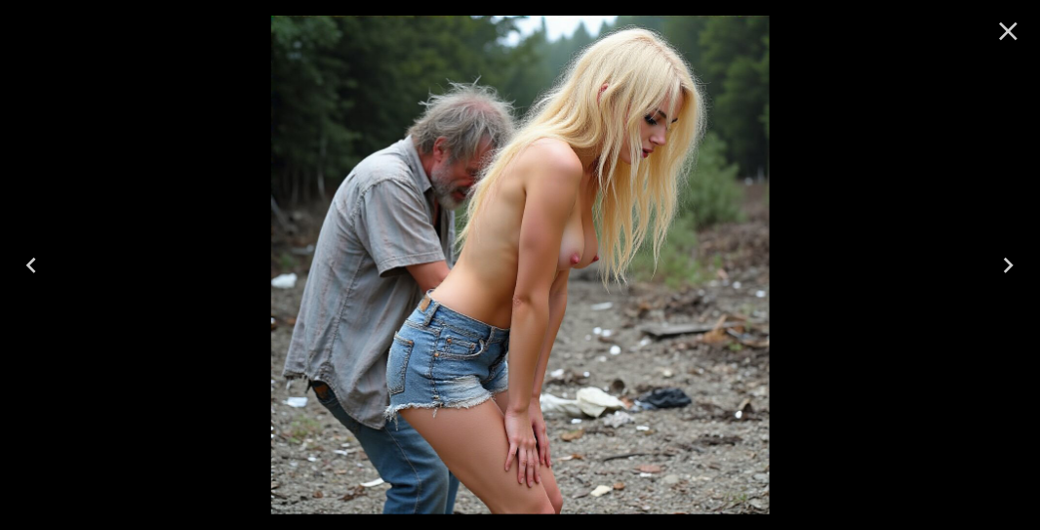
click at [1008, 34] on icon "Close" at bounding box center [1009, 31] width 19 height 19
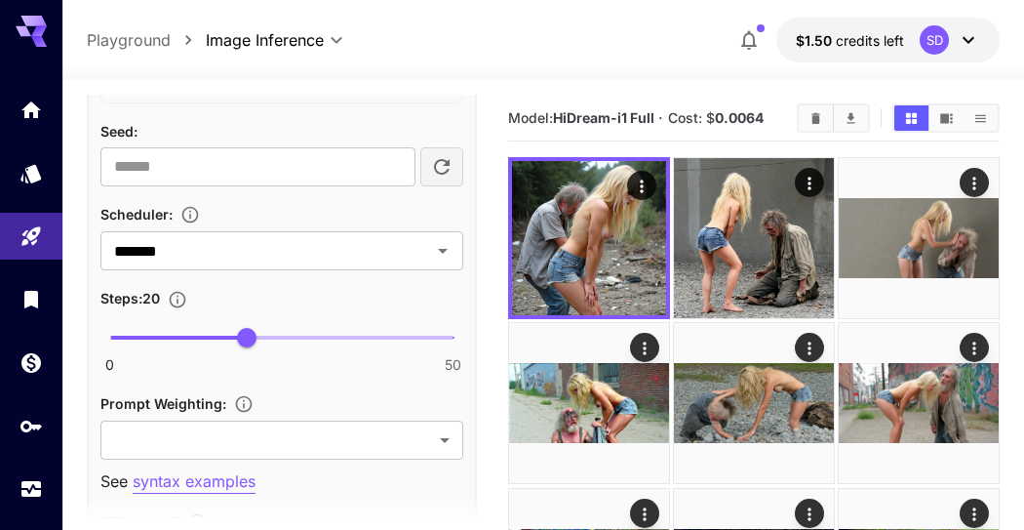
scroll to position [1192, 0]
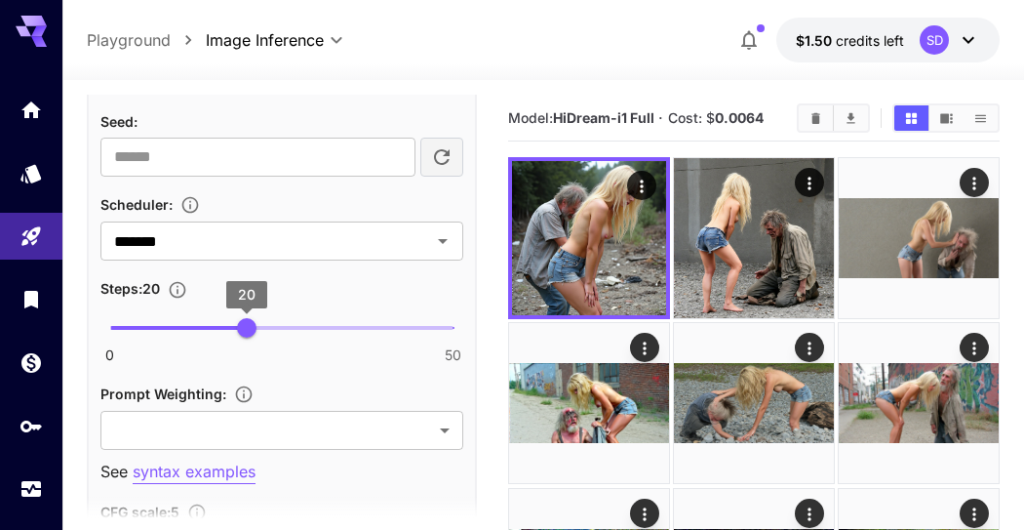
click at [245, 323] on span "20" at bounding box center [247, 328] width 20 height 20
type input "**"
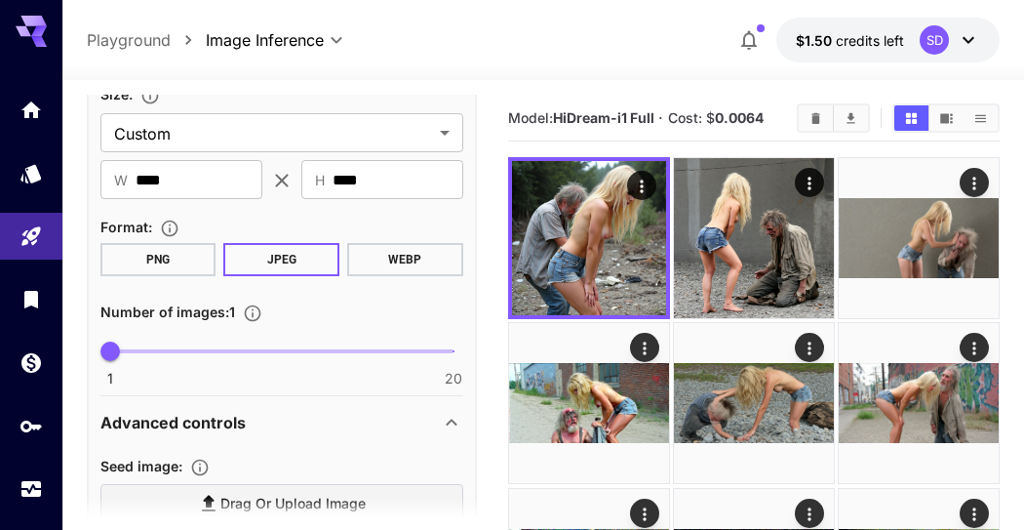
scroll to position [217, 0]
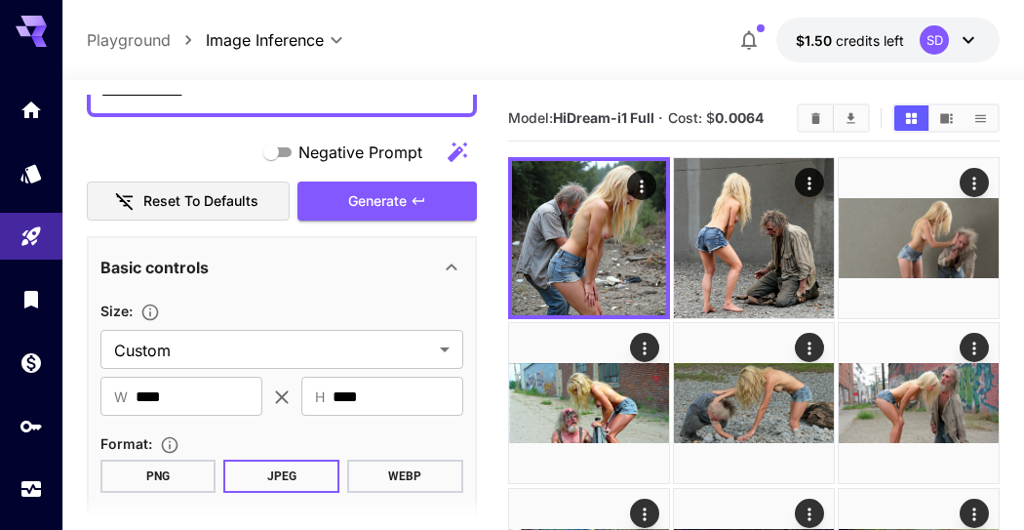
click at [414, 193] on icon "button" at bounding box center [419, 201] width 16 height 16
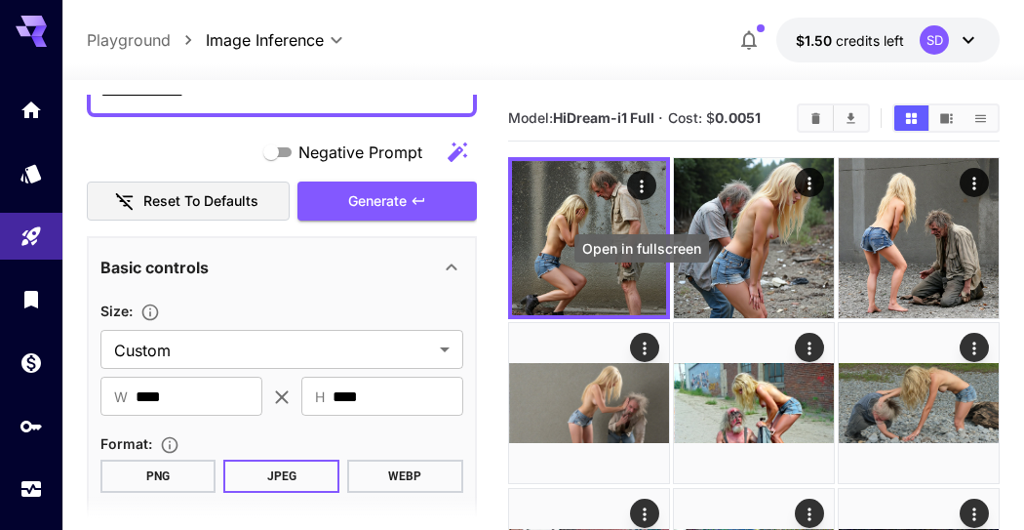
click at [0, 0] on icon "Open in fullscreen" at bounding box center [0, 0] width 0 height 0
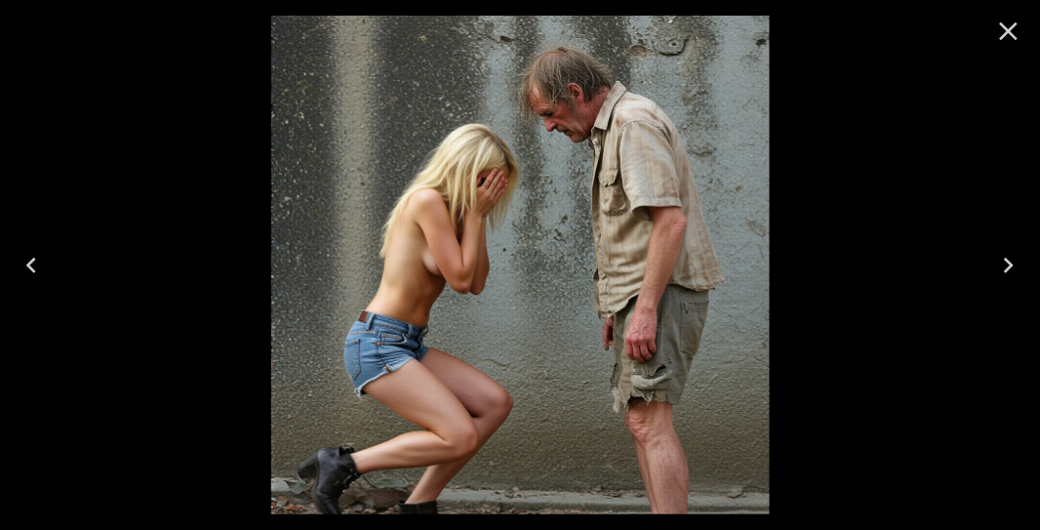
click at [1011, 29] on icon "Close" at bounding box center [1009, 31] width 19 height 19
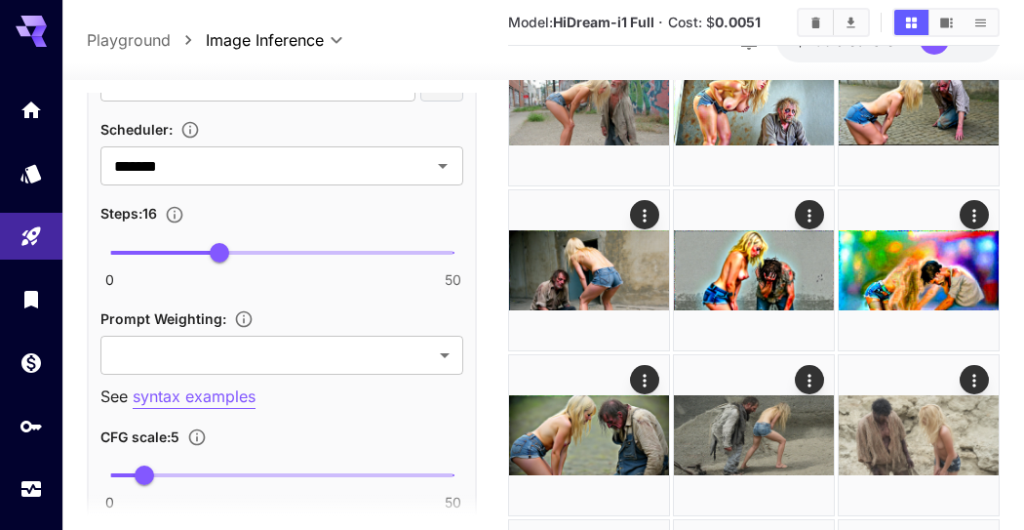
scroll to position [1300, 0]
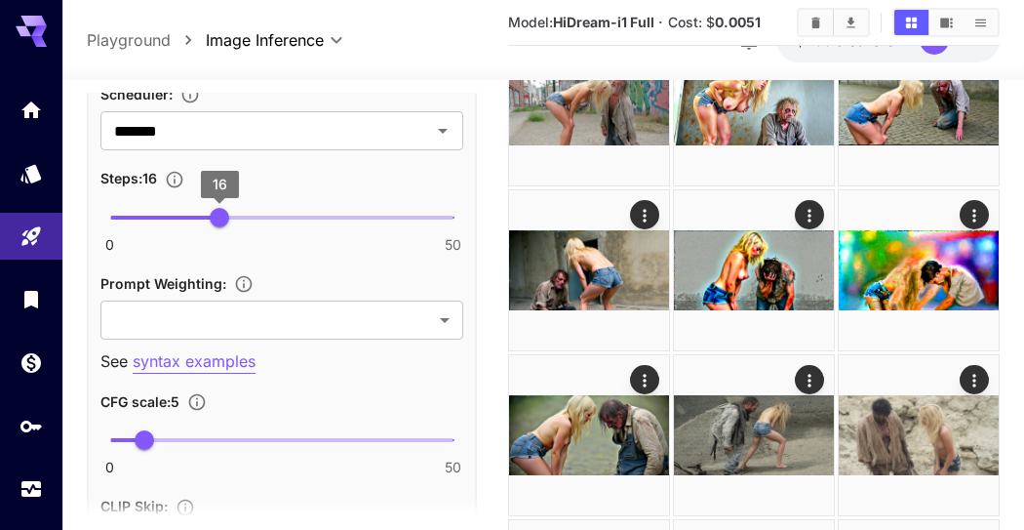
click at [221, 216] on span "16" at bounding box center [220, 218] width 20 height 20
type input "*"
type input "*******"
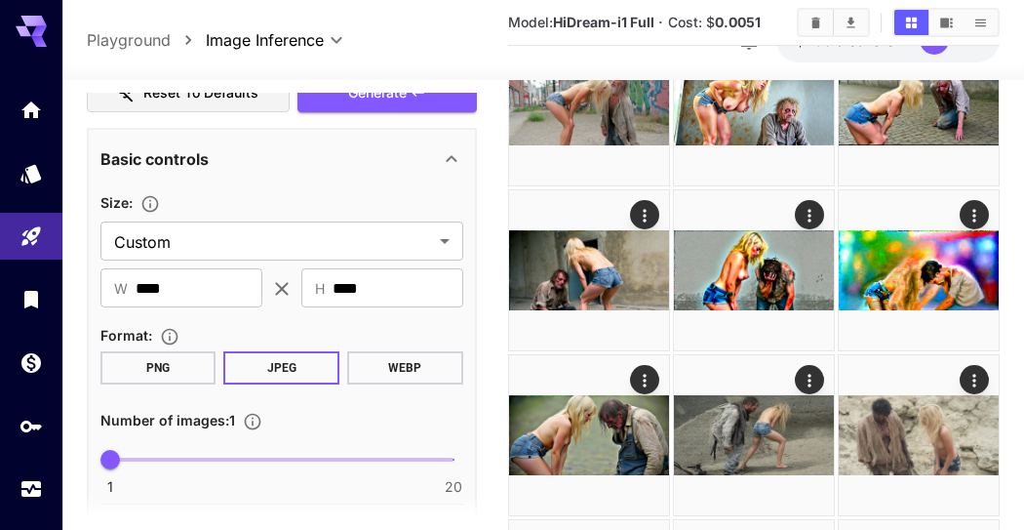
scroll to position [217, 0]
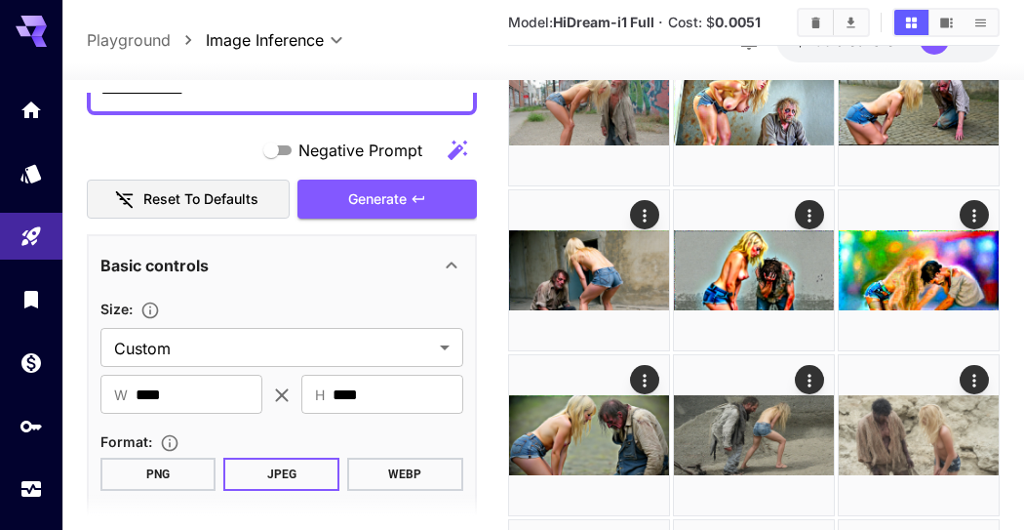
click at [375, 189] on span "Generate" at bounding box center [377, 199] width 59 height 24
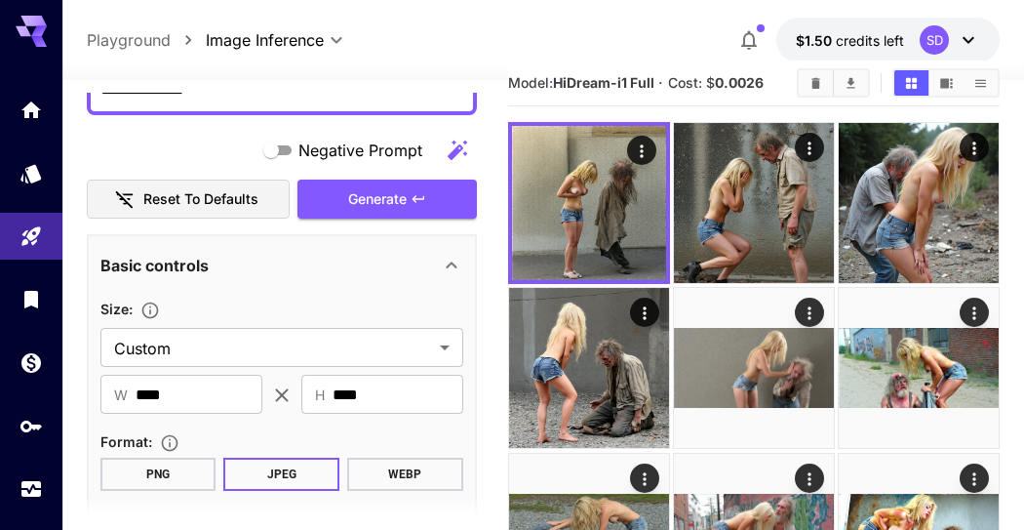
scroll to position [0, 0]
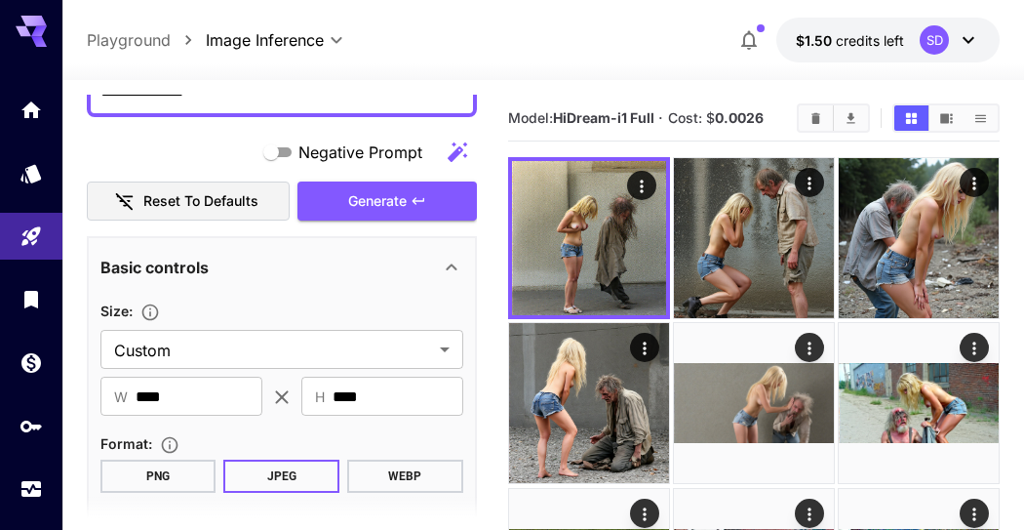
click at [0, 0] on icon "Open in fullscreen" at bounding box center [0, 0] width 0 height 0
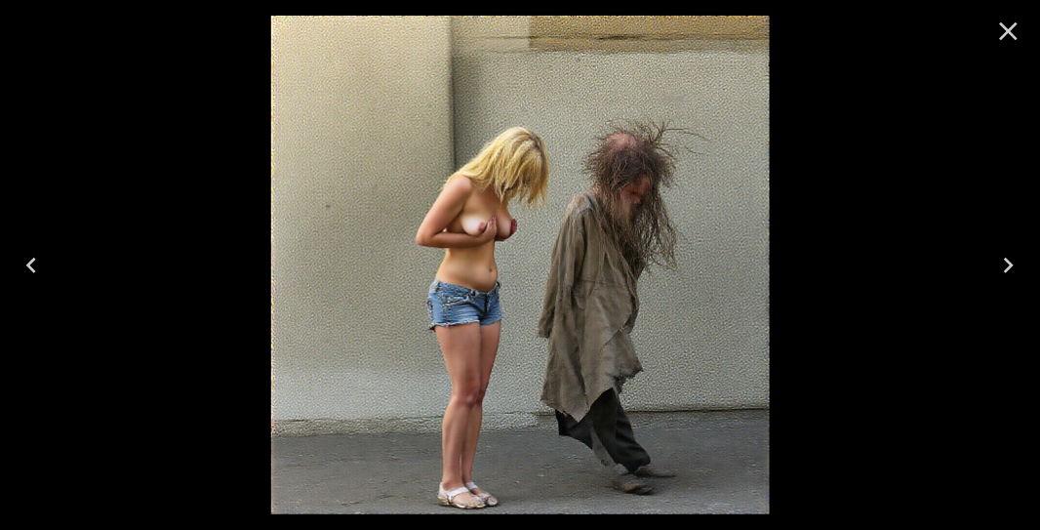
click at [1003, 23] on icon "Close" at bounding box center [1009, 31] width 19 height 19
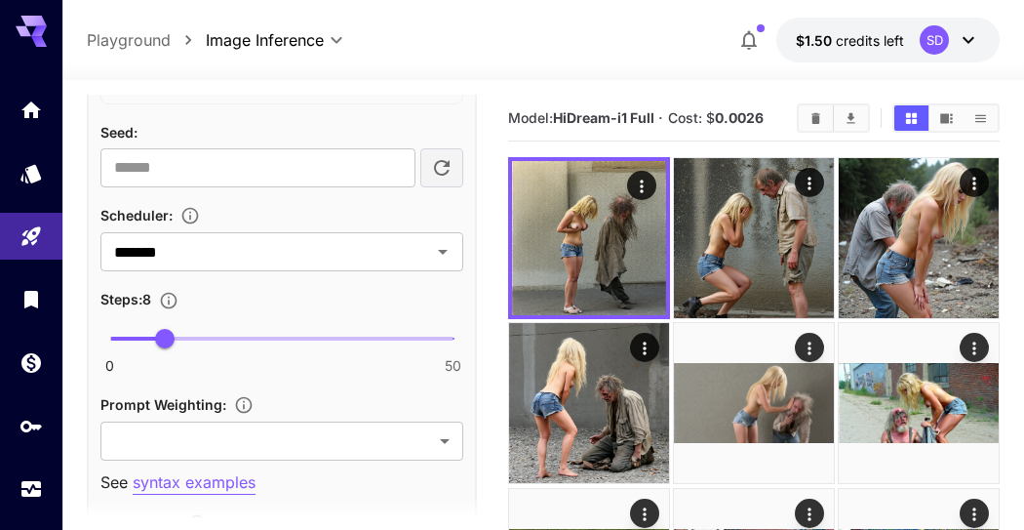
scroll to position [1192, 0]
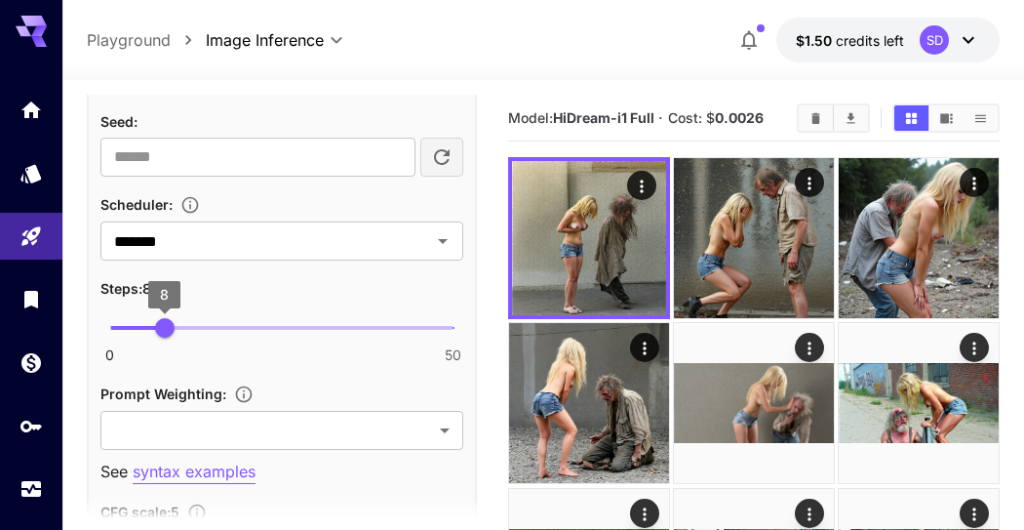
click at [168, 326] on span "8" at bounding box center [165, 328] width 20 height 20
type input "**"
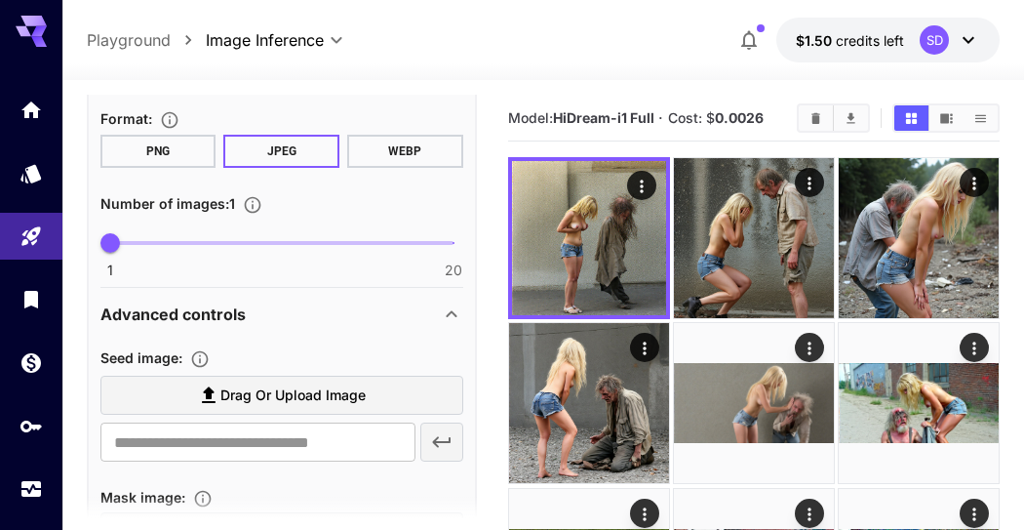
scroll to position [217, 0]
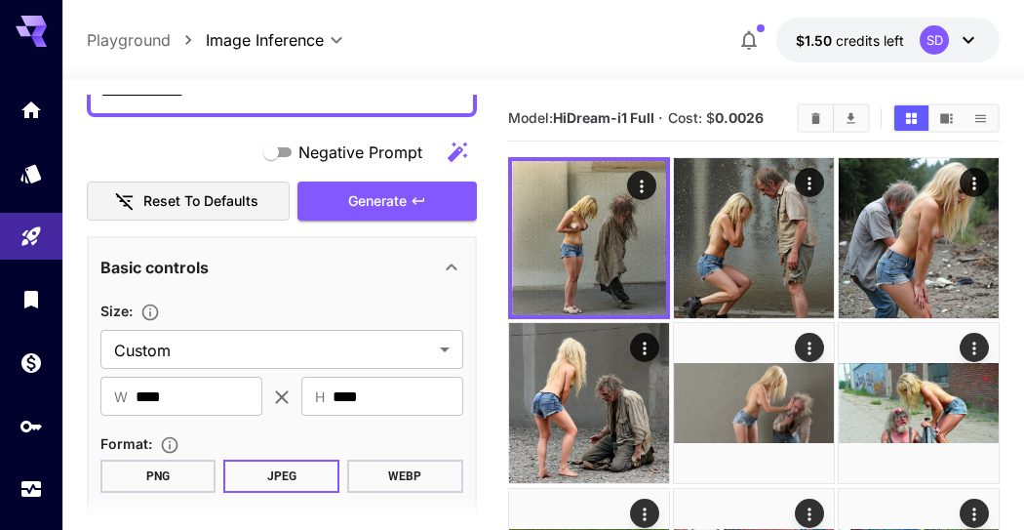
click at [368, 205] on span "Generate" at bounding box center [377, 201] width 59 height 24
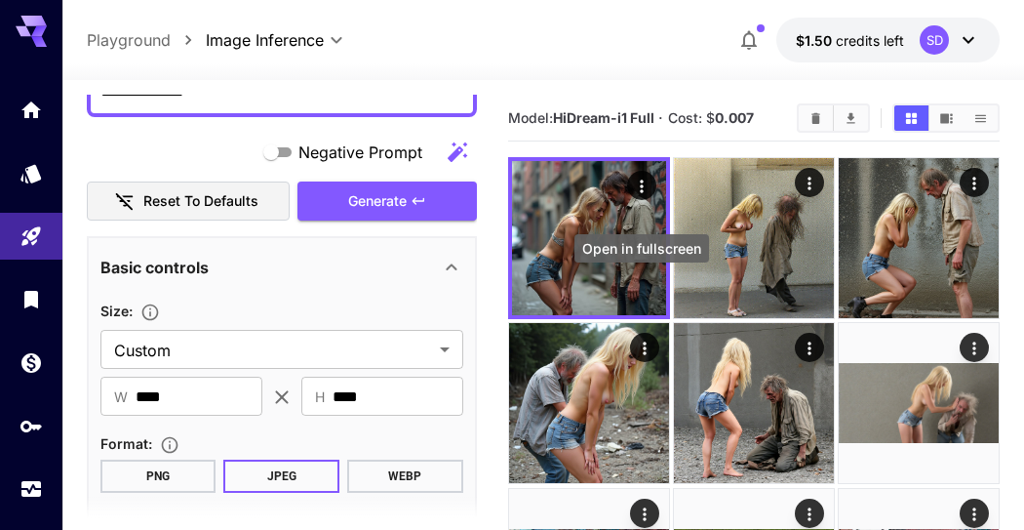
click at [0, 0] on icon "Open in fullscreen" at bounding box center [0, 0] width 0 height 0
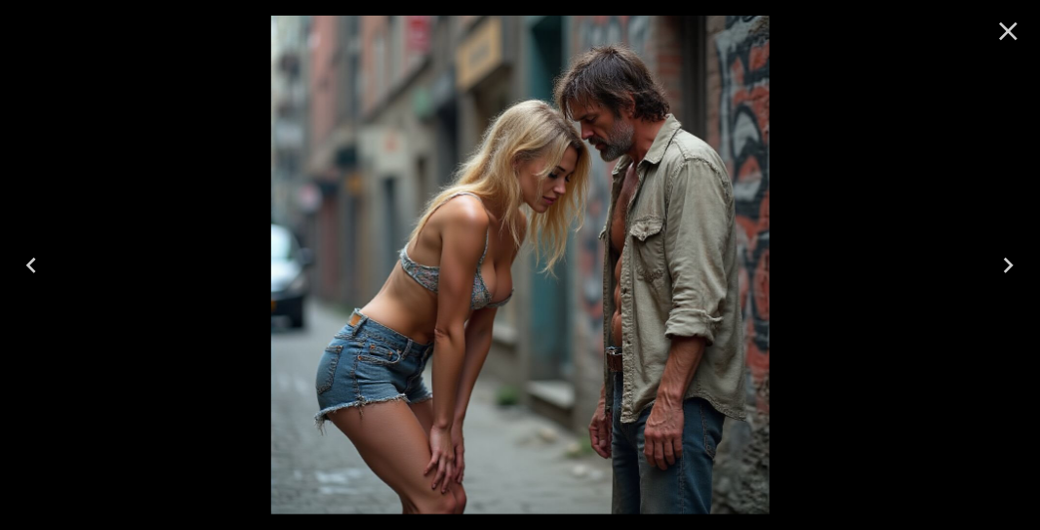
click at [1012, 21] on icon "Close" at bounding box center [1008, 31] width 31 height 31
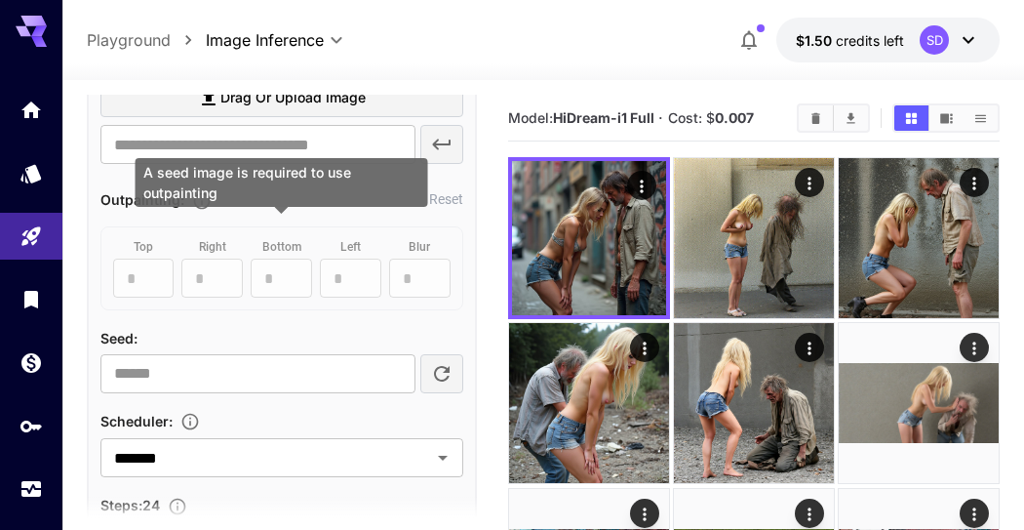
scroll to position [1192, 0]
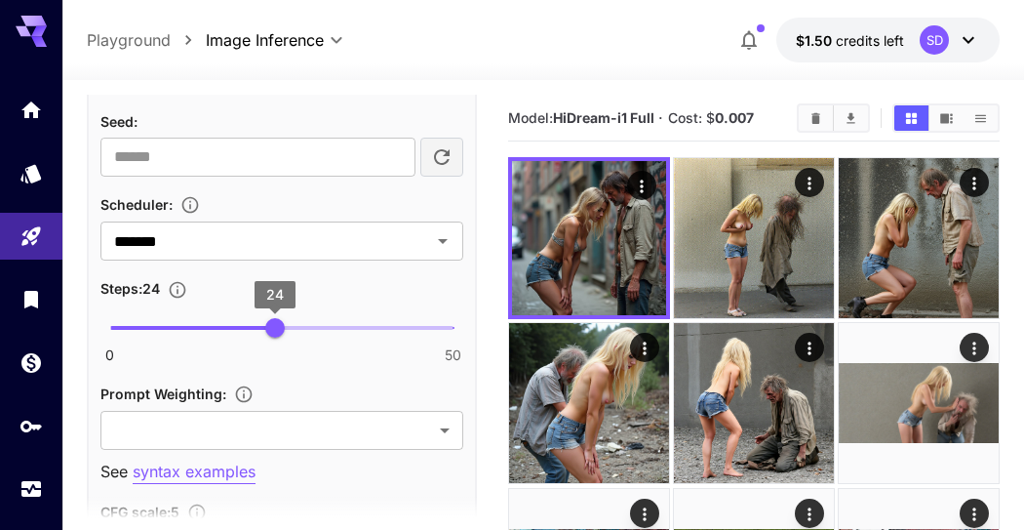
click at [270, 326] on span "24" at bounding box center [275, 328] width 20 height 20
type input "**"
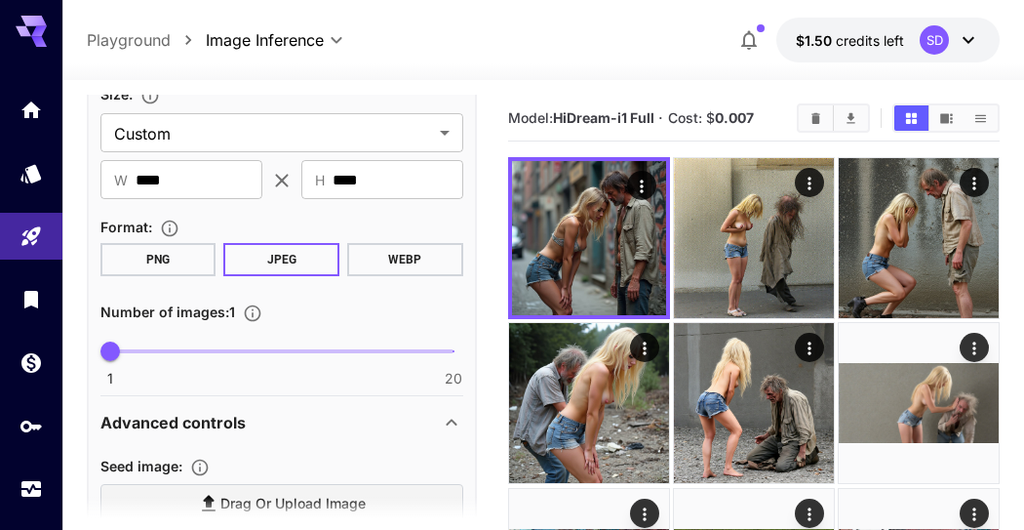
scroll to position [217, 0]
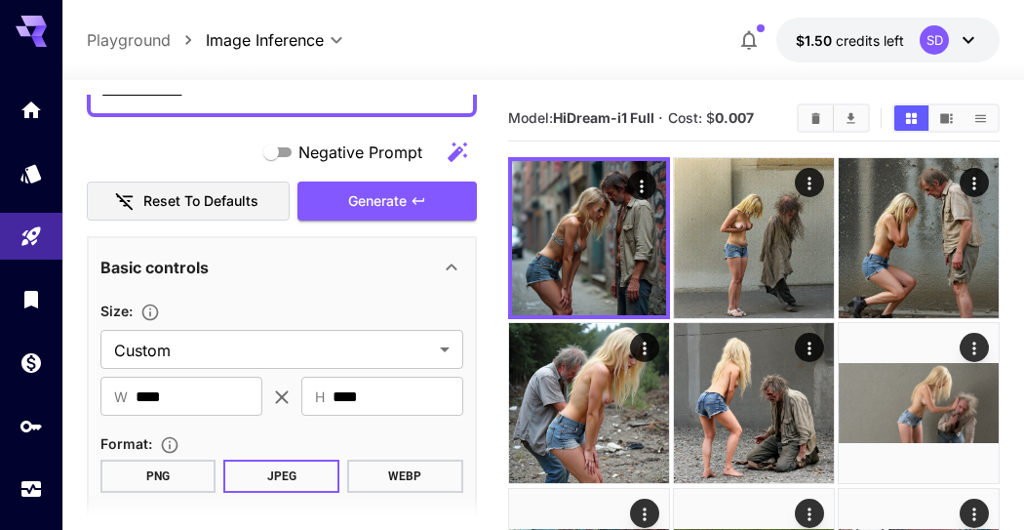
click at [394, 207] on span "Generate" at bounding box center [377, 201] width 59 height 24
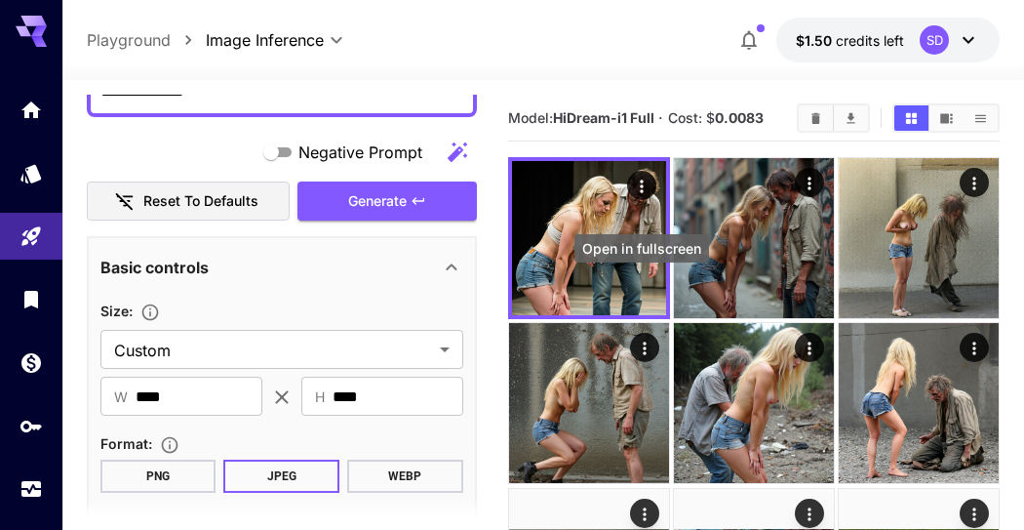
click at [0, 0] on icon "Open in fullscreen" at bounding box center [0, 0] width 0 height 0
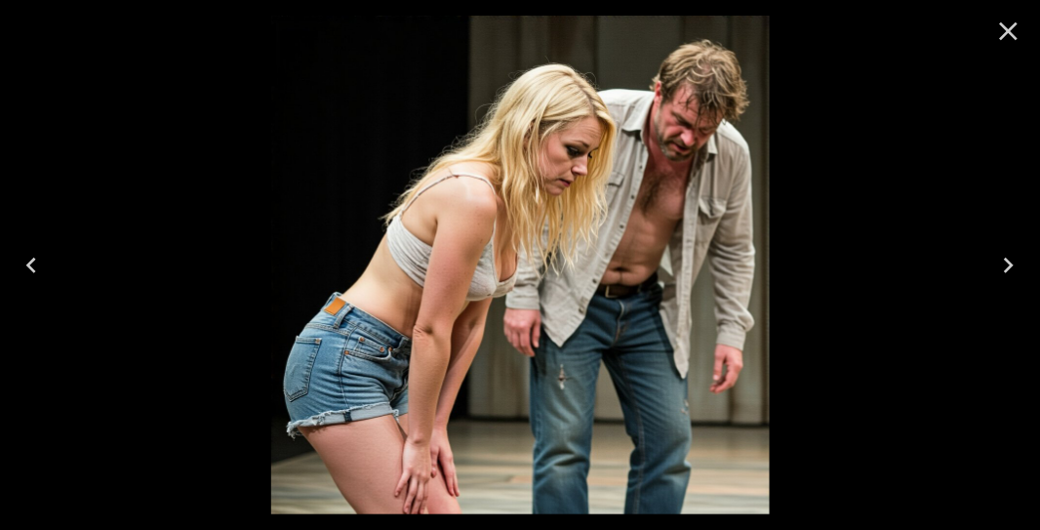
click at [999, 37] on icon "Close" at bounding box center [1008, 31] width 31 height 31
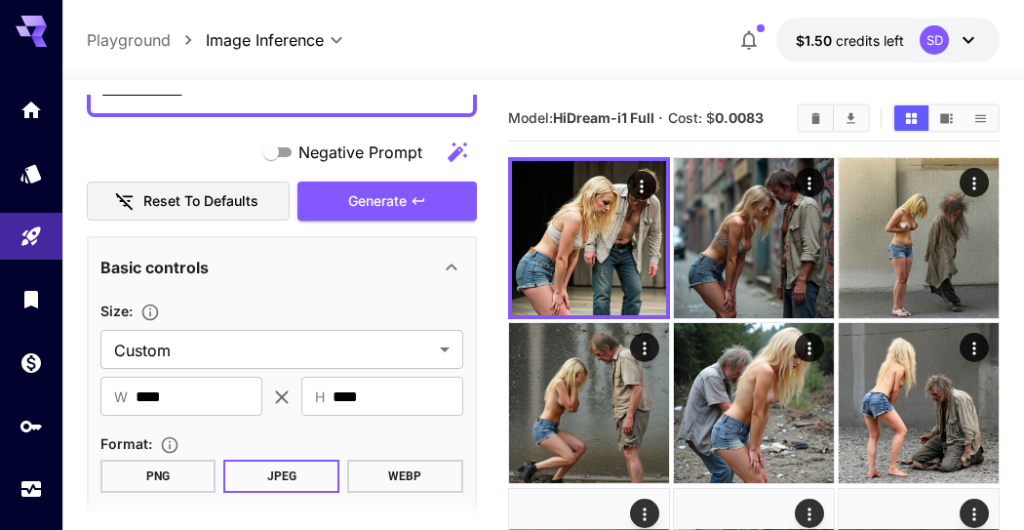
click at [791, 375] on img at bounding box center [754, 403] width 160 height 160
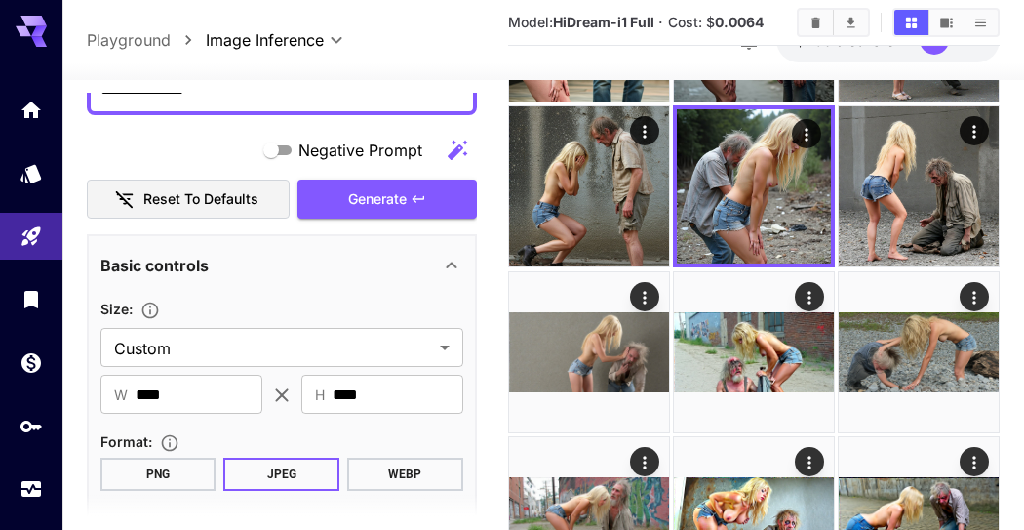
click at [796, 356] on img at bounding box center [754, 352] width 160 height 160
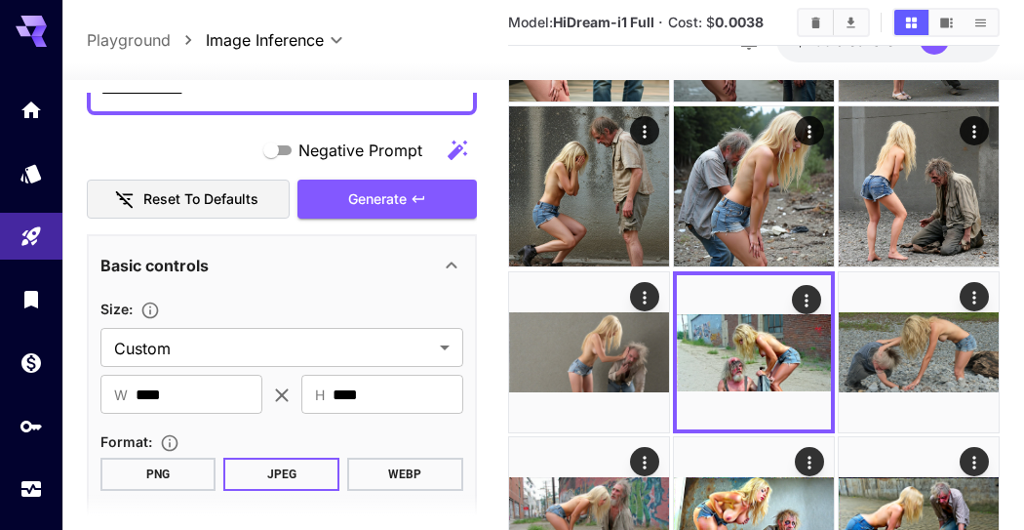
click at [898, 346] on img at bounding box center [919, 352] width 160 height 160
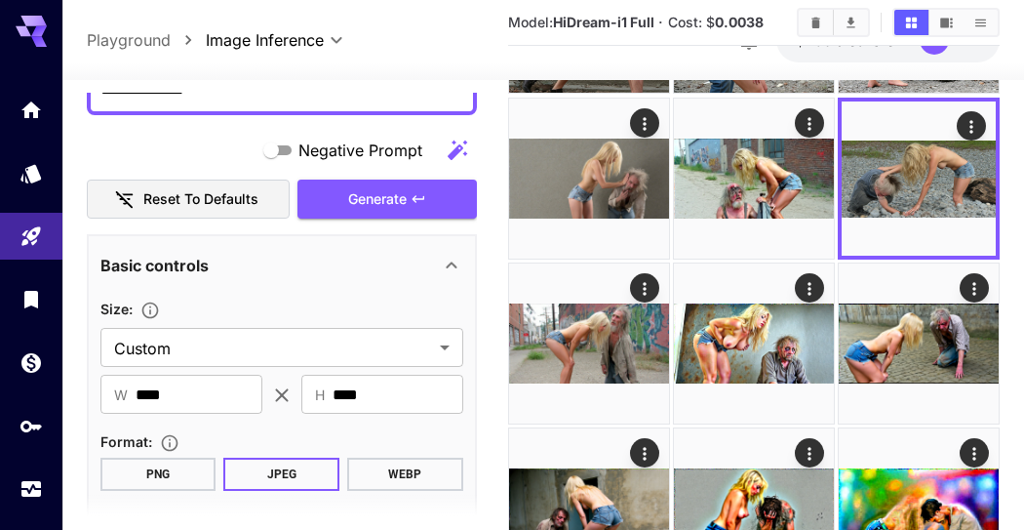
scroll to position [433, 0]
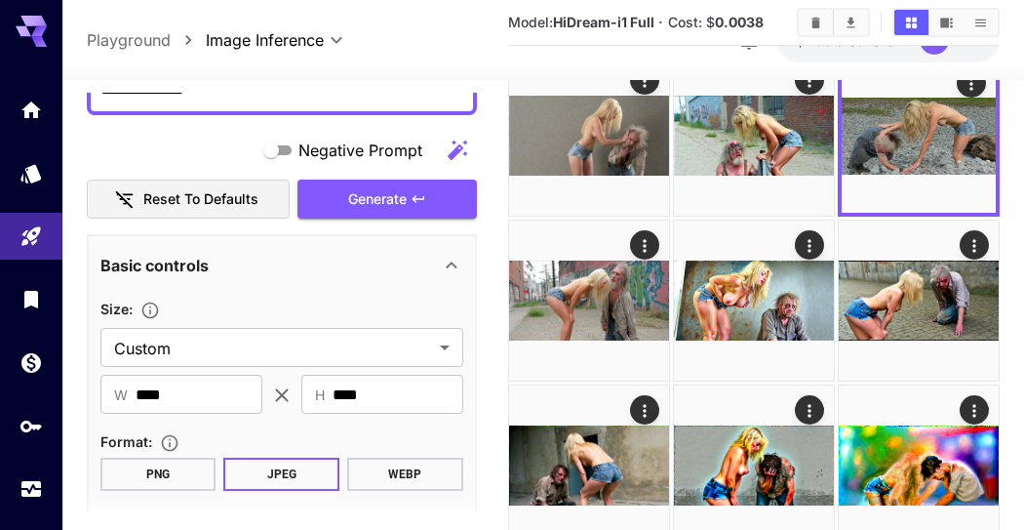
click at [764, 323] on img at bounding box center [754, 300] width 160 height 160
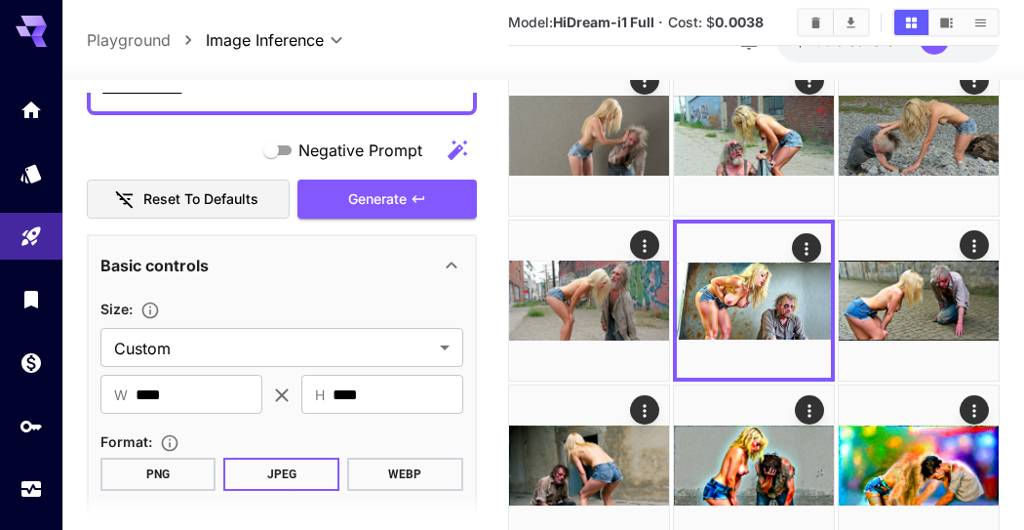
click at [746, 441] on img at bounding box center [754, 465] width 160 height 160
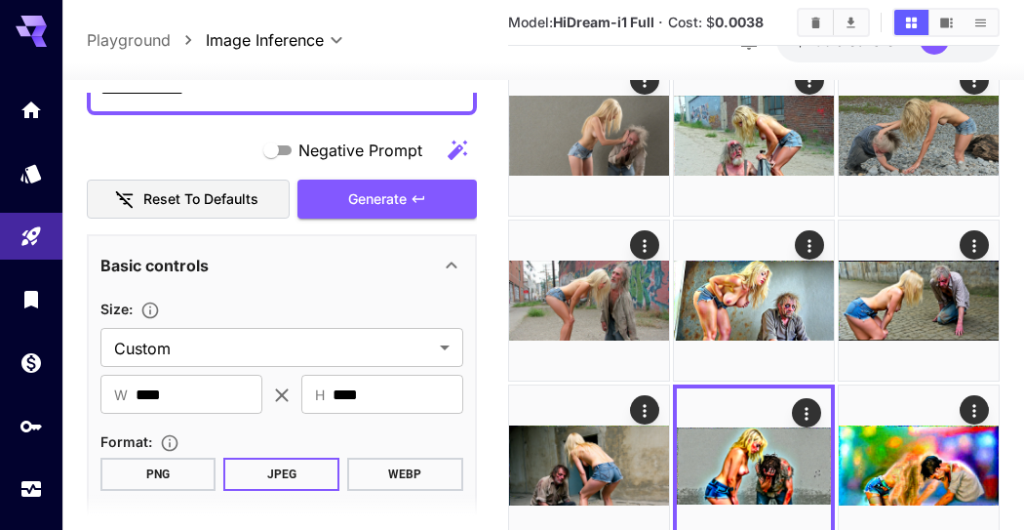
click at [615, 443] on img at bounding box center [589, 465] width 160 height 160
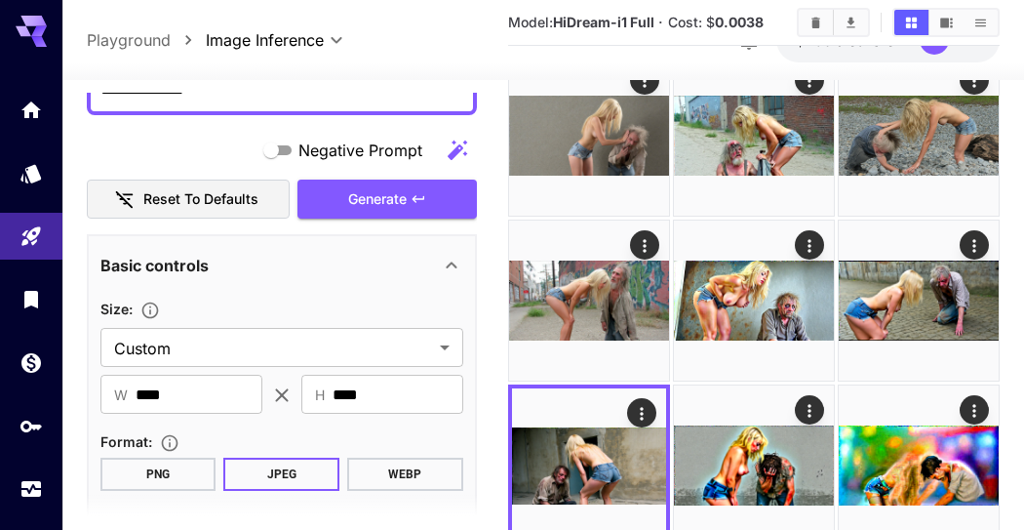
scroll to position [650, 0]
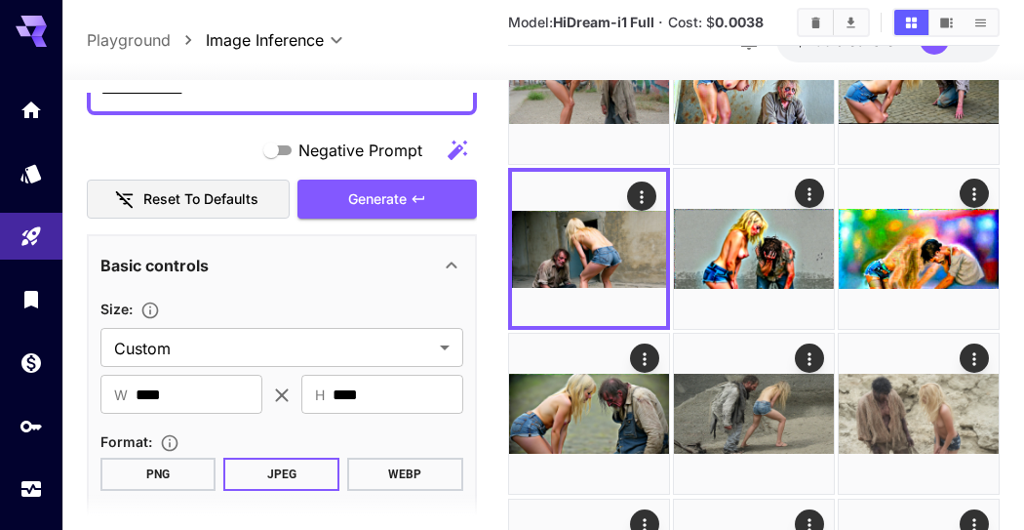
click at [797, 391] on img at bounding box center [754, 414] width 160 height 160
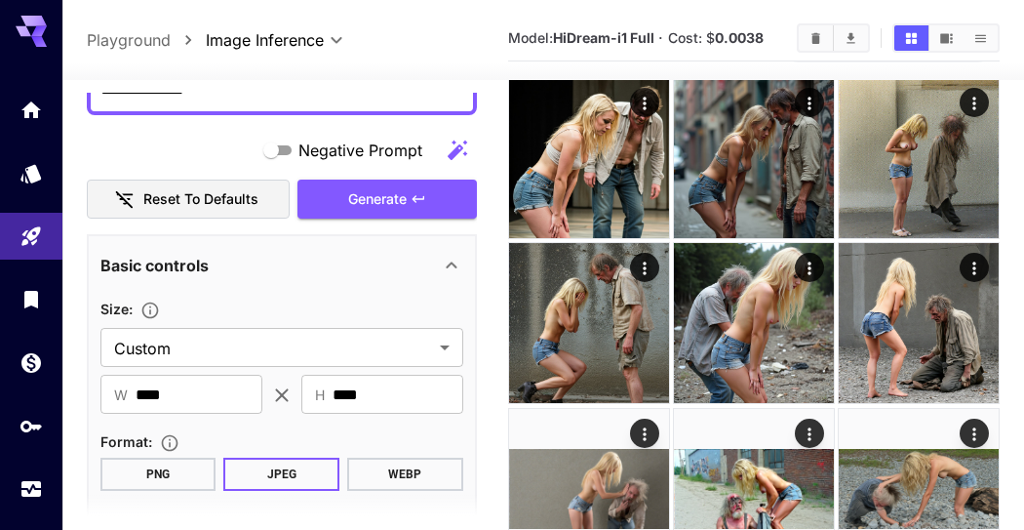
scroll to position [0, 0]
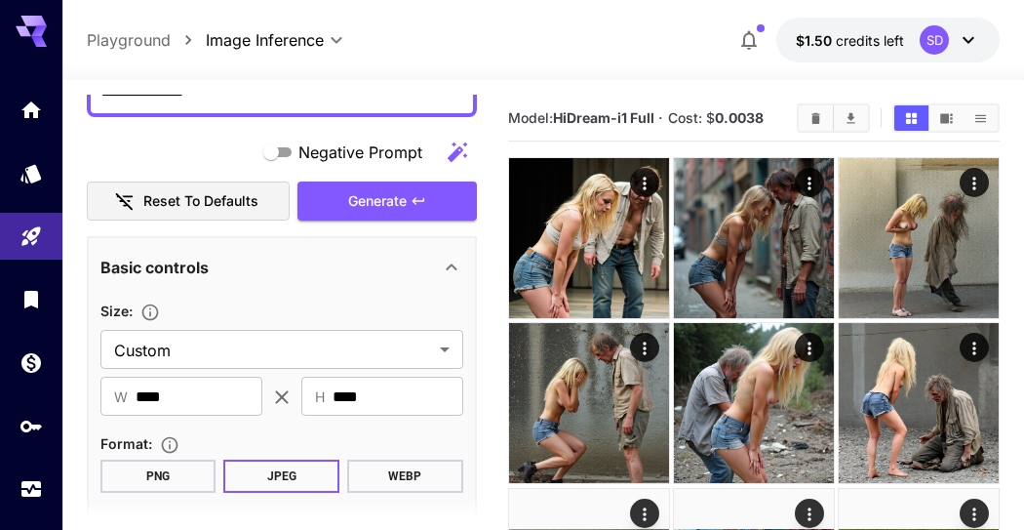
click at [631, 248] on img at bounding box center [589, 238] width 160 height 160
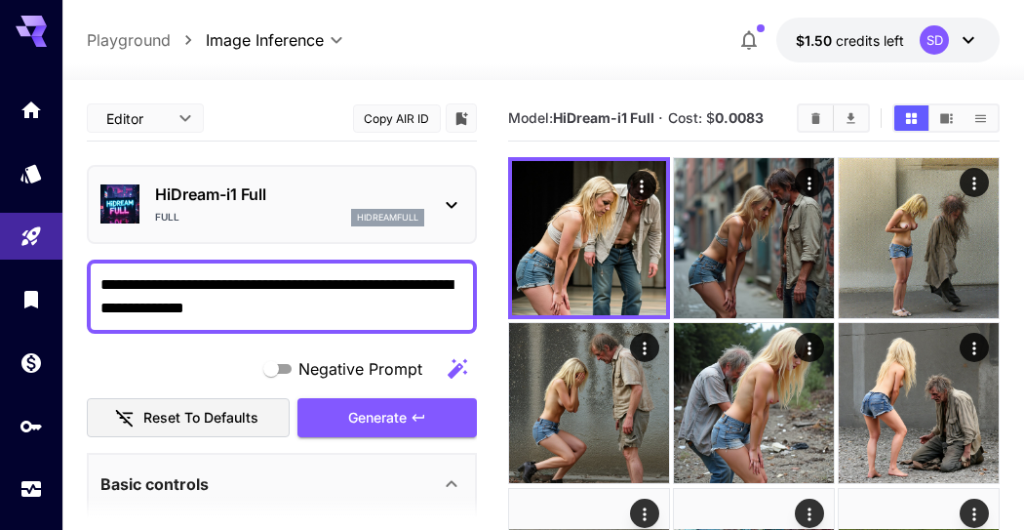
click at [299, 277] on textarea "**********" at bounding box center [282, 296] width 364 height 47
click at [230, 204] on p "HiDream-i1 Full" at bounding box center [289, 193] width 269 height 23
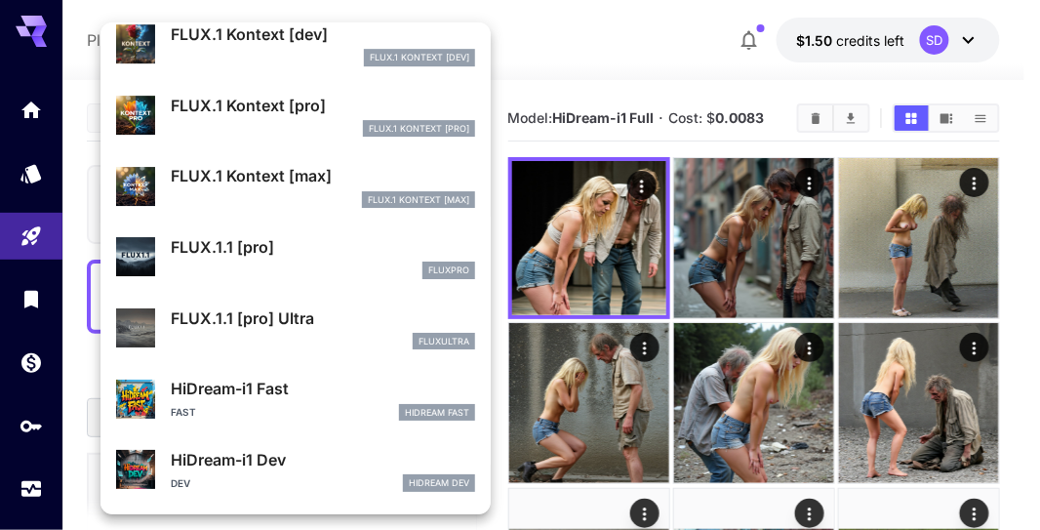
scroll to position [1305, 0]
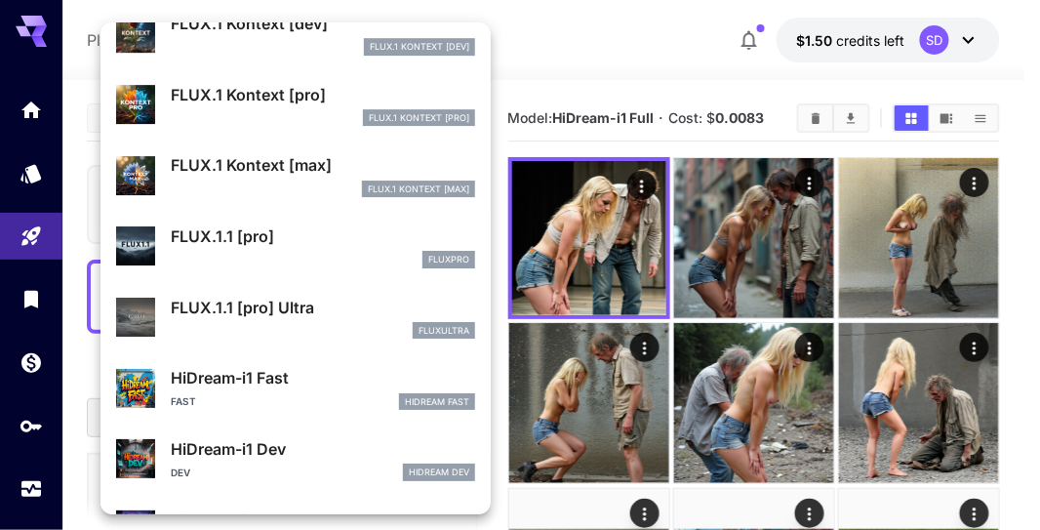
click at [261, 298] on p "FLUX.1.1 [pro] Ultra" at bounding box center [323, 307] width 304 height 23
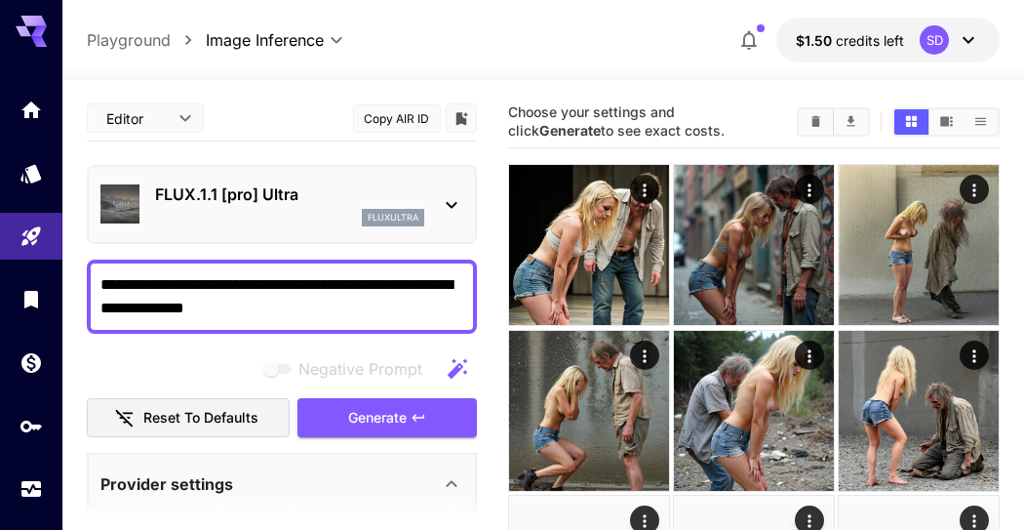
click at [377, 399] on button "Generate" at bounding box center [387, 418] width 179 height 40
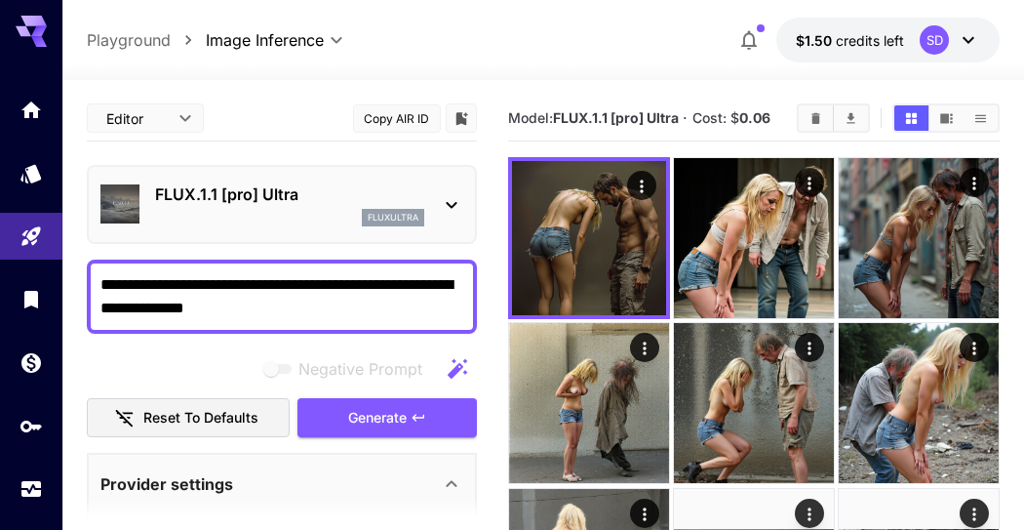
click at [0, 0] on icon "Open in fullscreen" at bounding box center [0, 0] width 0 height 0
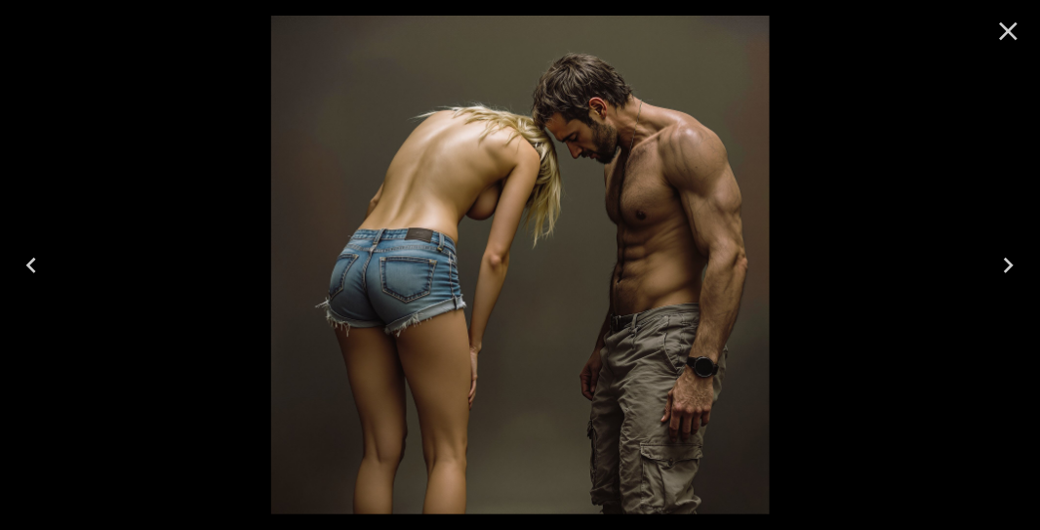
click at [1014, 26] on icon "Close" at bounding box center [1009, 31] width 19 height 19
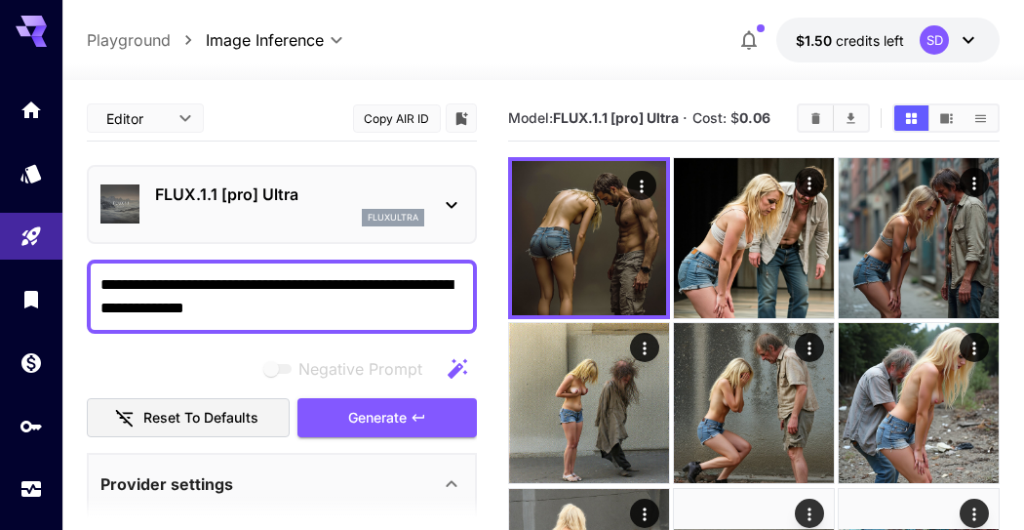
click at [228, 204] on p "FLUX.1.1 [pro] Ultra" at bounding box center [289, 193] width 269 height 23
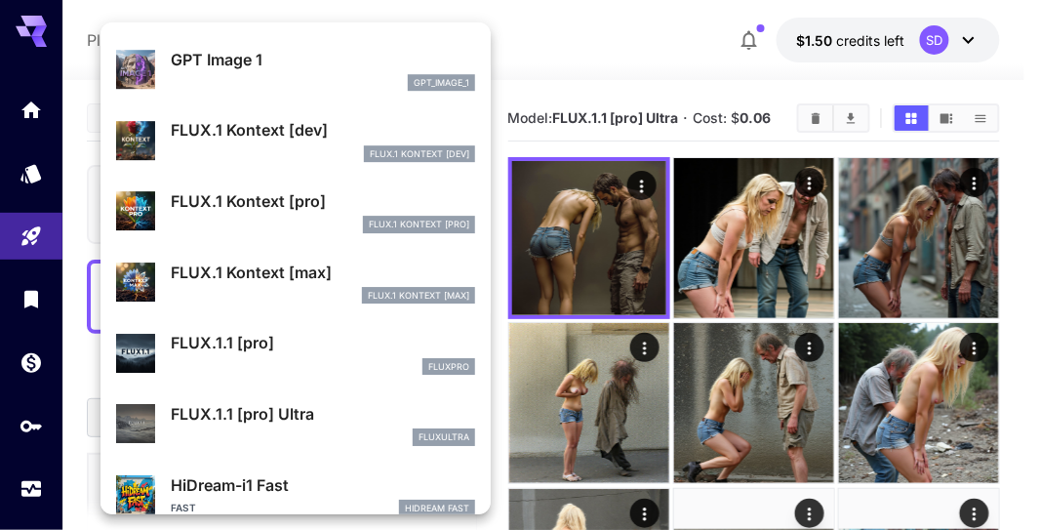
scroll to position [1524, 0]
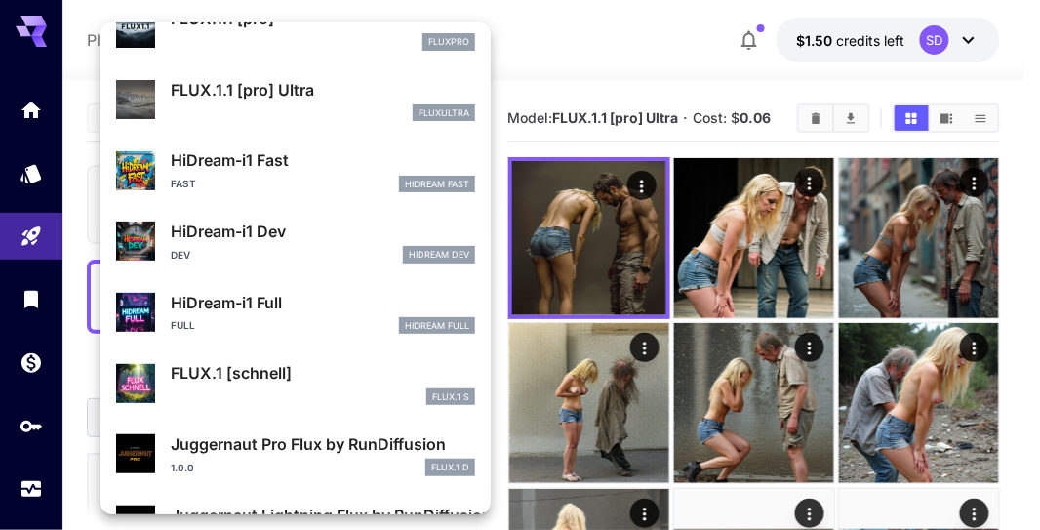
click at [248, 361] on p "FLUX.1 [schnell]" at bounding box center [323, 372] width 304 height 23
type input "**********"
type input "****"
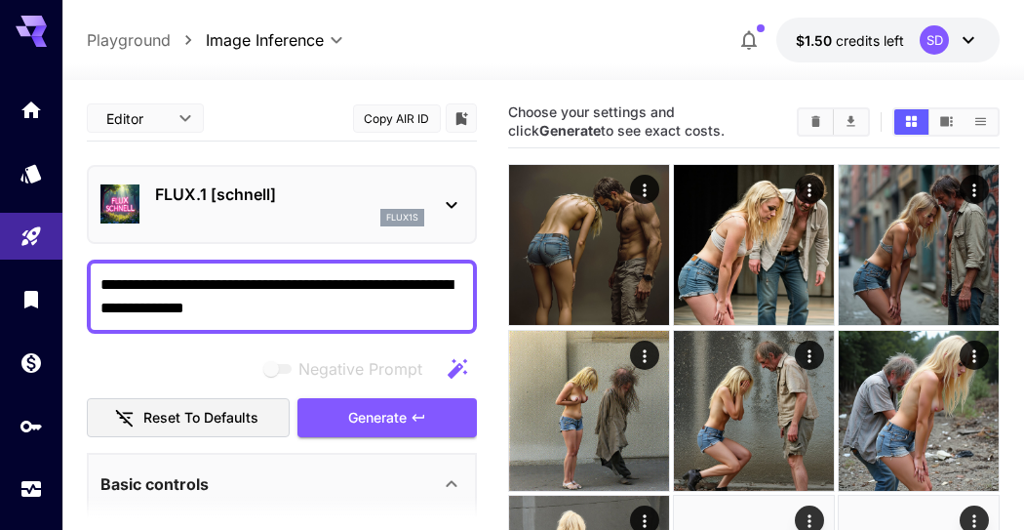
click at [417, 415] on icon "button" at bounding box center [419, 418] width 16 height 16
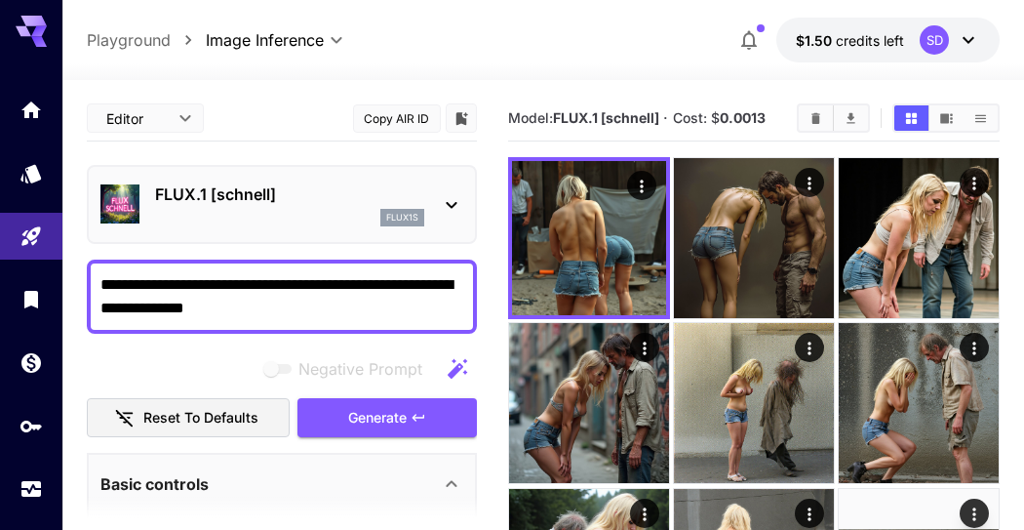
click at [0, 0] on icon "Open in fullscreen" at bounding box center [0, 0] width 0 height 0
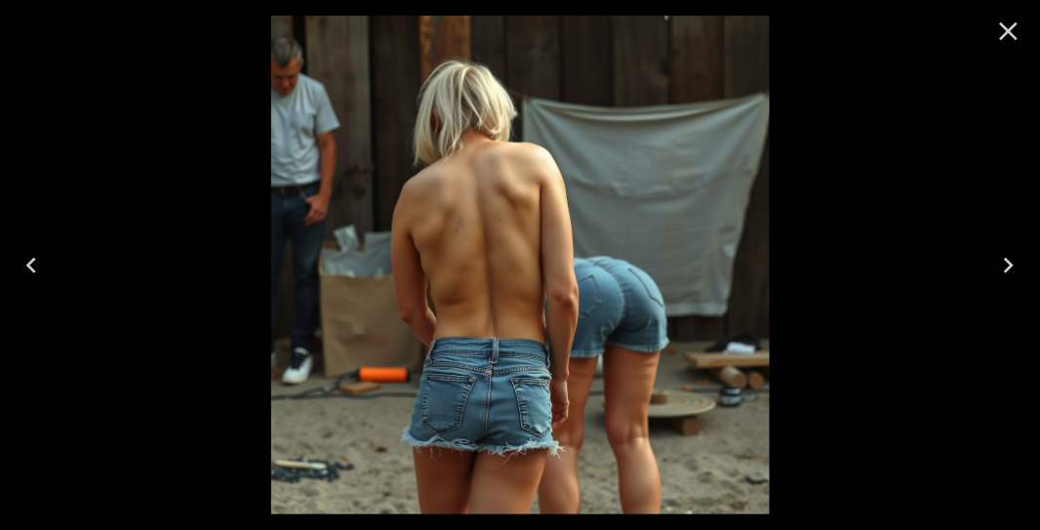
click at [1005, 27] on icon "Close" at bounding box center [1009, 31] width 19 height 19
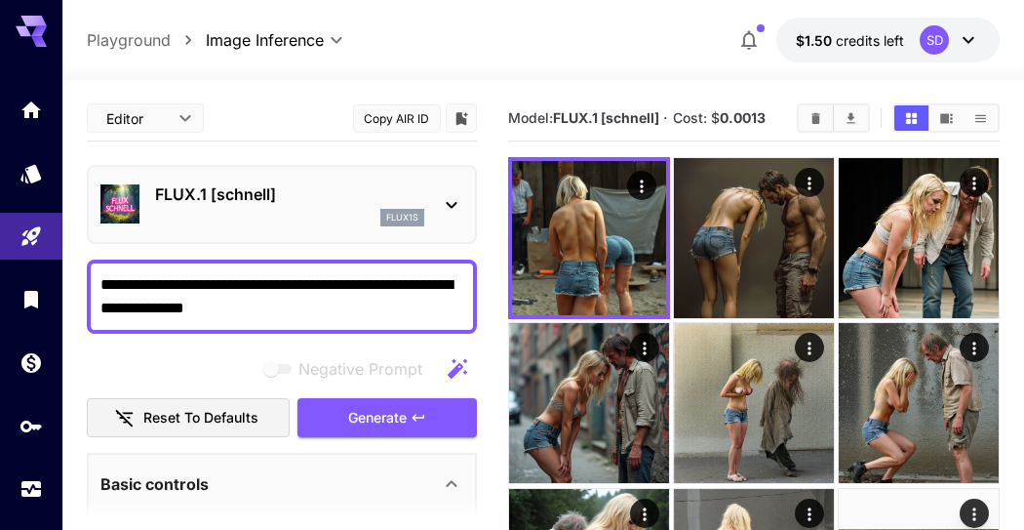
click at [304, 200] on p "FLUX.1 [schnell]" at bounding box center [289, 193] width 269 height 23
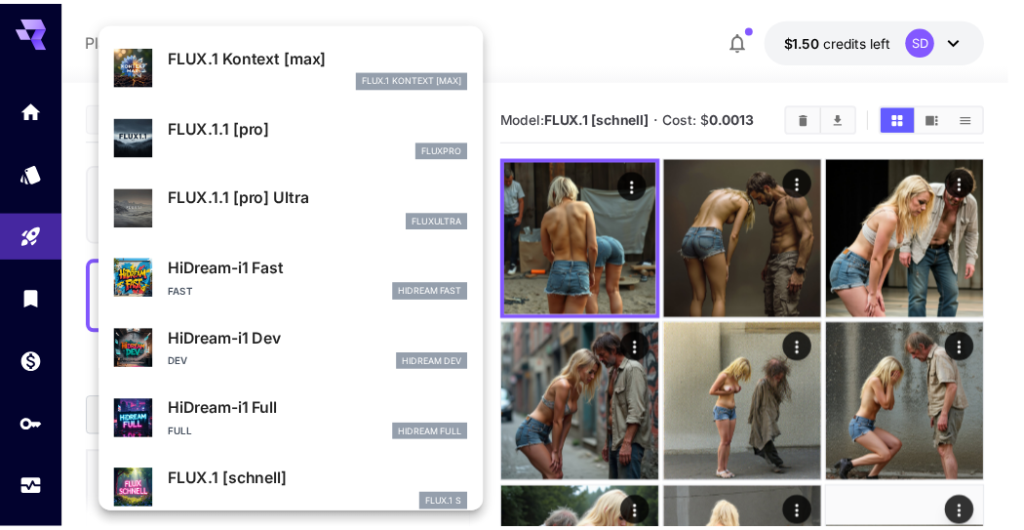
scroll to position [1577, 0]
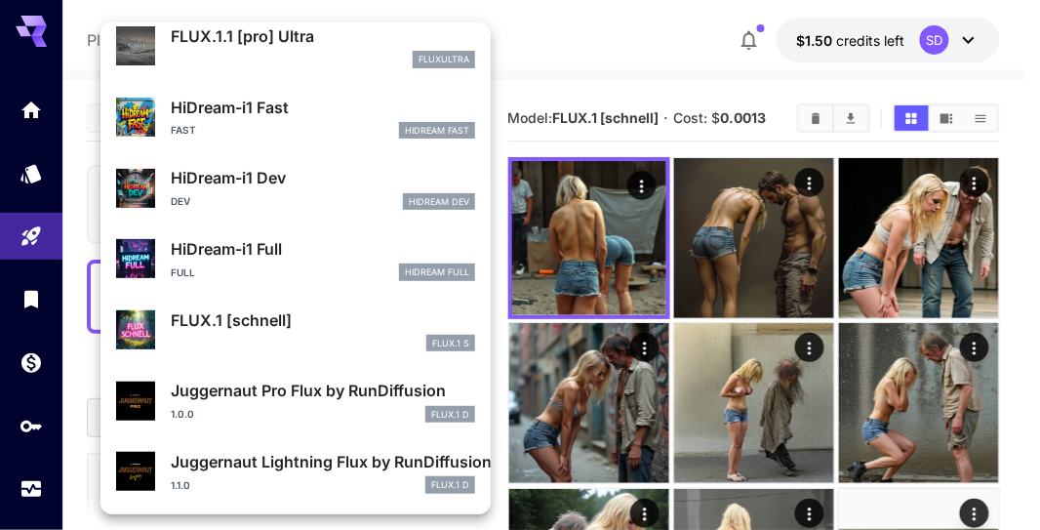
click at [298, 460] on p "Juggernaut Lightning Flux by RunDiffusion" at bounding box center [323, 461] width 304 height 23
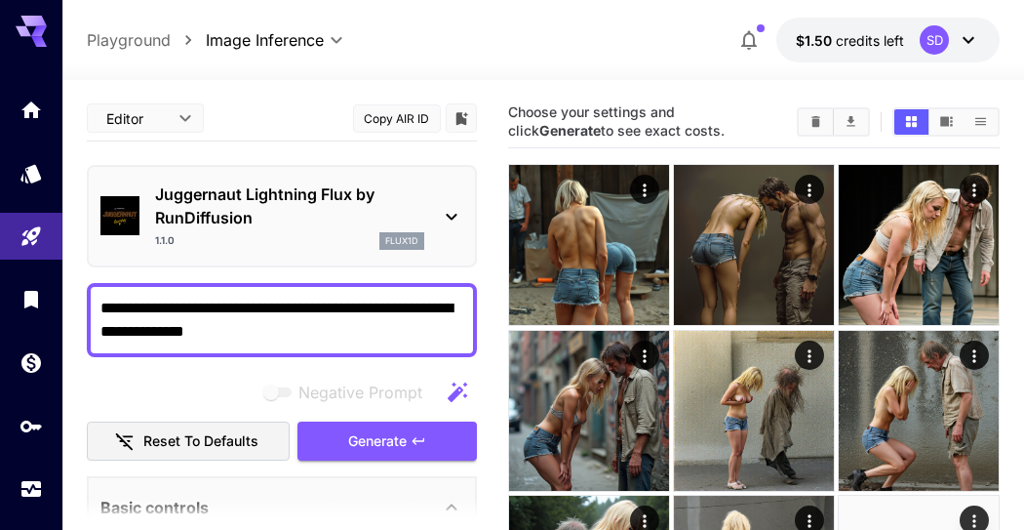
click at [363, 431] on span "Generate" at bounding box center [377, 441] width 59 height 24
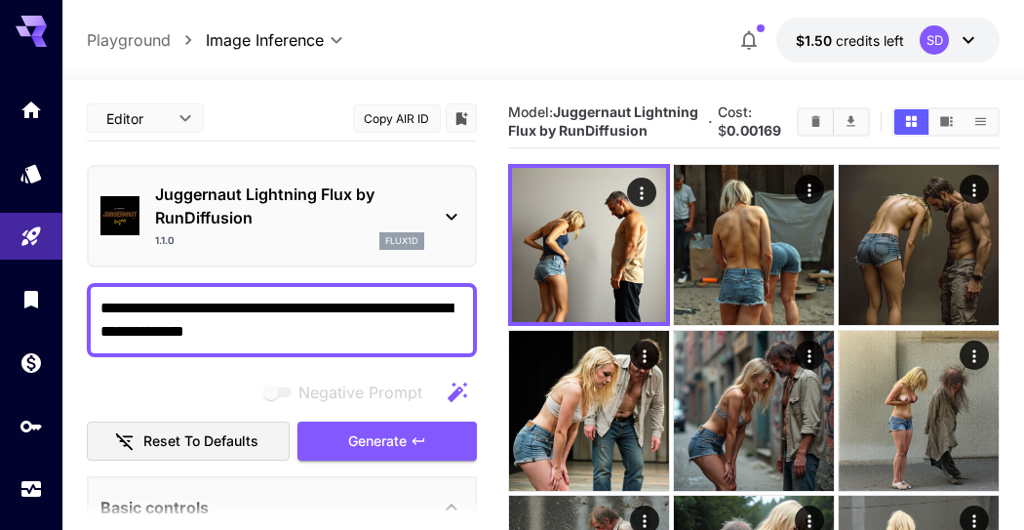
click at [636, 278] on img at bounding box center [589, 245] width 154 height 154
click at [0, 0] on button "Open in fullscreen" at bounding box center [0, 0] width 0 height 0
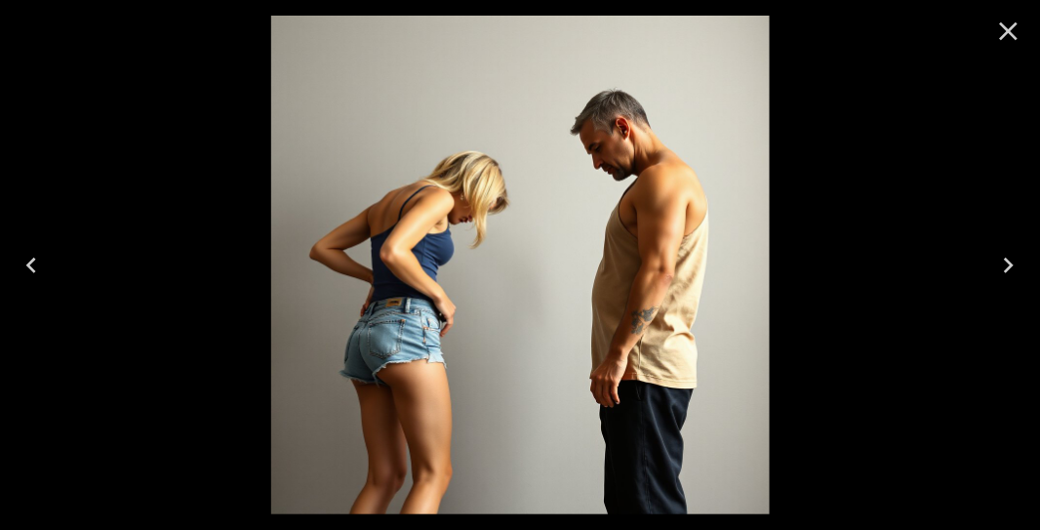
click at [999, 33] on icon "Close" at bounding box center [1008, 31] width 31 height 31
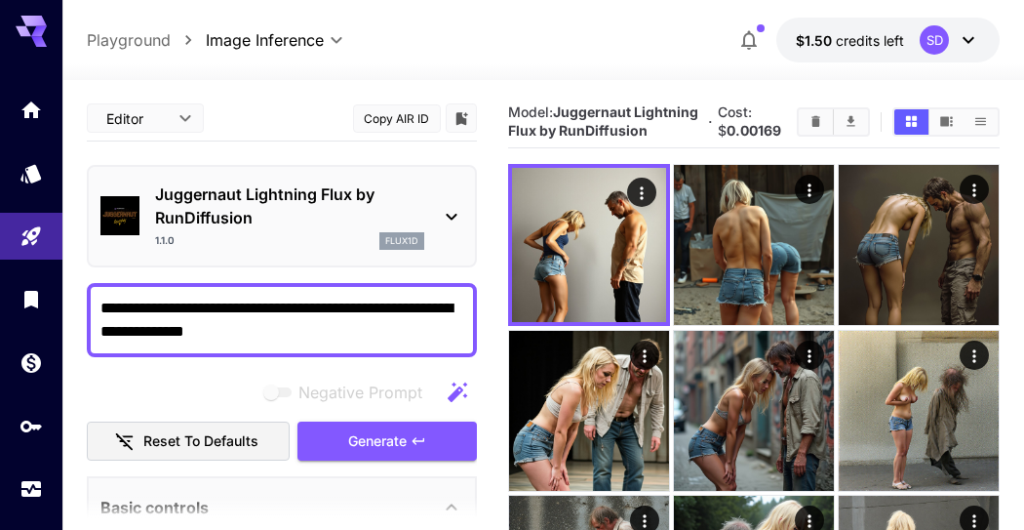
click at [365, 441] on span "Generate" at bounding box center [377, 441] width 59 height 24
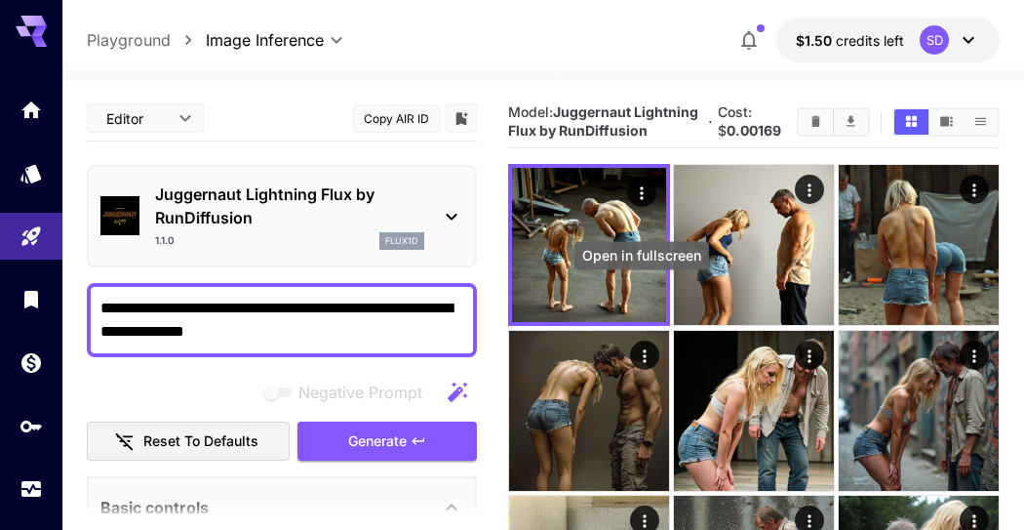
click at [0, 0] on button "Open in fullscreen" at bounding box center [0, 0] width 0 height 0
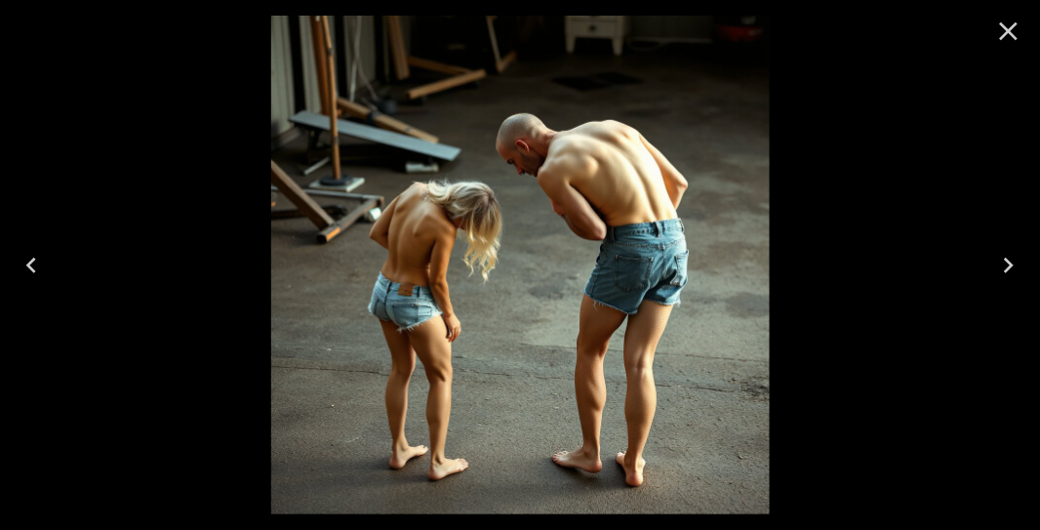
click at [997, 26] on icon "Close" at bounding box center [1008, 31] width 31 height 31
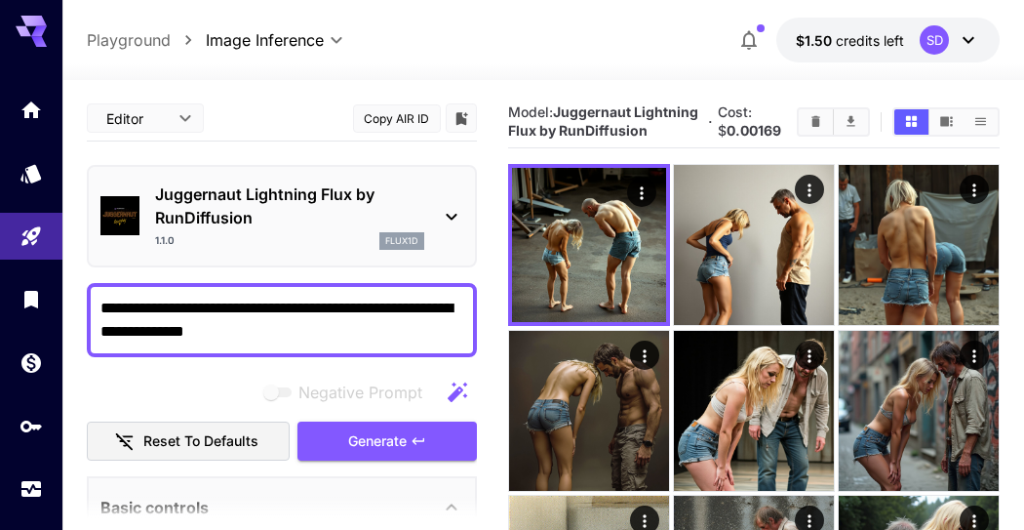
click at [229, 226] on p "Juggernaut Lightning Flux by RunDiffusion" at bounding box center [289, 205] width 269 height 47
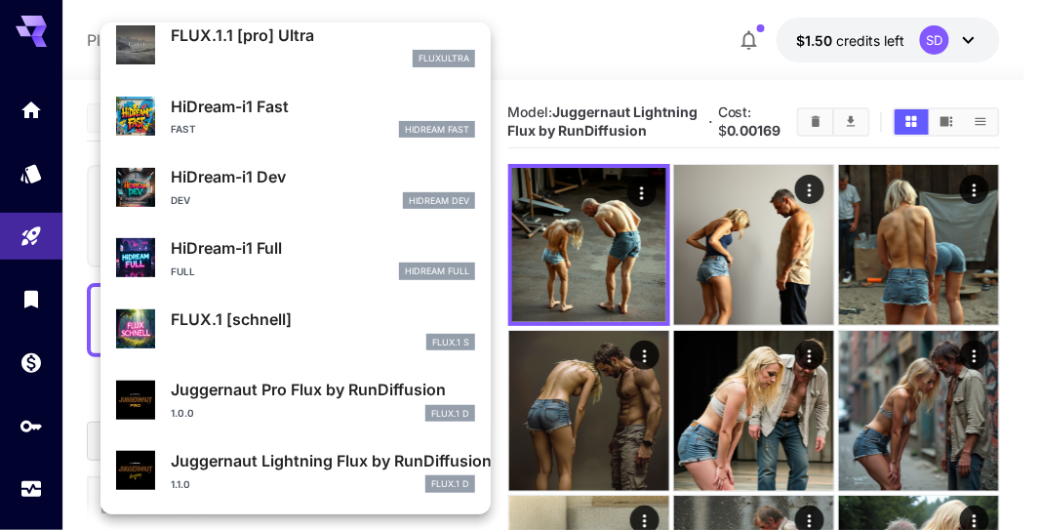
scroll to position [1577, 0]
click at [269, 389] on p "Juggernaut Pro Flux by RunDiffusion" at bounding box center [323, 389] width 304 height 23
type input "**"
type input "*"
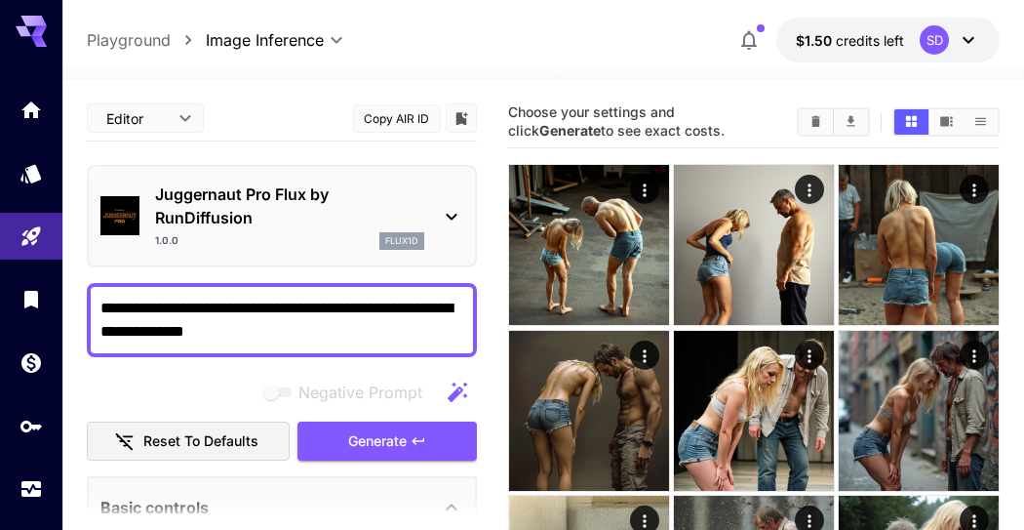
click at [419, 436] on icon "button" at bounding box center [419, 441] width 16 height 16
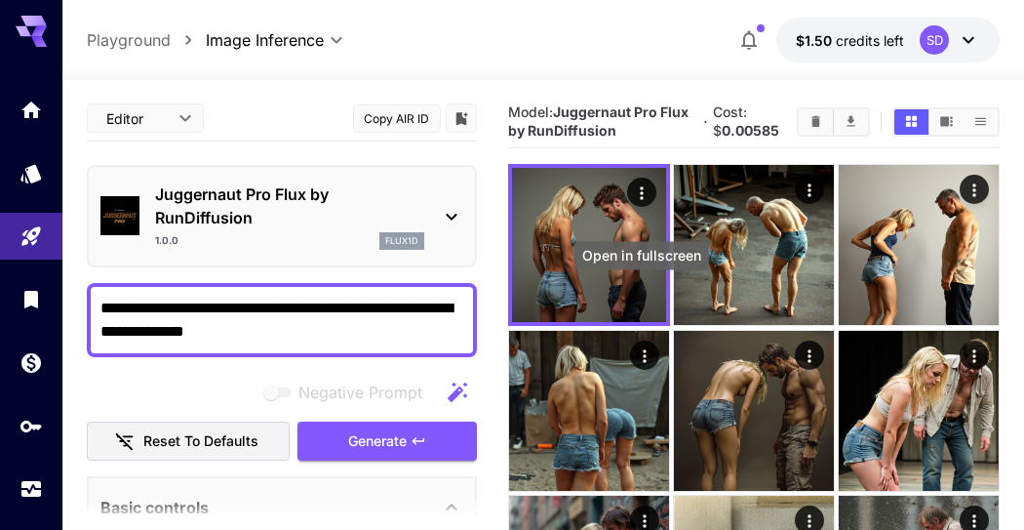
click at [0, 0] on icon "Open in fullscreen" at bounding box center [0, 0] width 0 height 0
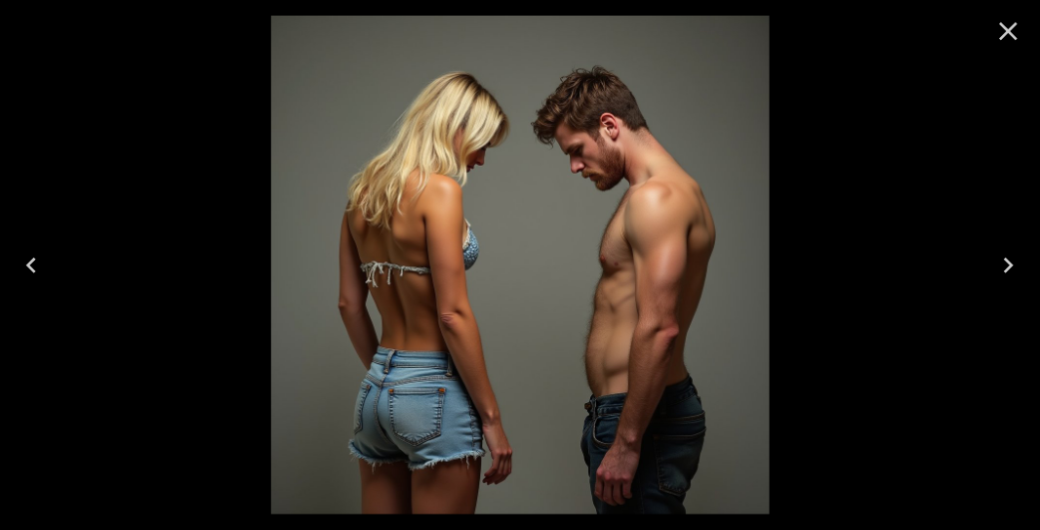
click at [1007, 23] on icon "Close" at bounding box center [1008, 31] width 31 height 31
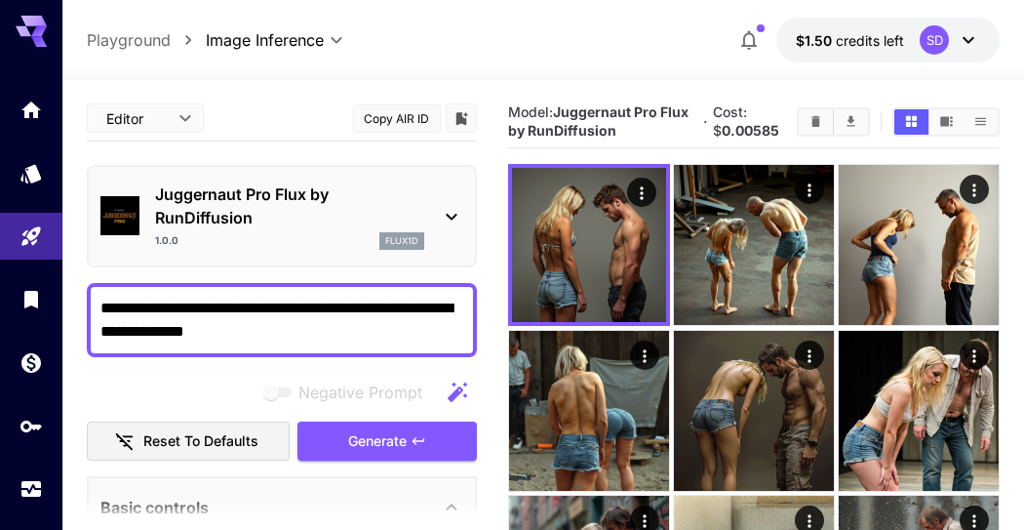
click at [283, 230] on div "Juggernaut Pro Flux by RunDiffusion 1.0.0 flux1d" at bounding box center [289, 215] width 269 height 67
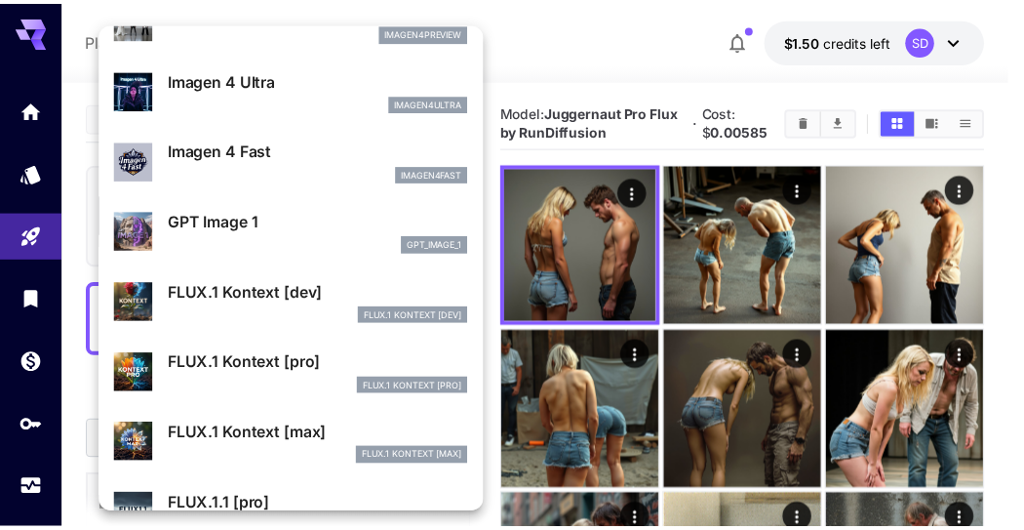
scroll to position [927, 0]
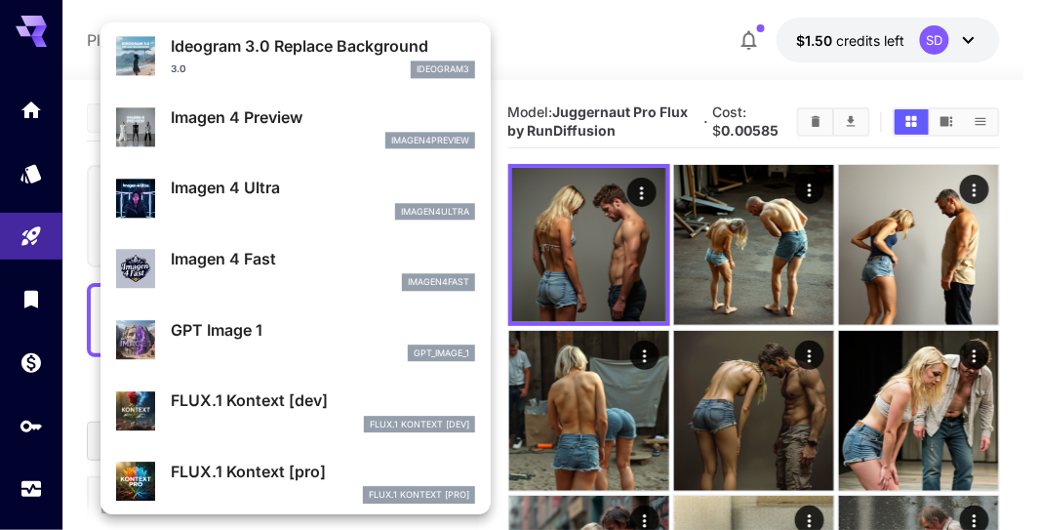
click at [218, 388] on p "FLUX.1 Kontext [dev]" at bounding box center [323, 399] width 304 height 23
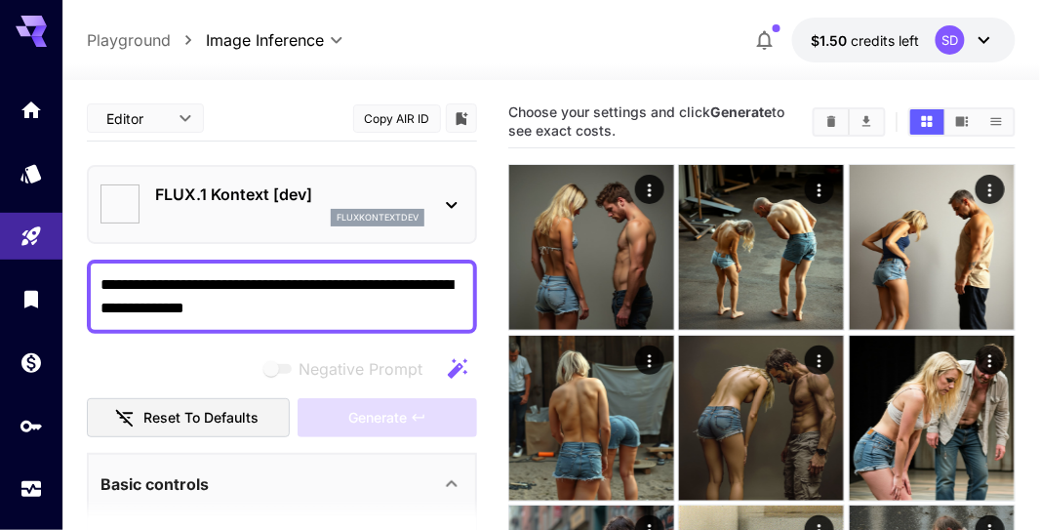
type input "****"
type input "**"
type input "***"
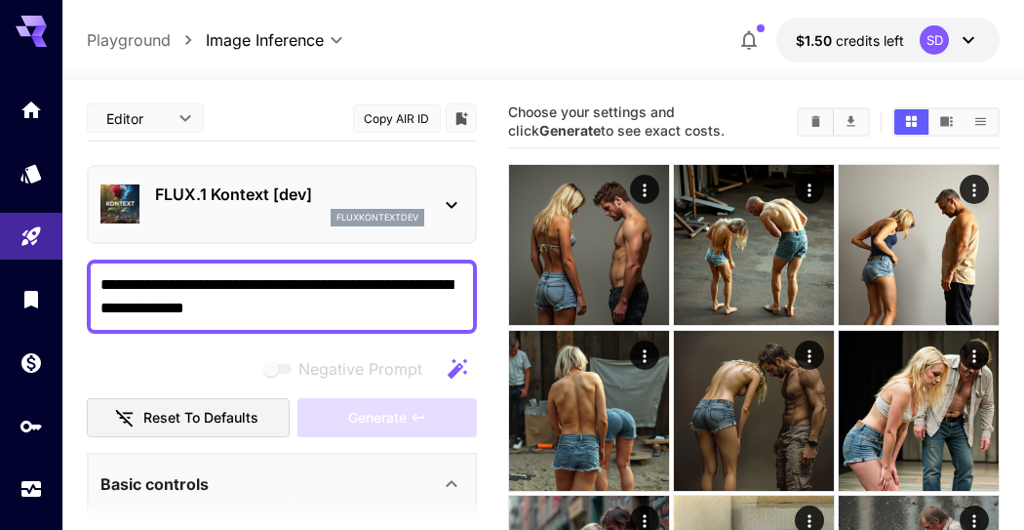
click at [343, 202] on p "FLUX.1 Kontext [dev]" at bounding box center [289, 193] width 269 height 23
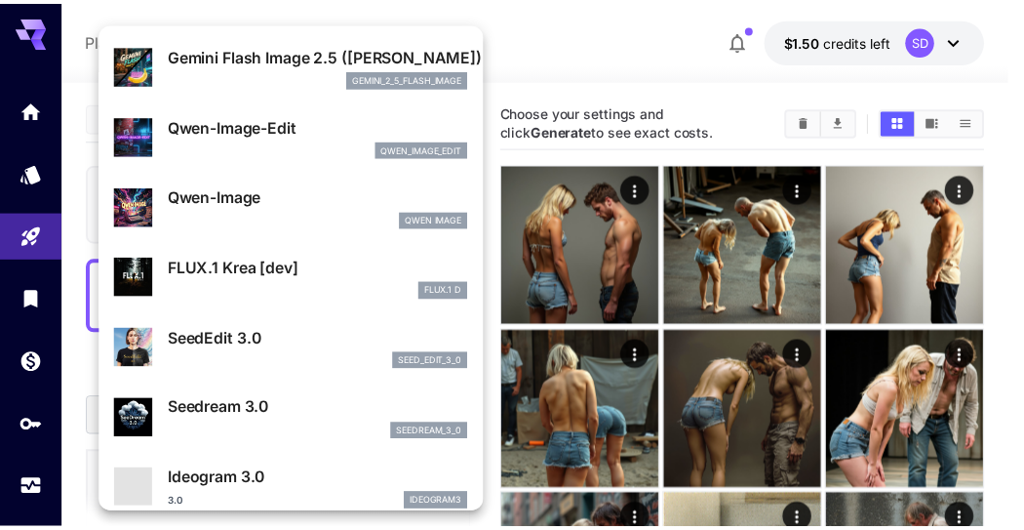
scroll to position [217, 0]
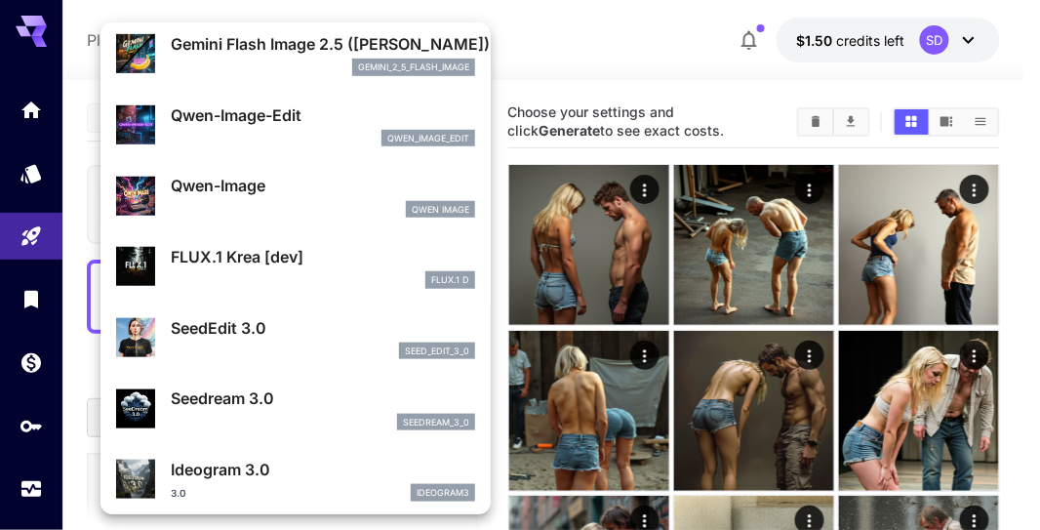
click at [255, 258] on p "FLUX.1 Krea [dev]" at bounding box center [323, 256] width 304 height 23
type input "**********"
type input "***"
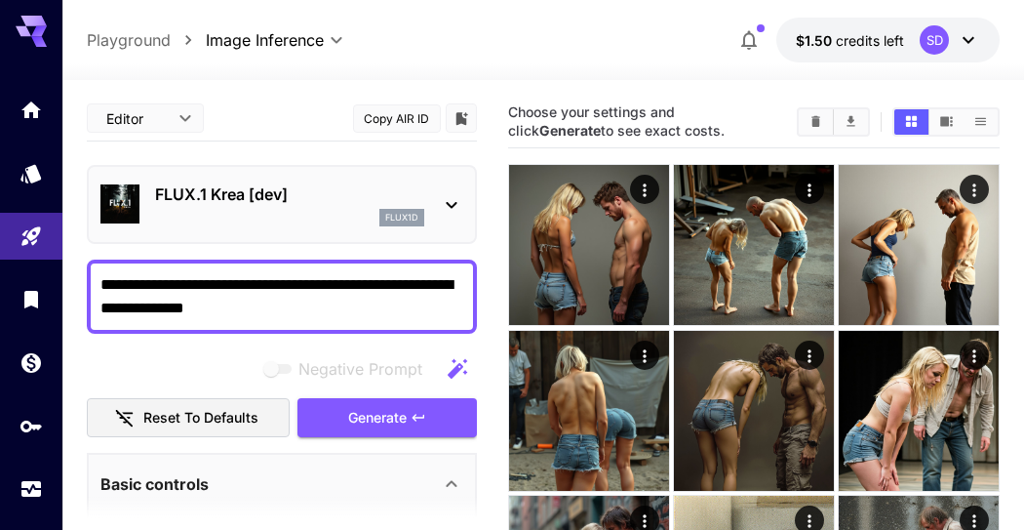
click at [385, 411] on span "Generate" at bounding box center [377, 418] width 59 height 24
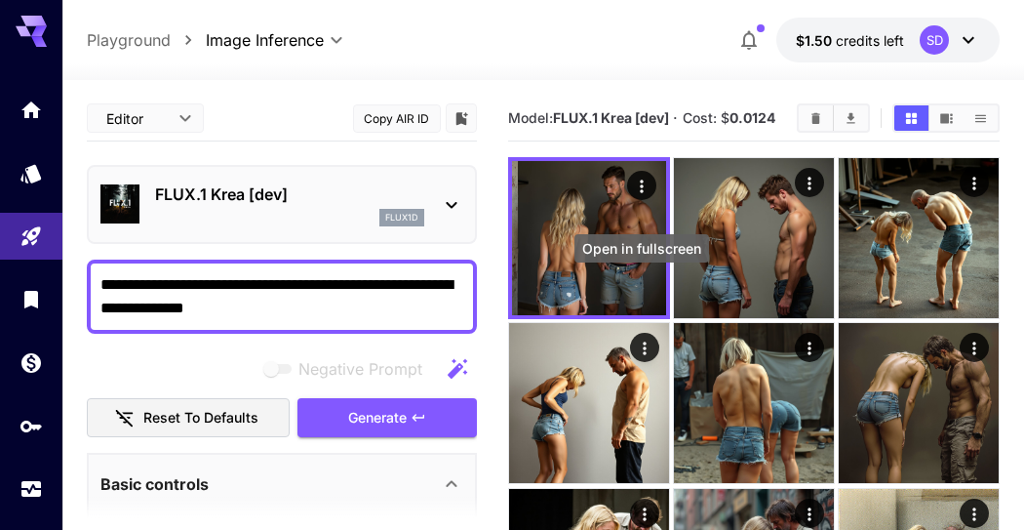
click at [0, 0] on div "Open in fullscreen" at bounding box center [0, 0] width 0 height 0
click at [0, 0] on icon "Open in fullscreen" at bounding box center [0, 0] width 0 height 0
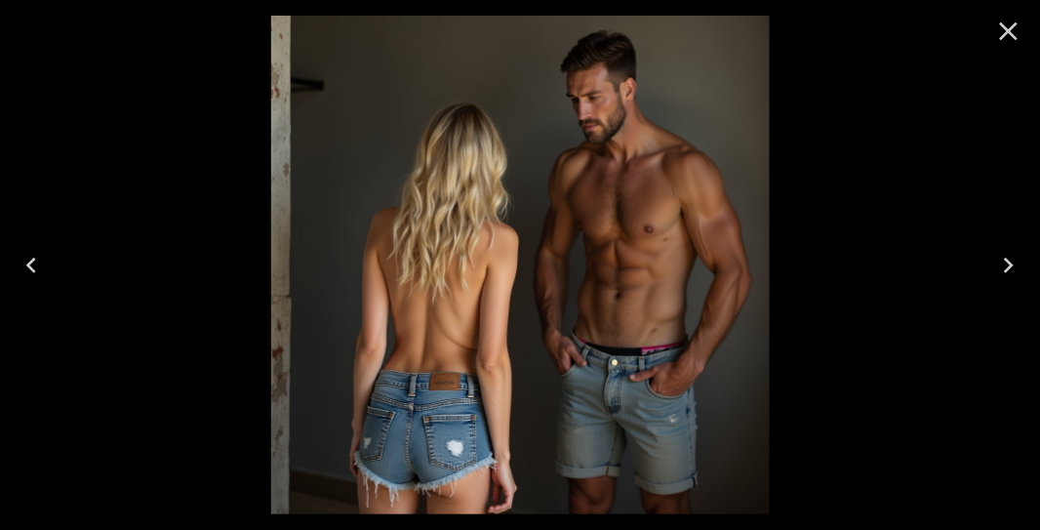
click at [994, 32] on icon "Close" at bounding box center [1008, 31] width 31 height 31
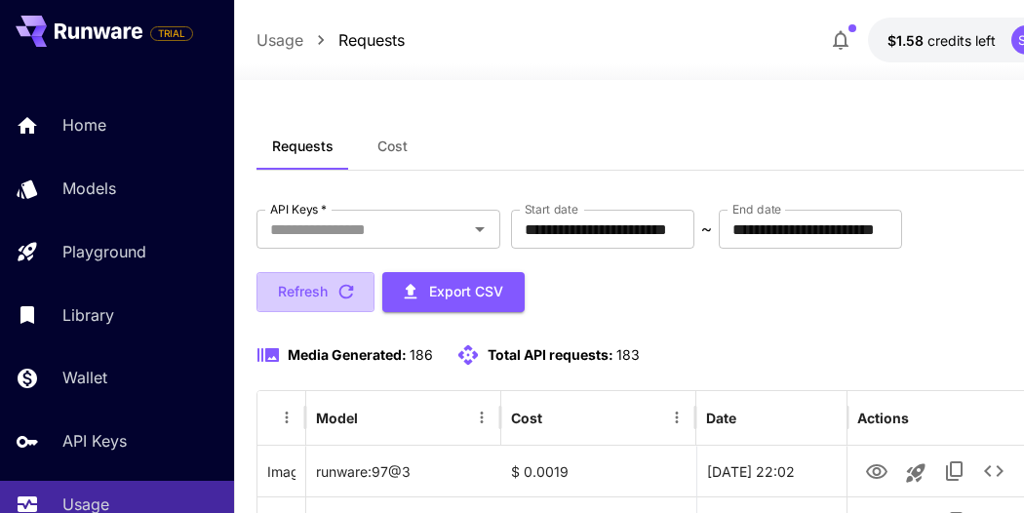
click at [311, 290] on button "Refresh" at bounding box center [316, 292] width 118 height 40
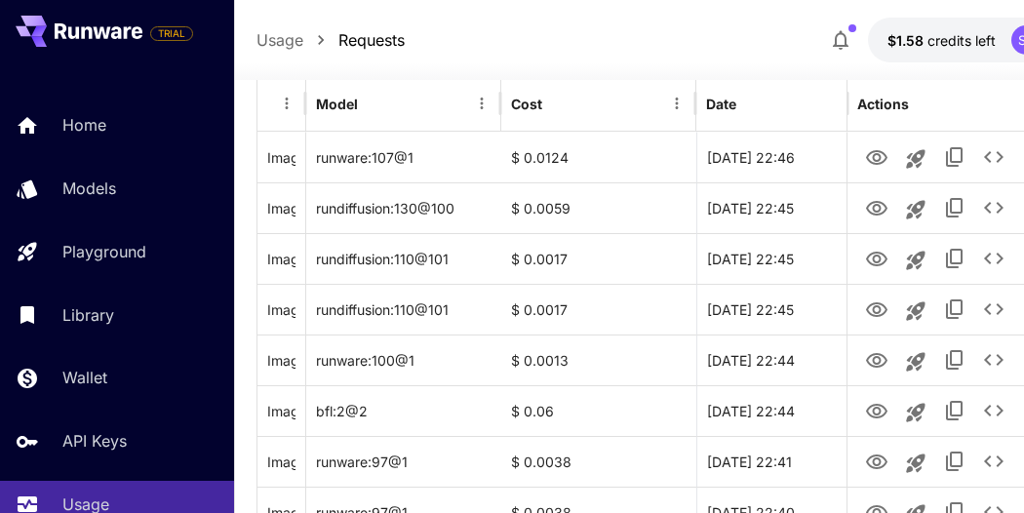
scroll to position [325, 0]
